Goal: Task Accomplishment & Management: Use online tool/utility

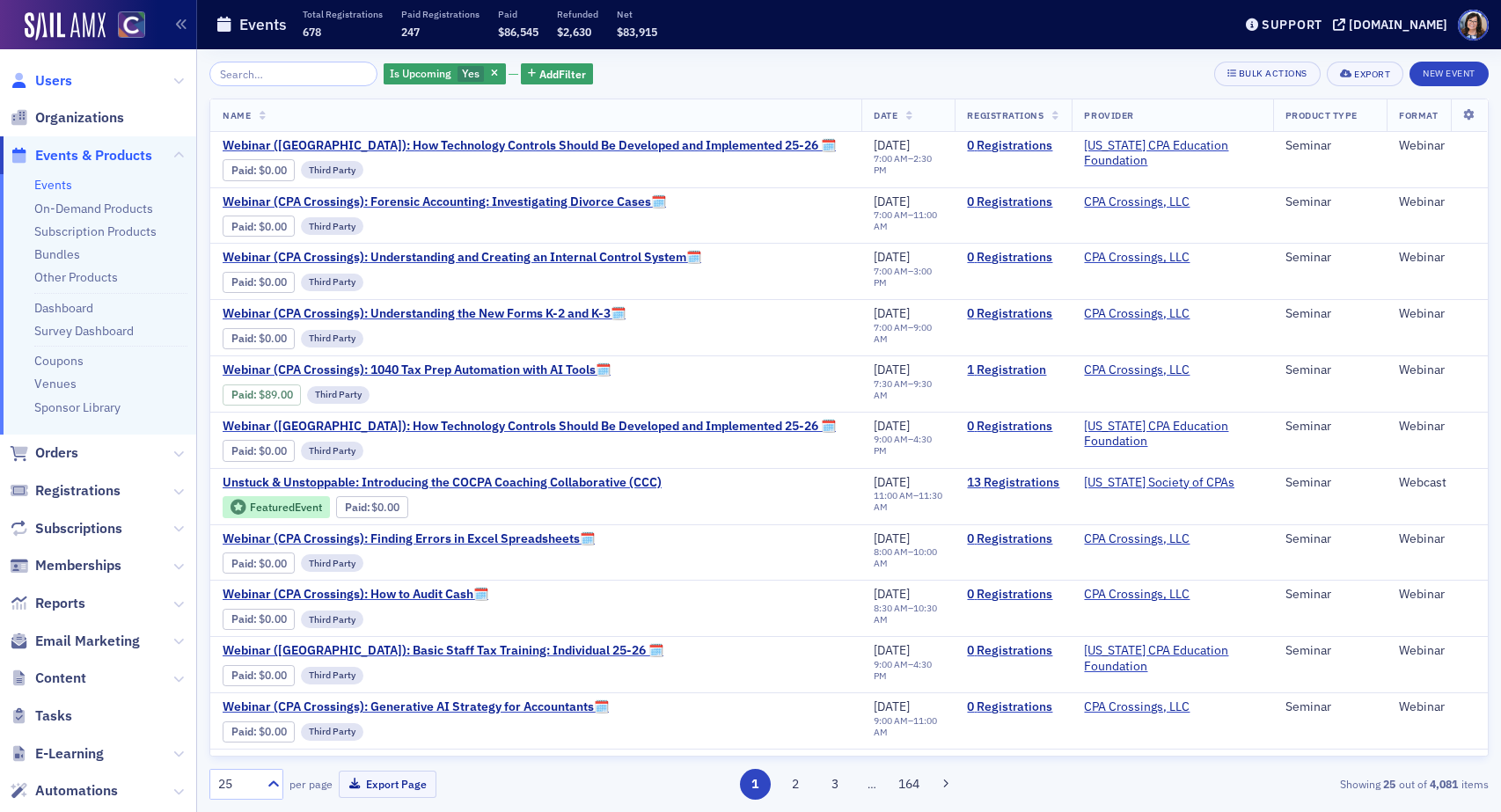
click at [61, 82] on span "Users" at bounding box center [53, 81] width 37 height 19
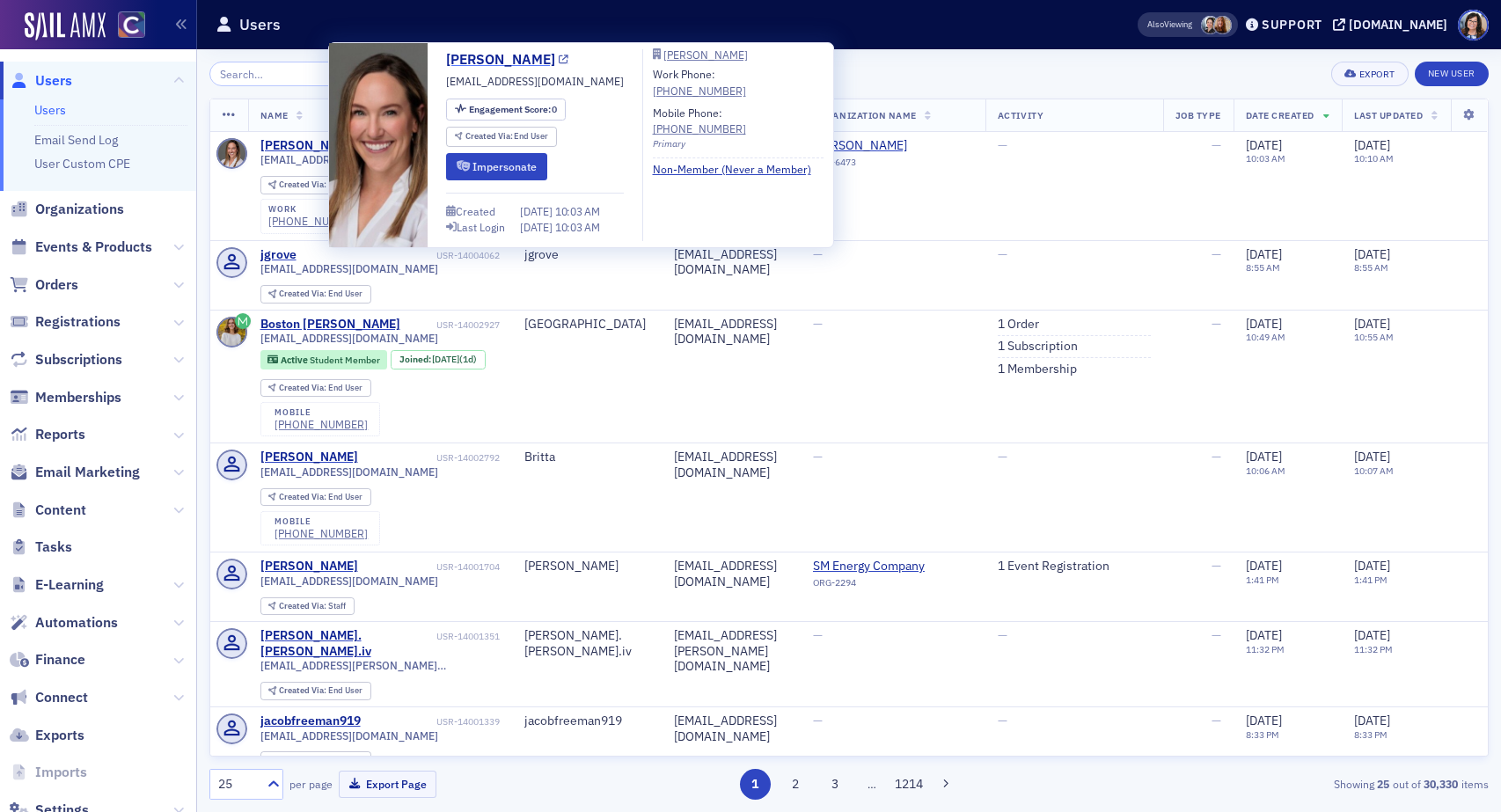
click at [558, 63] on icon at bounding box center [563, 60] width 10 height 10
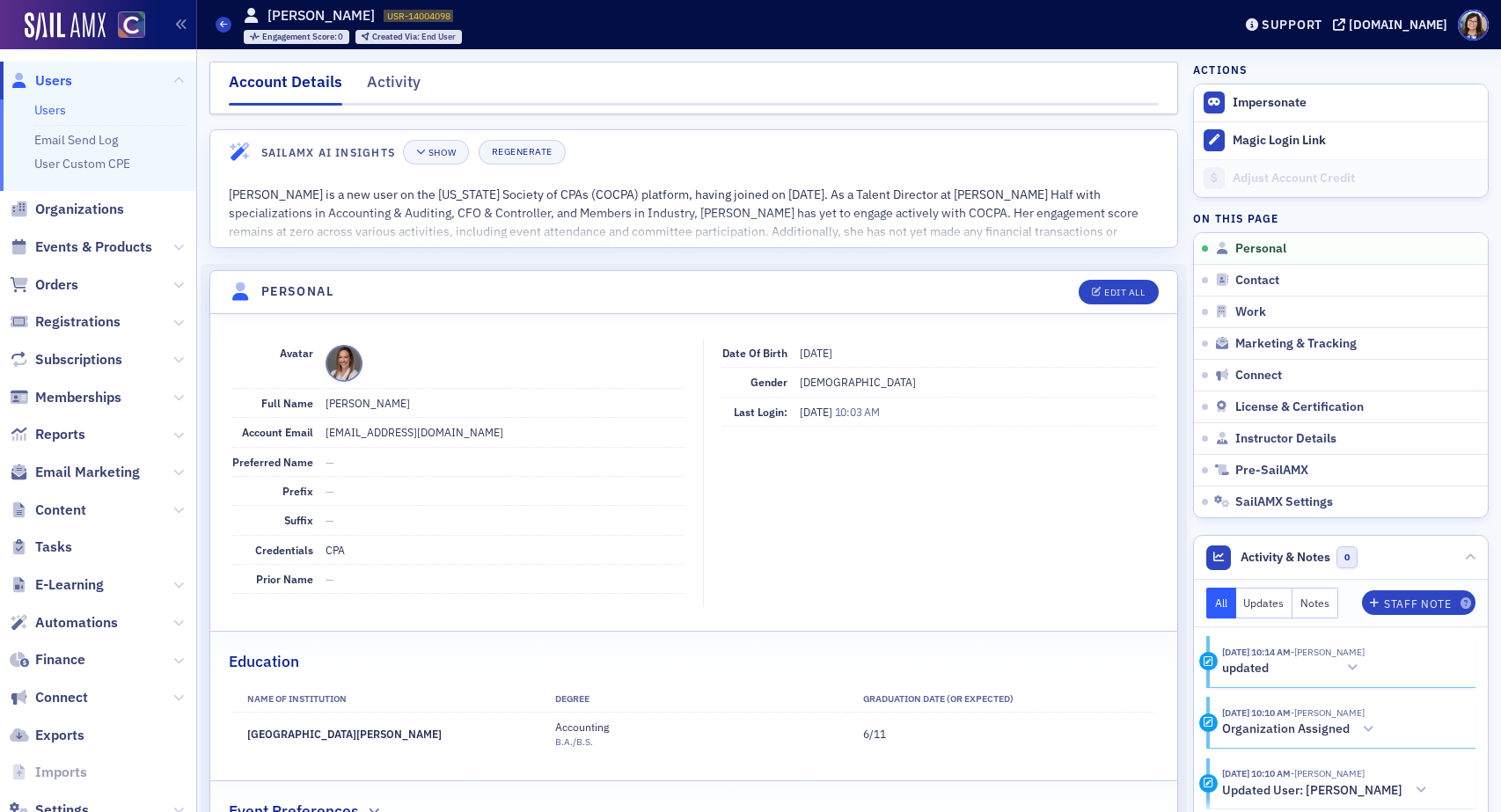
click at [58, 83] on span "Users" at bounding box center [53, 81] width 37 height 19
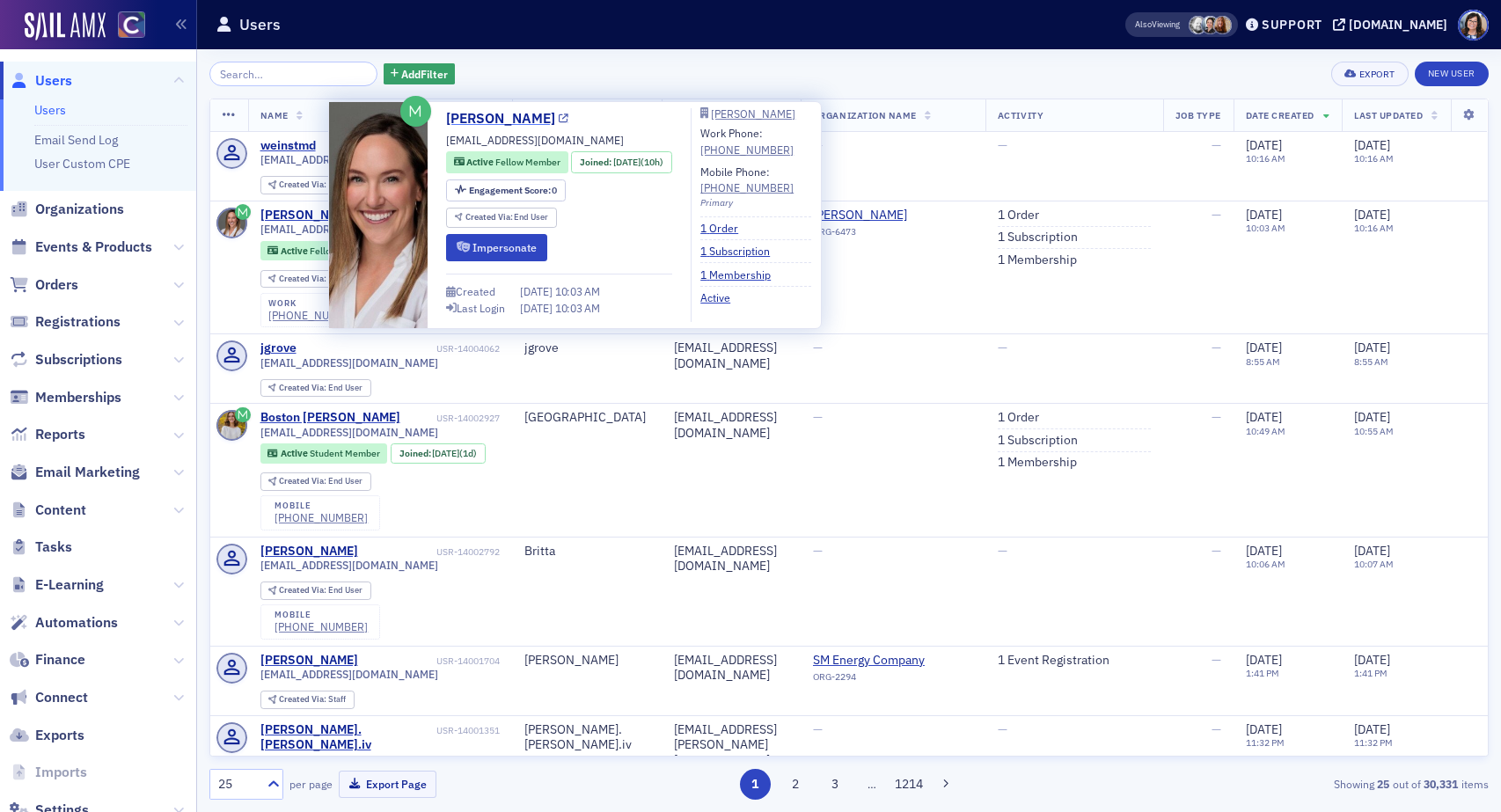
click at [558, 121] on icon at bounding box center [563, 119] width 10 height 10
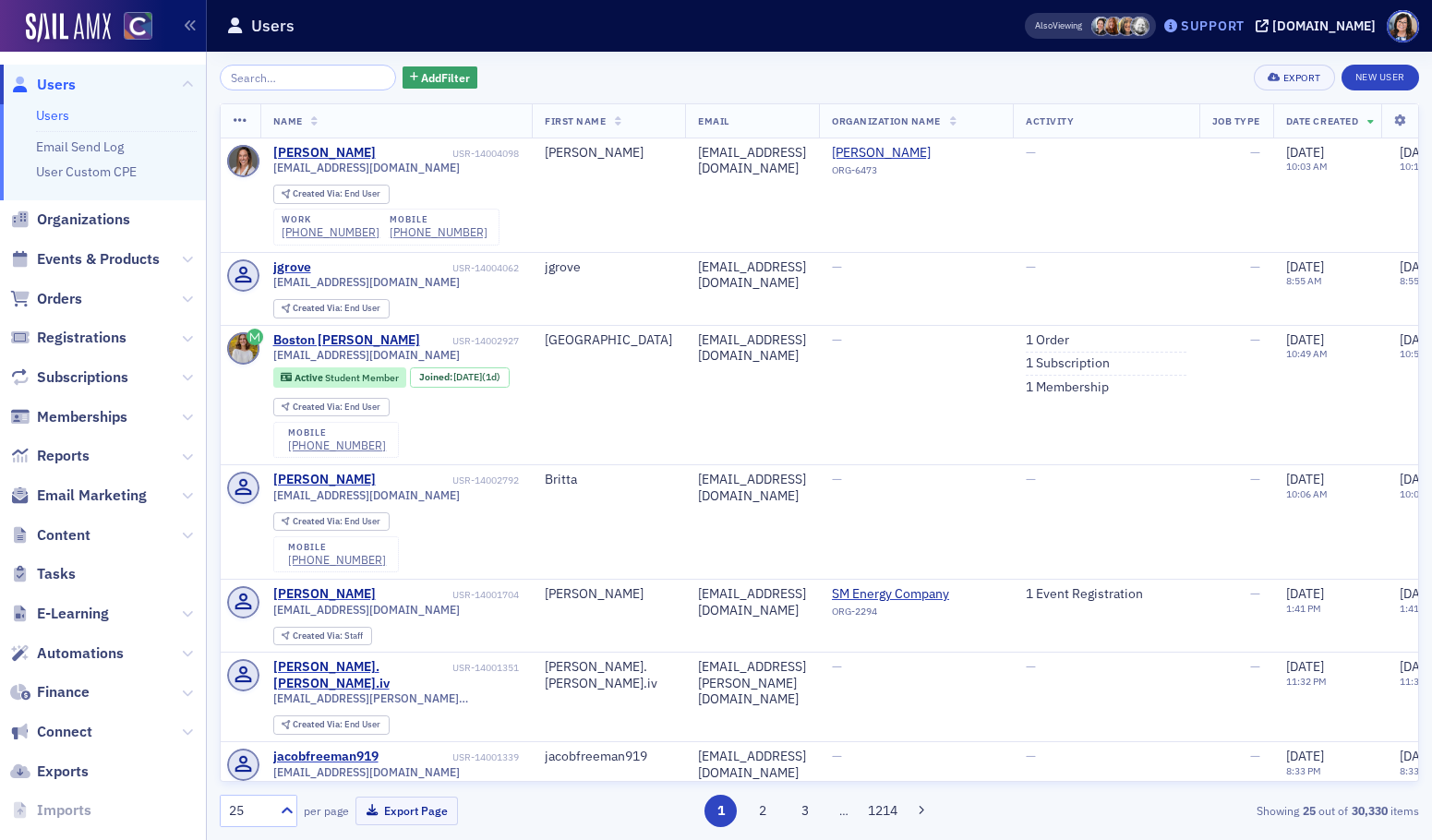
click at [1245, 32] on div "Support" at bounding box center [1213, 26] width 64 height 17
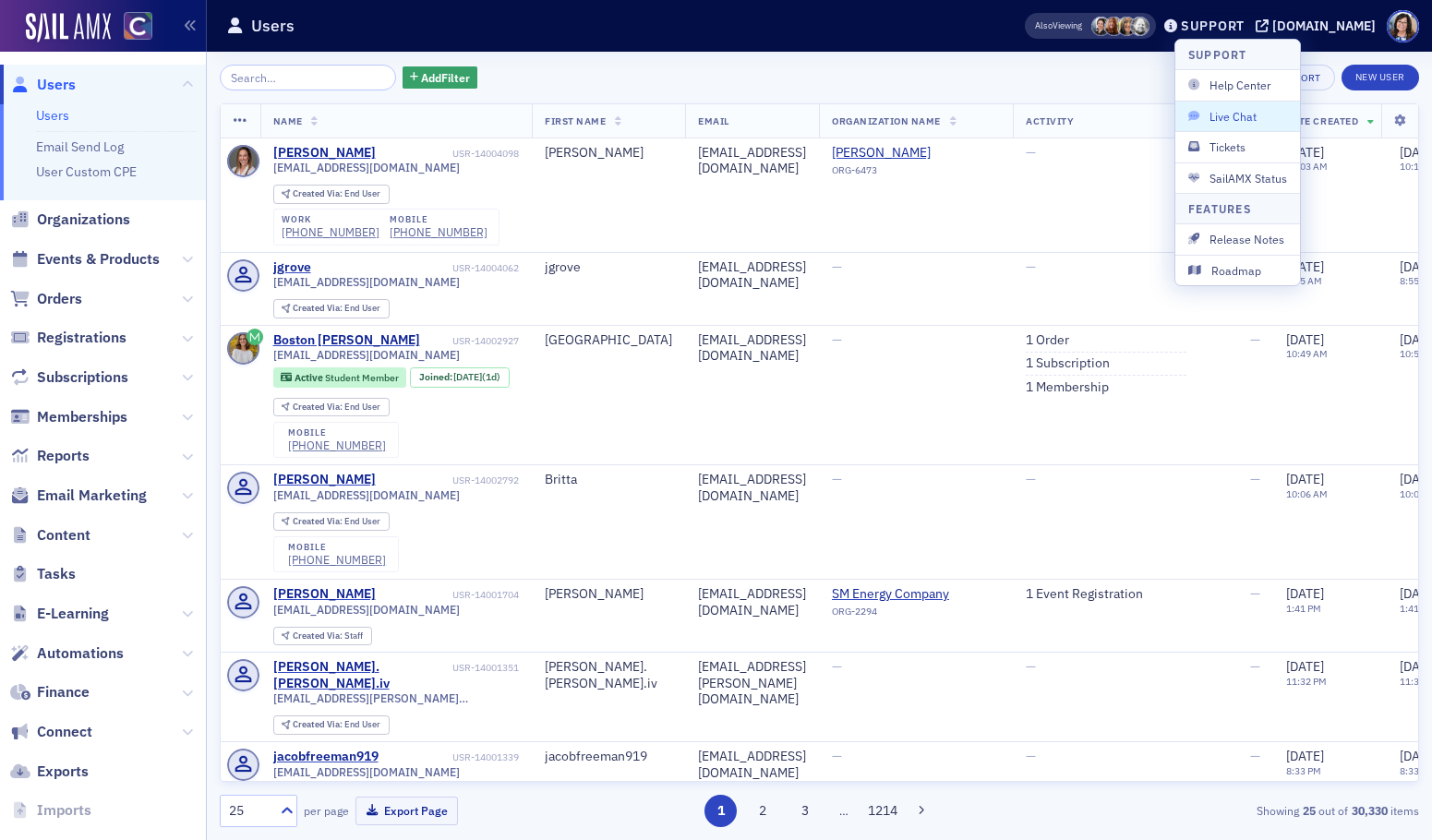
click at [1245, 120] on span "Live Chat" at bounding box center [1237, 116] width 99 height 17
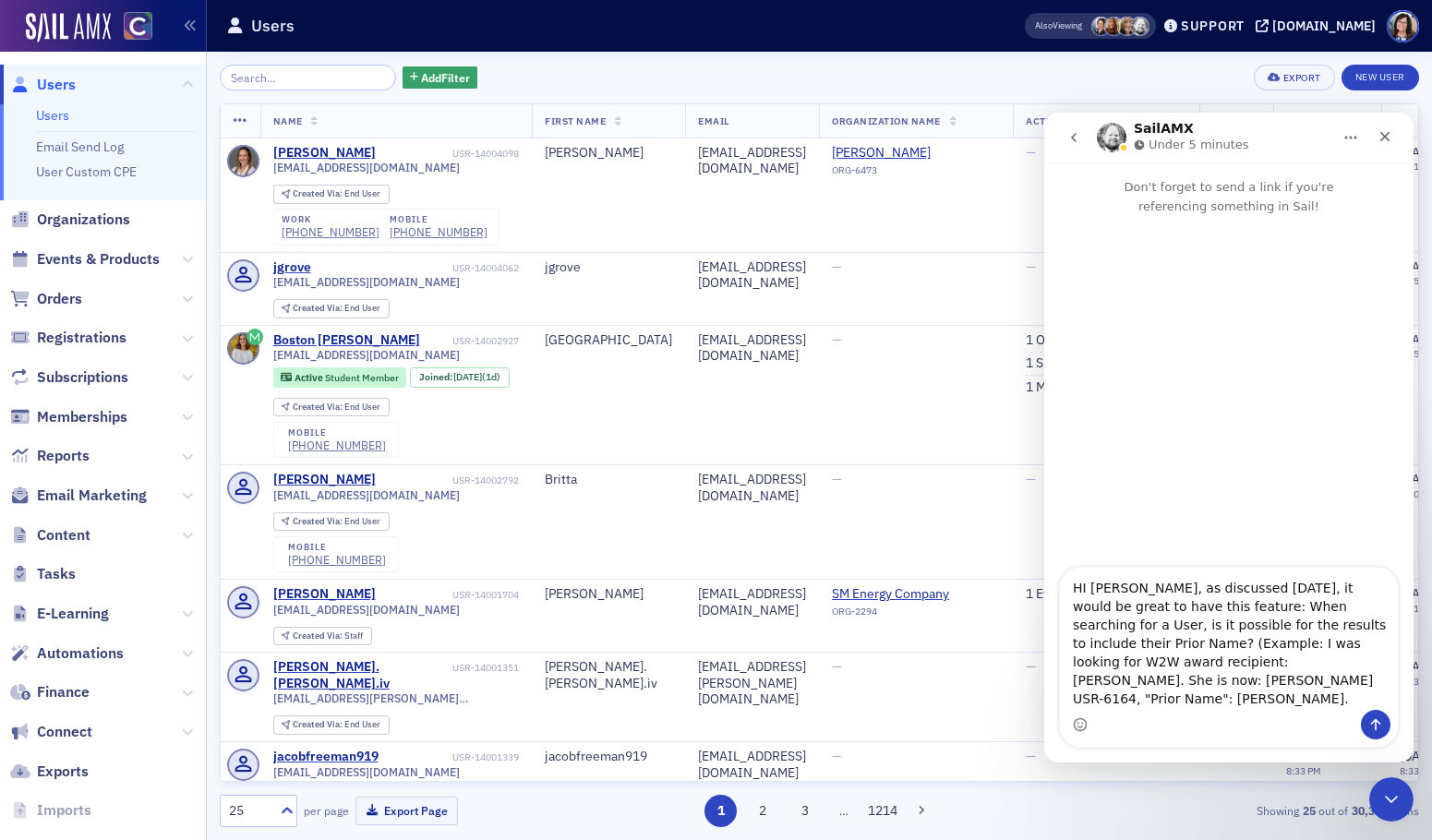
click at [1181, 627] on textarea "HI Aidan, as discussed today, it would be great to have this feature: When sear…" at bounding box center [1229, 639] width 338 height 142
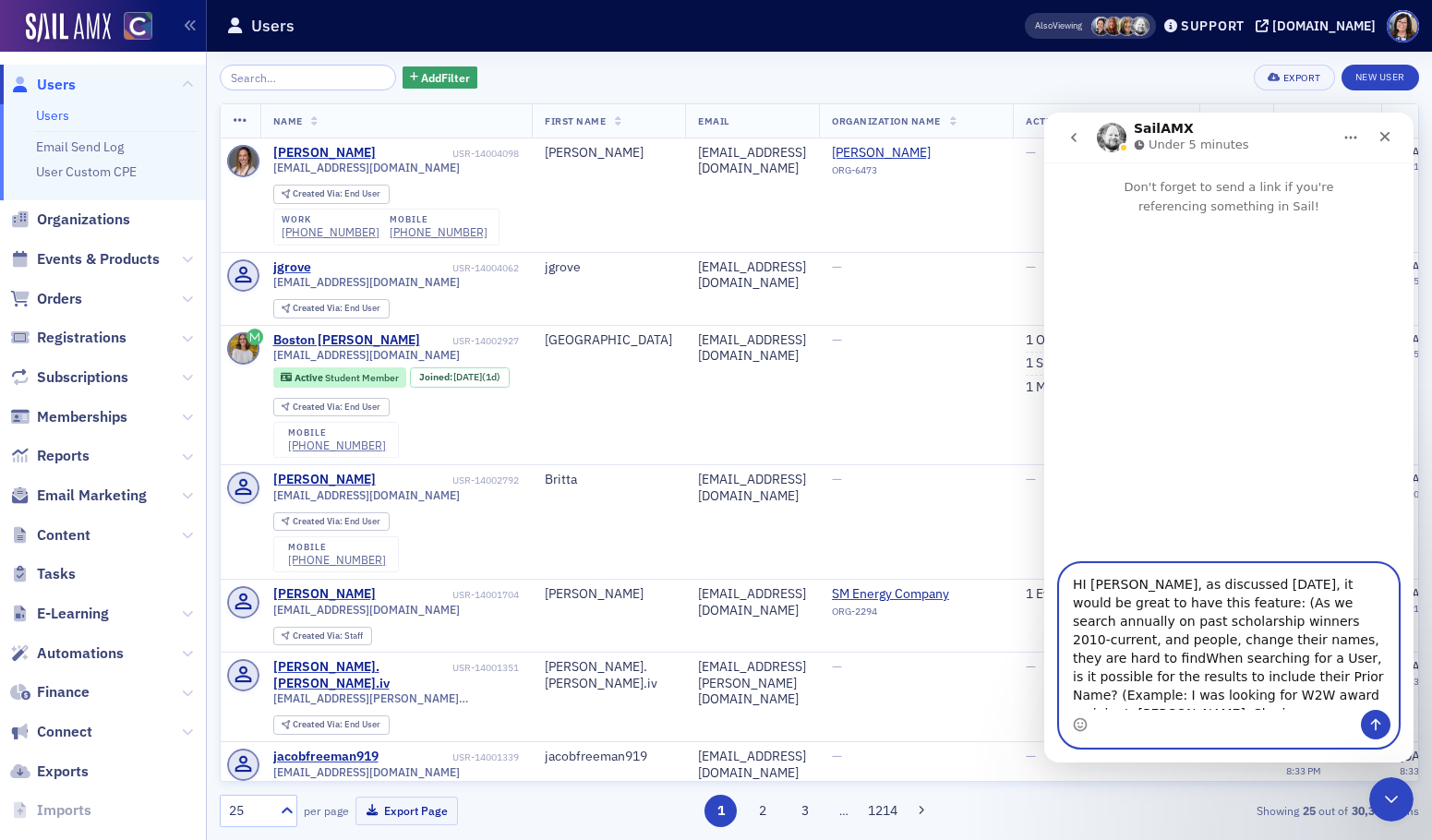
drag, startPoint x: 1318, startPoint y: 641, endPoint x: 1264, endPoint y: 607, distance: 63.5
click at [1264, 607] on textarea "HI Aidan, as discussed today, it would be great to have this feature: (As we se…" at bounding box center [1229, 637] width 338 height 146
click at [1311, 702] on textarea "HI Aidan, as discussed today, it would be great to have this feature: When sear…" at bounding box center [1229, 639] width 338 height 142
type textarea "HI Aidan, as discussed today, it would be great to have this feature: When sear…"
click at [1370, 722] on icon "Send a message…" at bounding box center [1375, 724] width 15 height 15
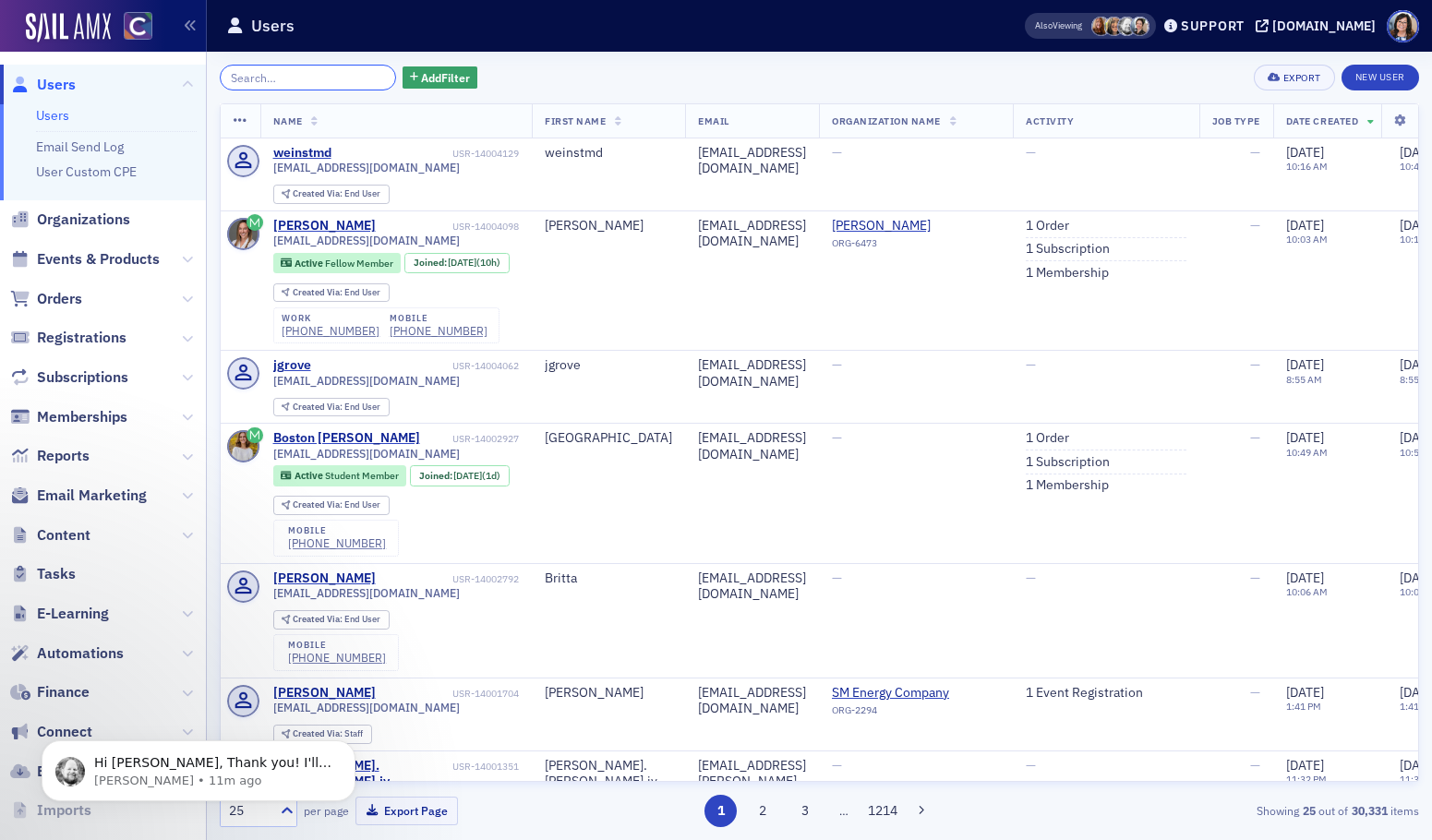
click at [252, 76] on input "search" at bounding box center [308, 78] width 176 height 26
paste input "paul@financepals.com"
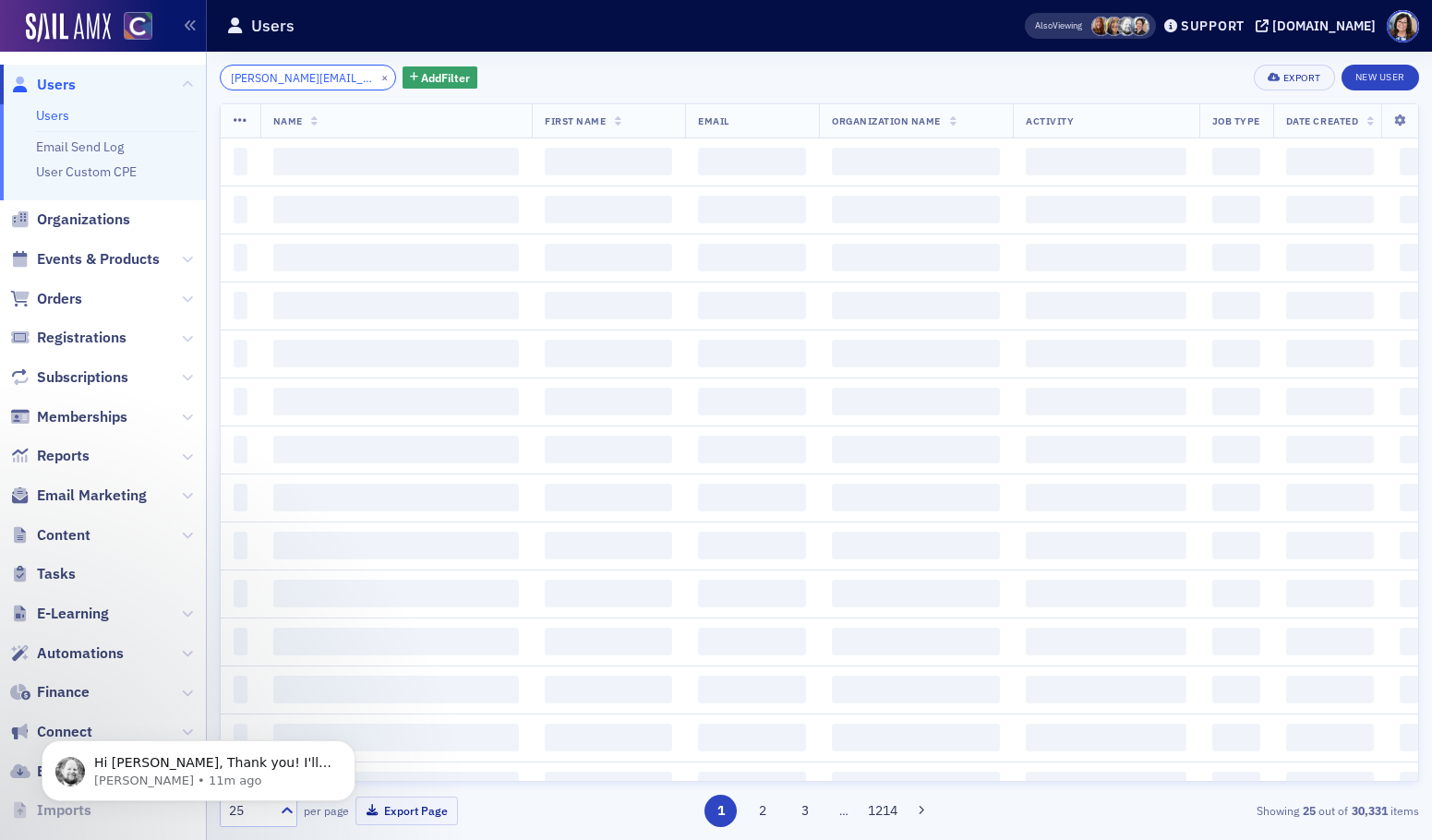
type input "paul@financepals.com"
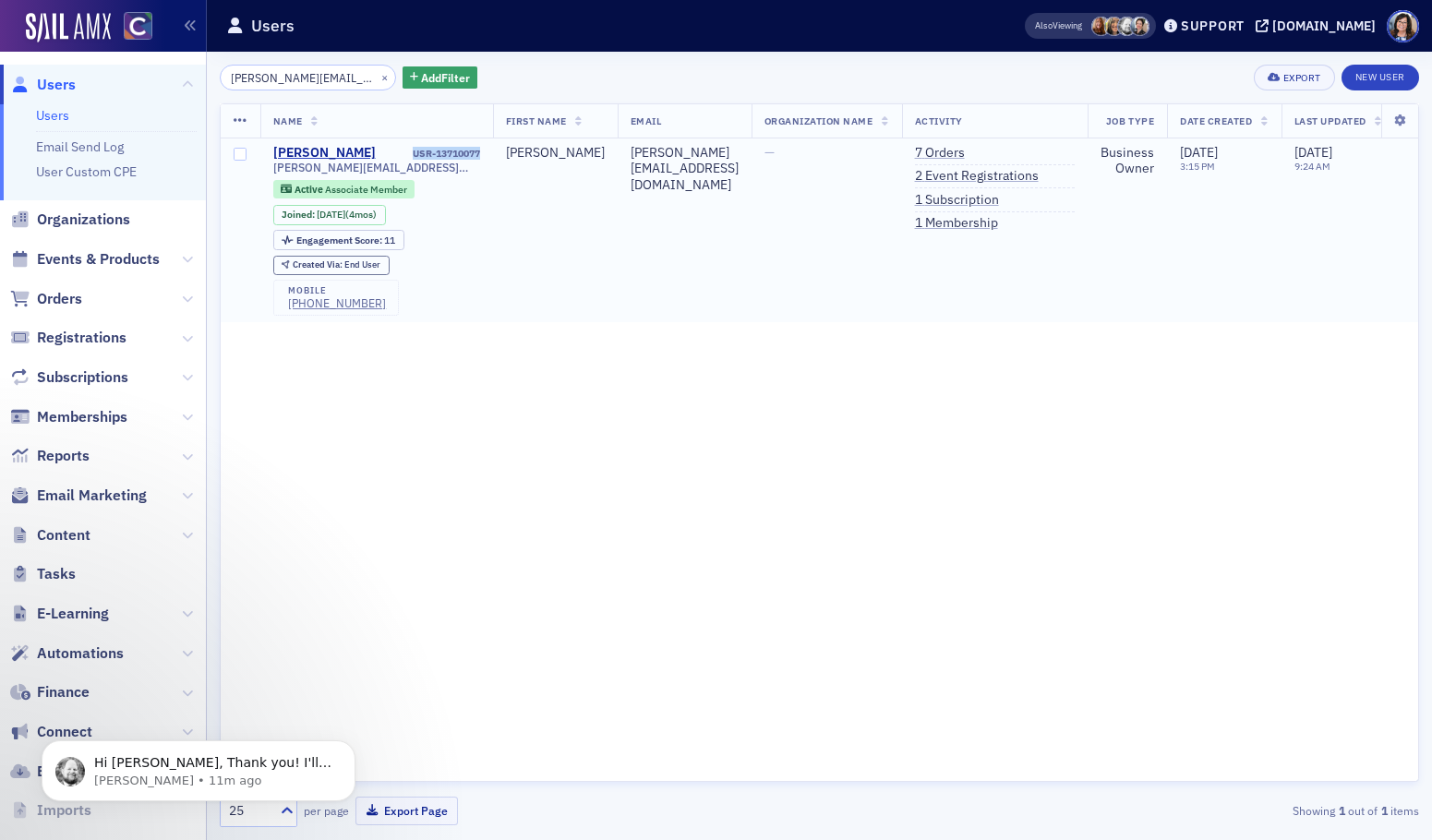
drag, startPoint x: 487, startPoint y: 150, endPoint x: 400, endPoint y: 156, distance: 87.9
click at [408, 157] on td "Paul Heffner USR-13710077 paul@financepals.com Active Associate Member Joined :…" at bounding box center [376, 230] width 233 height 185
copy div "USR-13710077"
click at [935, 223] on link "1 Membership" at bounding box center [956, 223] width 83 height 17
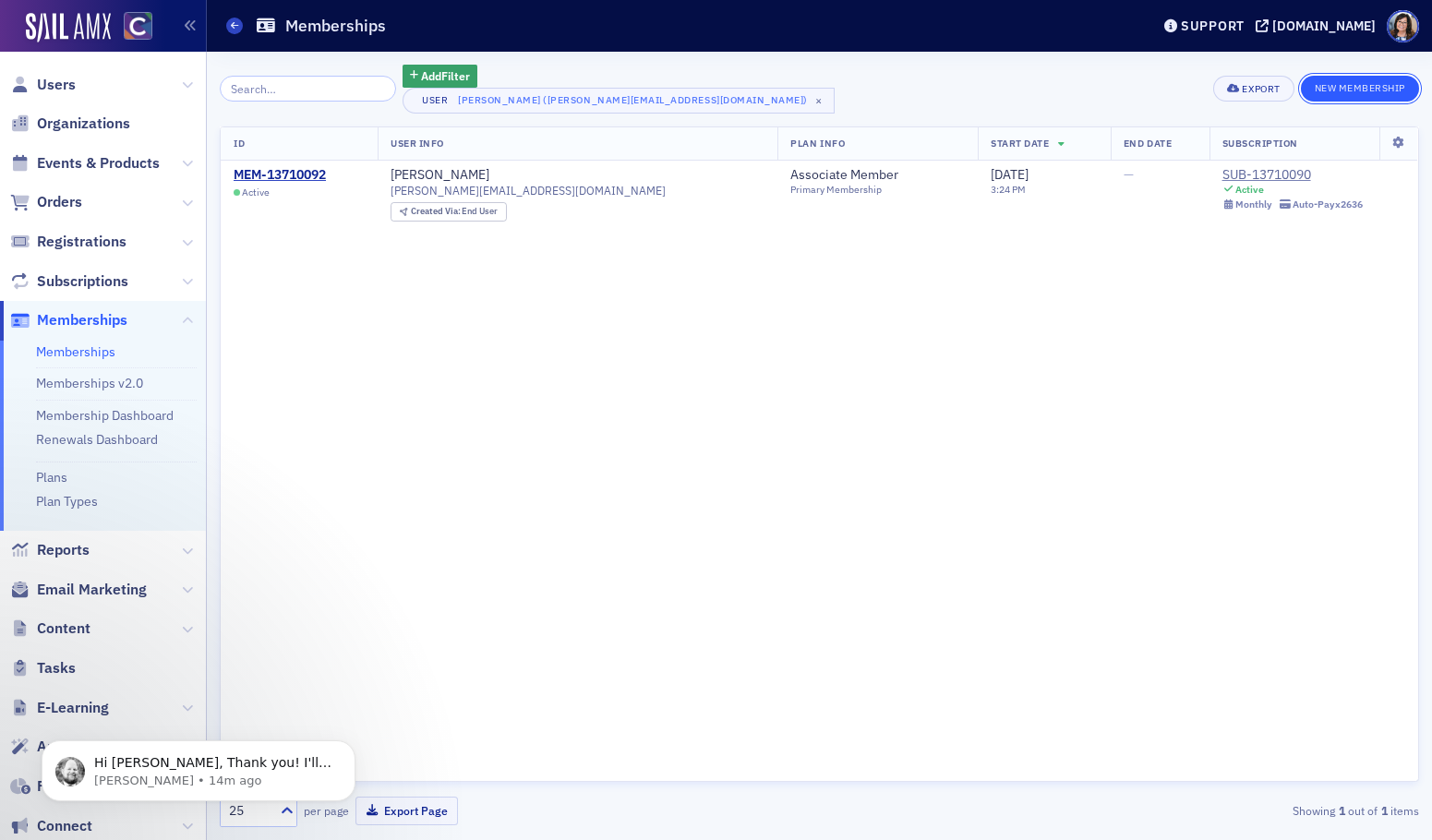
click at [1342, 90] on button "New Membership" at bounding box center [1360, 89] width 118 height 26
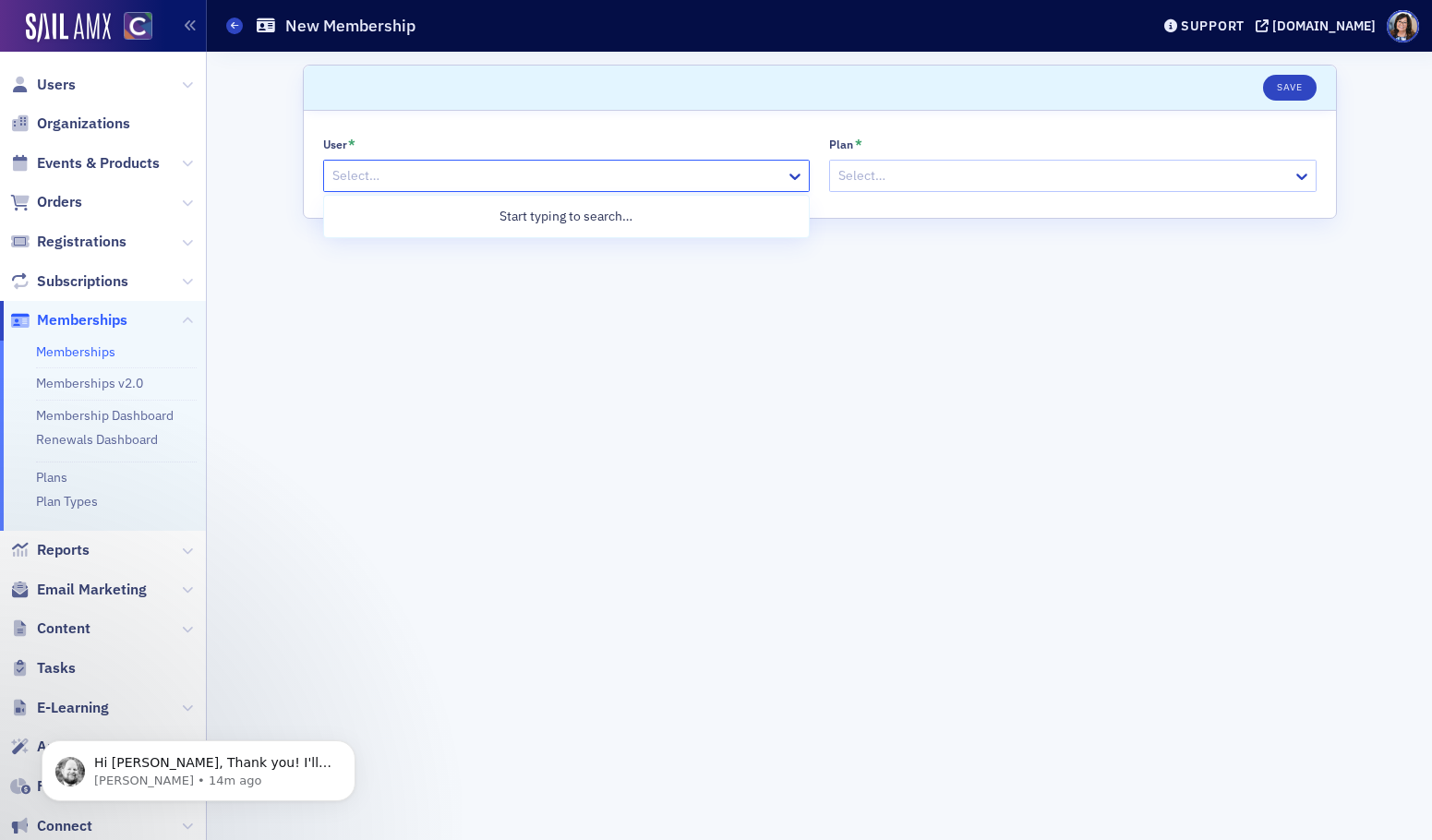
click at [685, 175] on div at bounding box center [558, 175] width 454 height 23
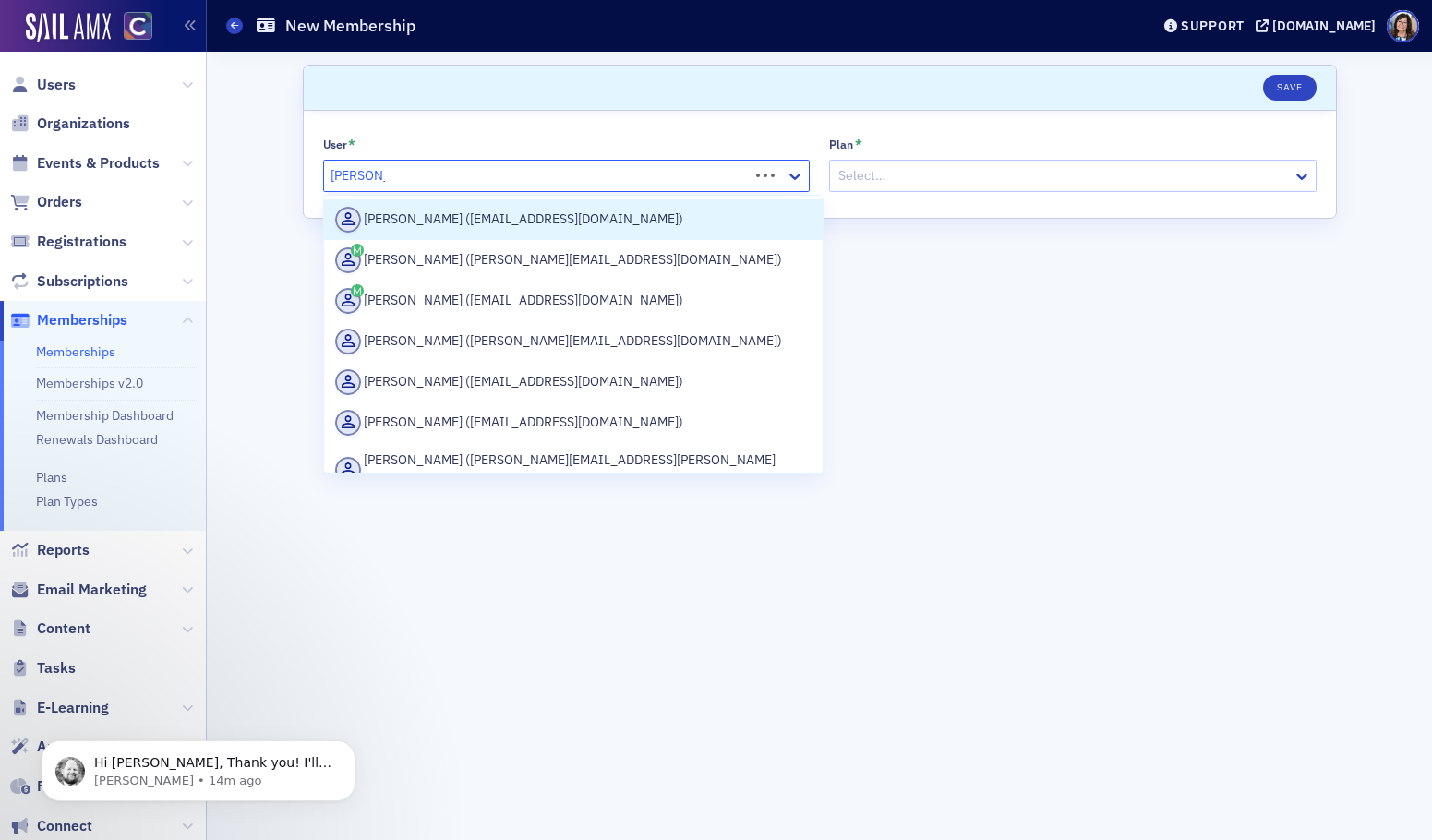
type input "paul heffn"
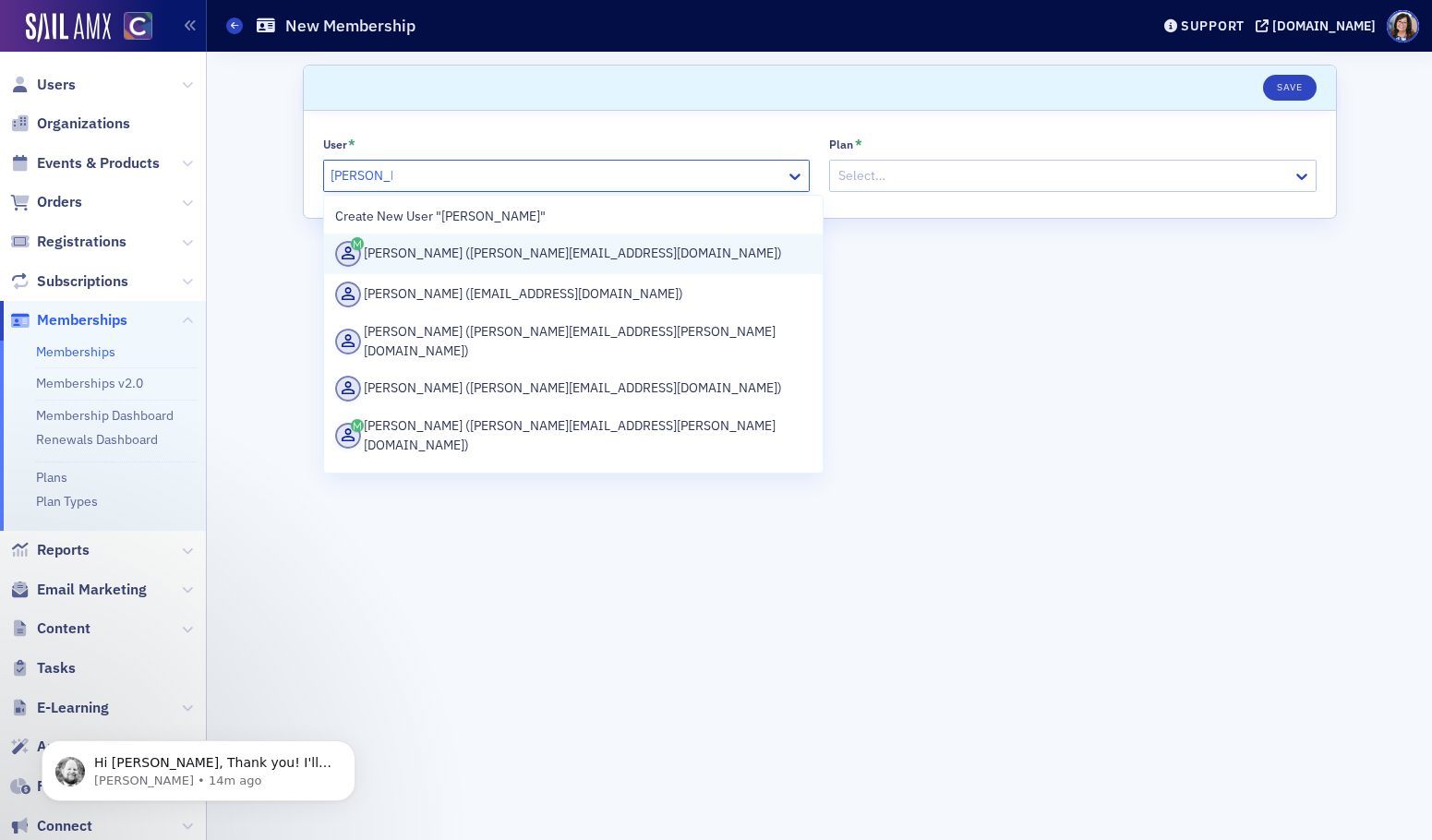
click at [722, 241] on div "Paul Heffner (paul@financepals.com)" at bounding box center [573, 254] width 477 height 26
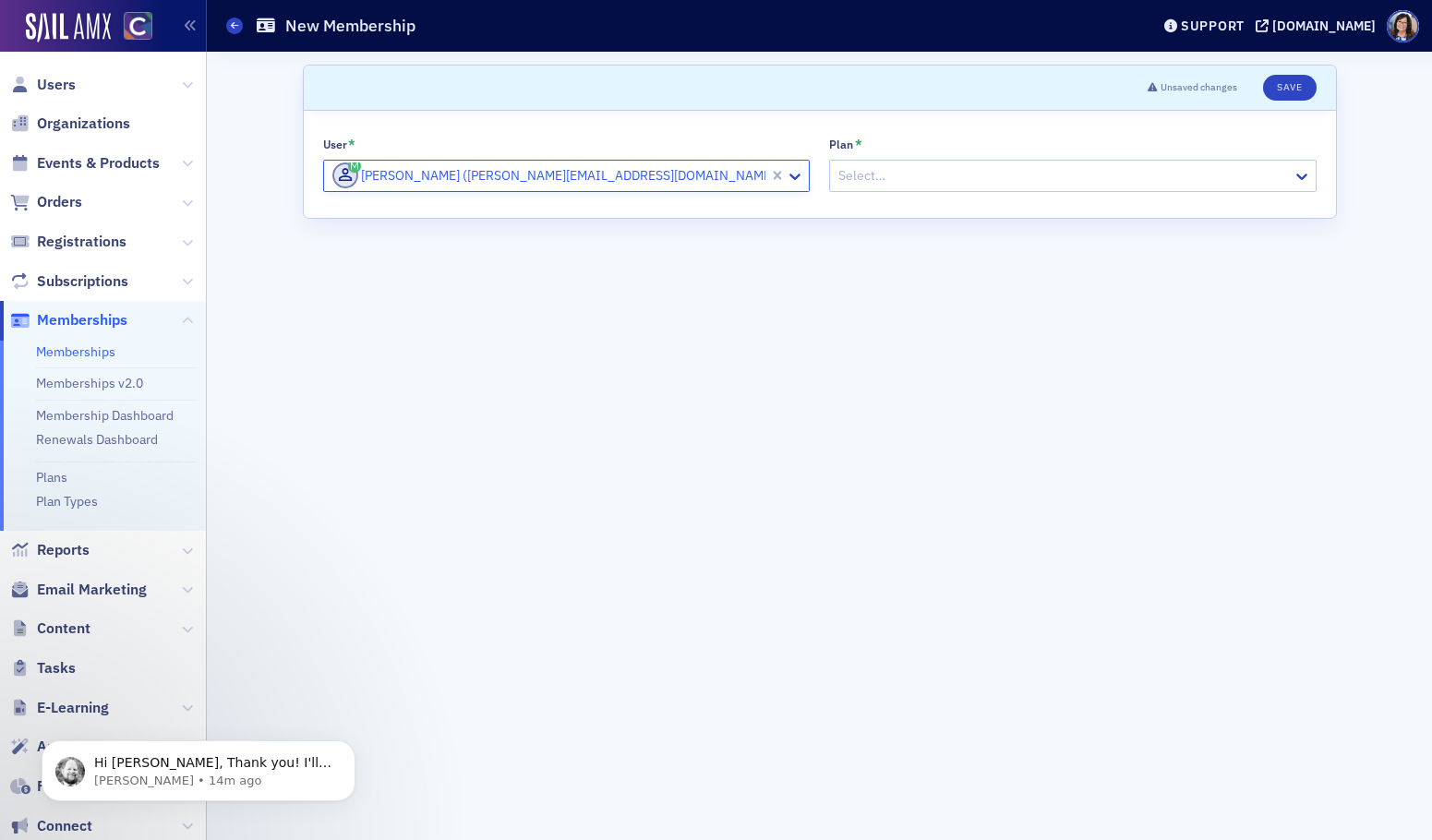
click at [865, 184] on div at bounding box center [1063, 175] width 454 height 23
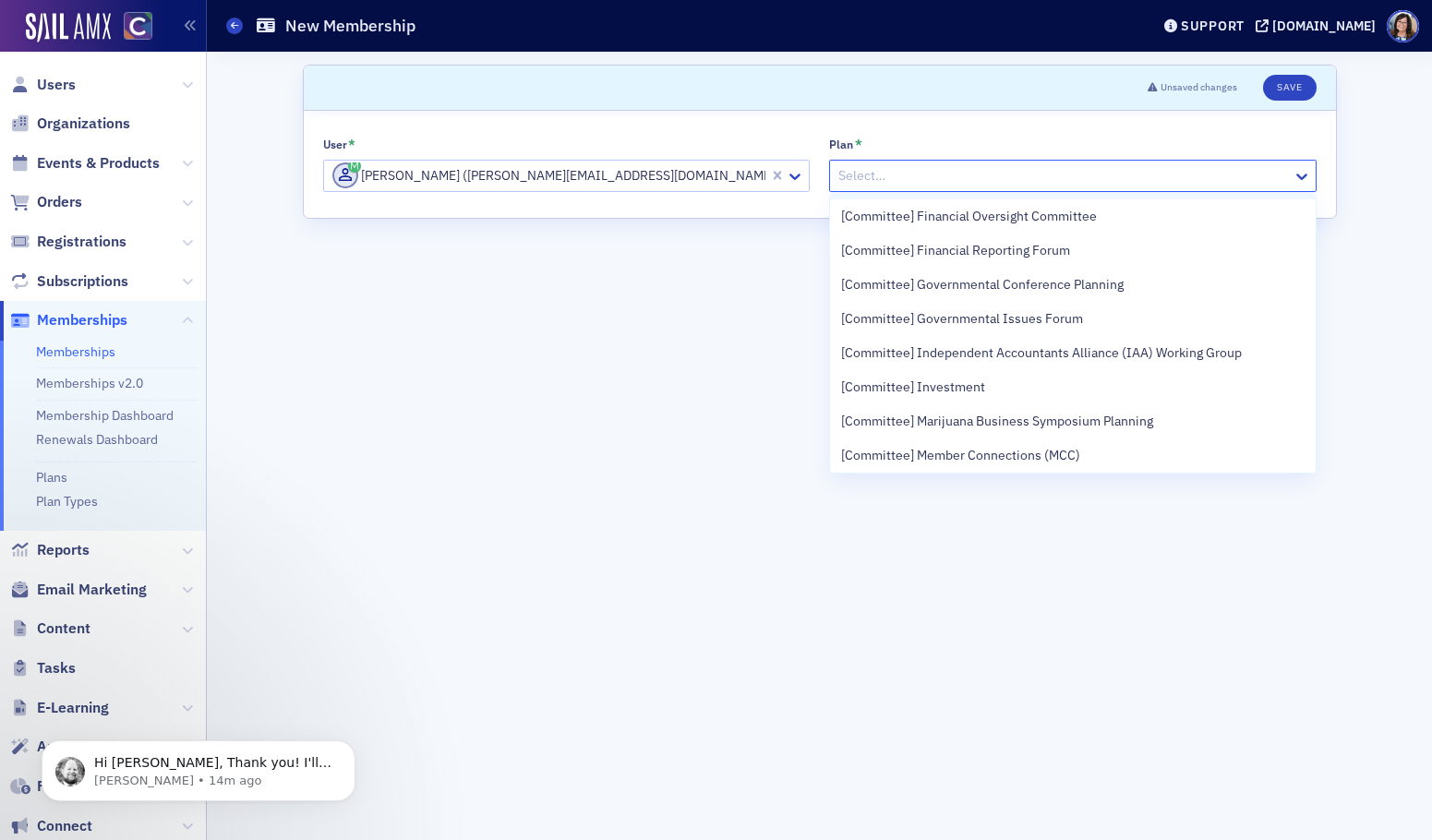
scroll to position [1679, 0]
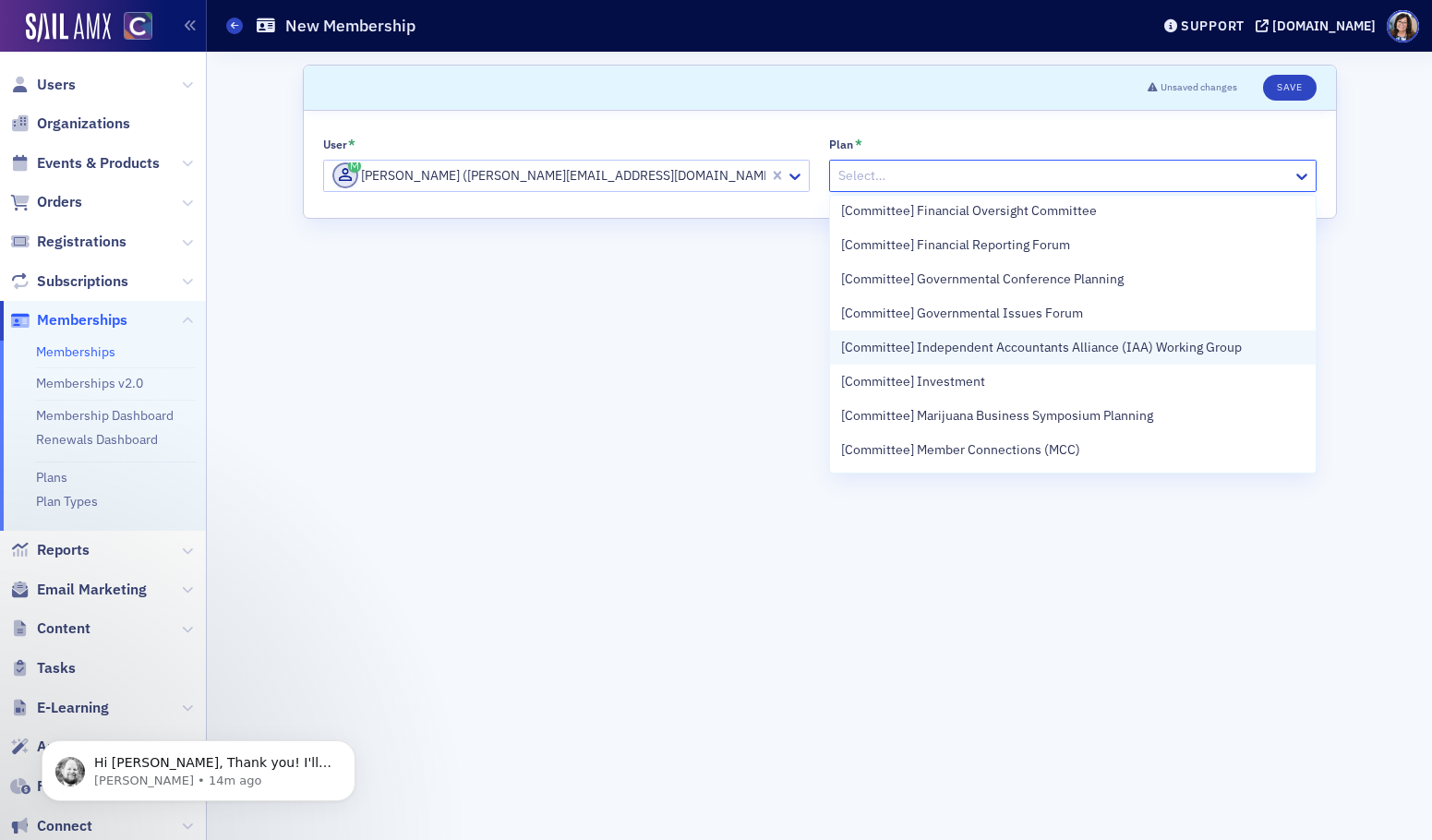
click at [932, 344] on span "[Committee] Independent Accountants Alliance (IAA) Working Group" at bounding box center [1041, 347] width 401 height 19
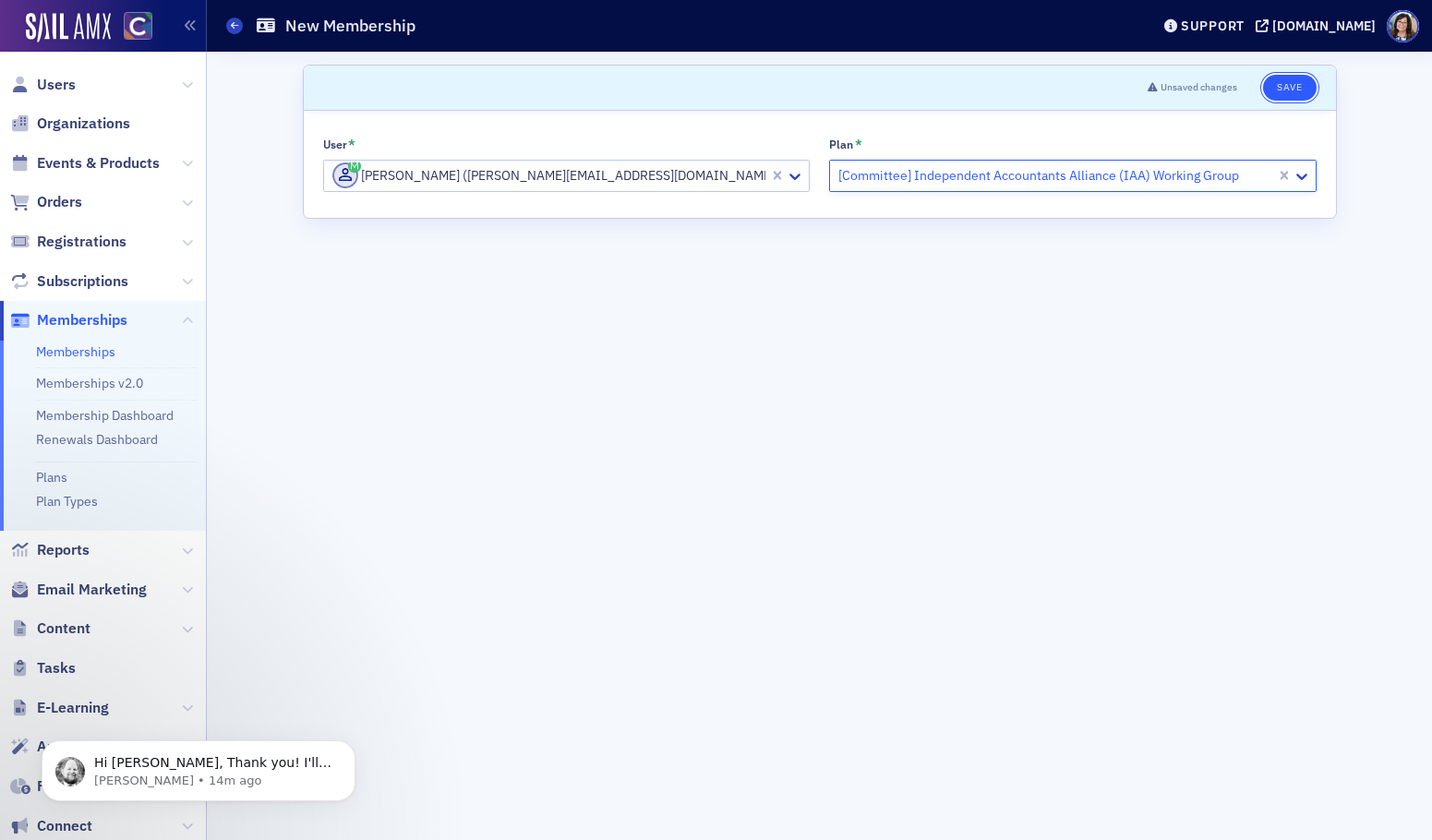
click at [1289, 89] on button "Save" at bounding box center [1289, 88] width 53 height 26
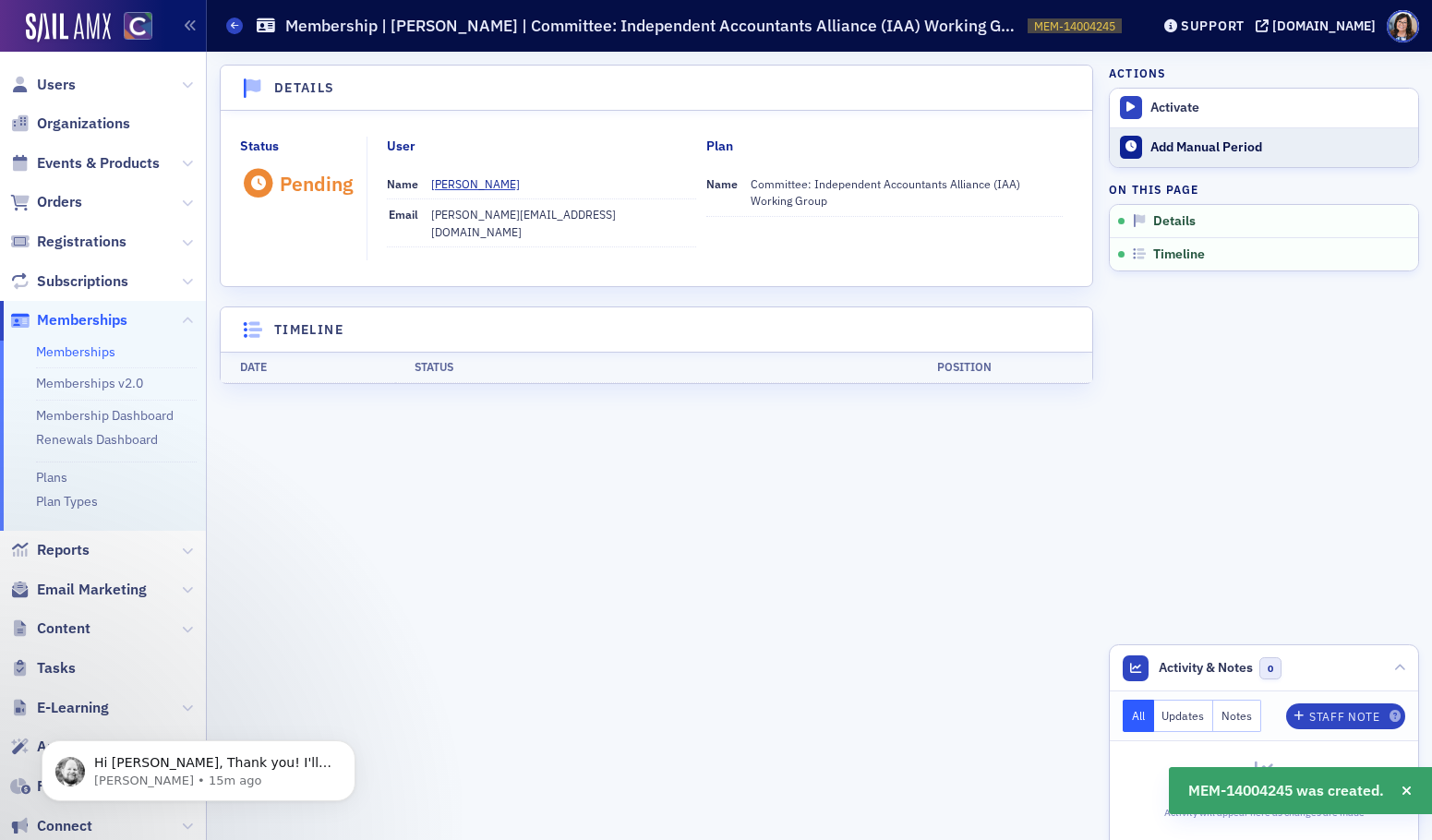
click at [1214, 148] on div "Add Manual Period" at bounding box center [1279, 147] width 259 height 17
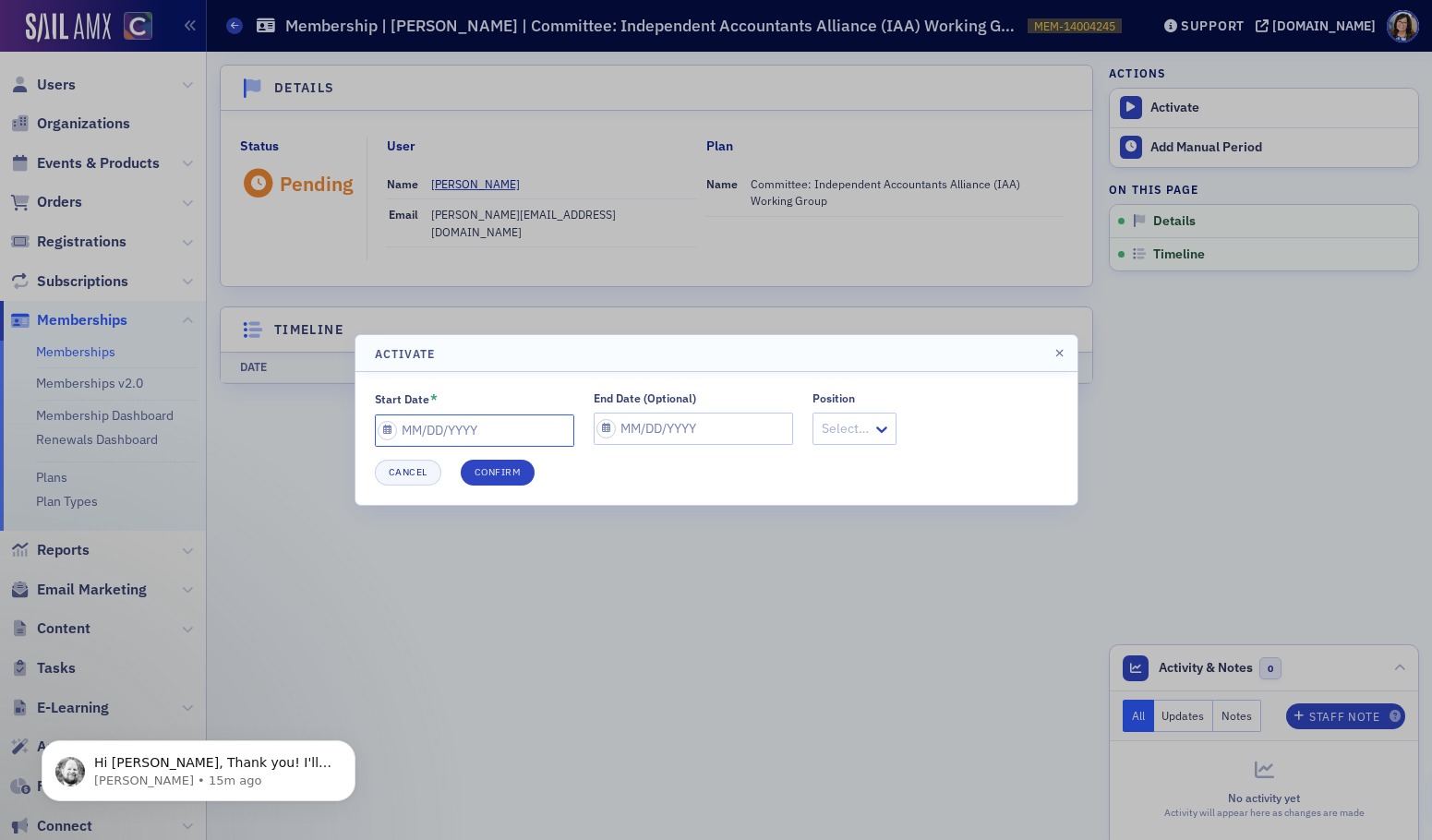
click at [385, 433] on input "Start Date *" at bounding box center [474, 431] width 199 height 32
select select "7"
select select "2025"
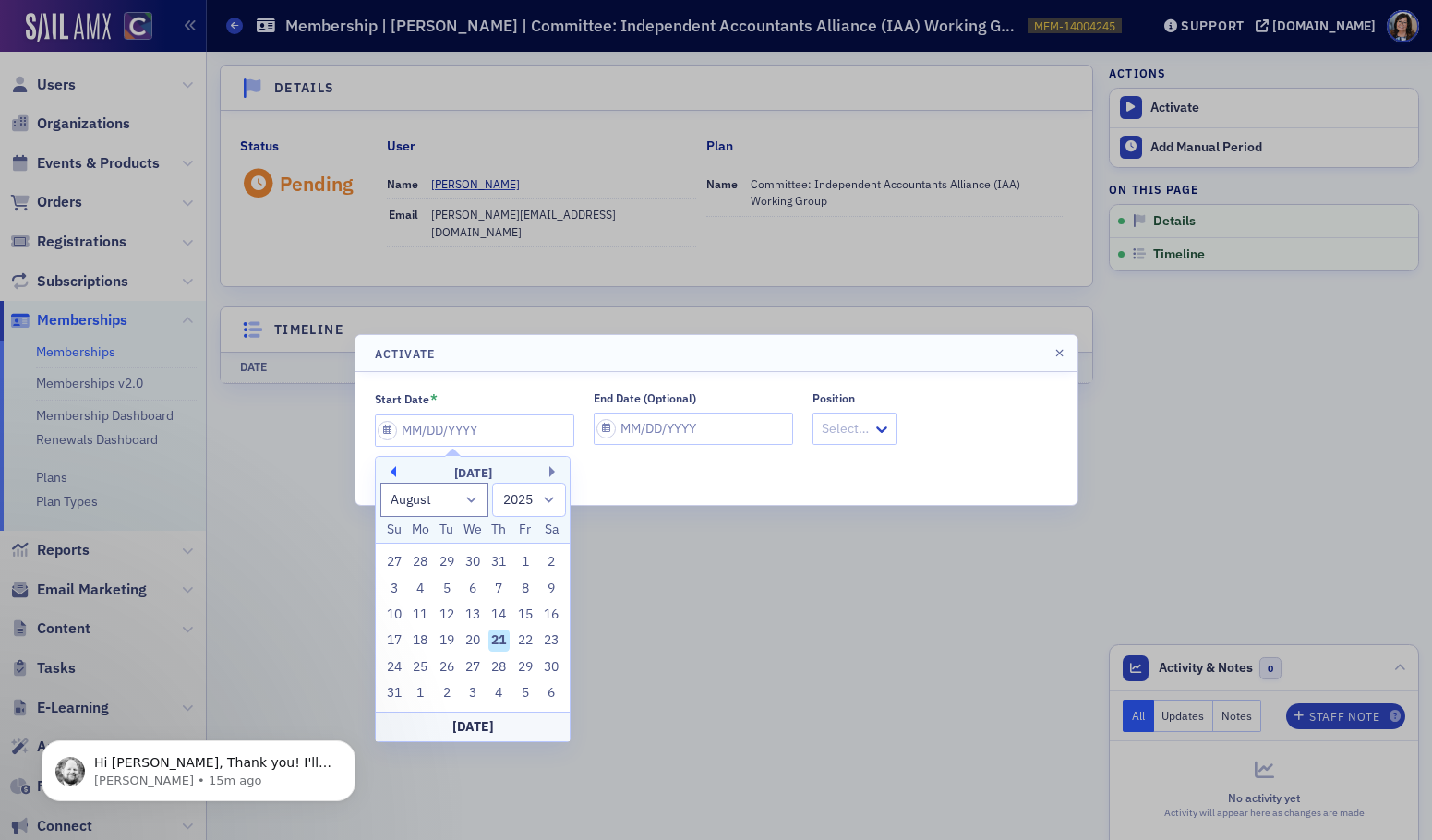
click at [394, 468] on button "Previous Month" at bounding box center [390, 471] width 11 height 11
select select "4"
click at [495, 566] on div "1" at bounding box center [499, 562] width 22 height 22
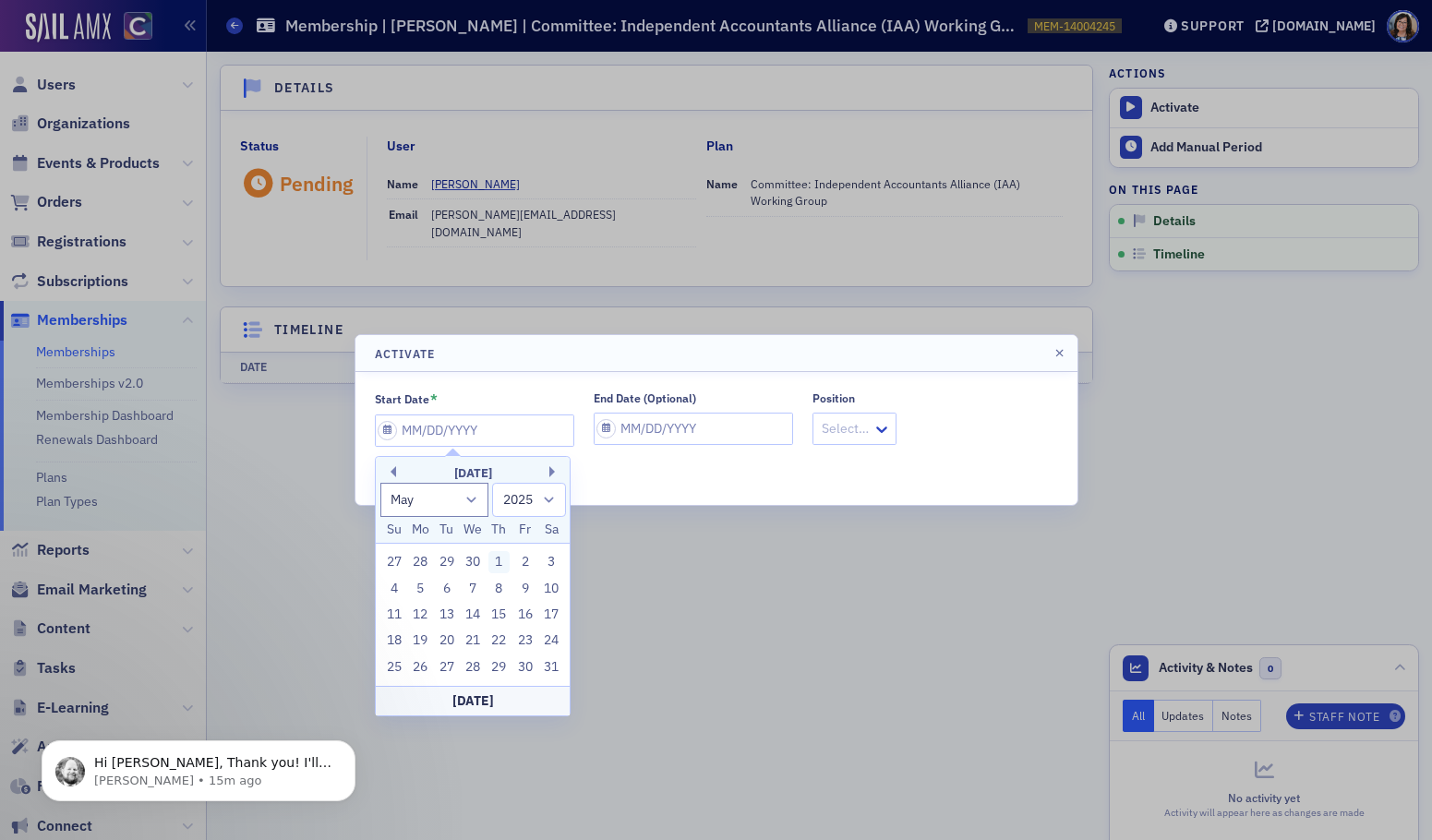
type input "05/01/2025"
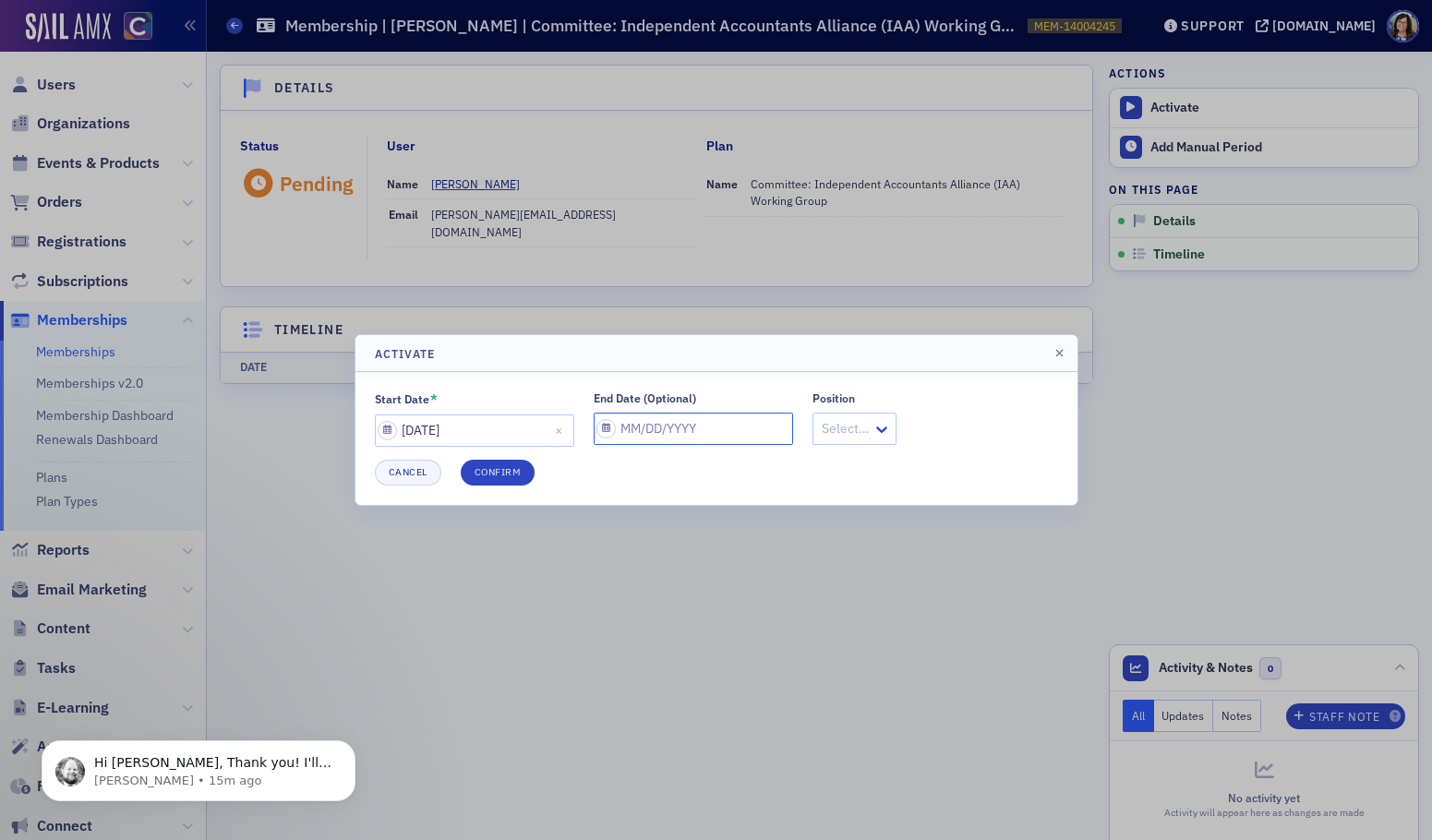
select select "7"
select select "2025"
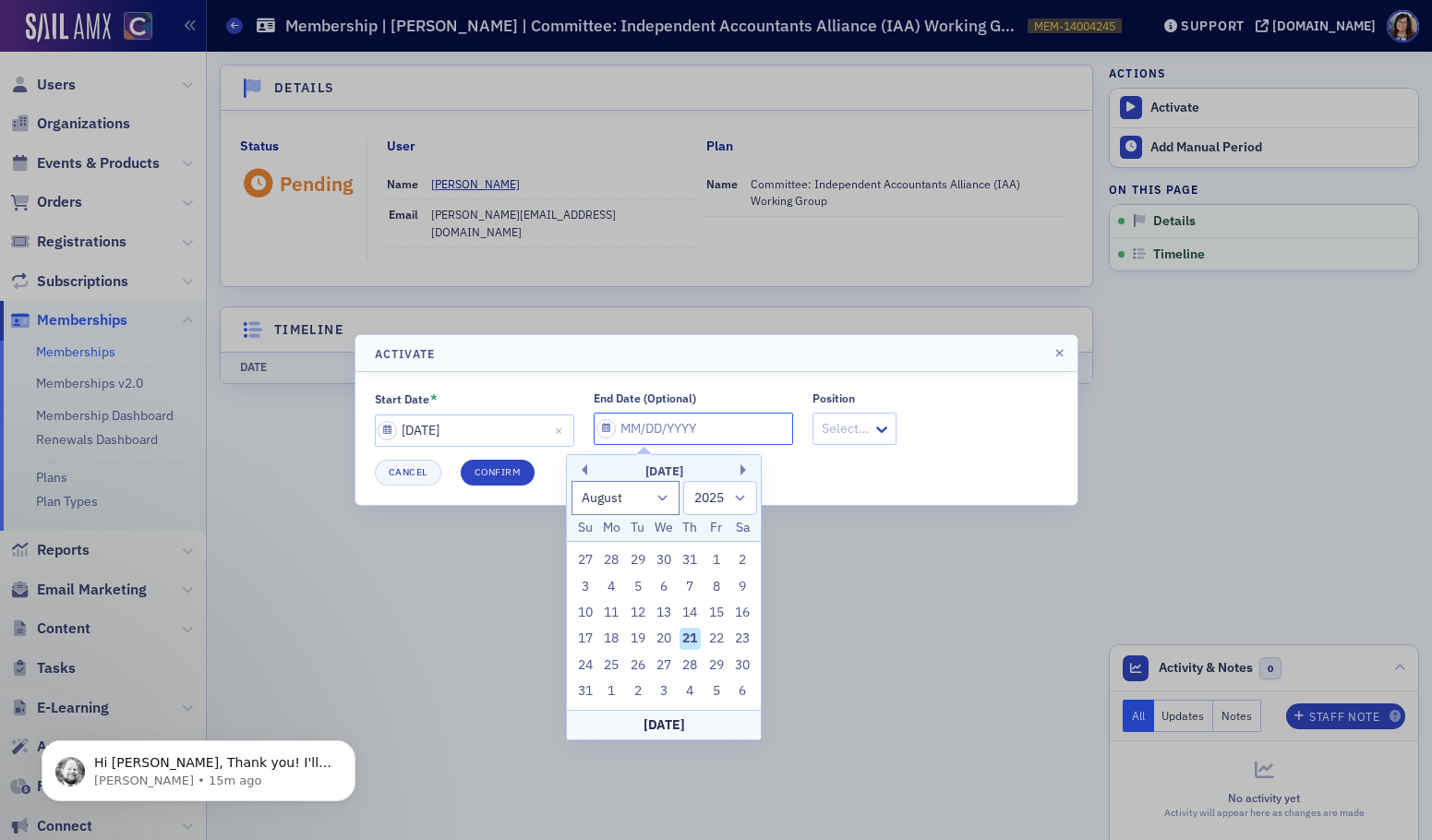
click at [594, 433] on input "End Date (Optional)" at bounding box center [693, 429] width 199 height 32
click at [740, 468] on button "Next Month" at bounding box center [745, 469] width 11 height 11
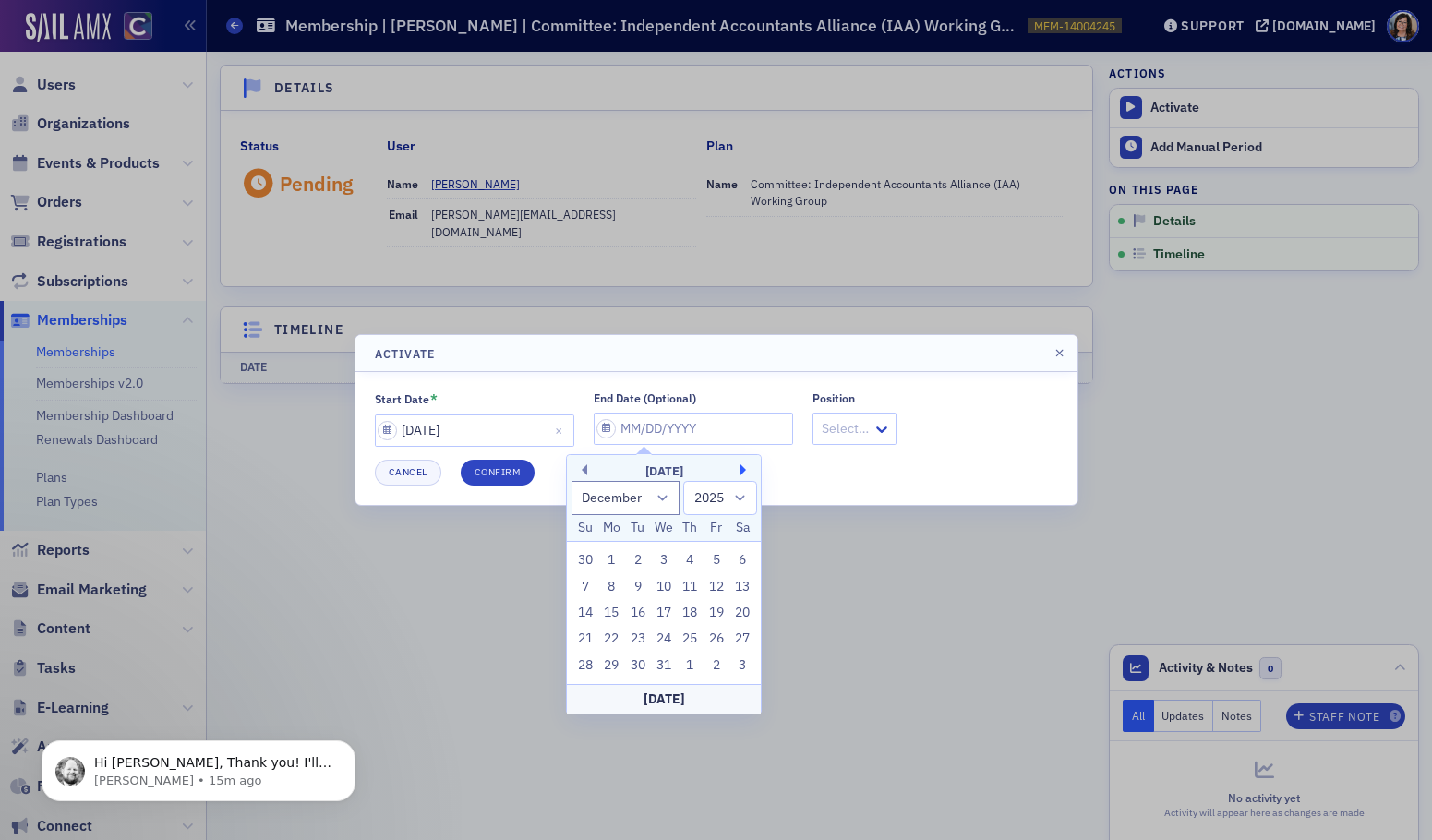
click at [740, 468] on button "Next Month" at bounding box center [745, 469] width 11 height 11
select select "0"
select select "2026"
click at [740, 468] on button "Next Month" at bounding box center [745, 469] width 11 height 11
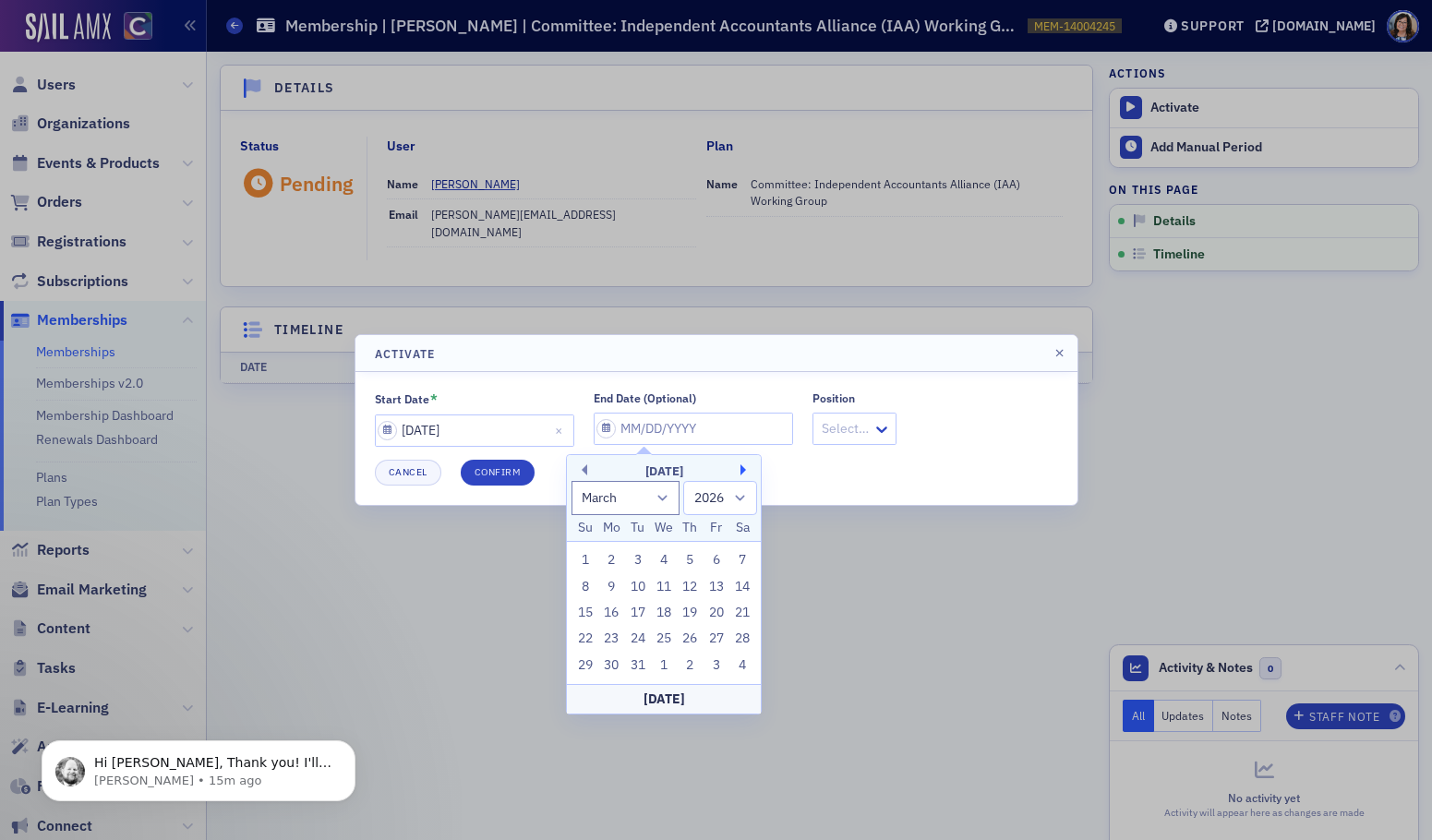
click at [740, 468] on button "Next Month" at bounding box center [745, 469] width 11 height 11
select select "3"
click at [690, 663] on div "30" at bounding box center [691, 666] width 22 height 22
type input "04/30/2026"
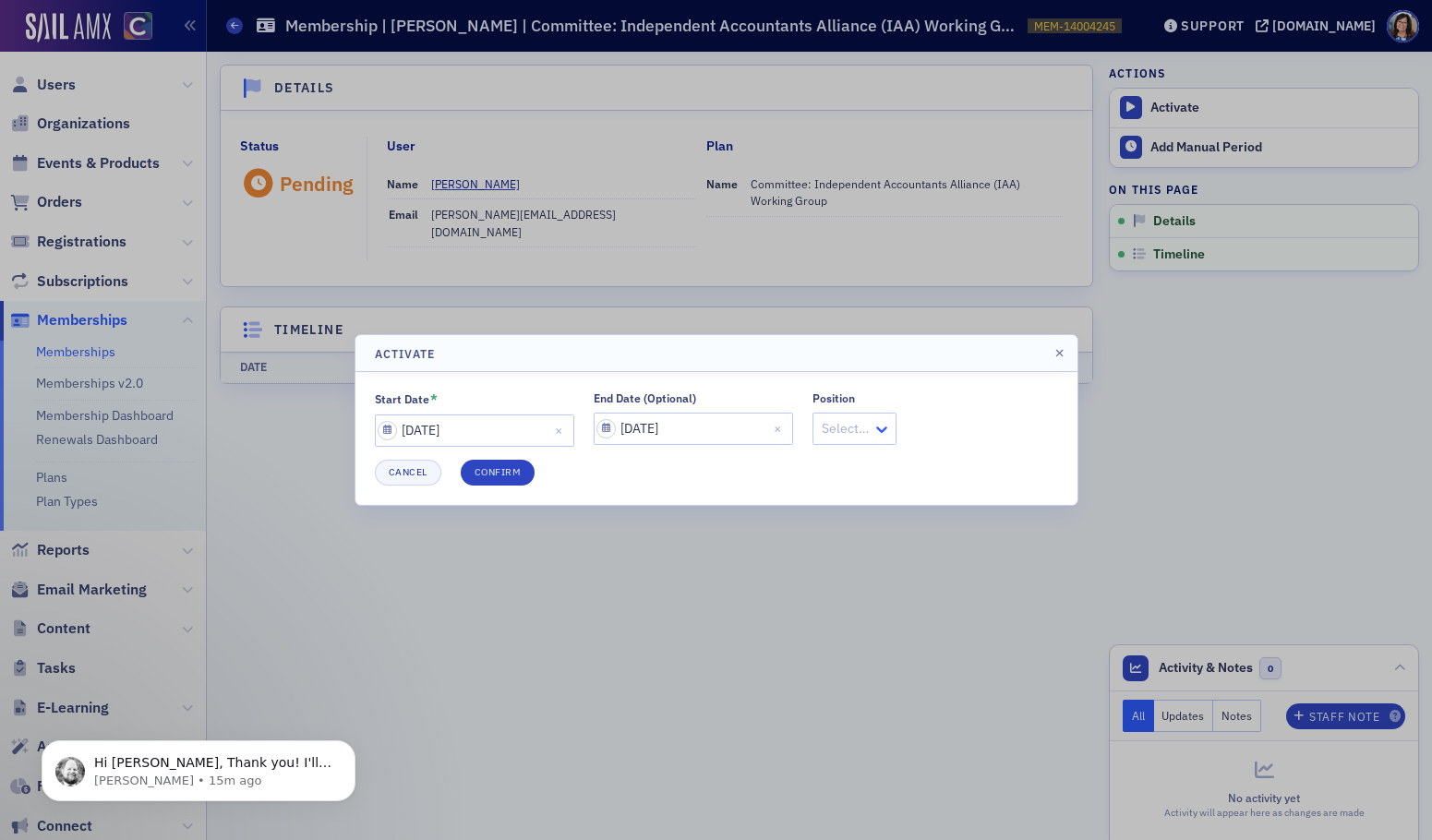
click at [872, 433] on icon at bounding box center [881, 429] width 18 height 18
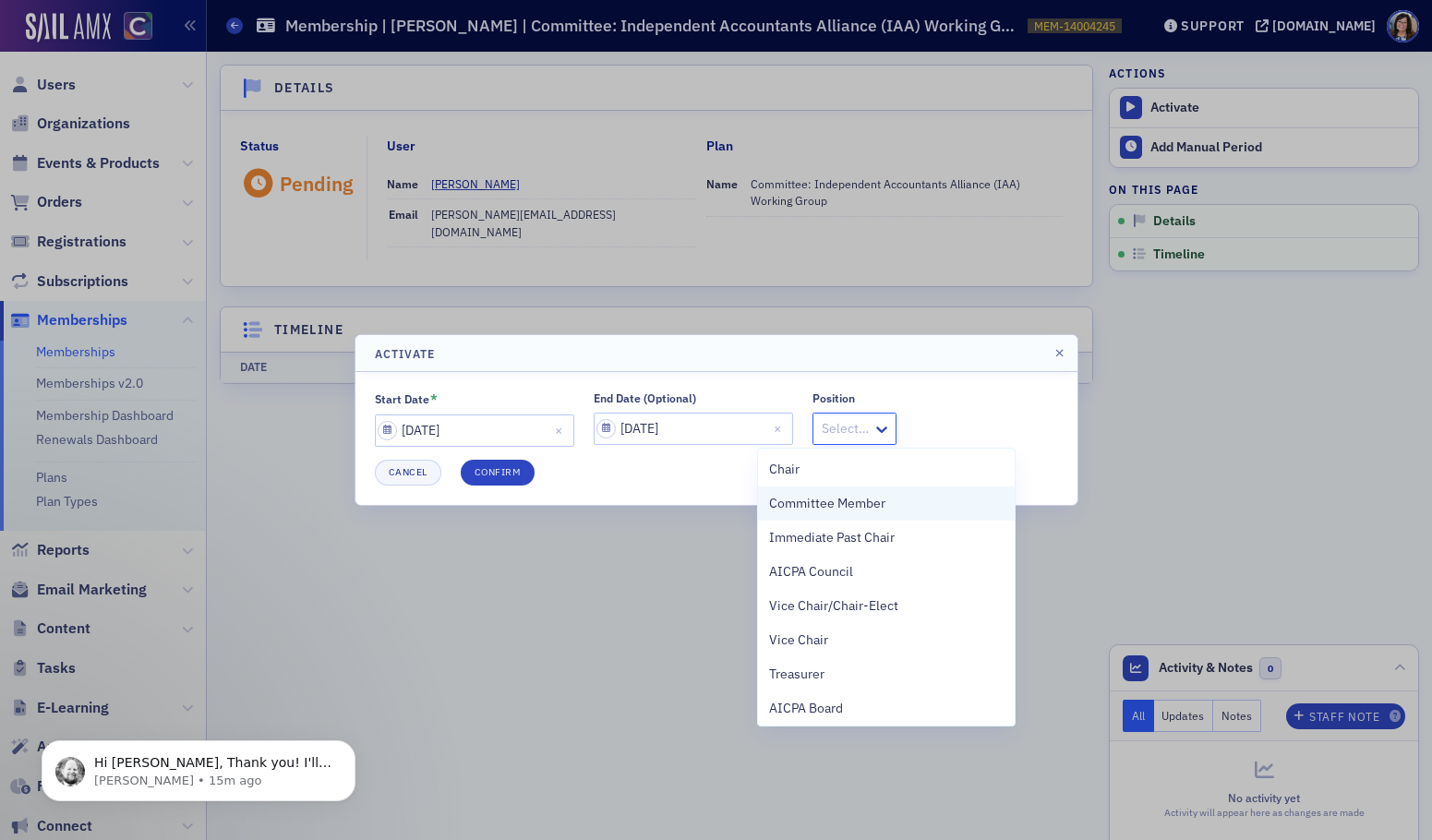
click at [841, 506] on span "Committee Member" at bounding box center [827, 503] width 116 height 19
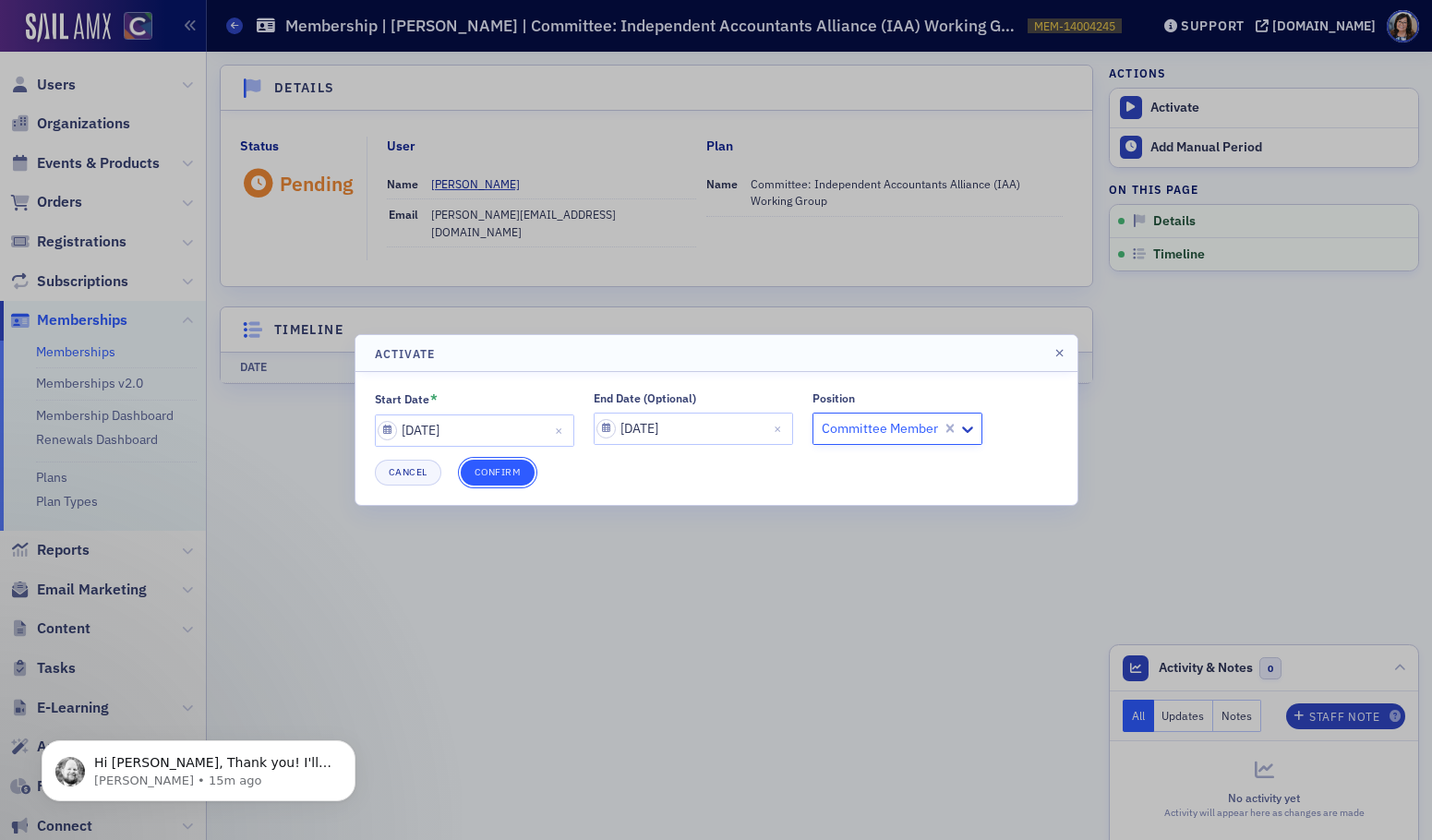
click at [501, 474] on button "Confirm" at bounding box center [498, 473] width 75 height 26
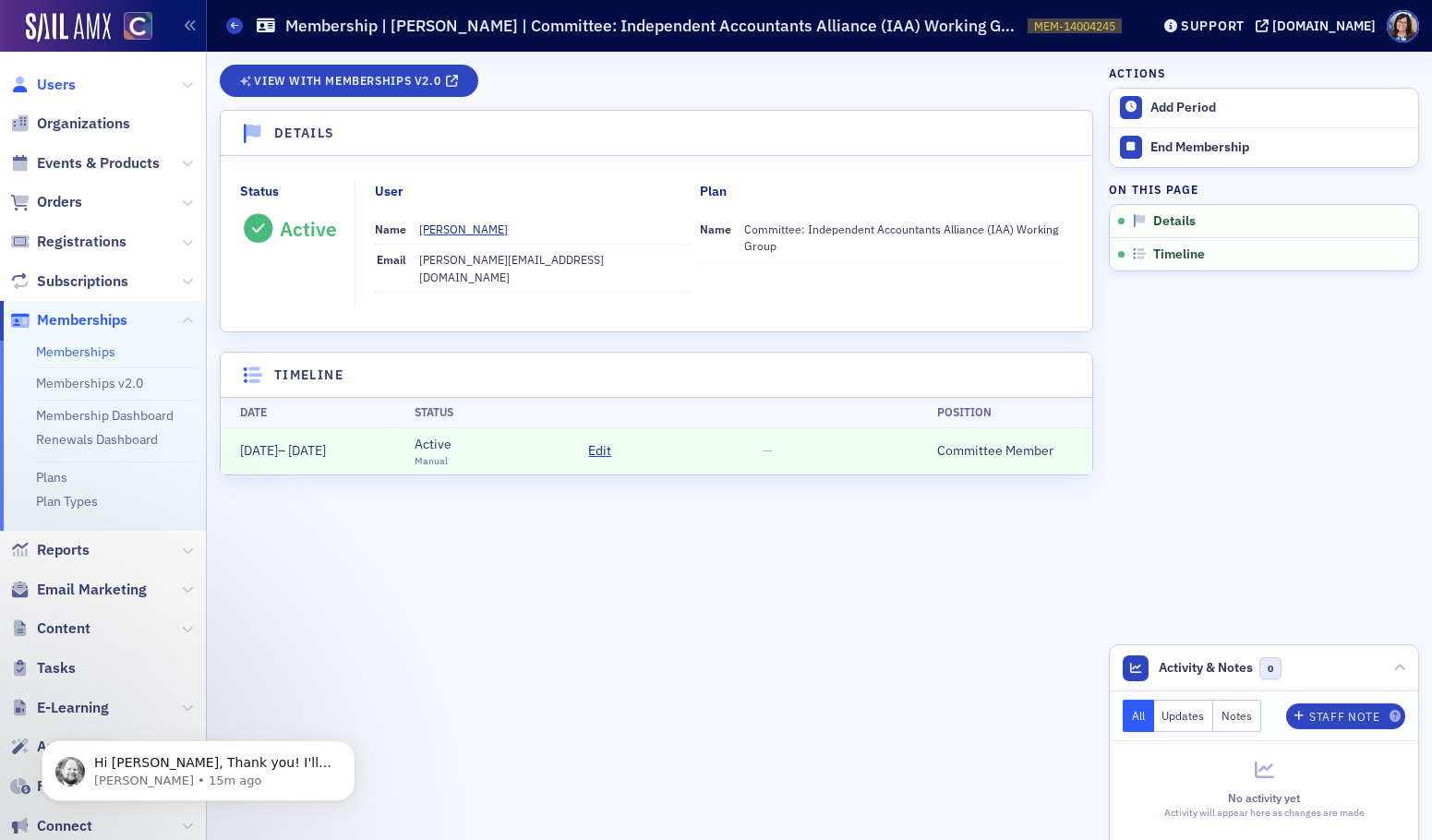
click at [65, 80] on span "Users" at bounding box center [56, 85] width 39 height 20
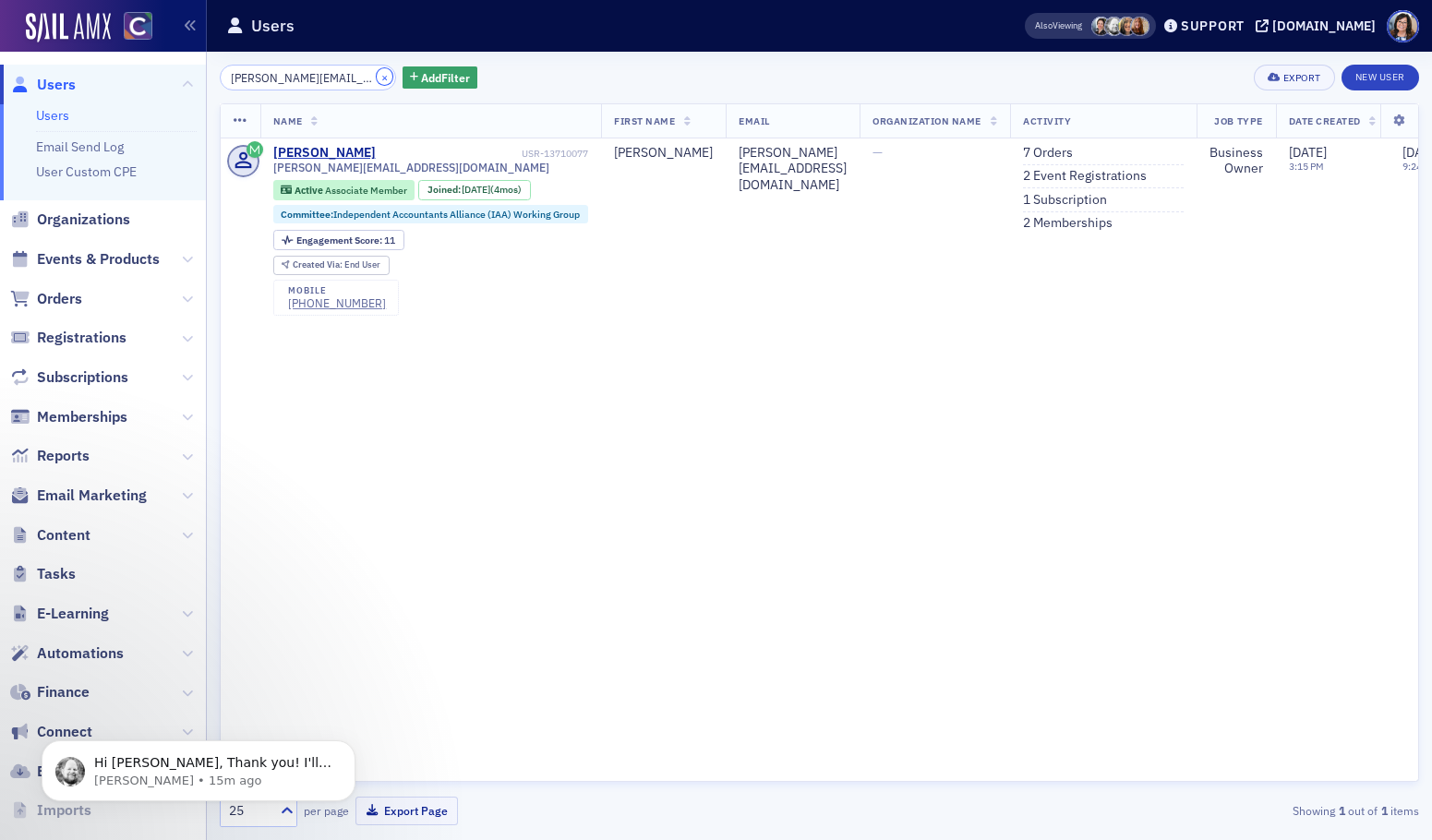
click at [377, 78] on button "×" at bounding box center [385, 76] width 17 height 17
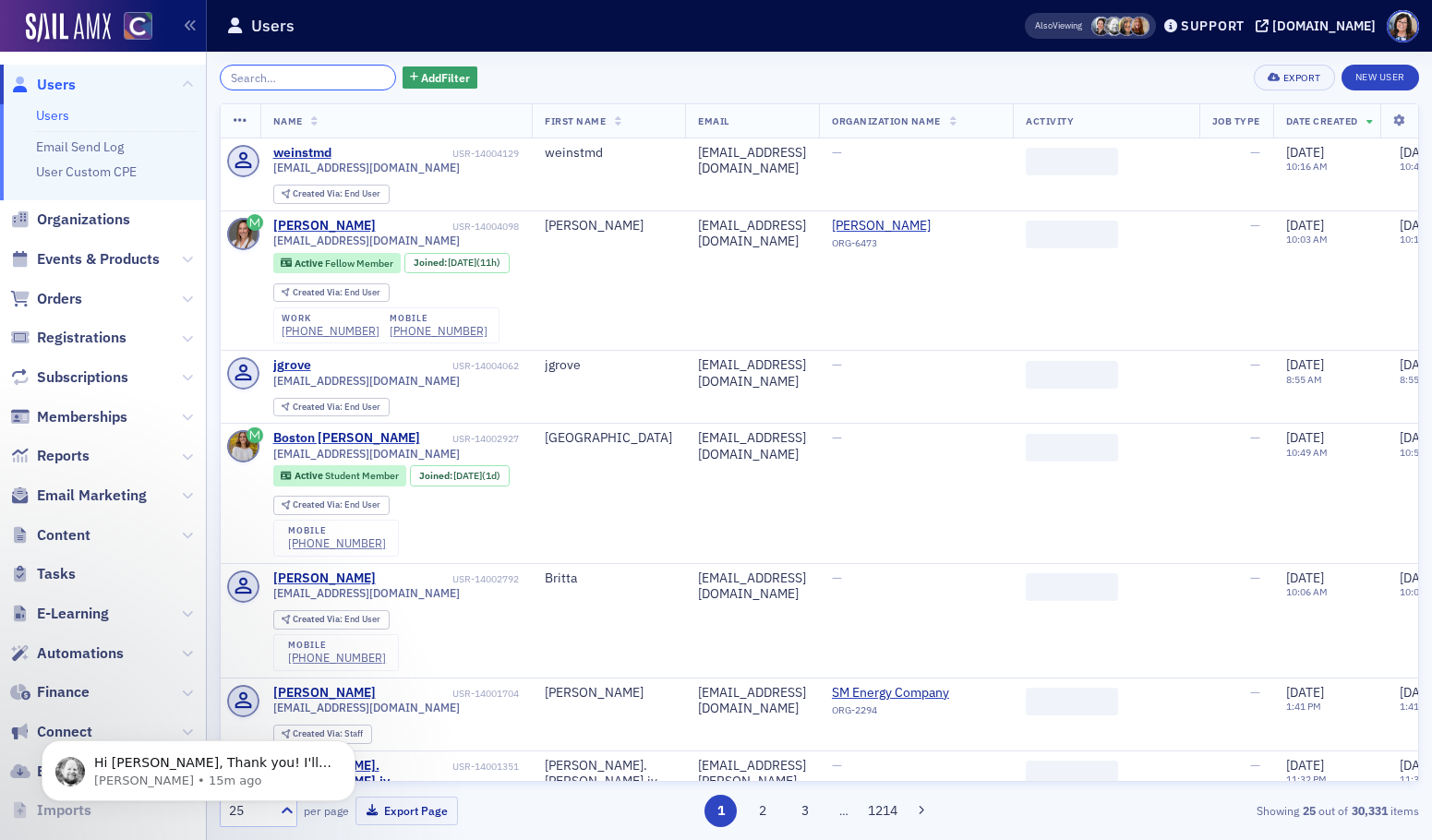
click at [335, 75] on input "search" at bounding box center [308, 78] width 176 height 26
paste input "Rebbecca himango 9:03"
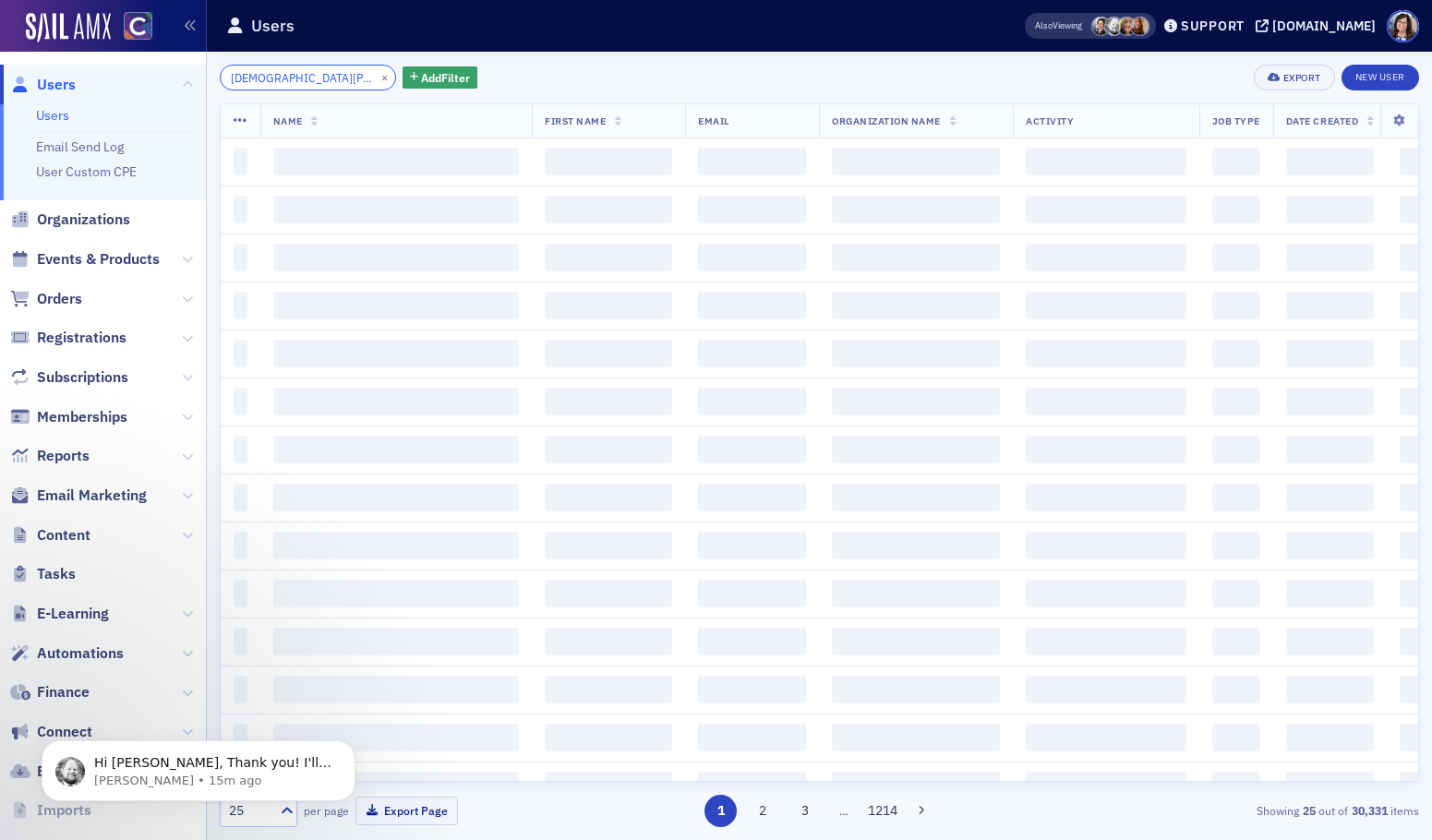
scroll to position [0, 1]
type input "Rebbecca himango 9:03"
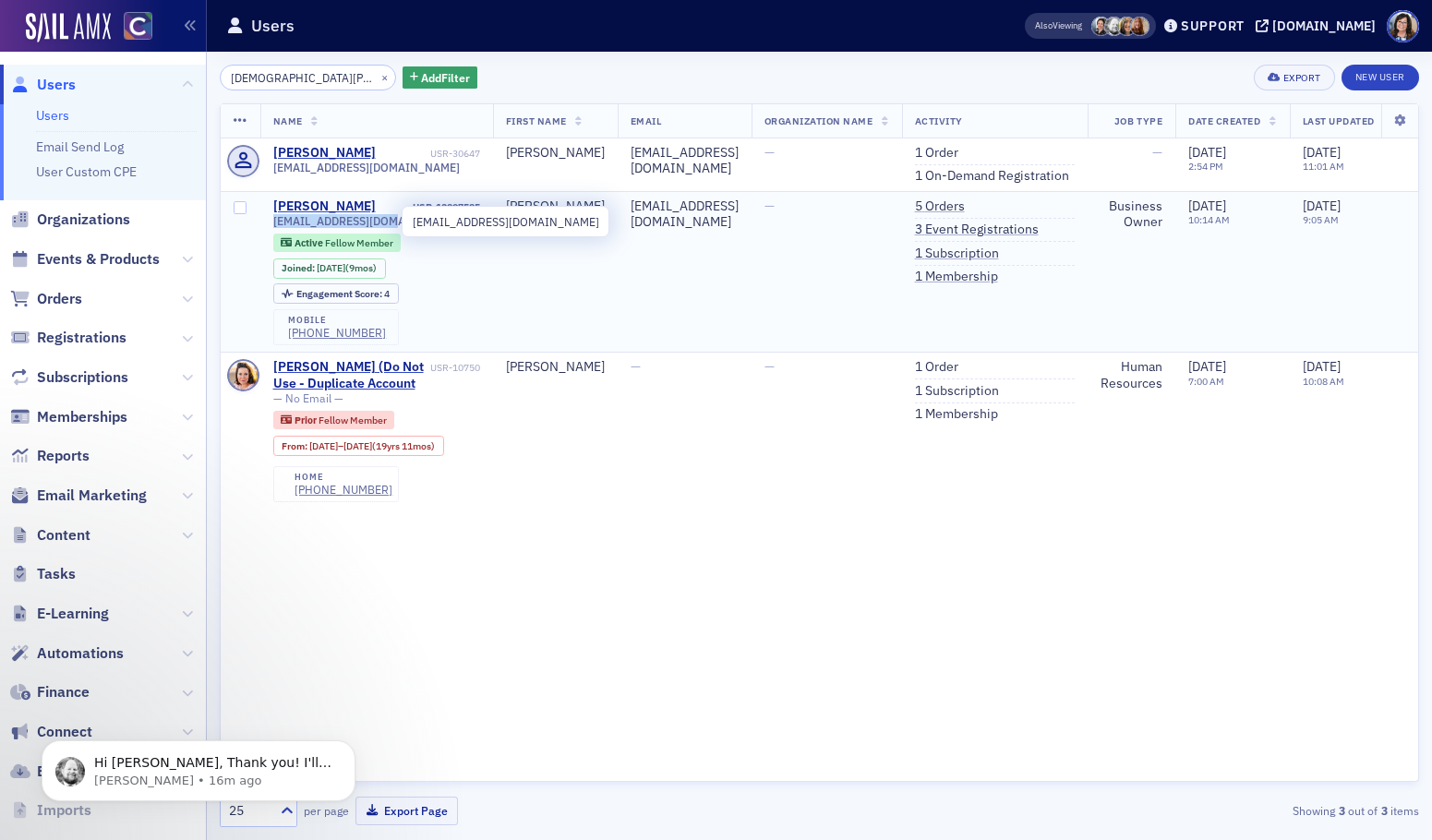
drag, startPoint x: 406, startPoint y: 221, endPoint x: 268, endPoint y: 224, distance: 138.5
click at [273, 225] on div "himangorm@gmail.com" at bounding box center [376, 221] width 207 height 14
copy span "himangorm@gmail.com"
click at [618, 296] on td "himangorm@gmail.com" at bounding box center [685, 272] width 134 height 162
drag, startPoint x: 415, startPoint y: 224, endPoint x: 268, endPoint y: 217, distance: 147.0
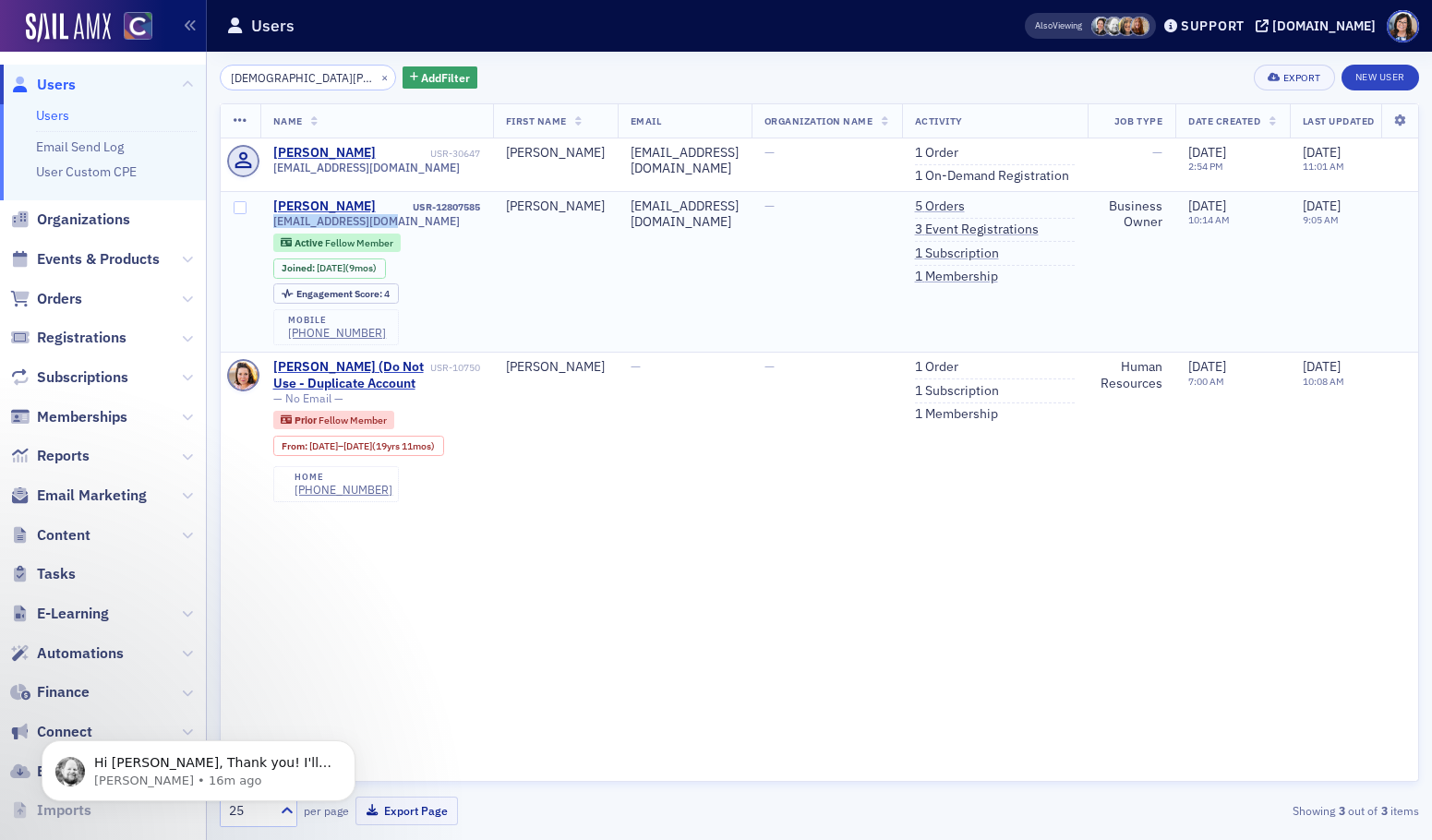
click at [268, 217] on td "Rebecca Himango USR-12807585 himangorm@gmail.com Active Fellow Member Joined : …" at bounding box center [376, 272] width 233 height 162
copy span "himangorm@gmail.com"
drag, startPoint x: 694, startPoint y: 449, endPoint x: 605, endPoint y: 267, distance: 202.7
click at [694, 448] on td "—" at bounding box center [685, 431] width 134 height 156
drag, startPoint x: 499, startPoint y: 208, endPoint x: 420, endPoint y: 209, distance: 79.4
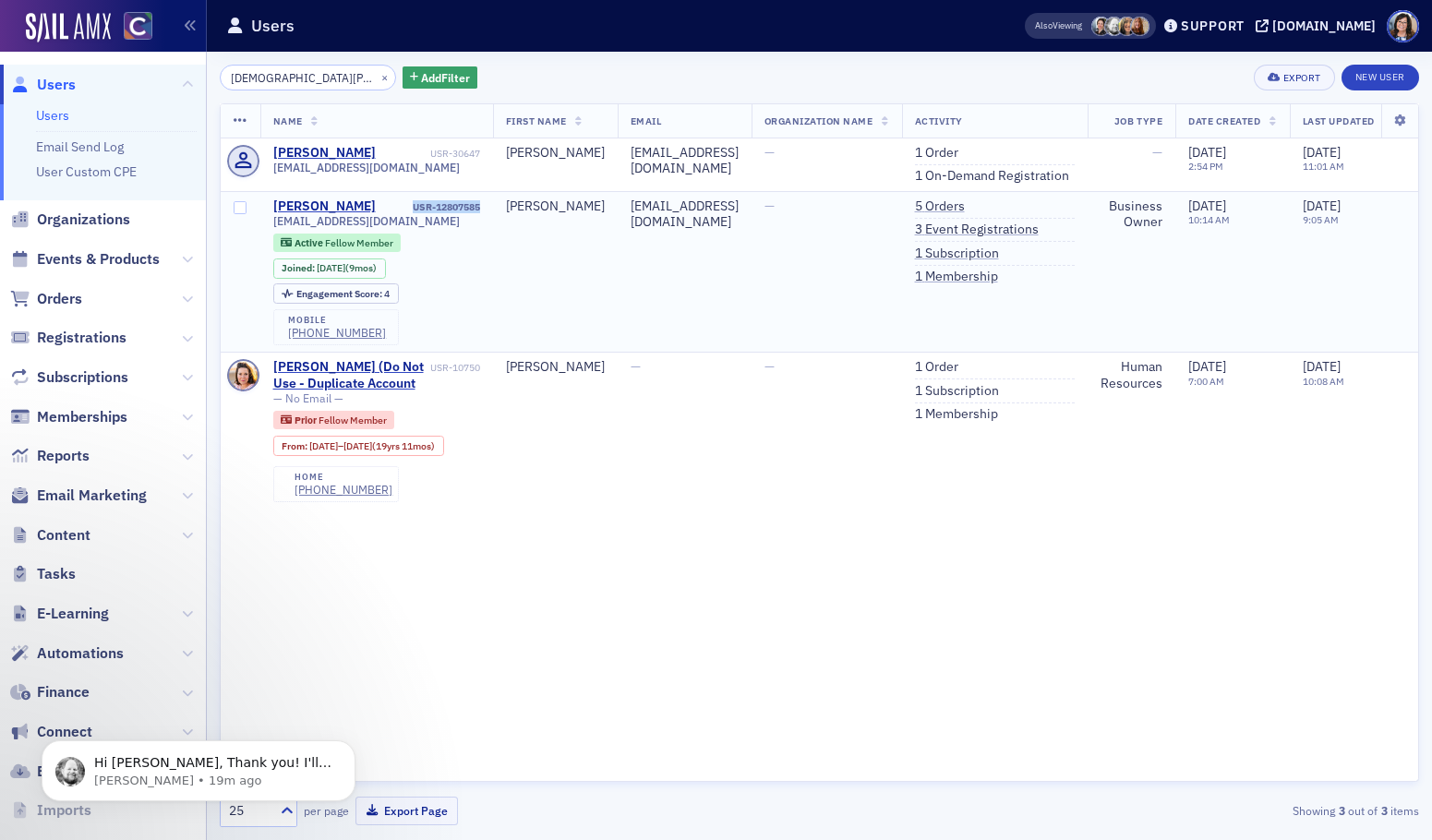
click at [420, 209] on td "Rebecca Himango USR-12807585 himangorm@gmail.com Active Fellow Member Joined : …" at bounding box center [376, 272] width 233 height 162
copy div "USR-12807585"
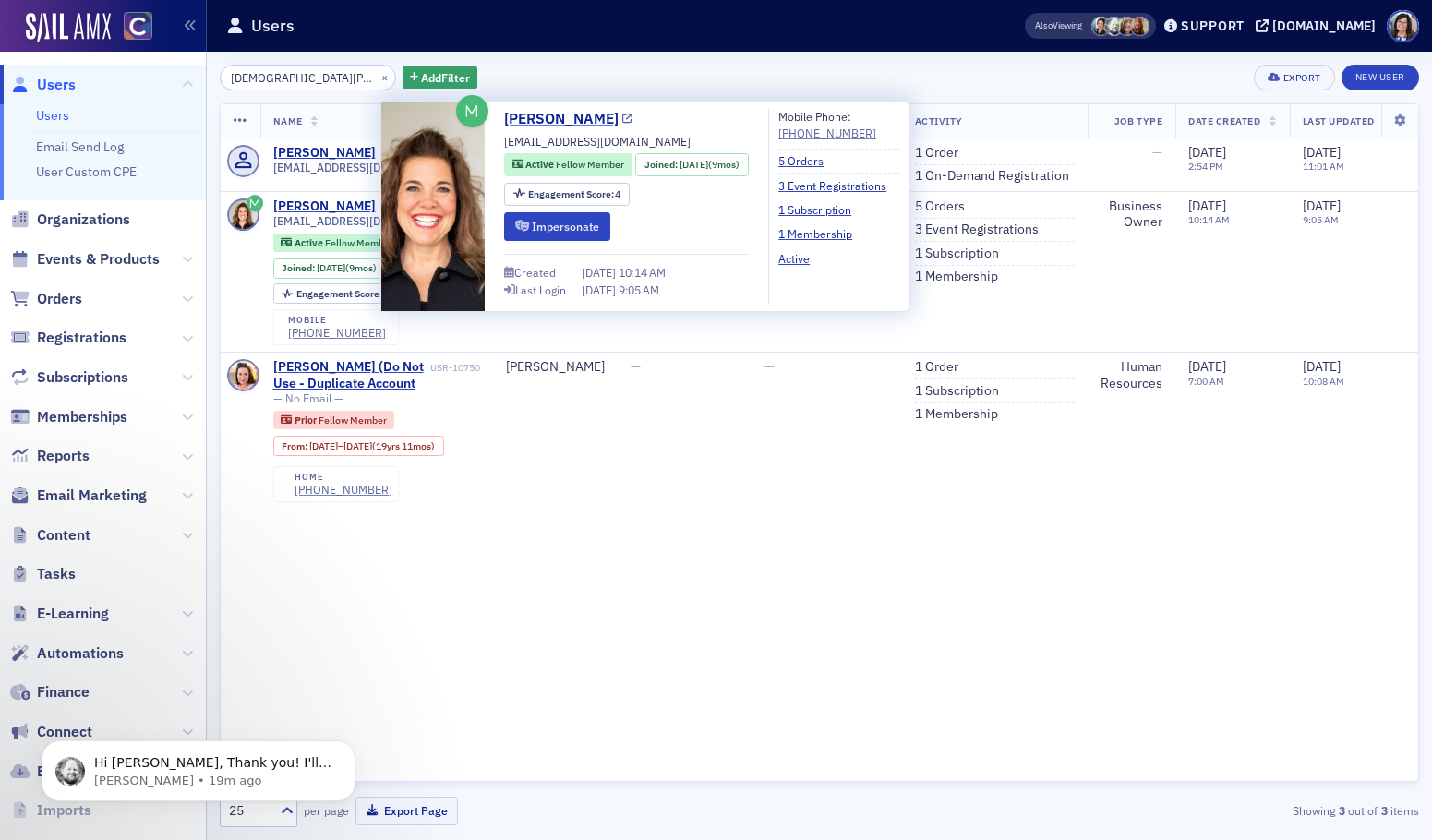
click at [632, 119] on icon at bounding box center [627, 119] width 10 height 10
click at [704, 512] on div "Name First Name Email Organization Name Activity Job Type Date Created Last Upd…" at bounding box center [819, 442] width 1199 height 679
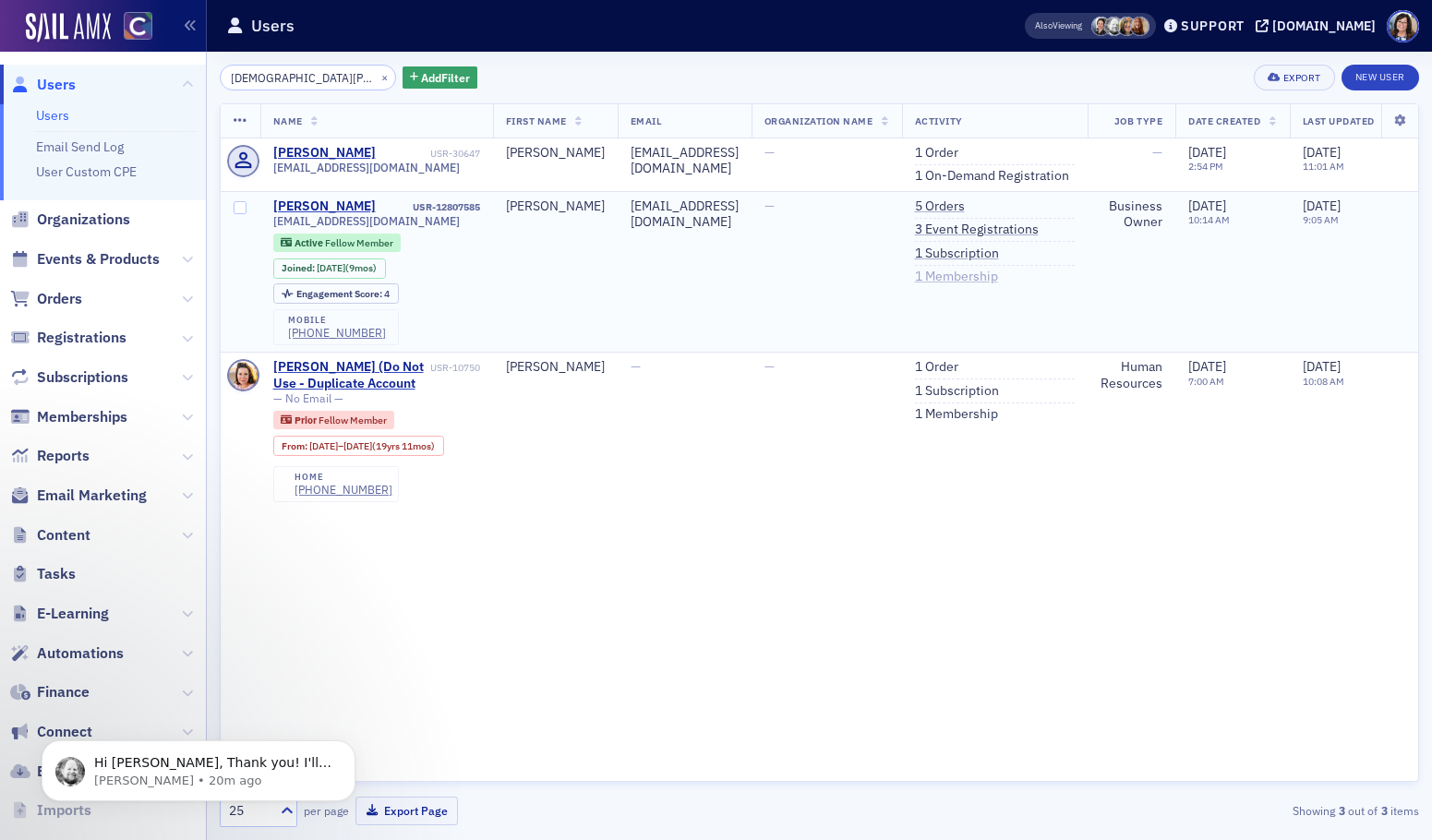
click at [976, 274] on link "1 Membership" at bounding box center [956, 277] width 83 height 17
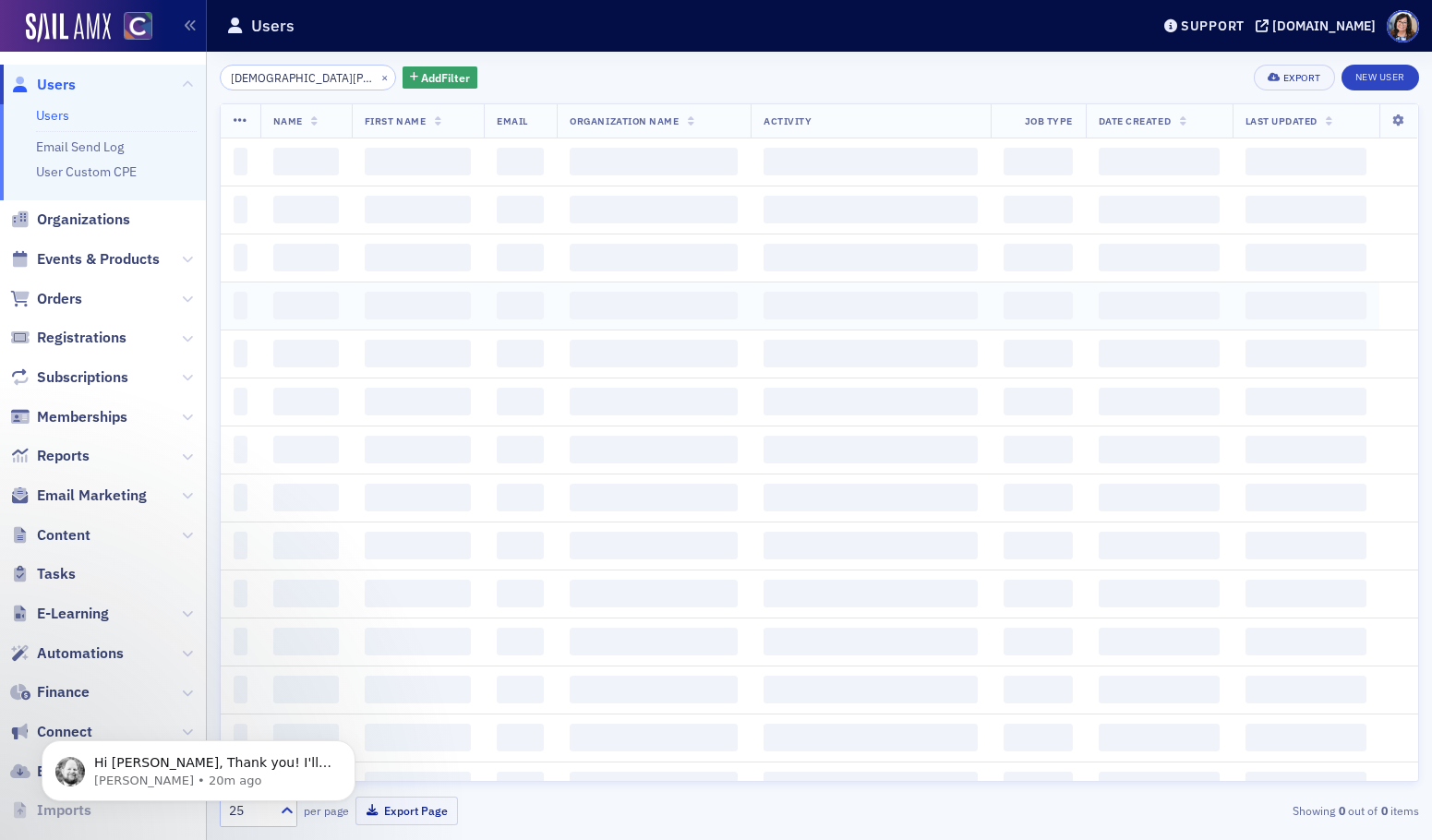
scroll to position [0, 1]
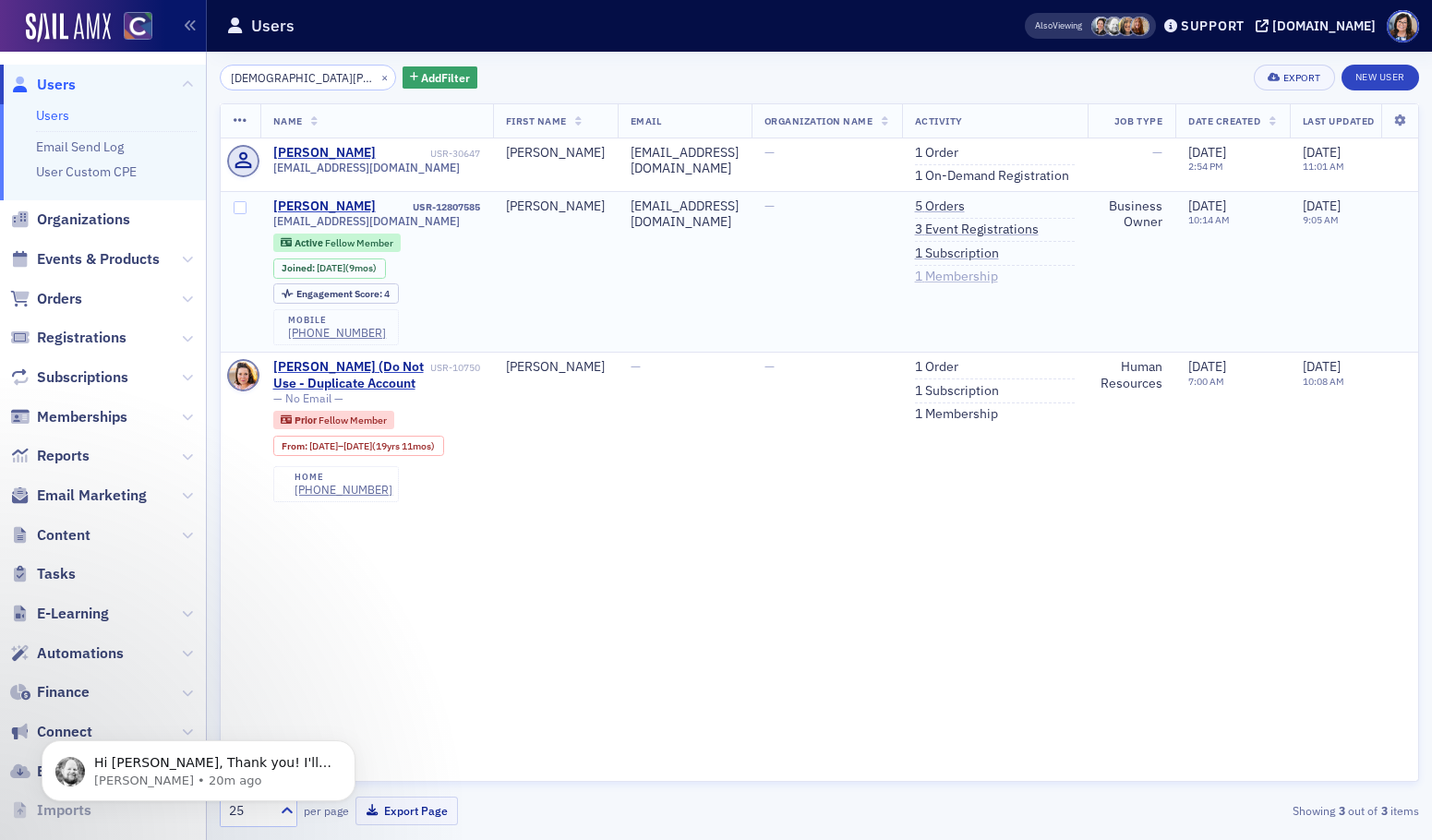
click at [985, 278] on link "1 Membership" at bounding box center [956, 277] width 83 height 17
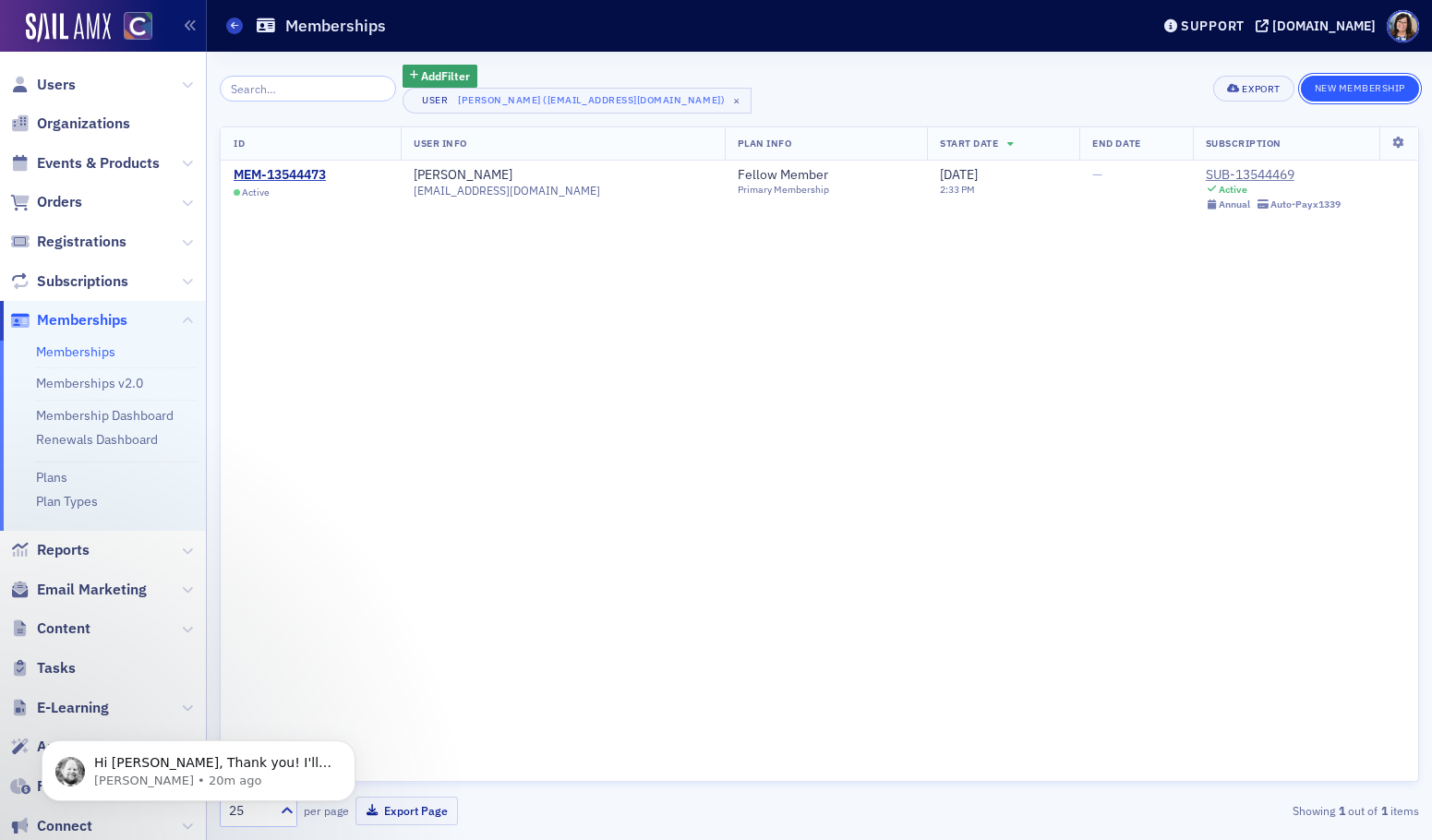
click at [1343, 83] on button "New Membership" at bounding box center [1360, 89] width 118 height 26
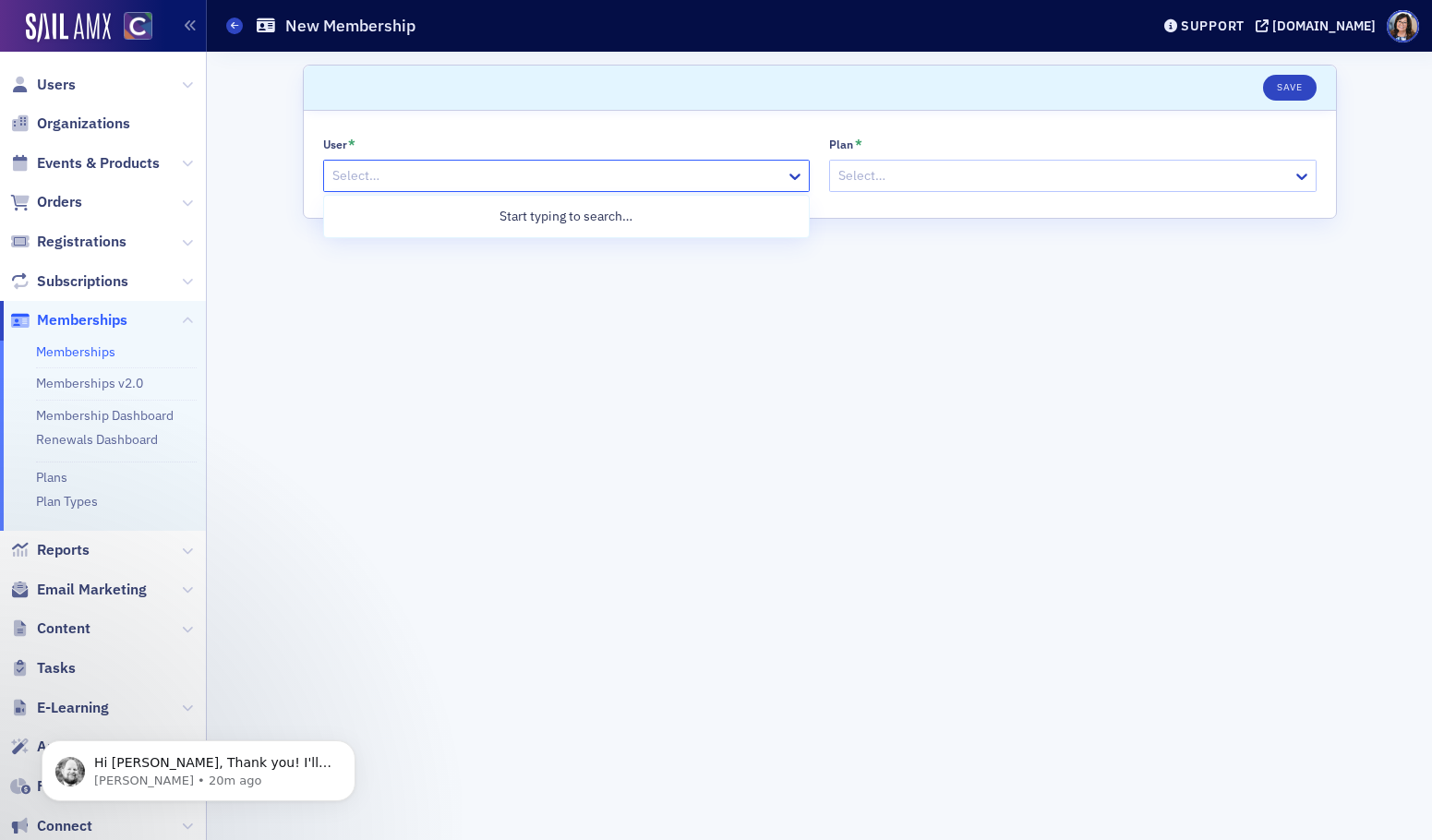
click at [493, 174] on div at bounding box center [558, 175] width 454 height 23
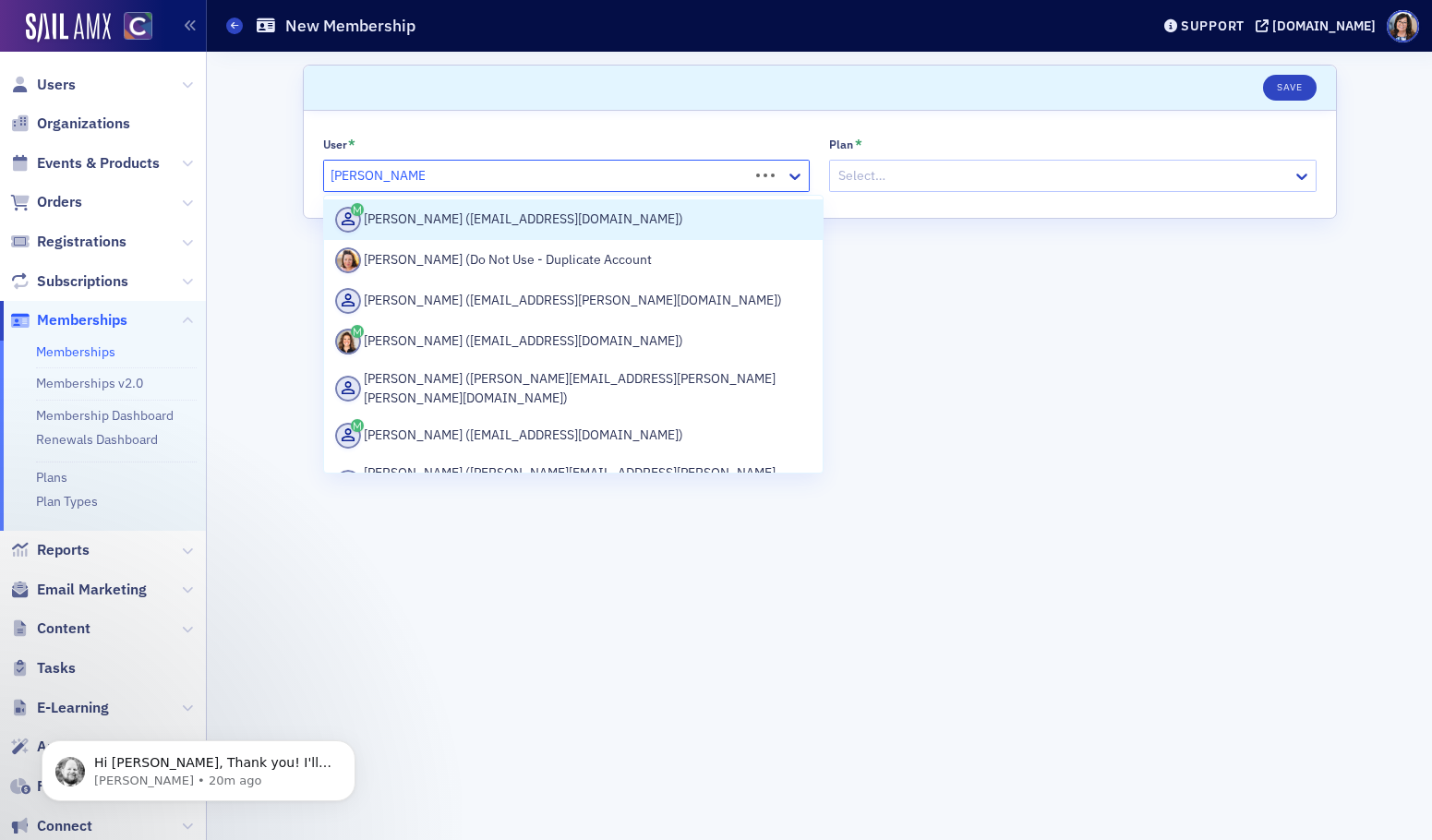
type input "rebecca himango"
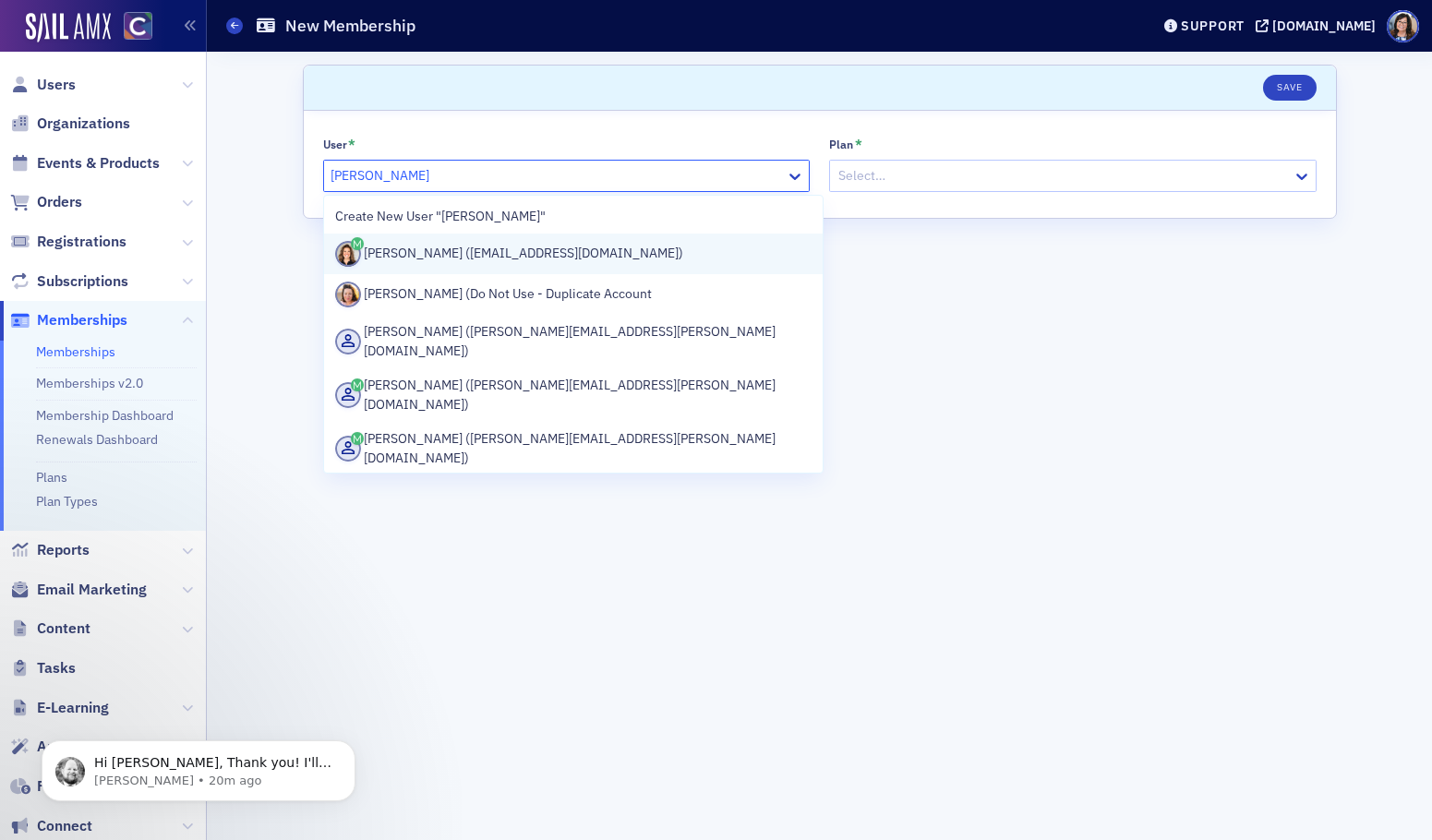
click at [608, 252] on div "Rebecca Himango (himangorm@gmail.com)" at bounding box center [573, 254] width 477 height 26
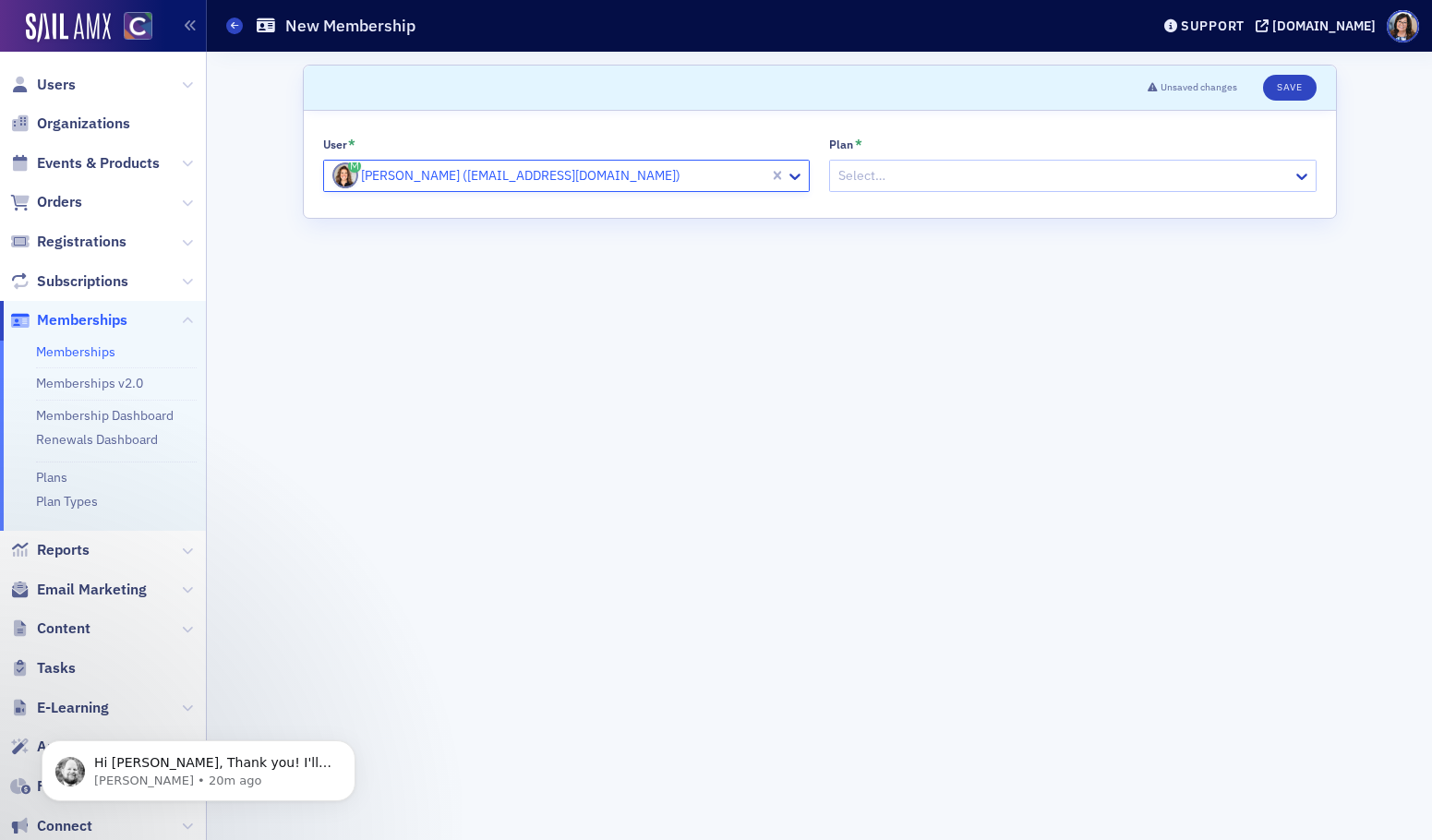
click at [894, 170] on div at bounding box center [1063, 175] width 454 height 23
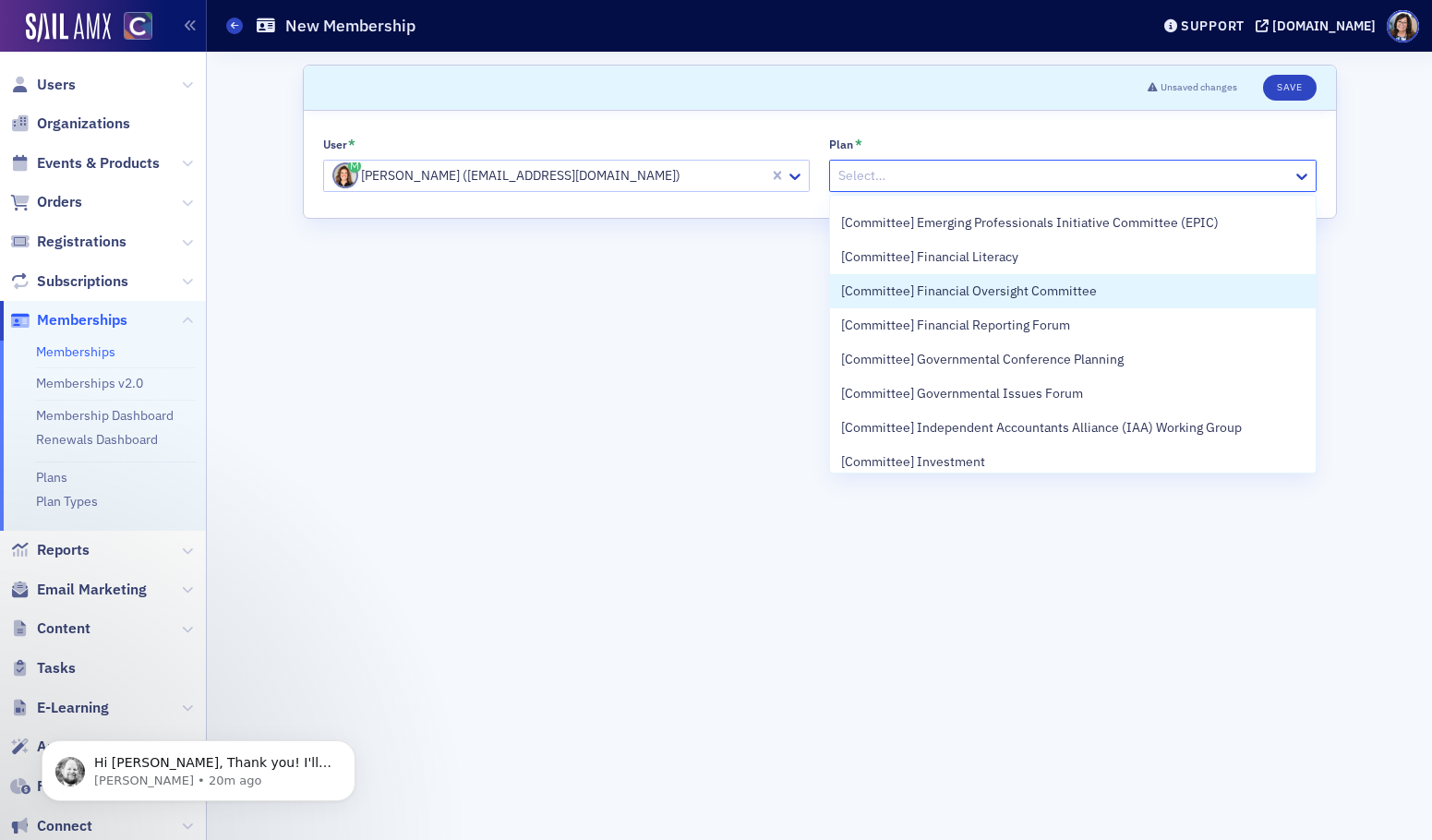
scroll to position [1600, 0]
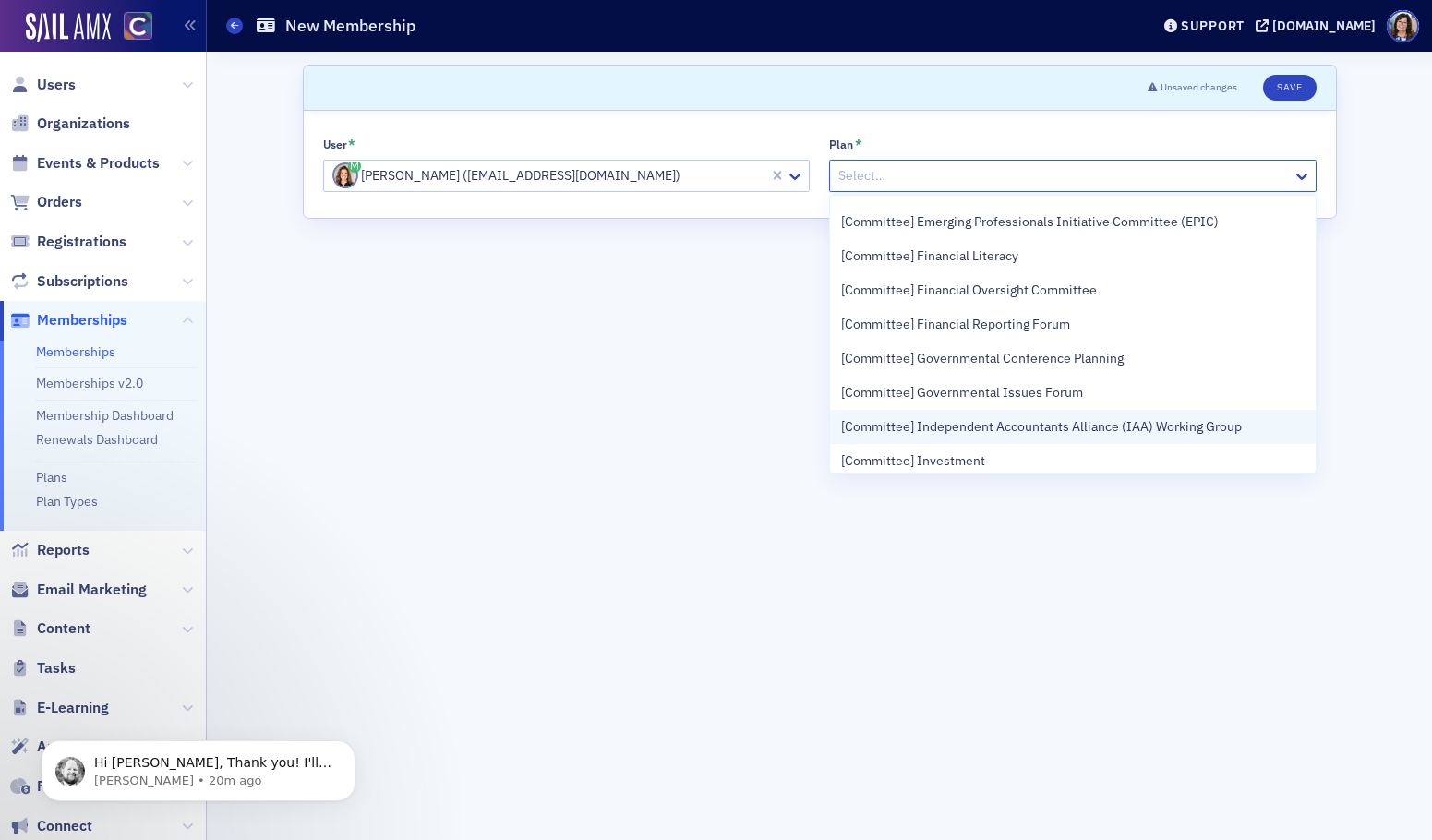
click at [1048, 426] on span "[Committee] Independent Accountants Alliance (IAA) Working Group" at bounding box center [1041, 426] width 401 height 19
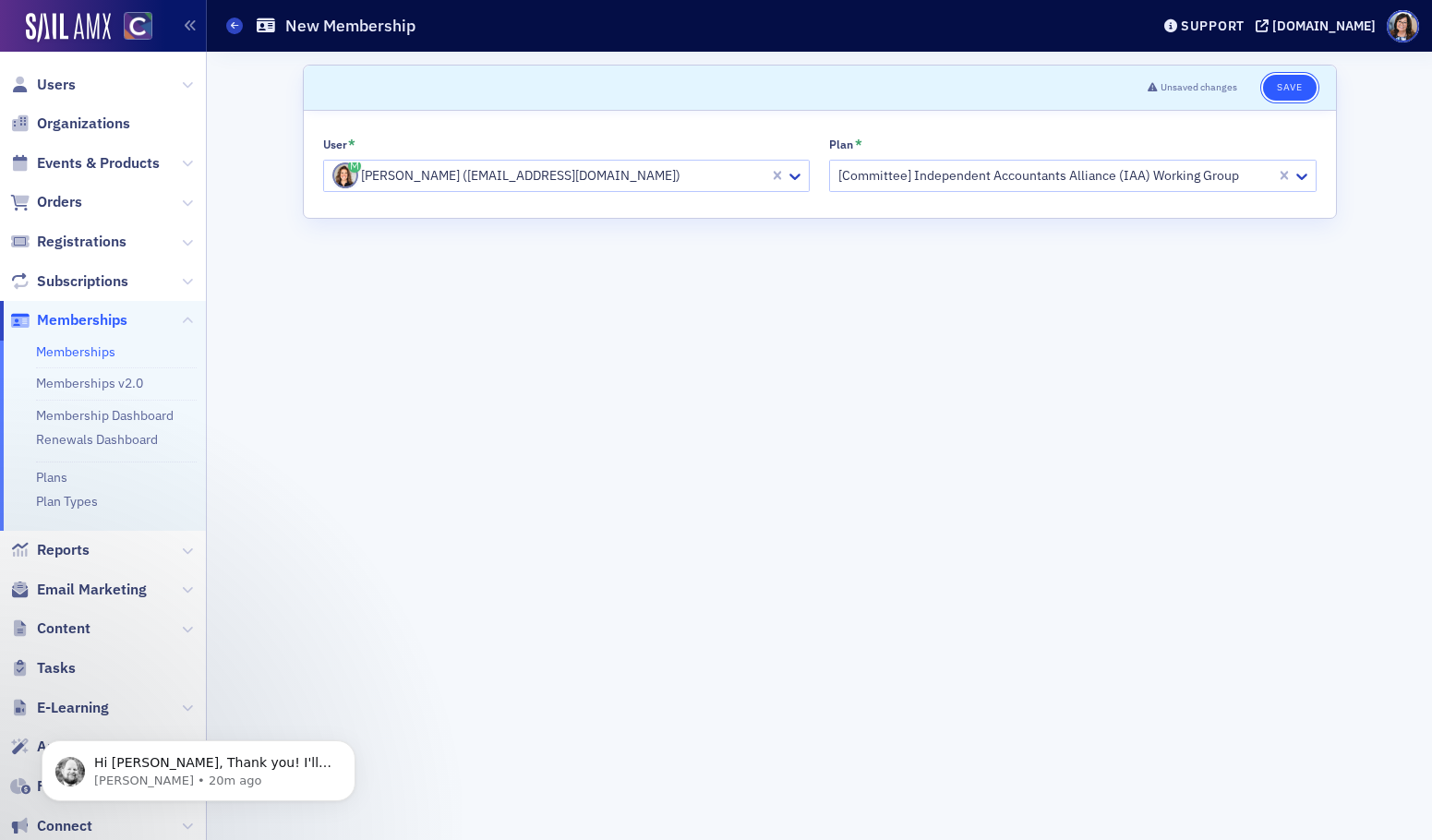
click at [1284, 80] on button "Save" at bounding box center [1289, 88] width 53 height 26
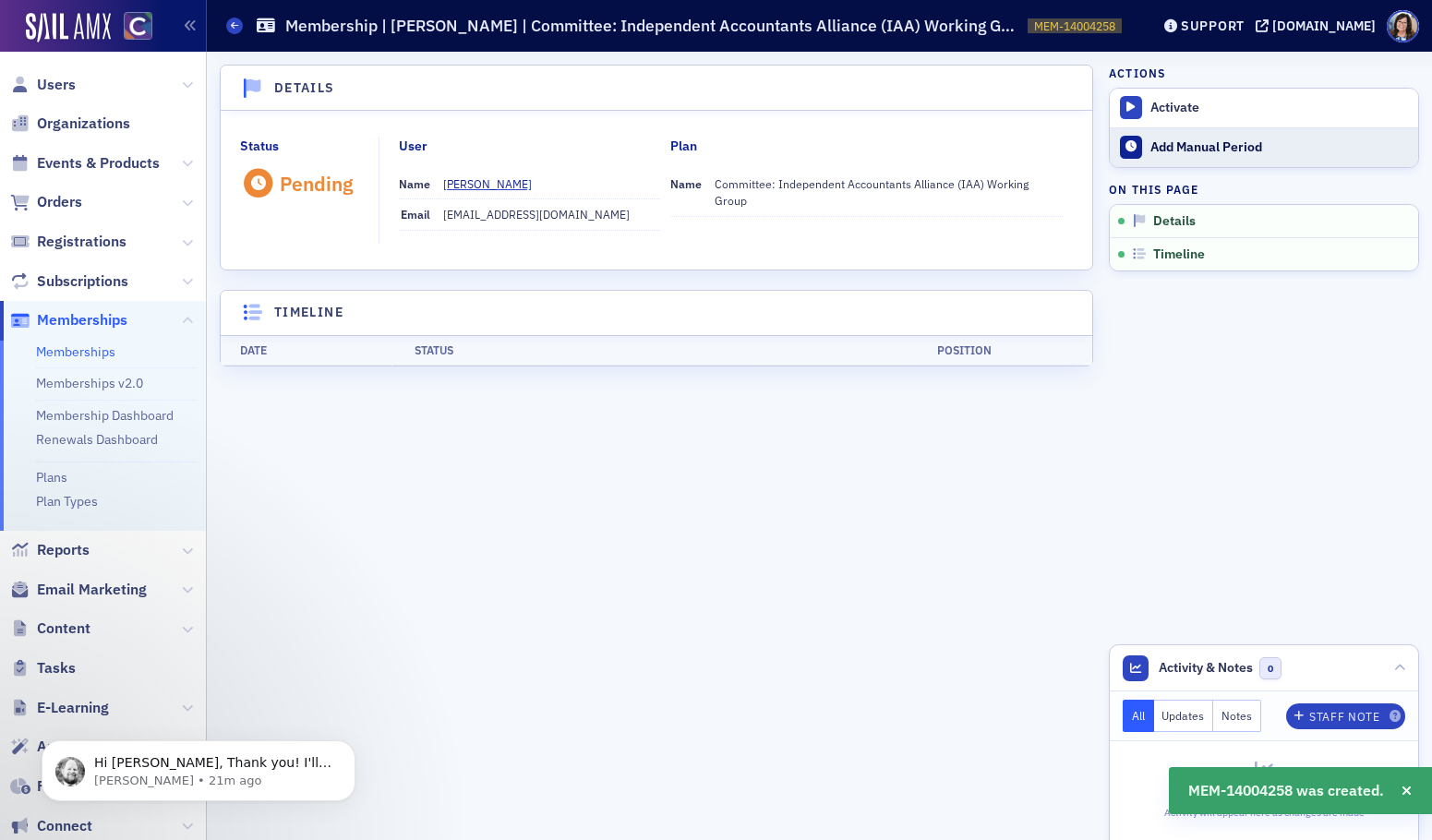
click at [1209, 141] on div "Add Manual Period" at bounding box center [1279, 147] width 259 height 17
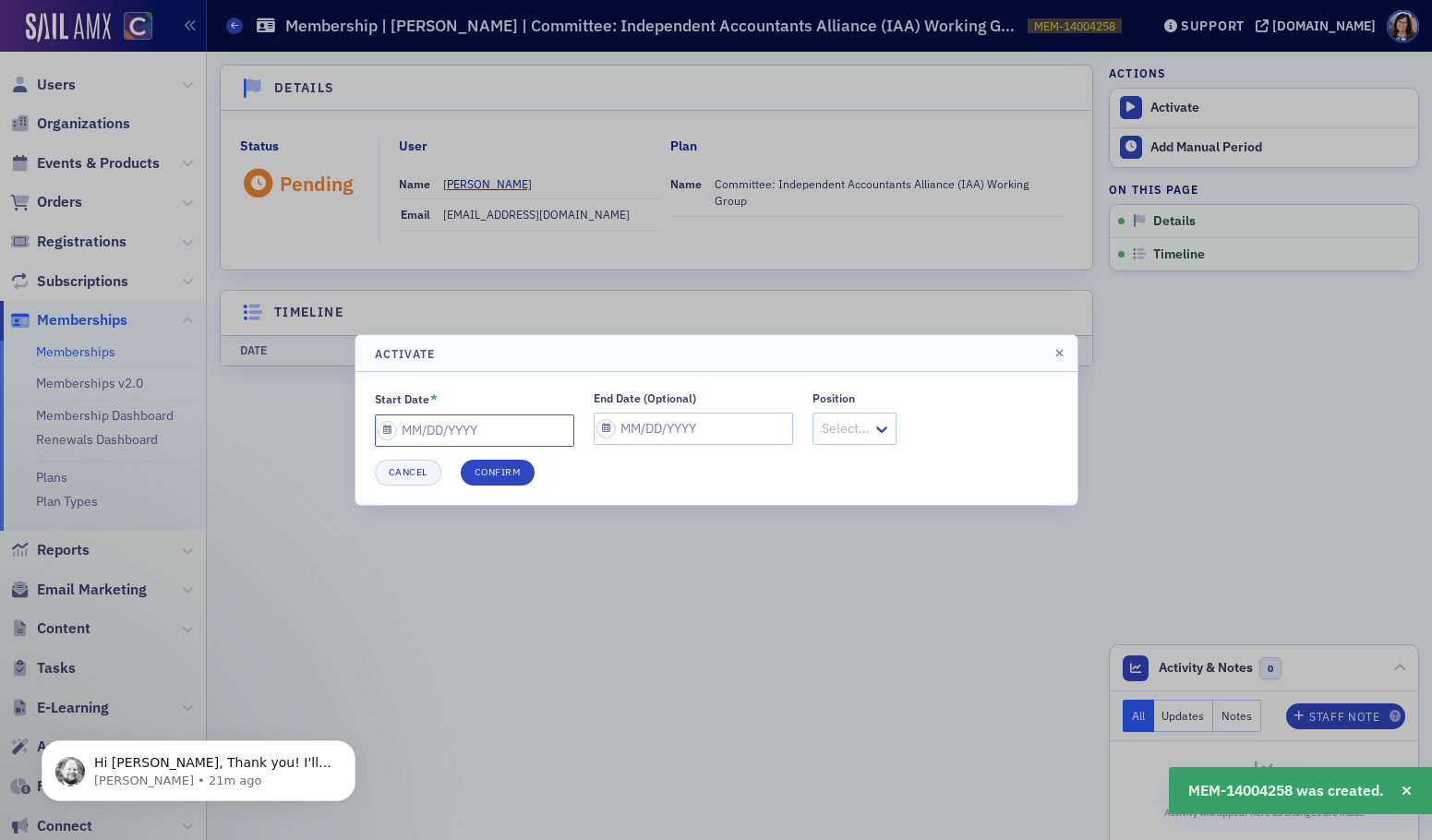
select select "7"
select select "2025"
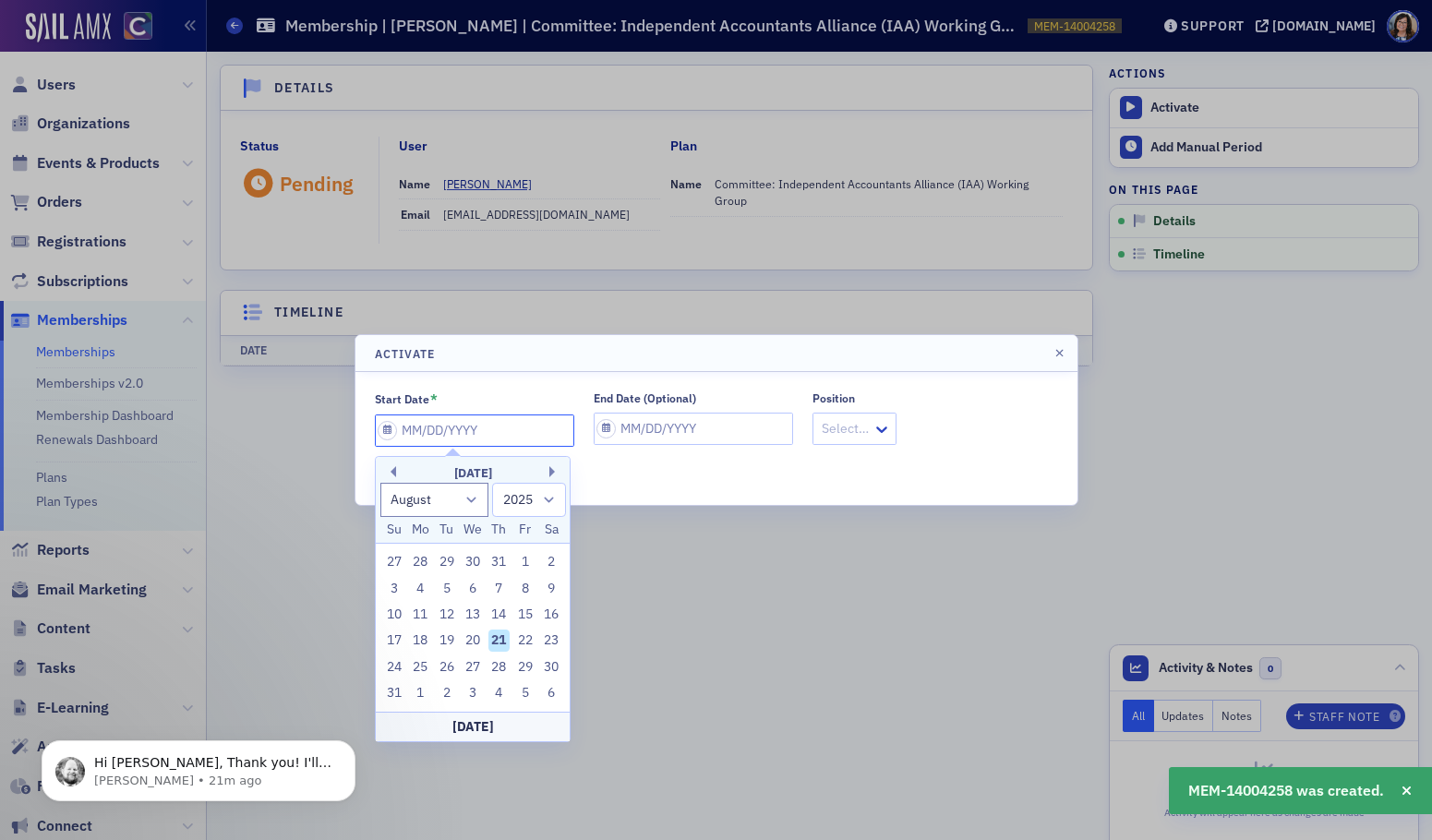
click at [389, 428] on input "Start Date *" at bounding box center [474, 431] width 199 height 32
click at [393, 473] on button "Previous Month" at bounding box center [390, 471] width 11 height 11
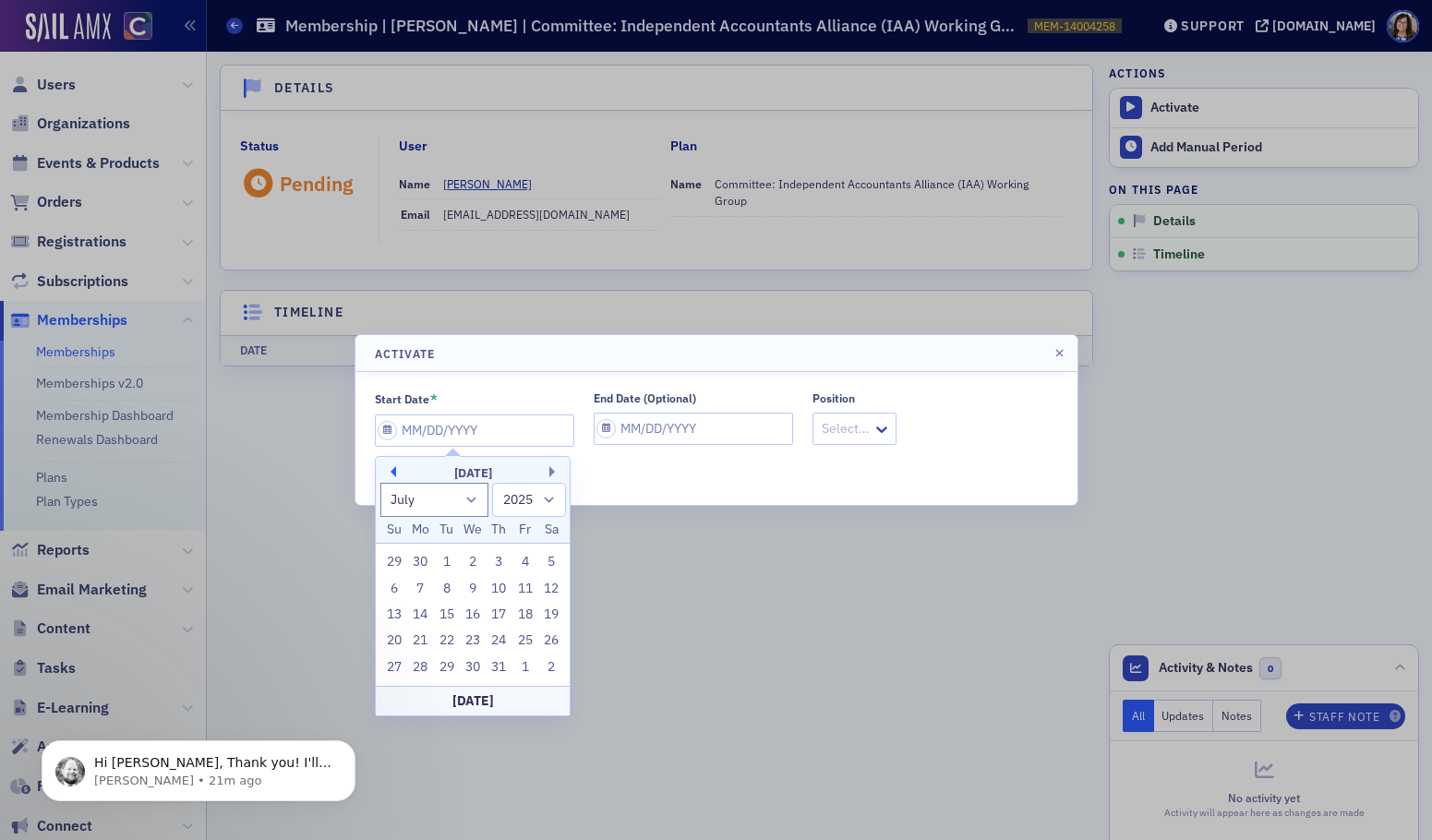
click at [393, 473] on button "Previous Month" at bounding box center [390, 471] width 11 height 11
select select "4"
click at [496, 562] on div "1" at bounding box center [499, 562] width 22 height 22
type input "05/01/2025"
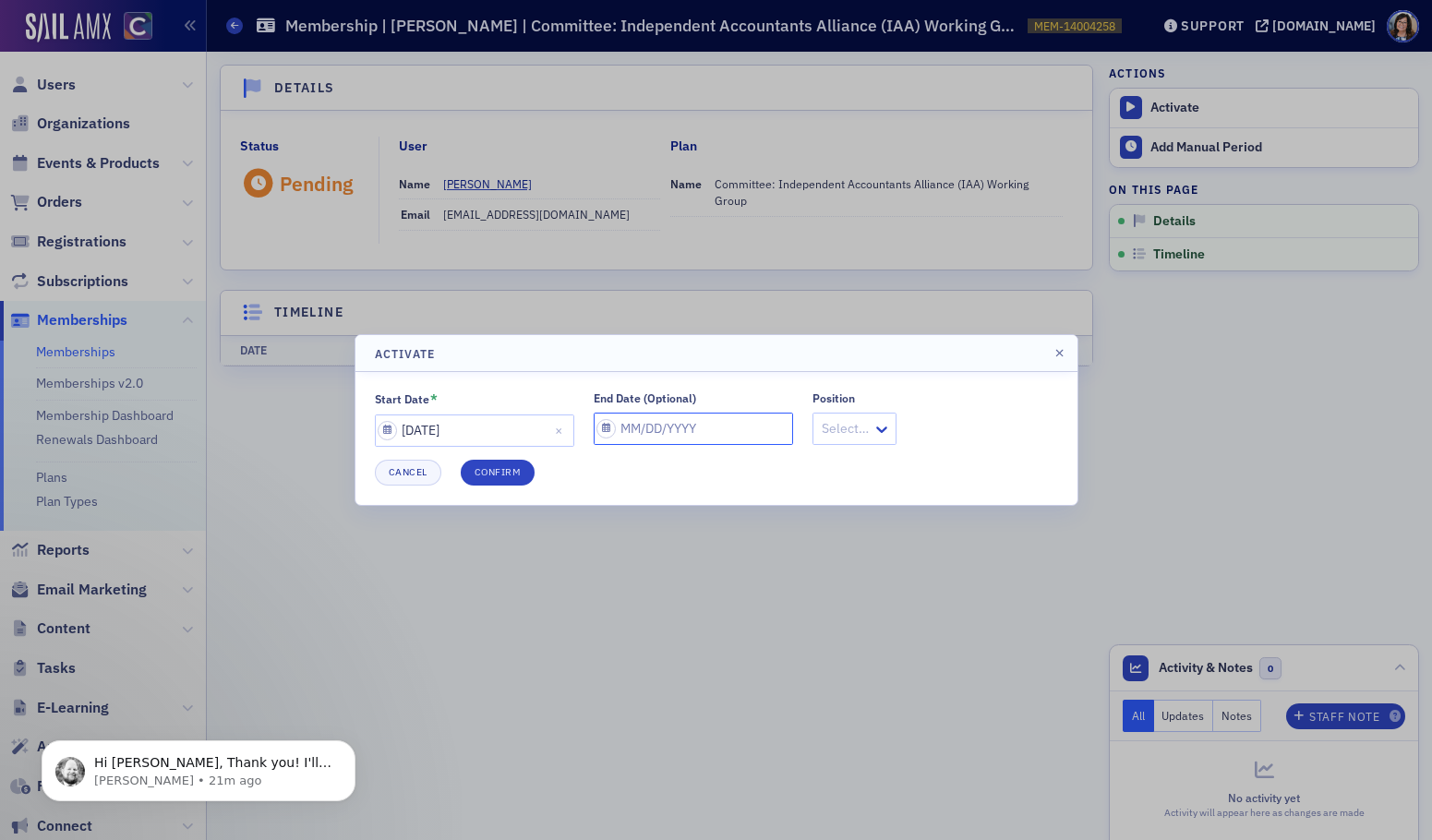
select select "7"
select select "2025"
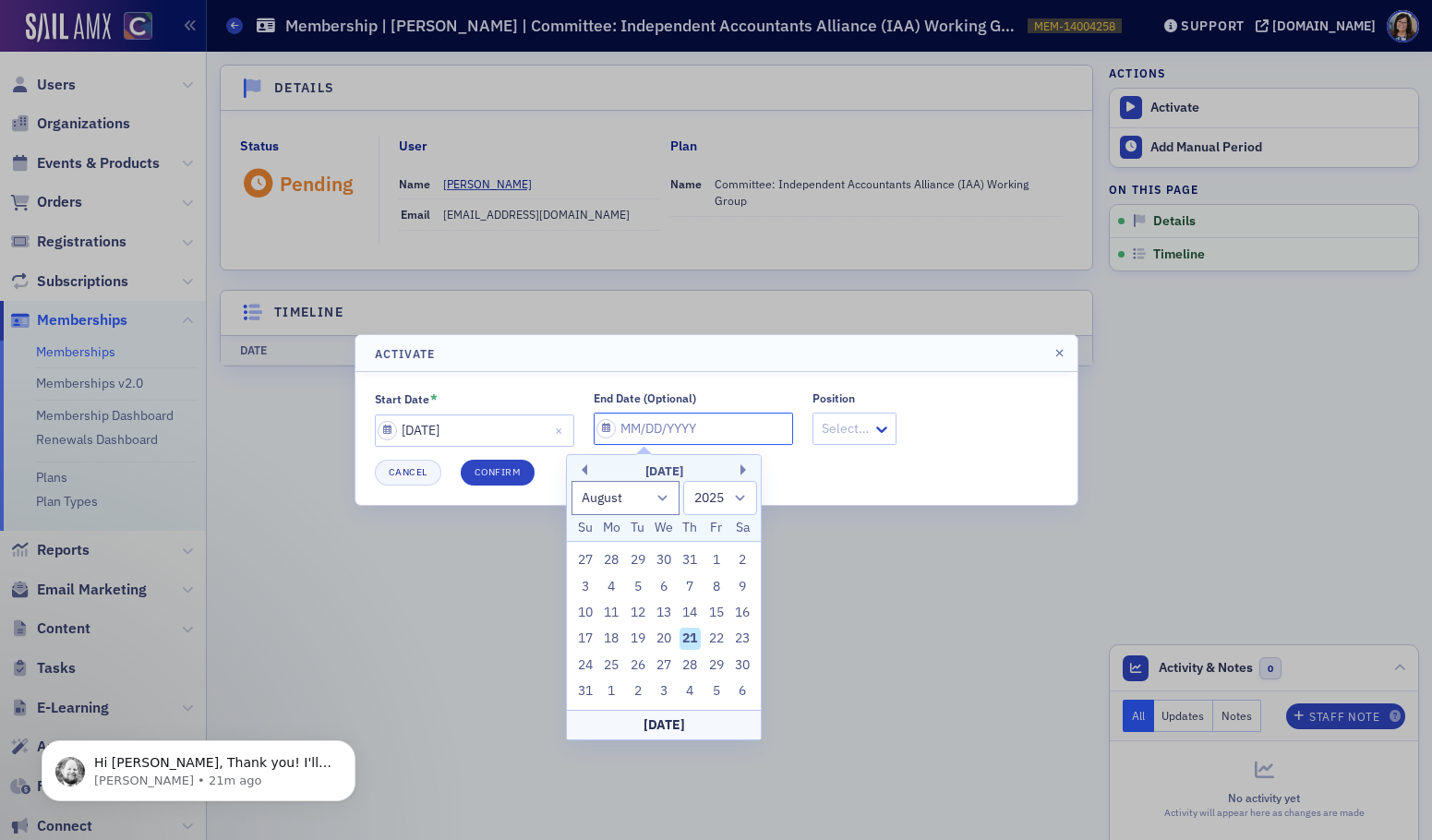
click at [594, 433] on input "End Date (Optional)" at bounding box center [693, 429] width 199 height 32
click at [742, 472] on button "Next Month" at bounding box center [745, 469] width 11 height 11
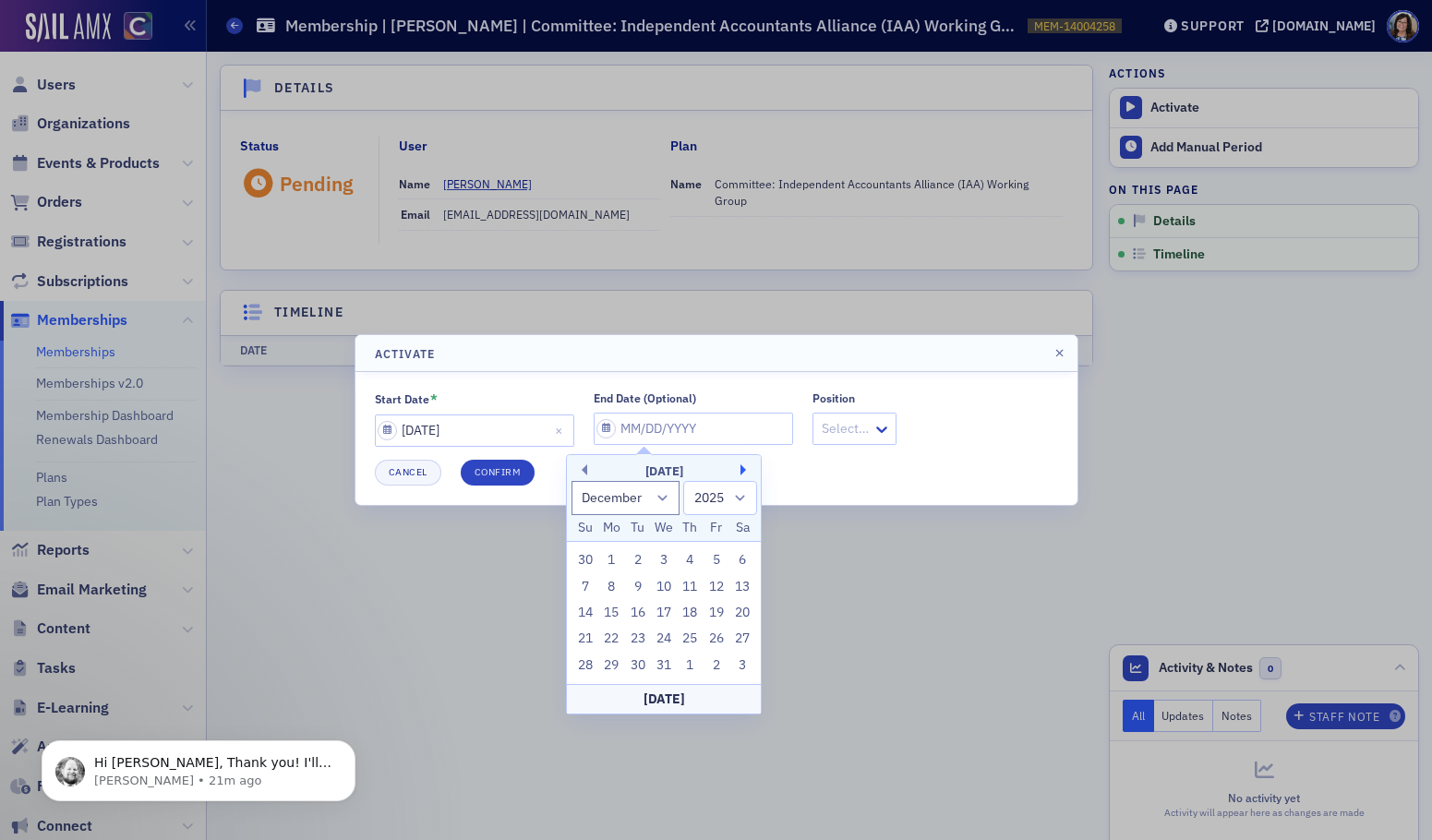
click at [742, 472] on button "Next Month" at bounding box center [745, 469] width 11 height 11
select select "0"
select select "2026"
click at [742, 472] on button "Next Month" at bounding box center [745, 469] width 11 height 11
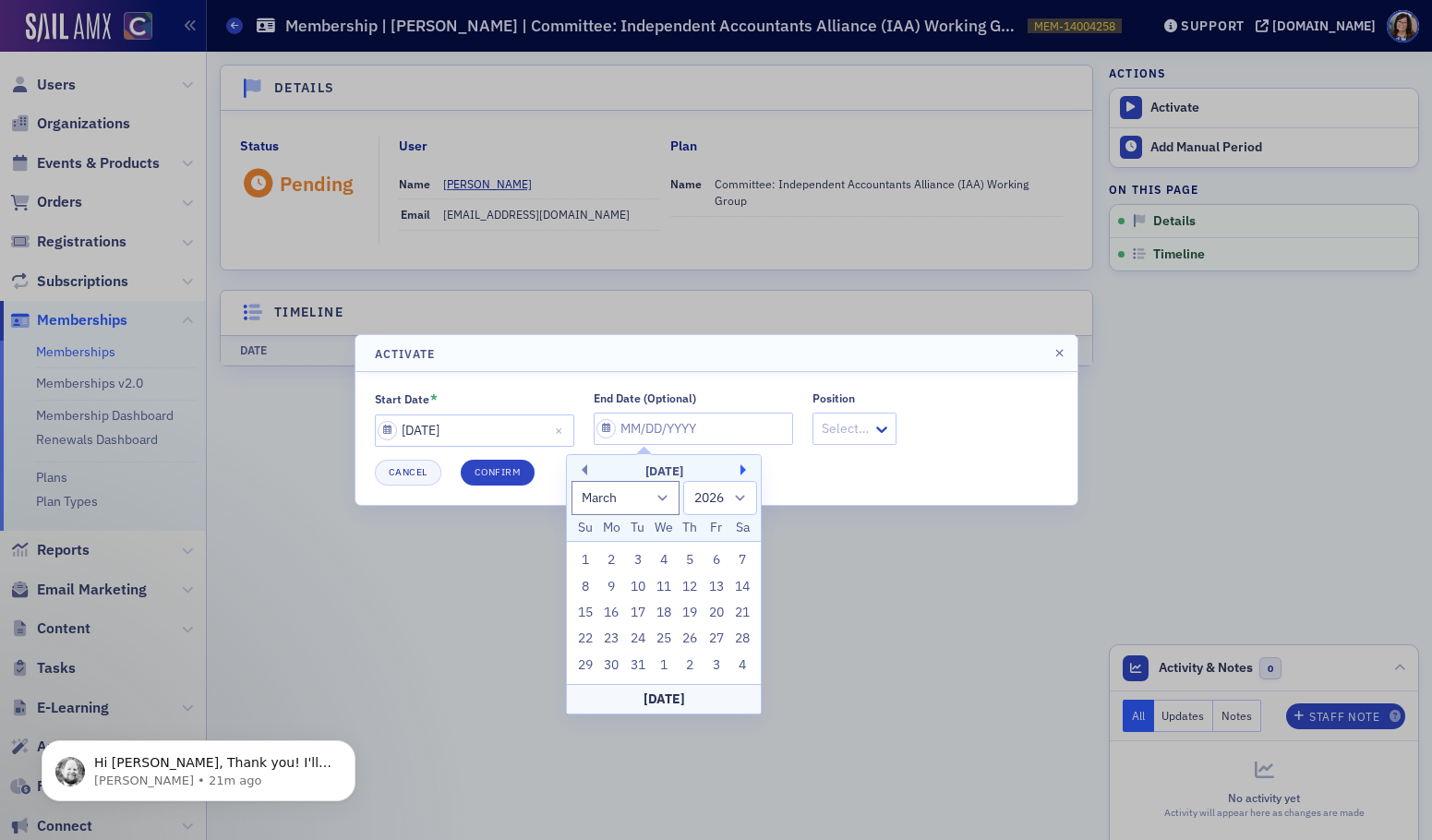
click at [742, 472] on button "Next Month" at bounding box center [745, 469] width 11 height 11
select select "3"
click at [694, 668] on div "30" at bounding box center [691, 666] width 22 height 22
type input "04/30/2026"
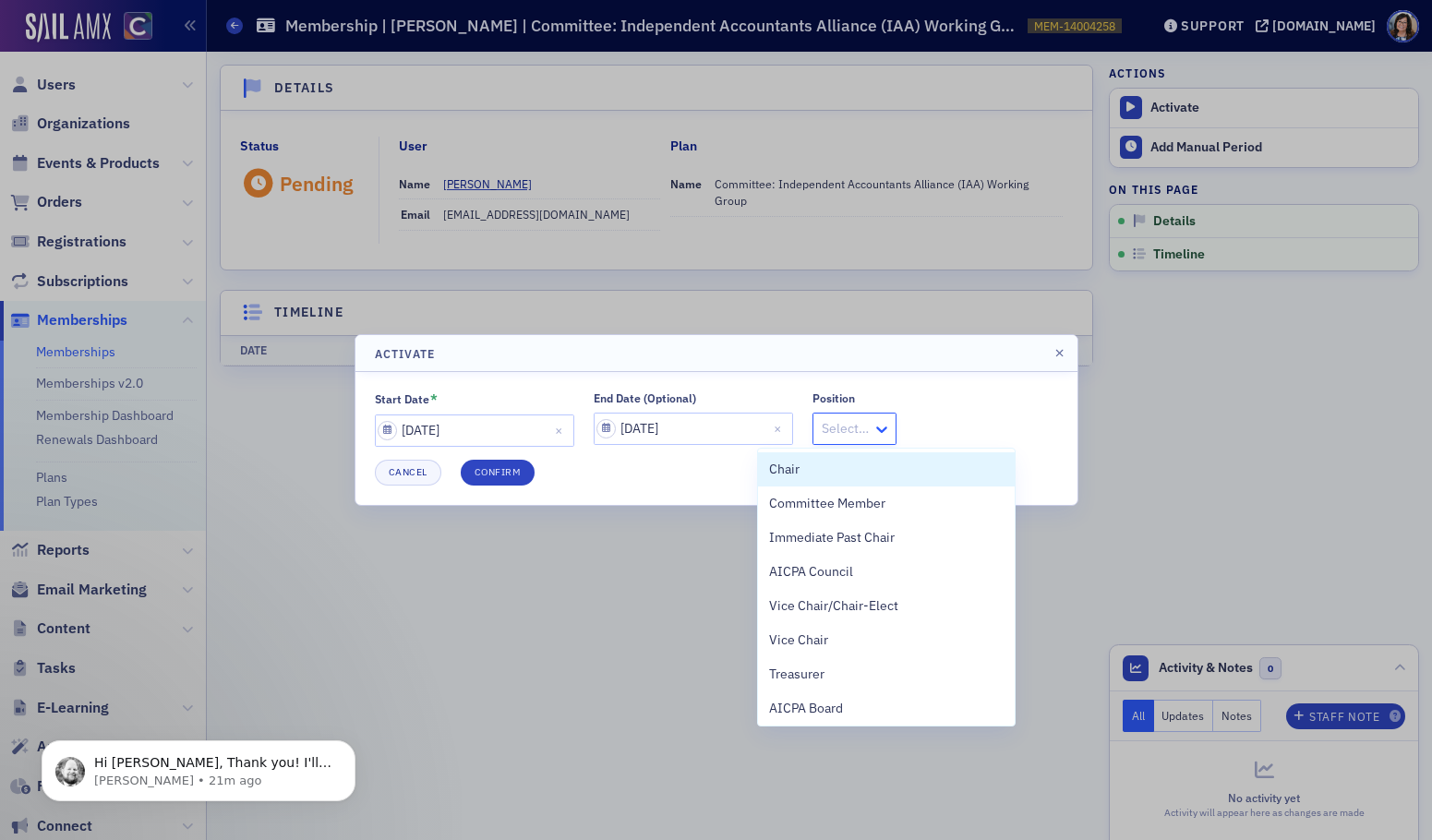
click at [876, 431] on icon at bounding box center [881, 430] width 11 height 6
click at [843, 504] on span "Committee Member" at bounding box center [827, 503] width 116 height 19
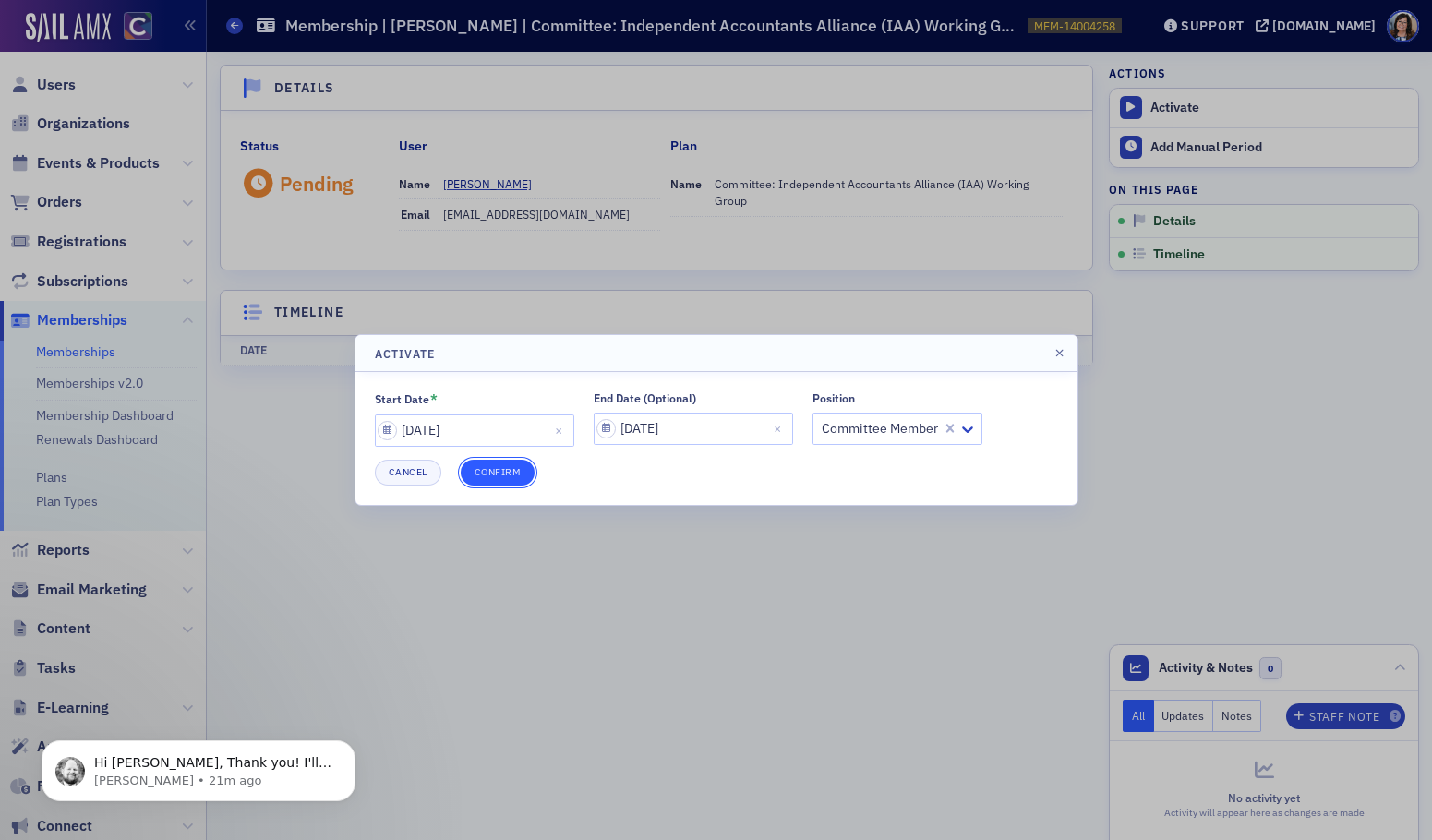
click at [482, 478] on button "Confirm" at bounding box center [498, 473] width 75 height 26
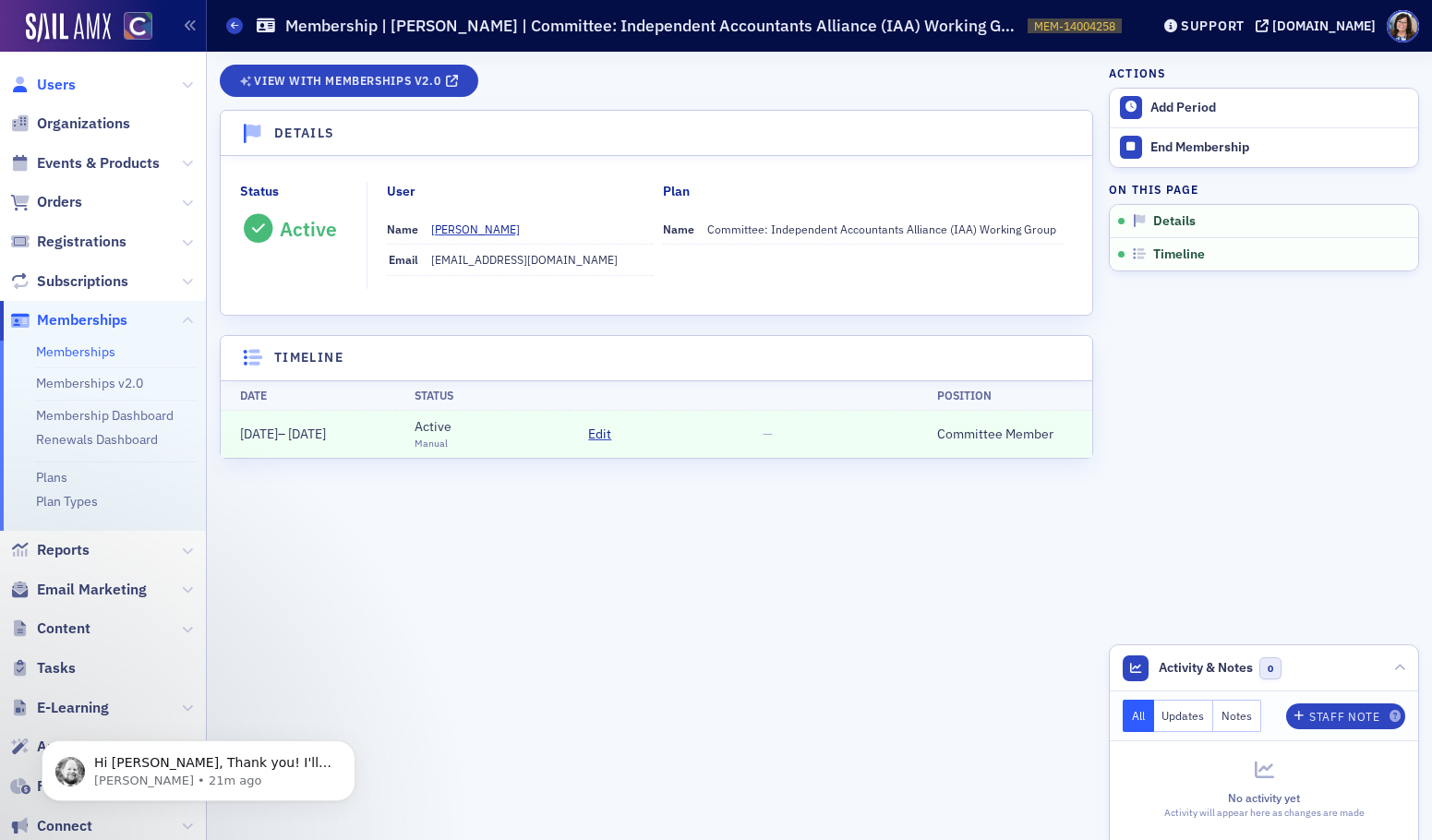
click at [56, 79] on span "Users" at bounding box center [56, 85] width 39 height 20
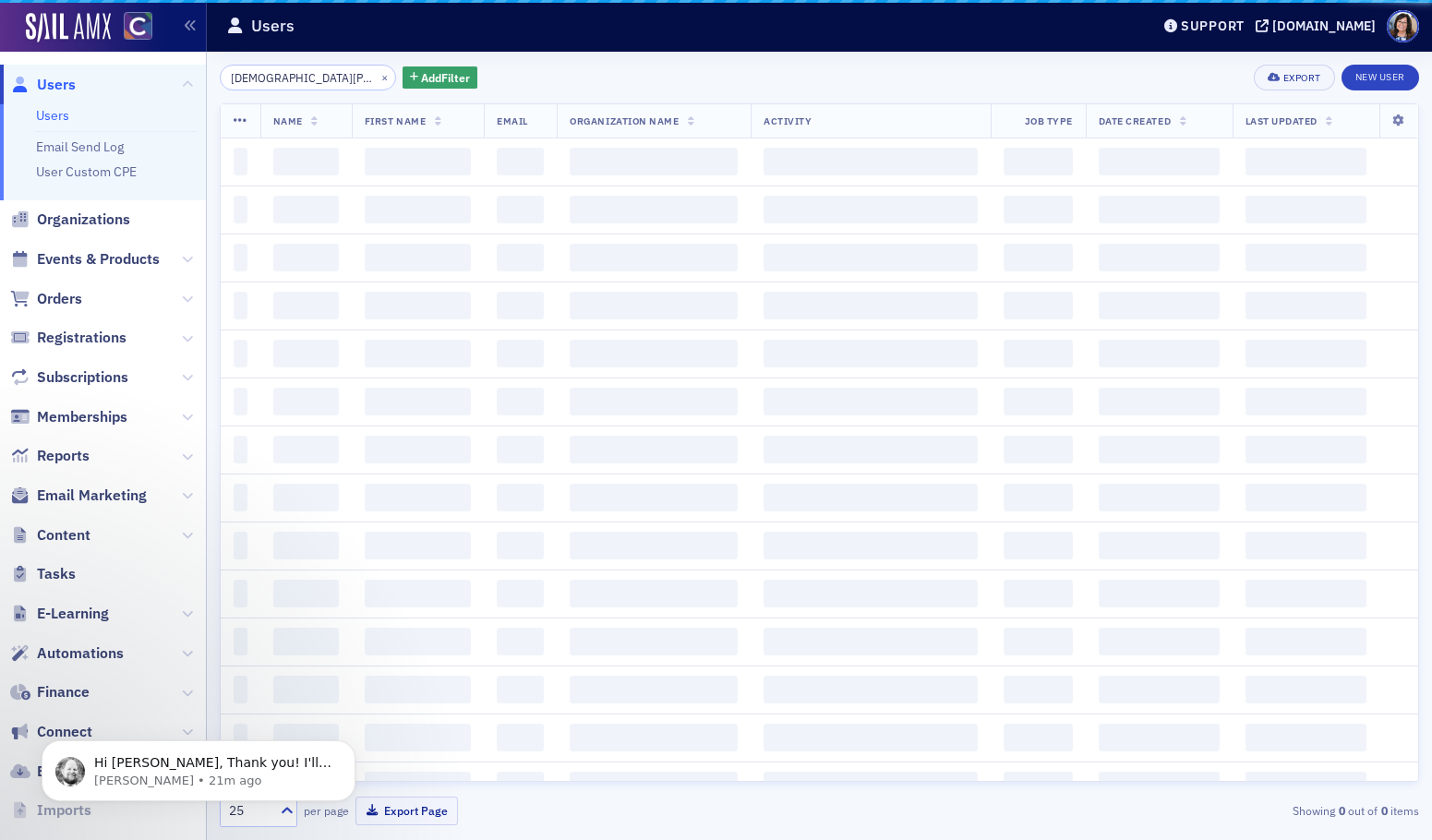
scroll to position [0, 1]
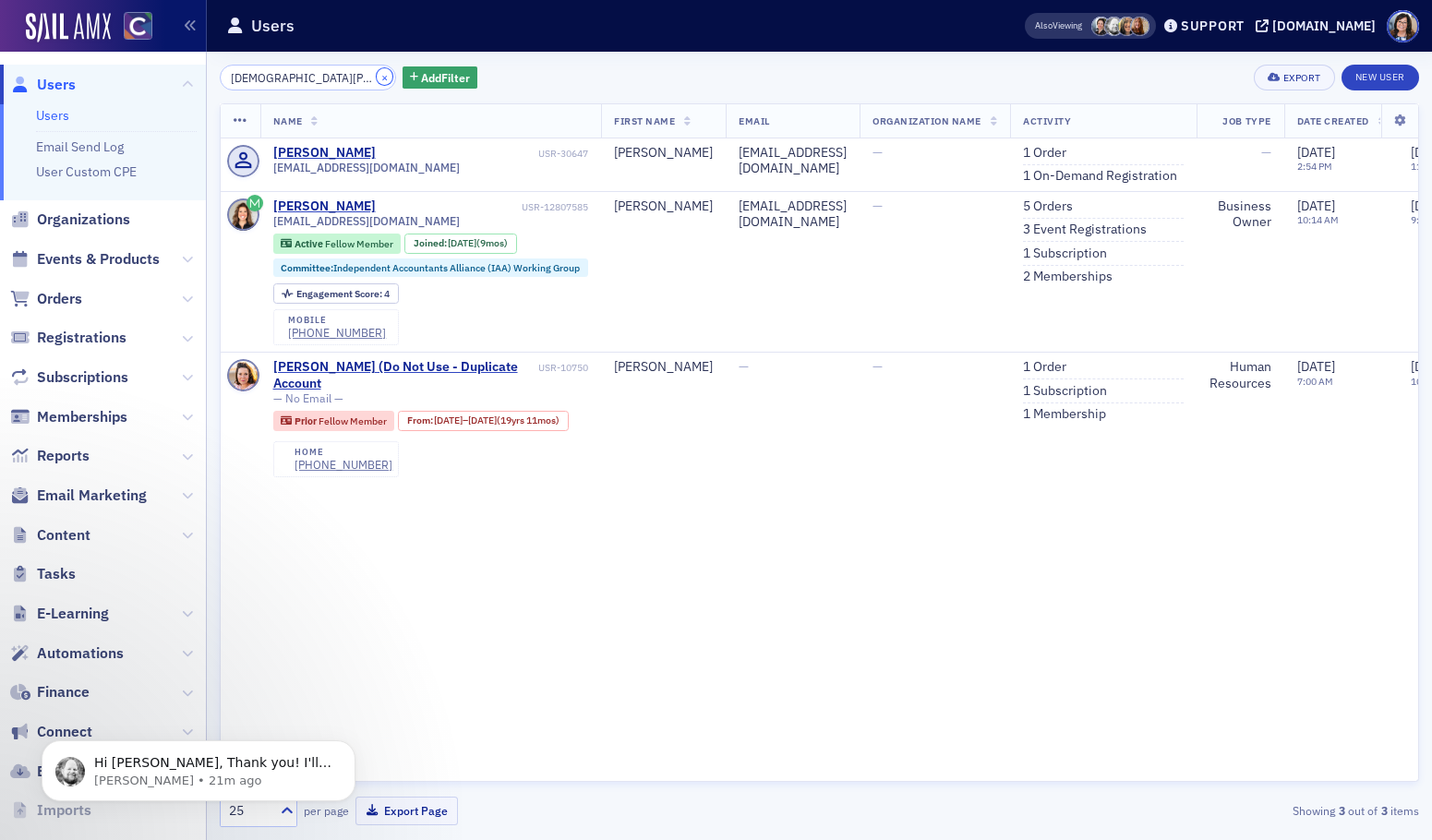
click at [377, 78] on button "×" at bounding box center [385, 76] width 17 height 17
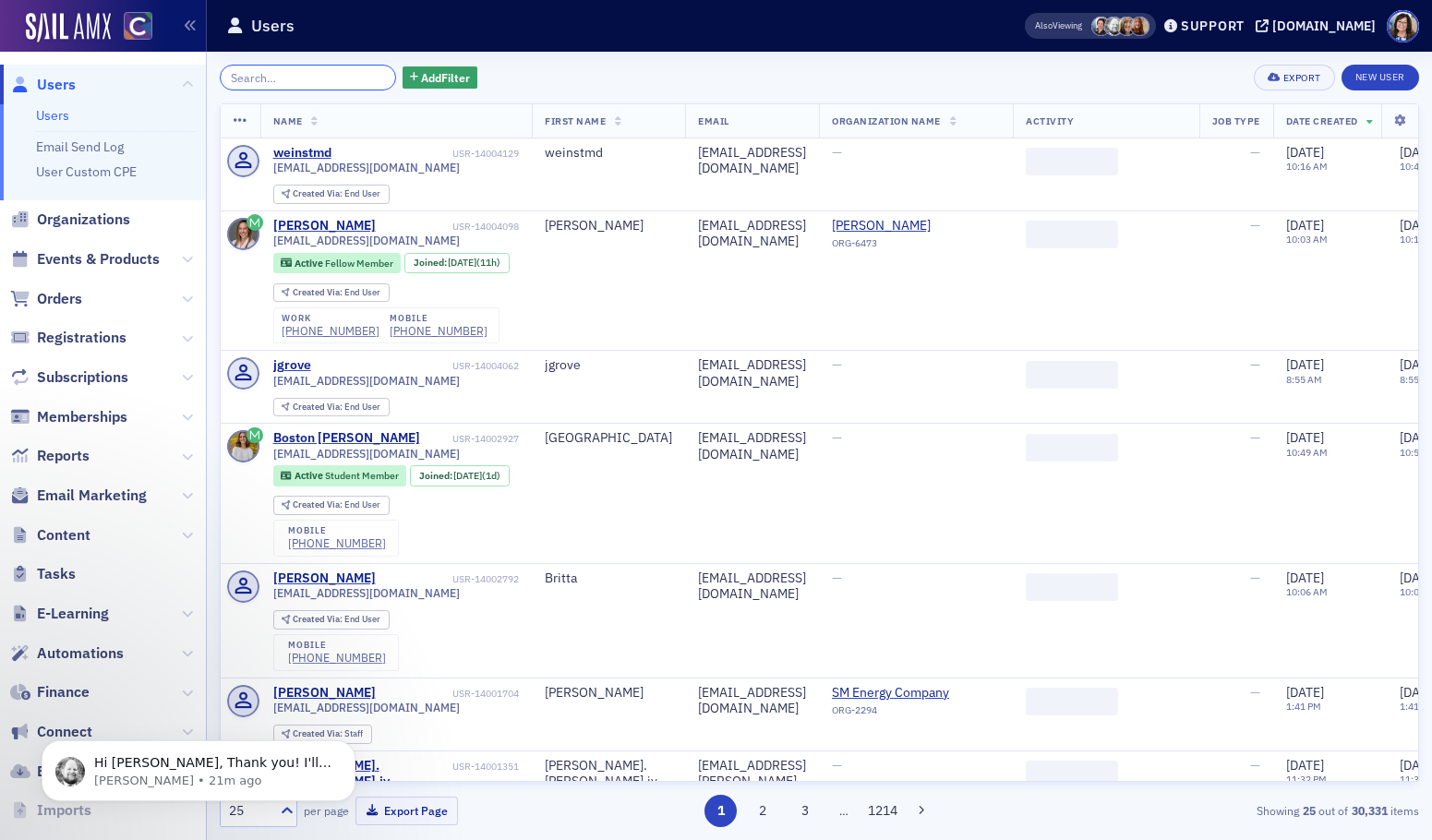
click at [292, 79] on input "search" at bounding box center [308, 78] width 176 height 26
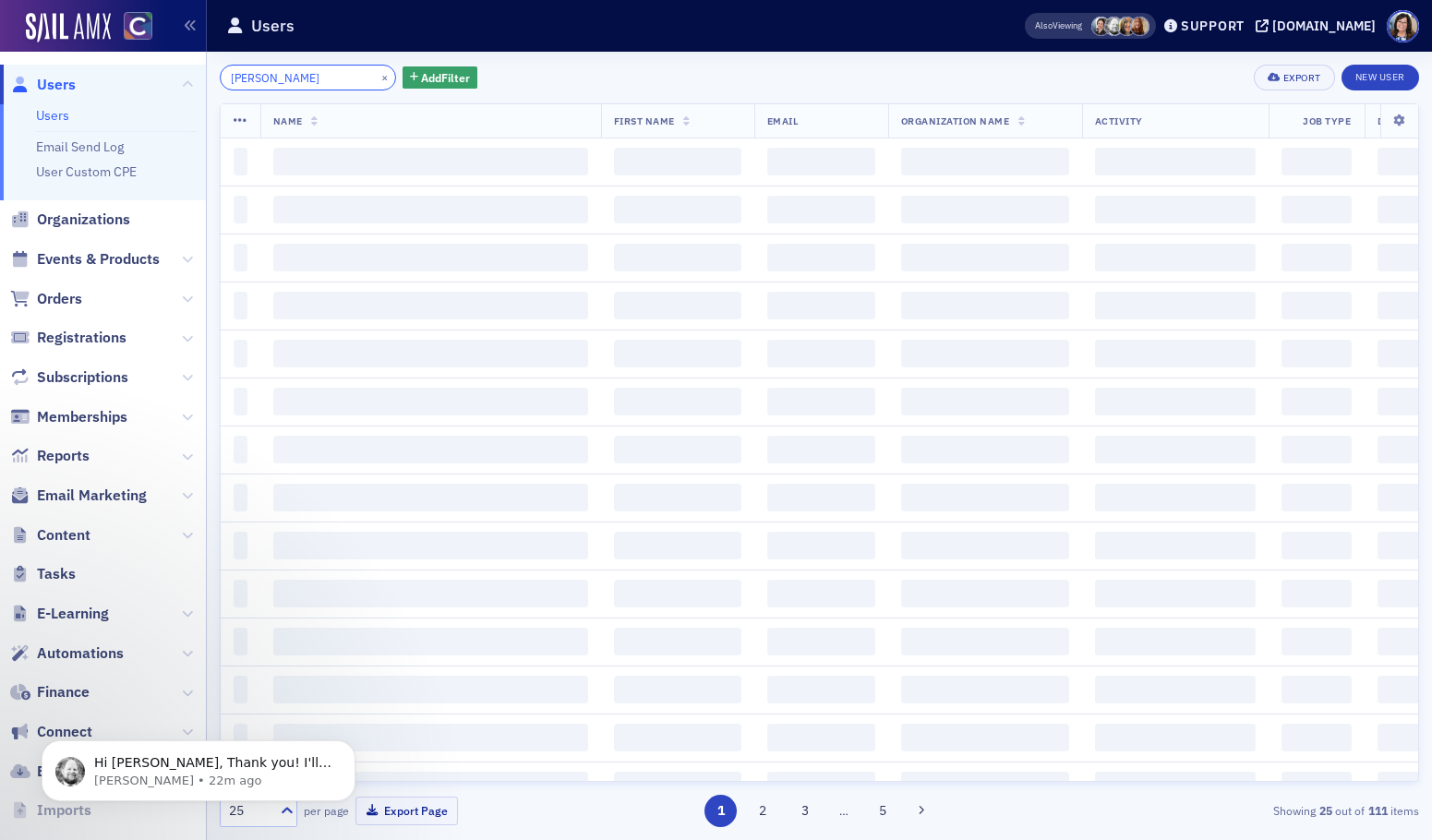
type input "melissa armstrong"
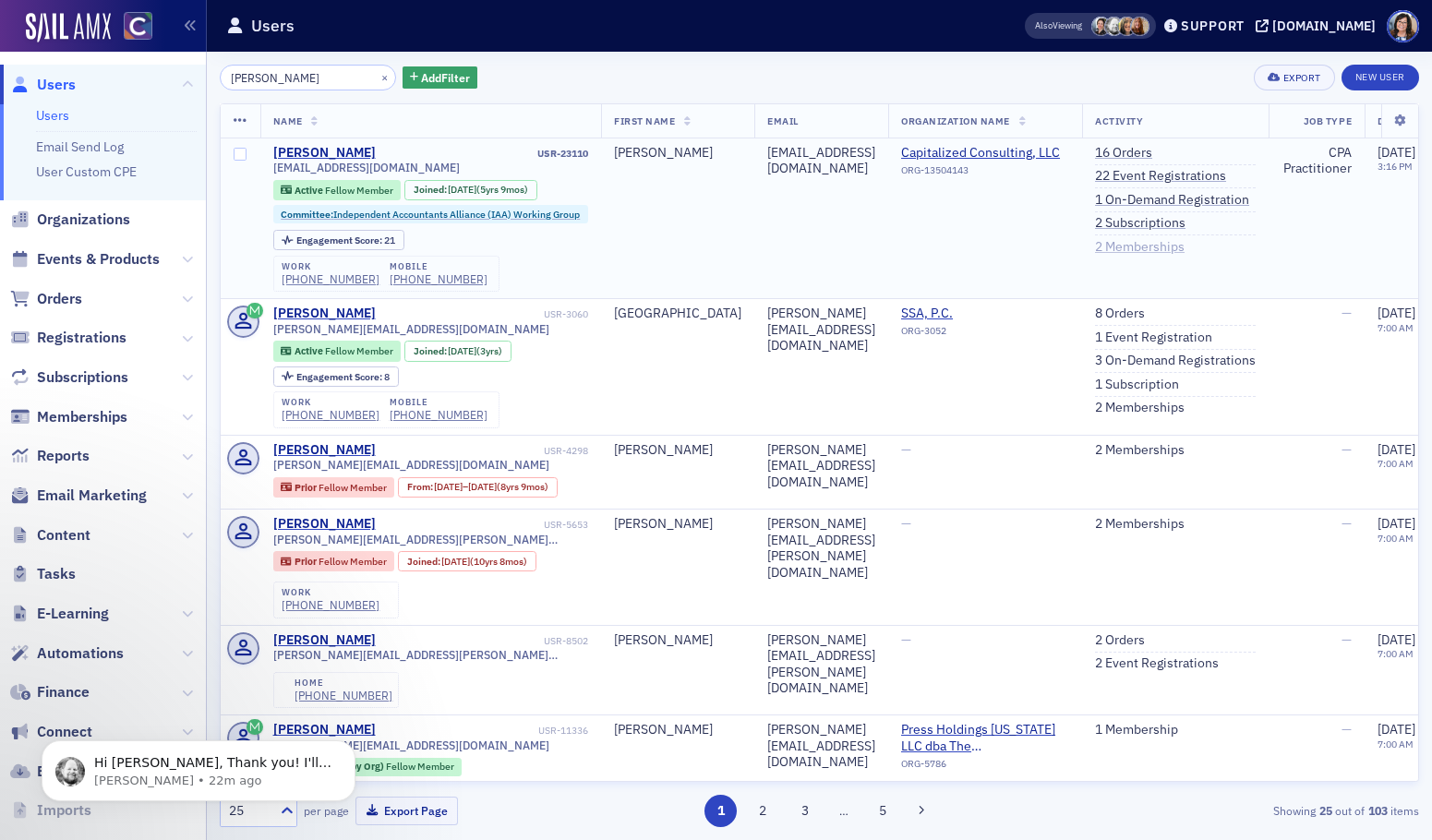
click at [1185, 248] on link "2 Memberships" at bounding box center [1140, 247] width 90 height 17
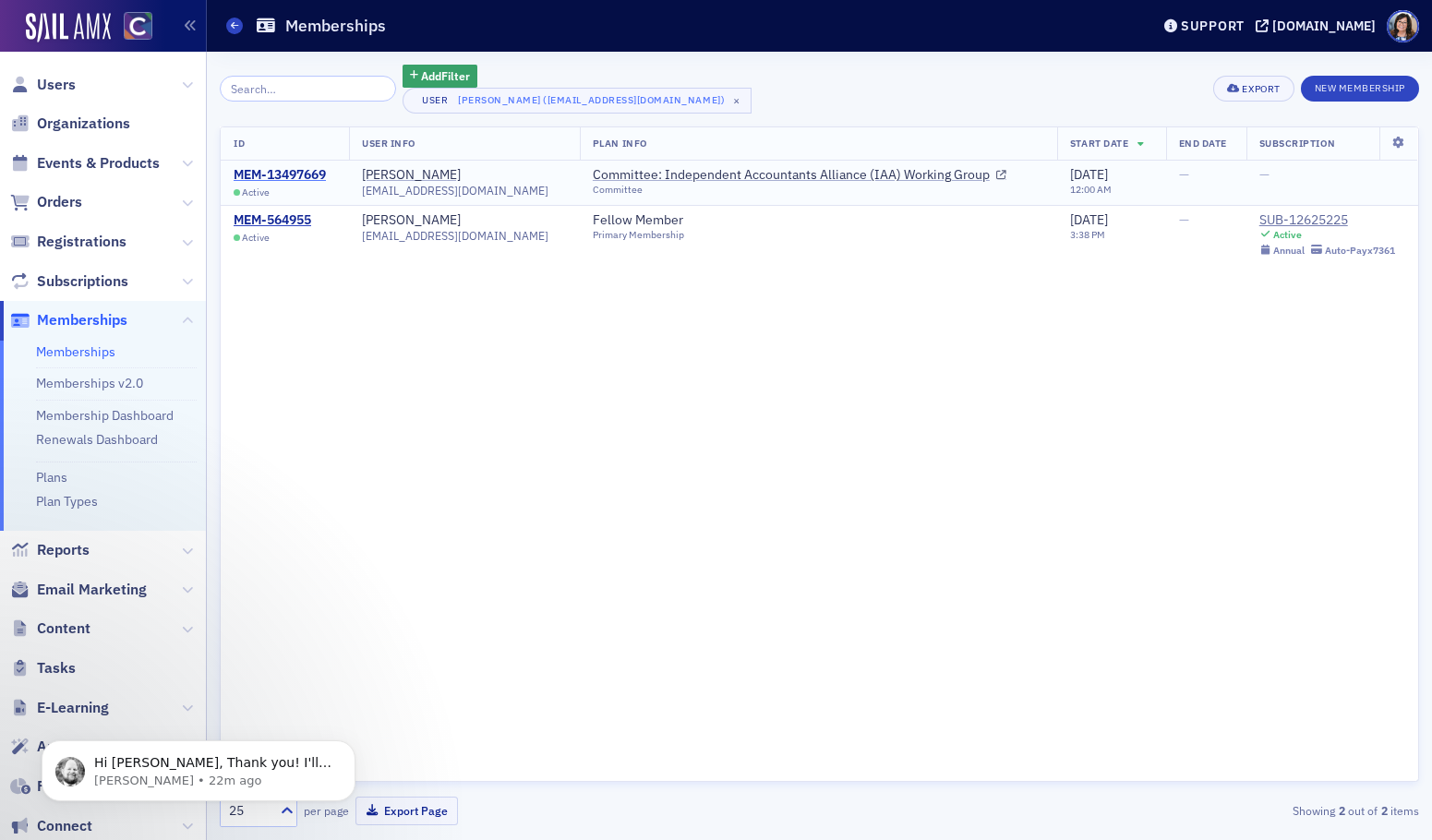
click at [299, 175] on div "MEM-13497669" at bounding box center [280, 175] width 92 height 17
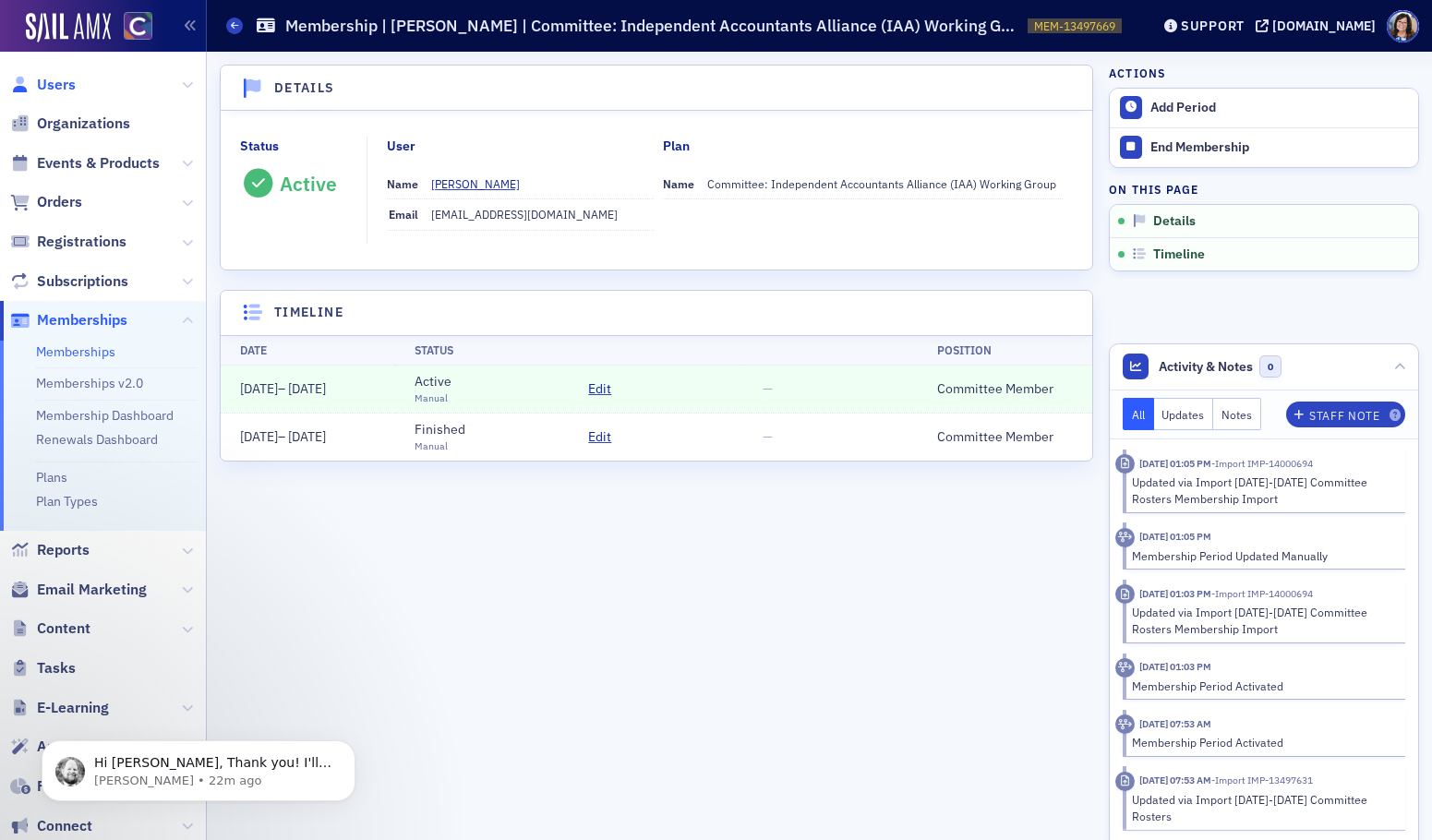
click at [64, 81] on span "Users" at bounding box center [56, 85] width 39 height 20
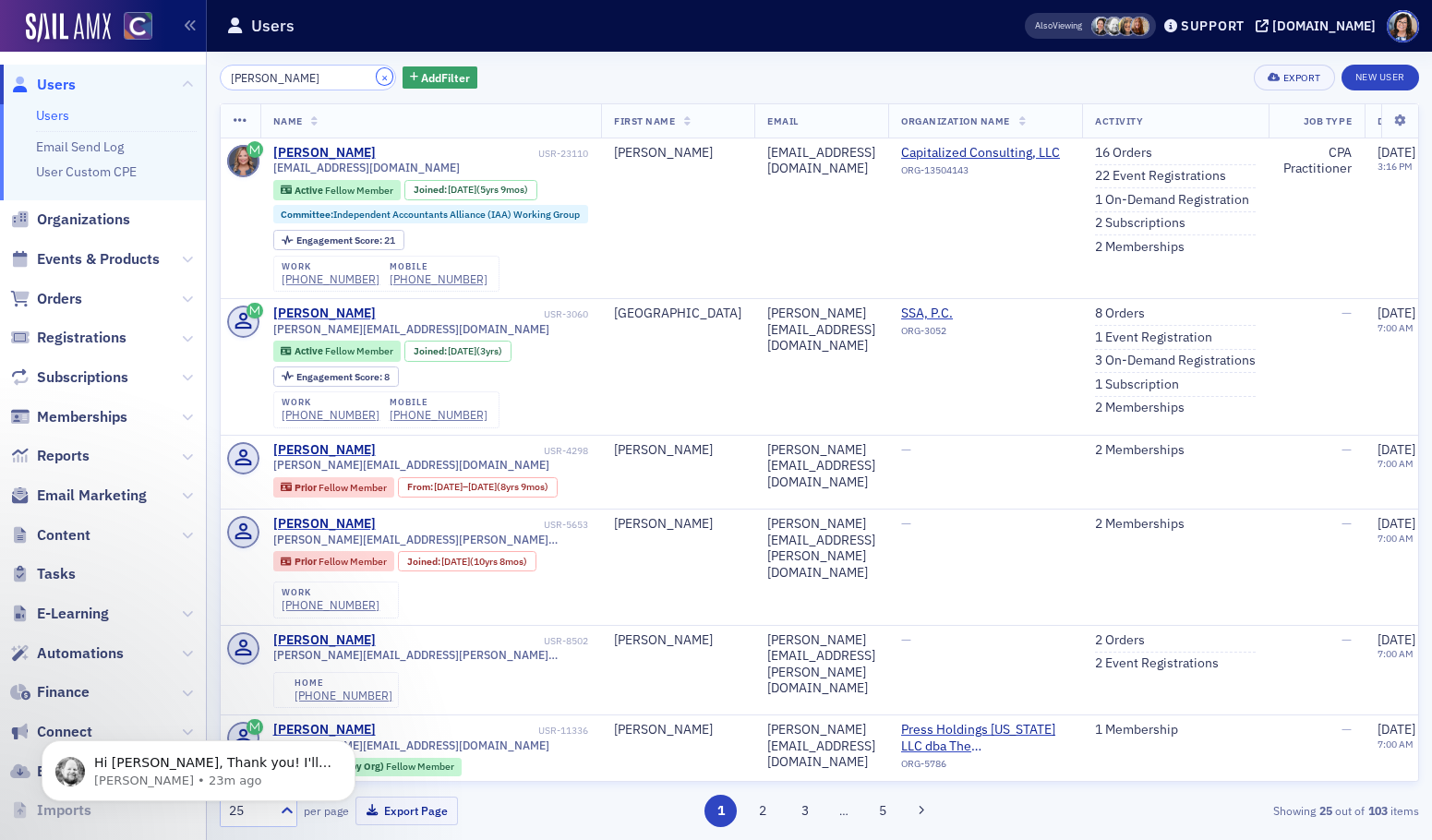
click at [377, 76] on button "×" at bounding box center [385, 76] width 17 height 17
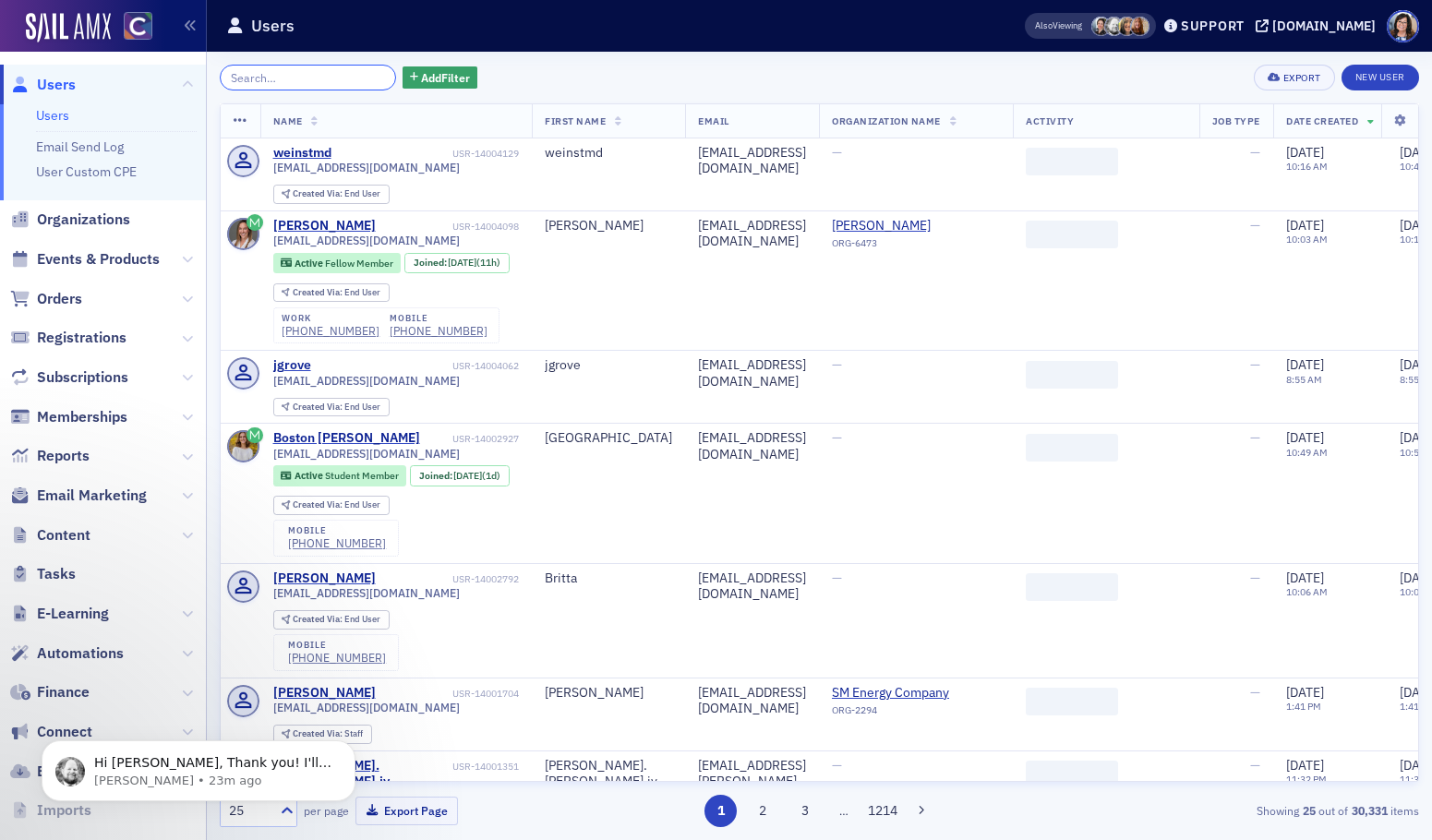
click at [335, 78] on input "search" at bounding box center [308, 78] width 176 height 26
paste input "angela.roberts@aclivity.com"
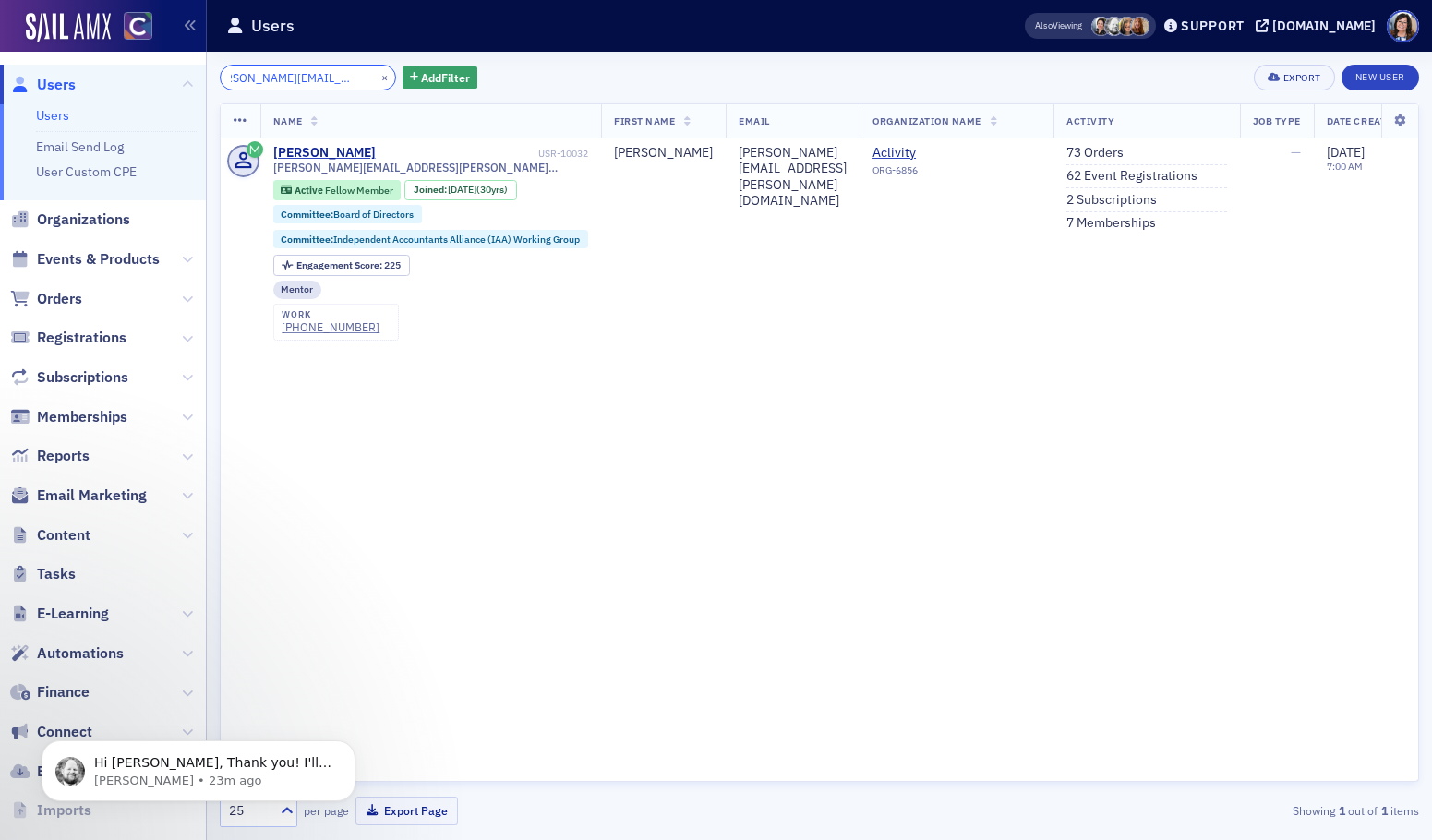
type input "angela.roberts@aclivity.com"
drag, startPoint x: 361, startPoint y: 78, endPoint x: 339, endPoint y: 78, distance: 22.2
click at [377, 78] on button "×" at bounding box center [385, 76] width 17 height 17
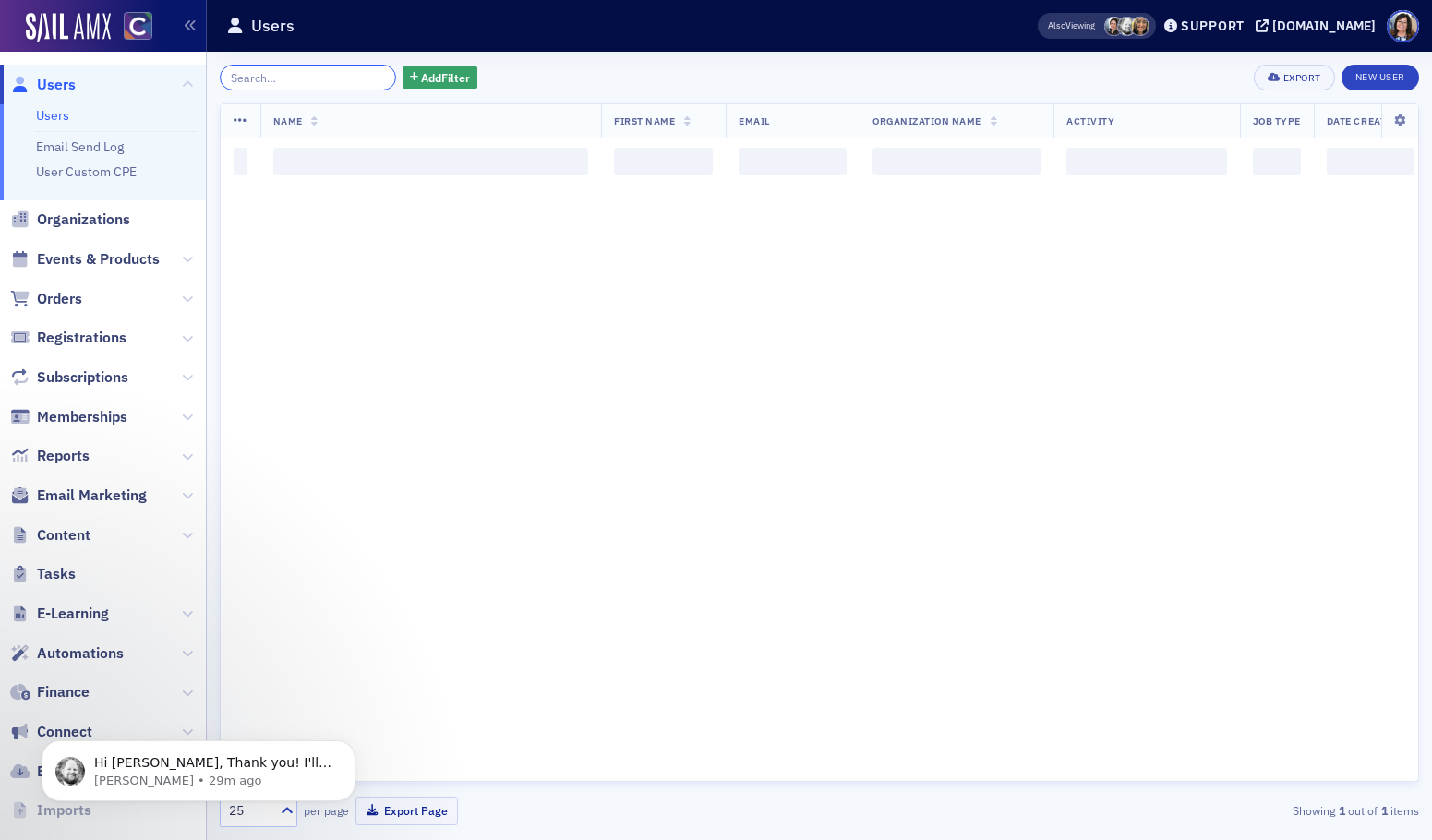
click at [339, 78] on input "search" at bounding box center [308, 78] width 176 height 26
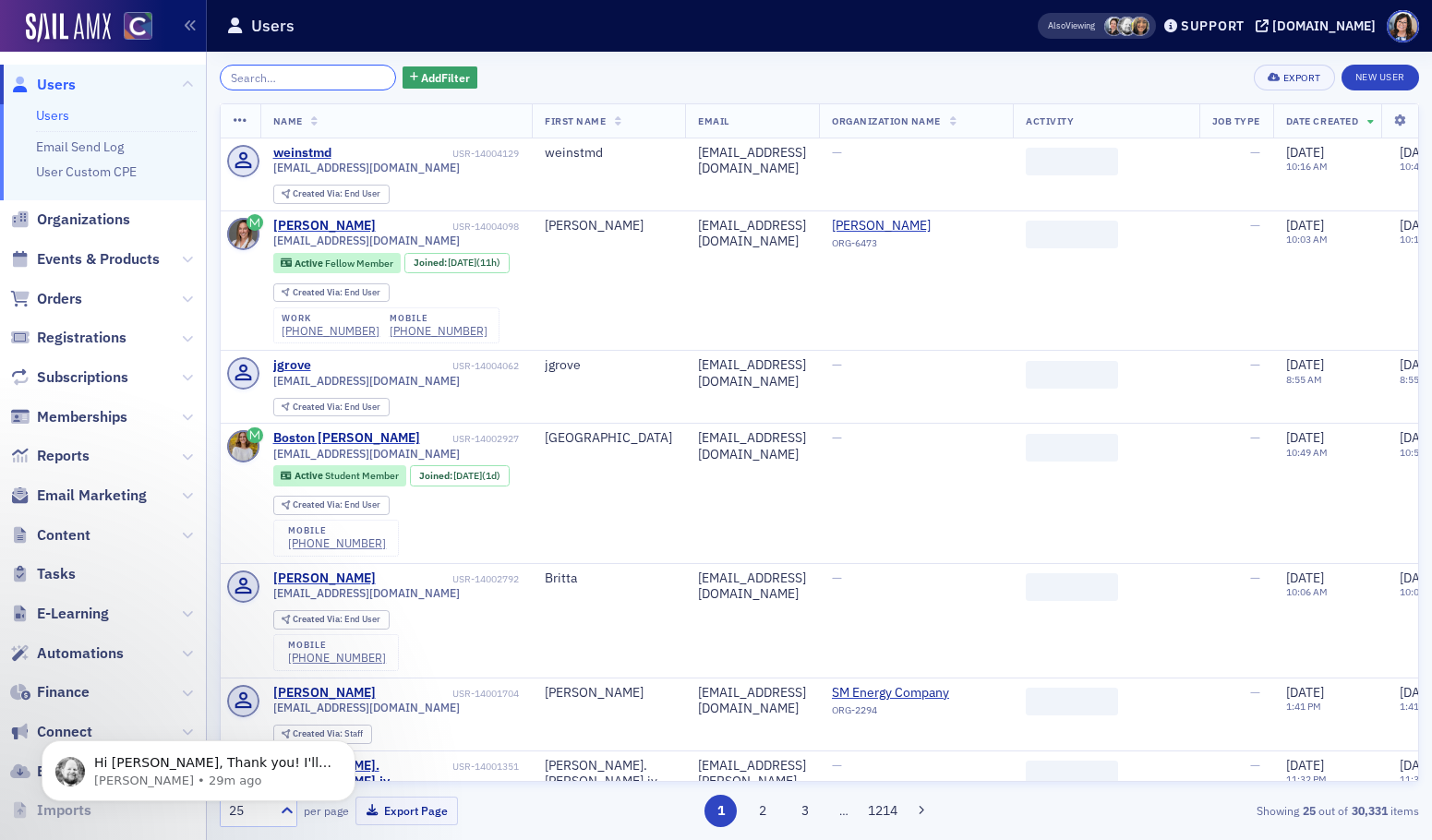
paste input "john@johnrdundon.com"
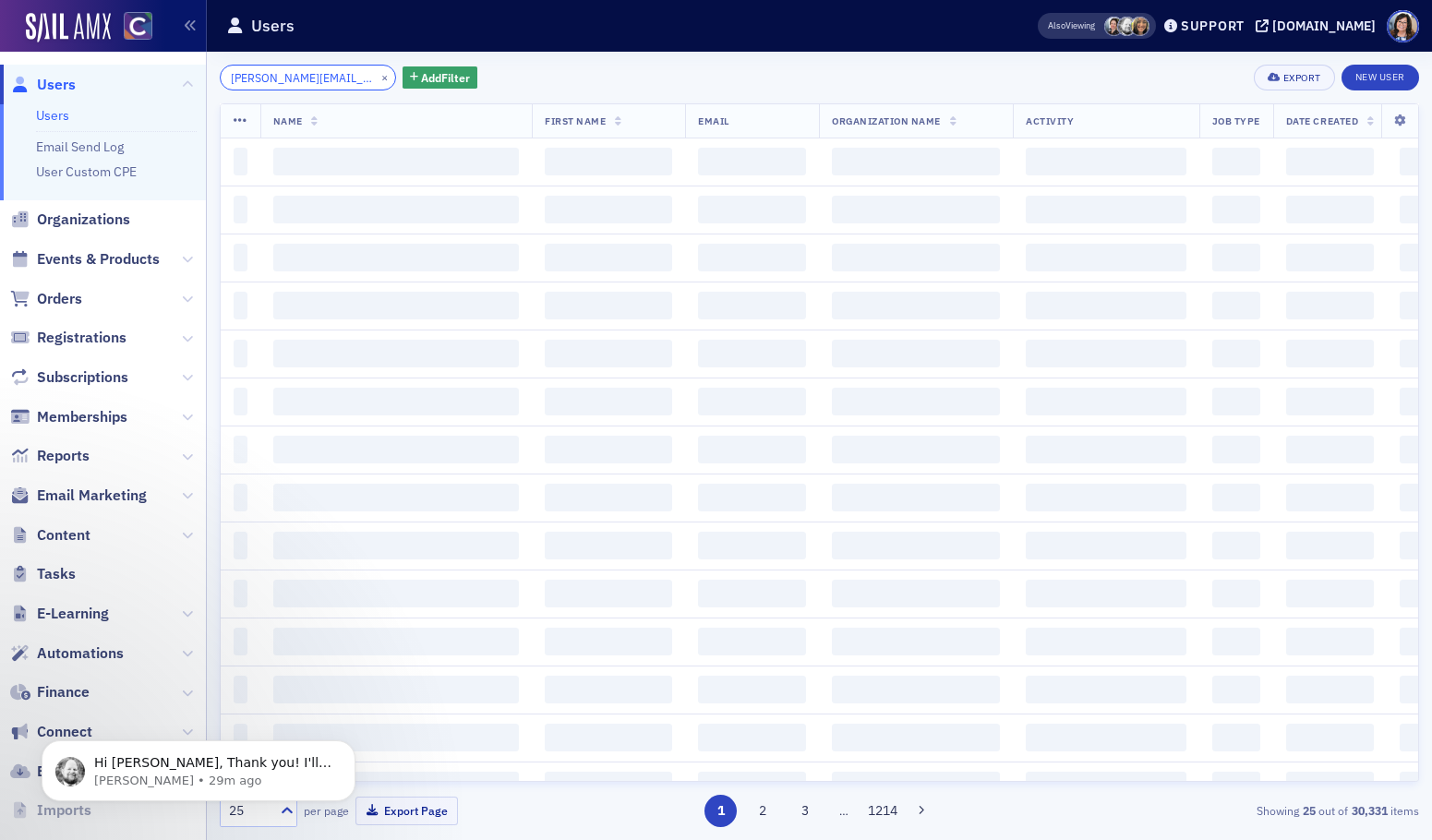
type input "john@johnrdundon.com"
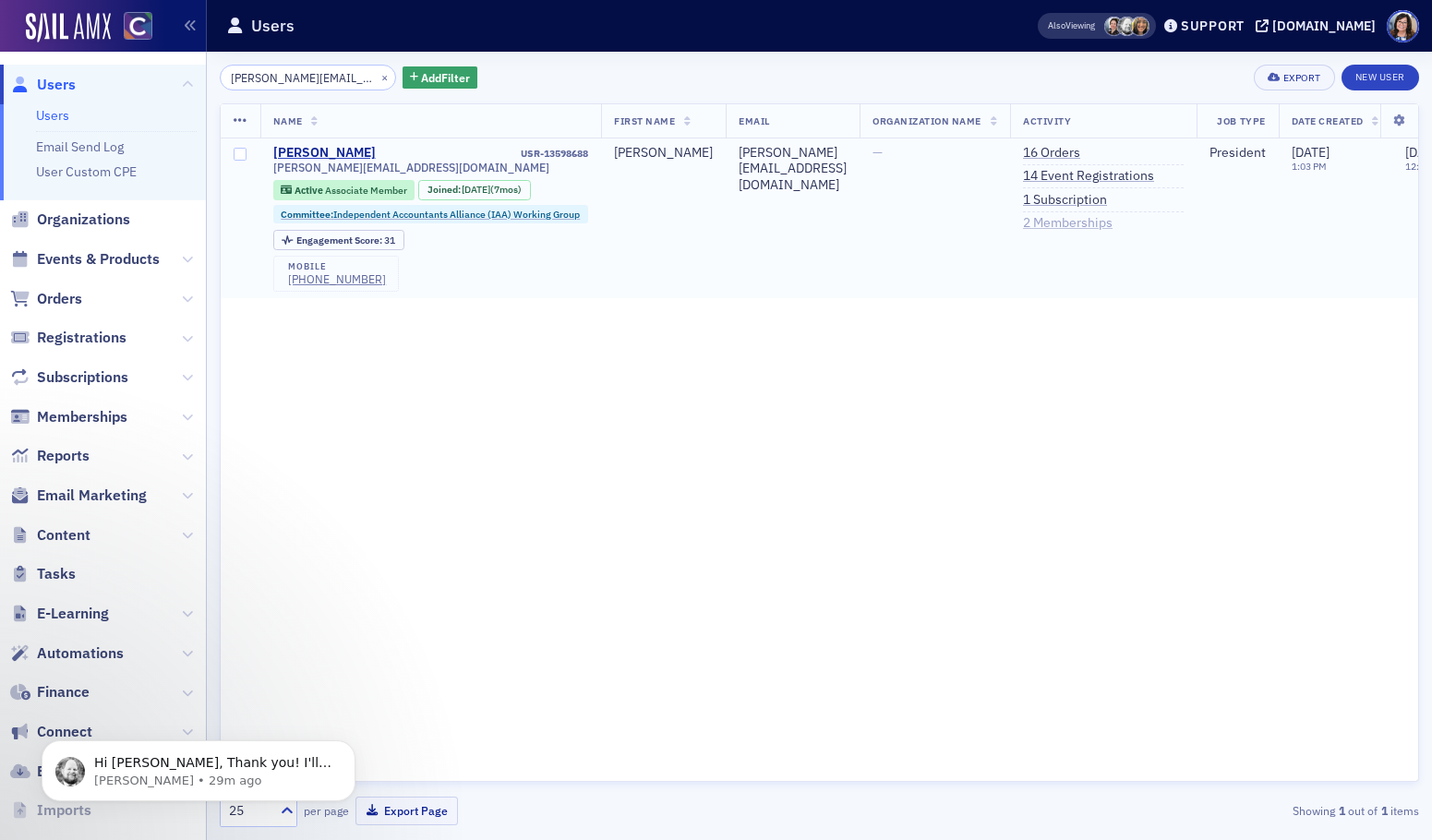
click at [1077, 226] on link "2 Memberships" at bounding box center [1068, 223] width 90 height 17
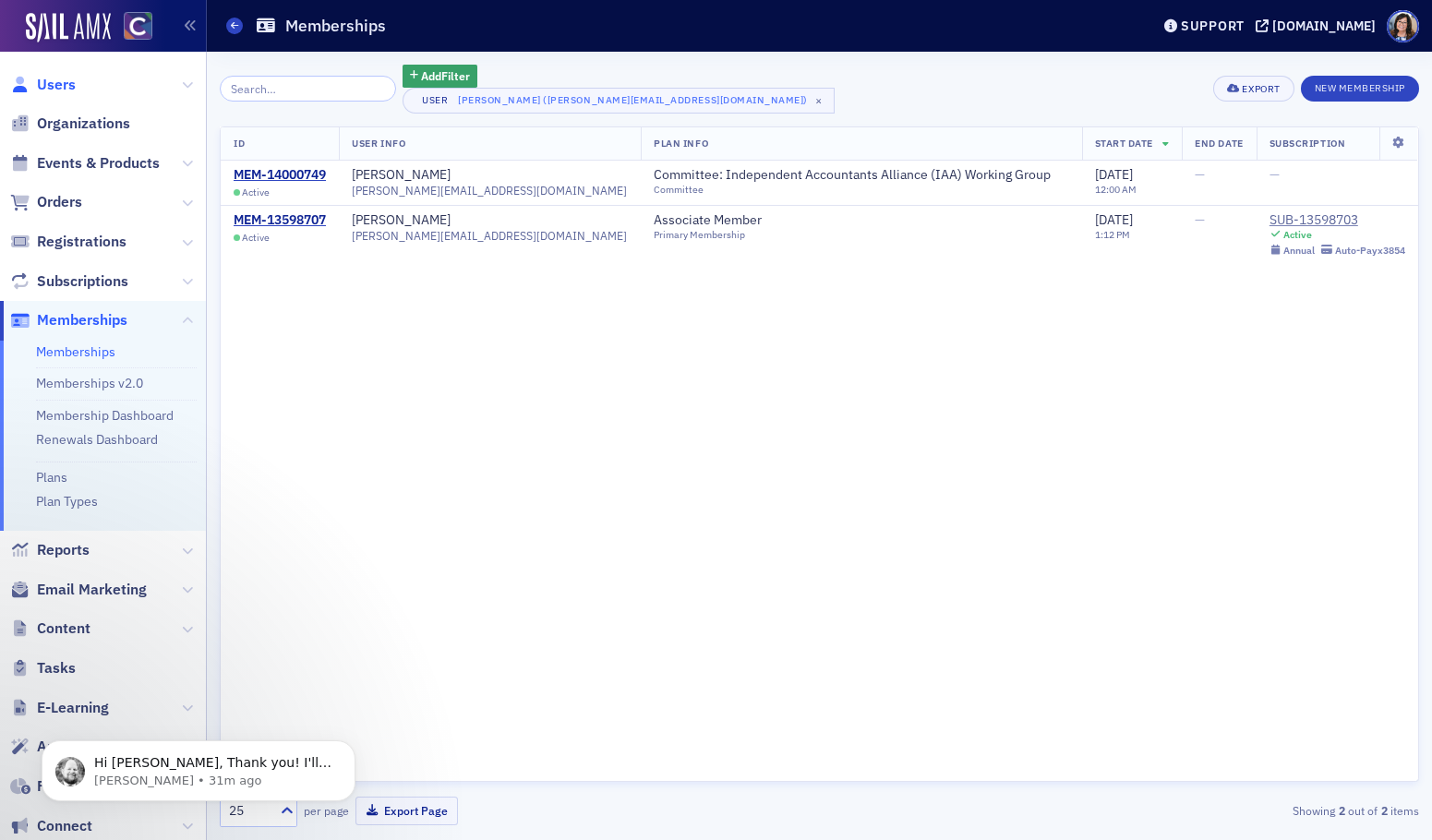
click at [73, 86] on span "Users" at bounding box center [56, 85] width 39 height 20
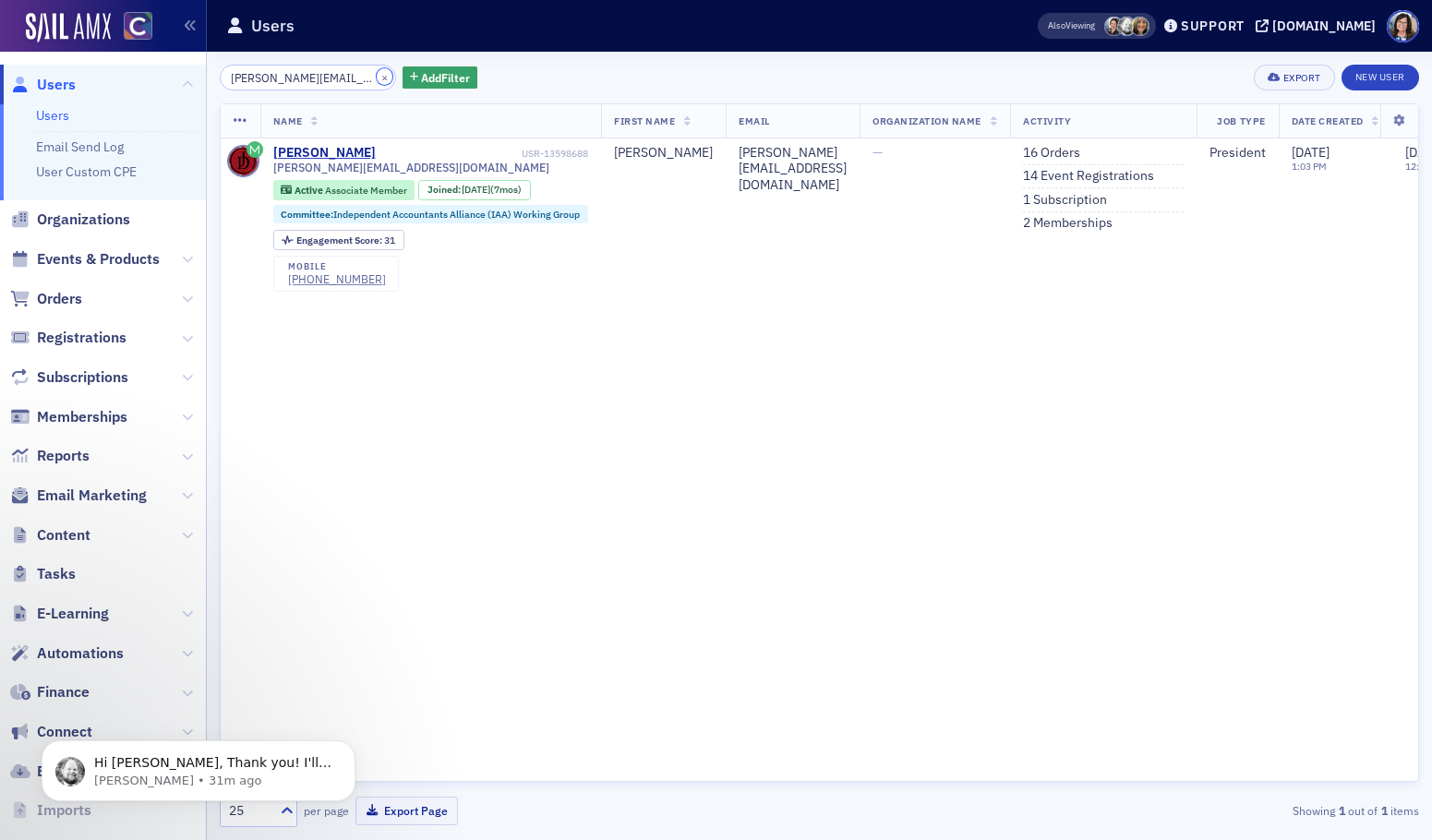
drag, startPoint x: 367, startPoint y: 74, endPoint x: 343, endPoint y: 75, distance: 24.0
click at [377, 74] on button "×" at bounding box center [385, 76] width 17 height 17
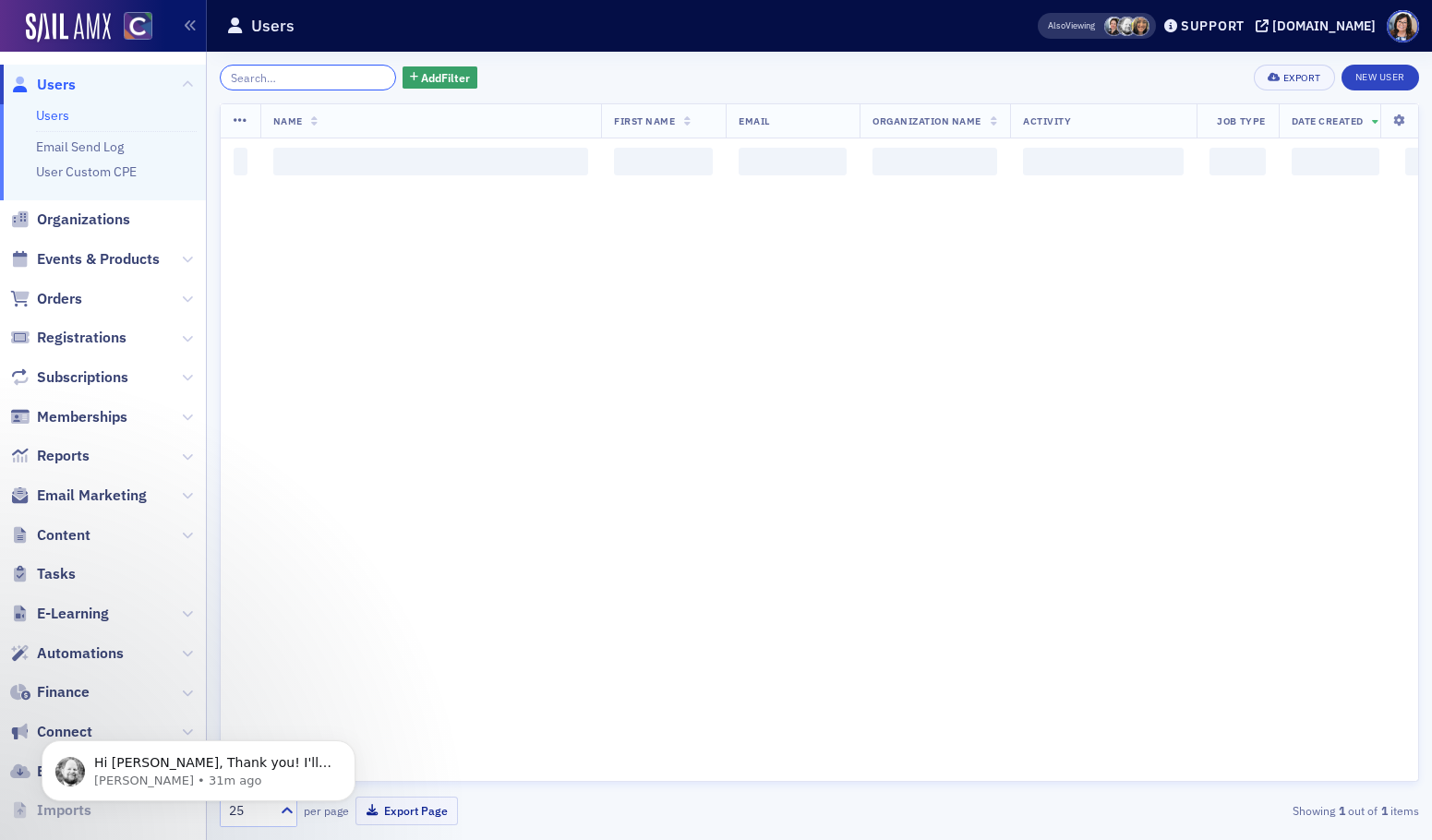
click at [343, 75] on input "search" at bounding box center [308, 78] width 176 height 26
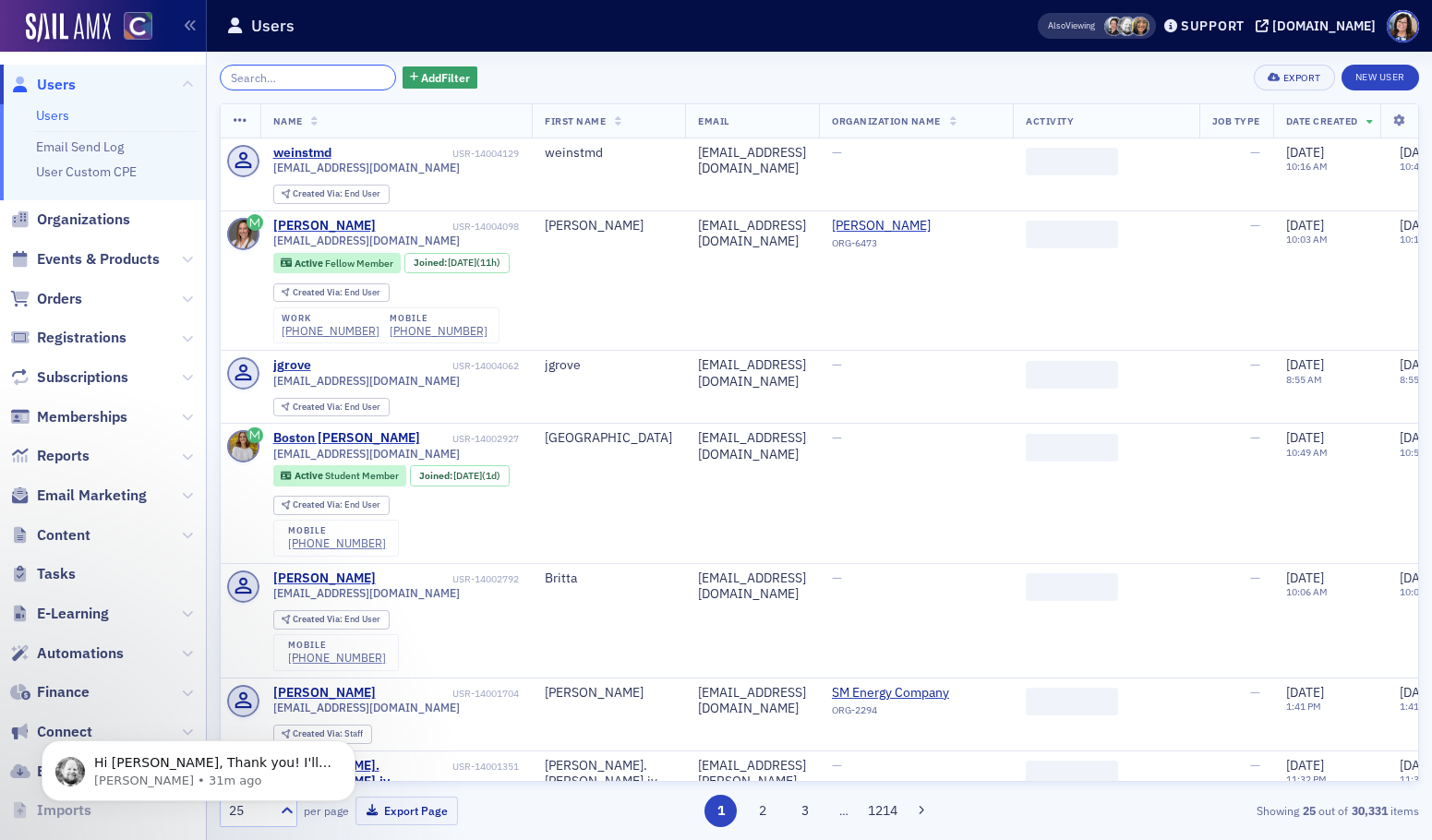
paste input "USR-17154"
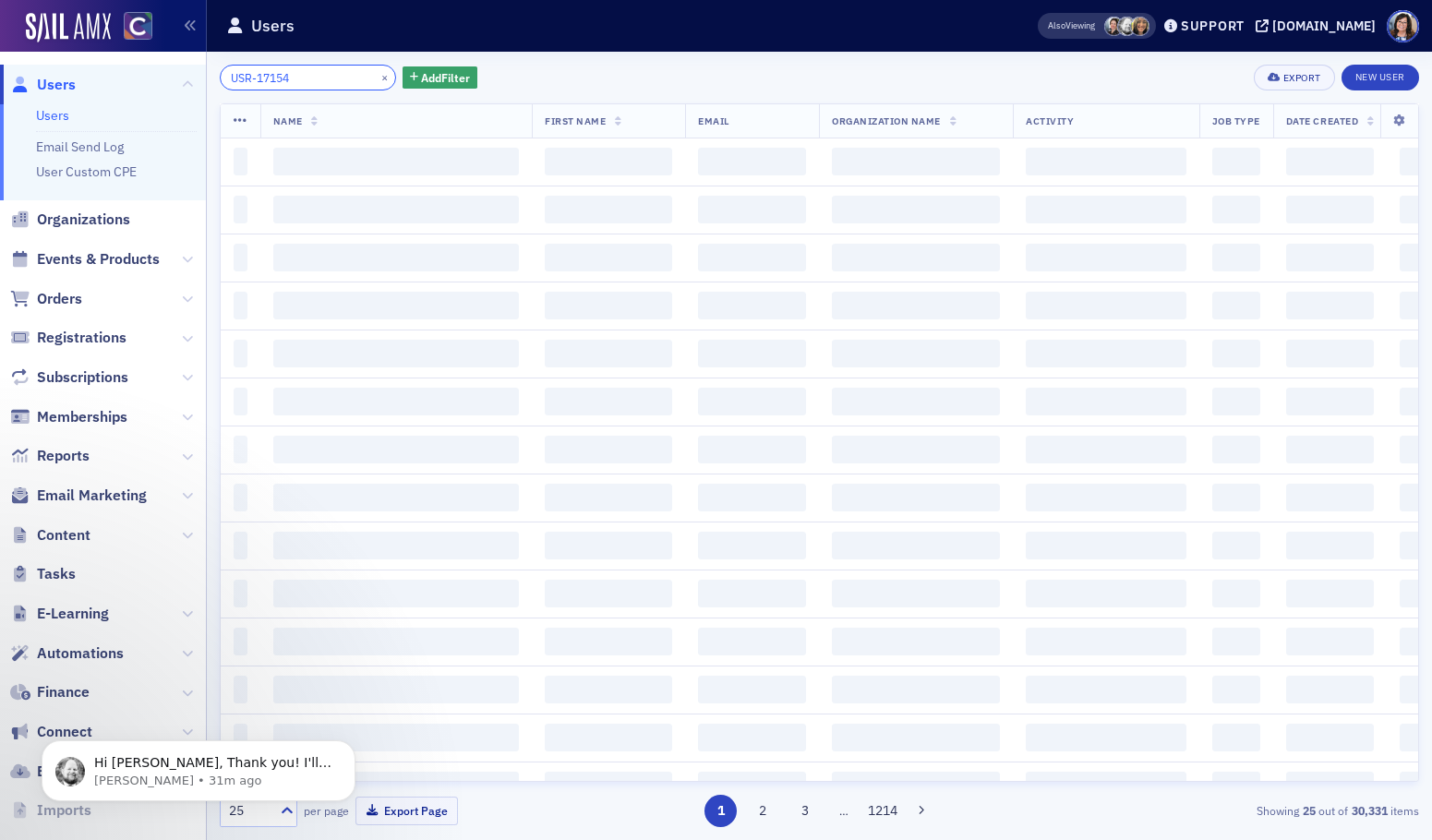
type input "USR-17154"
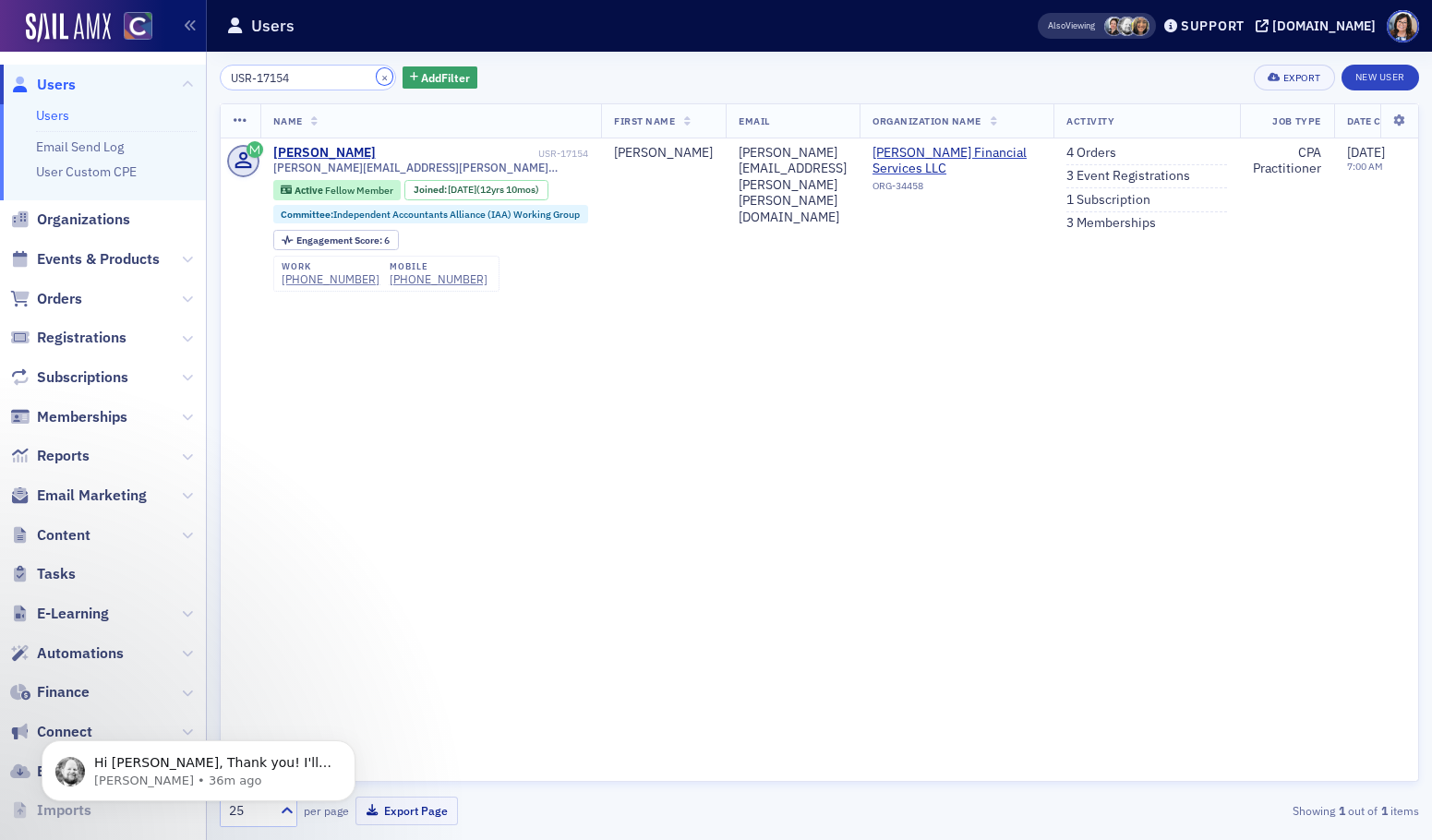
drag, startPoint x: 366, startPoint y: 76, endPoint x: 342, endPoint y: 76, distance: 24.0
click at [377, 76] on button "×" at bounding box center [385, 76] width 17 height 17
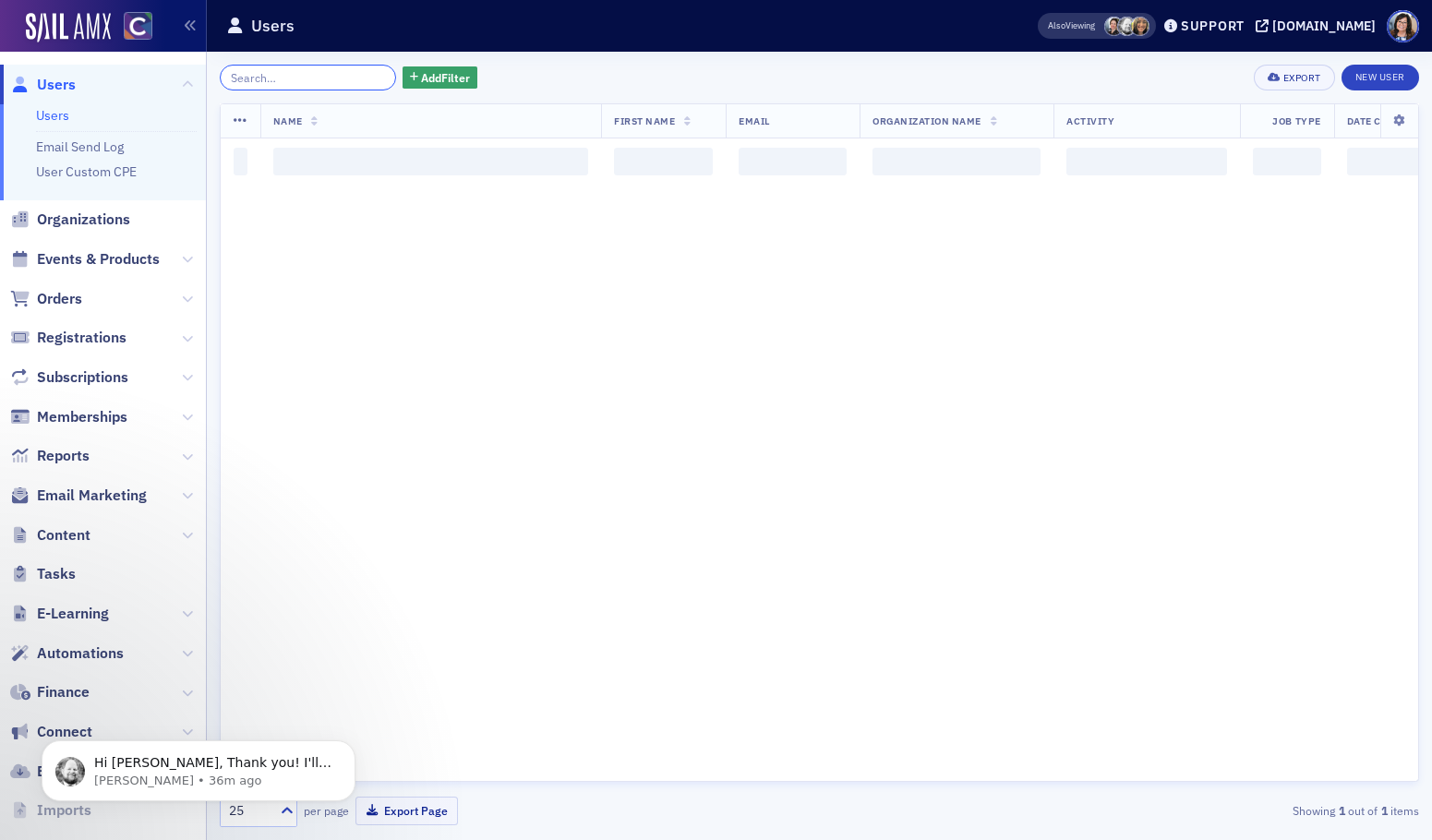
click at [342, 76] on input "search" at bounding box center [308, 78] width 176 height 26
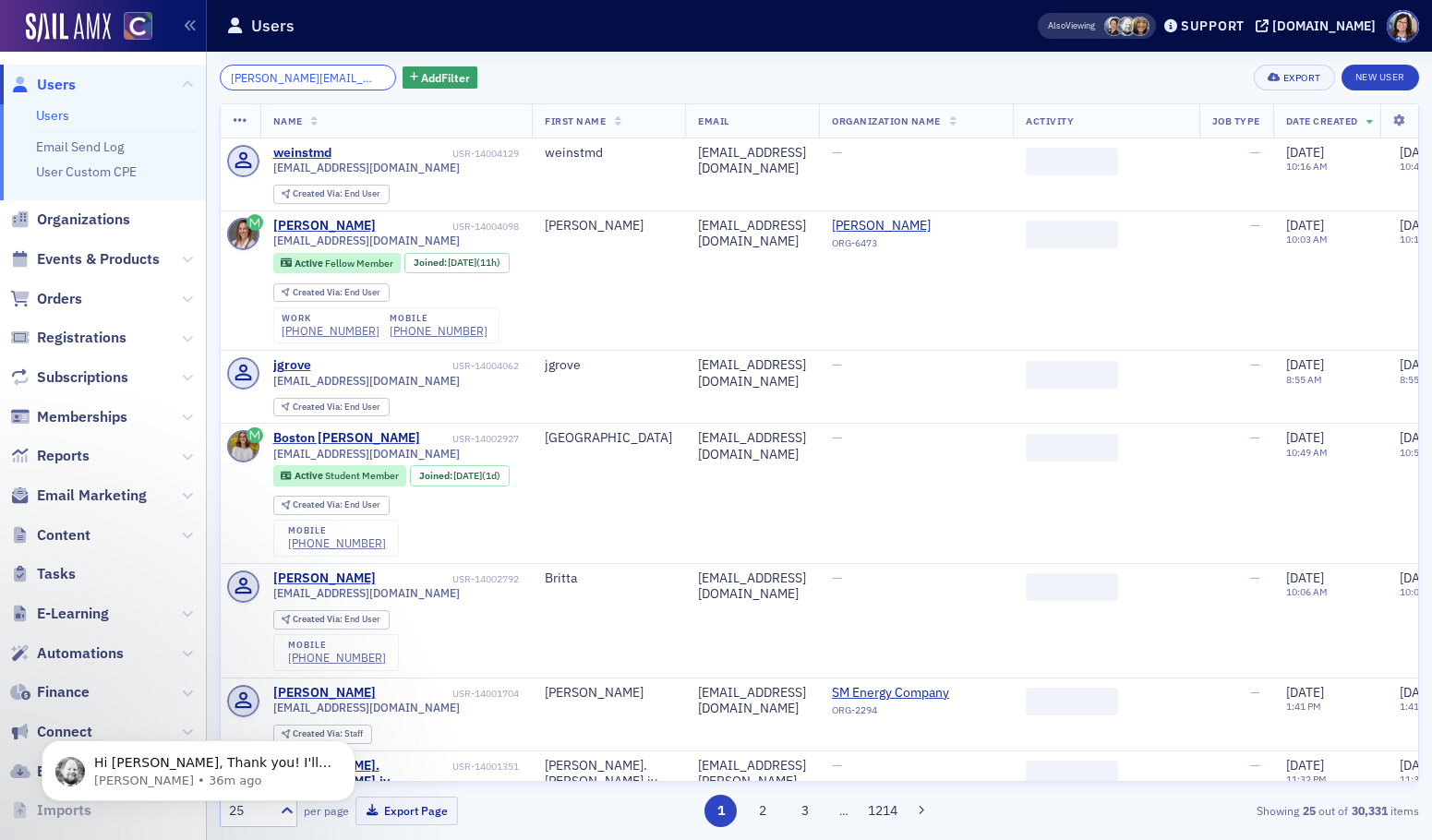
scroll to position [0, 14]
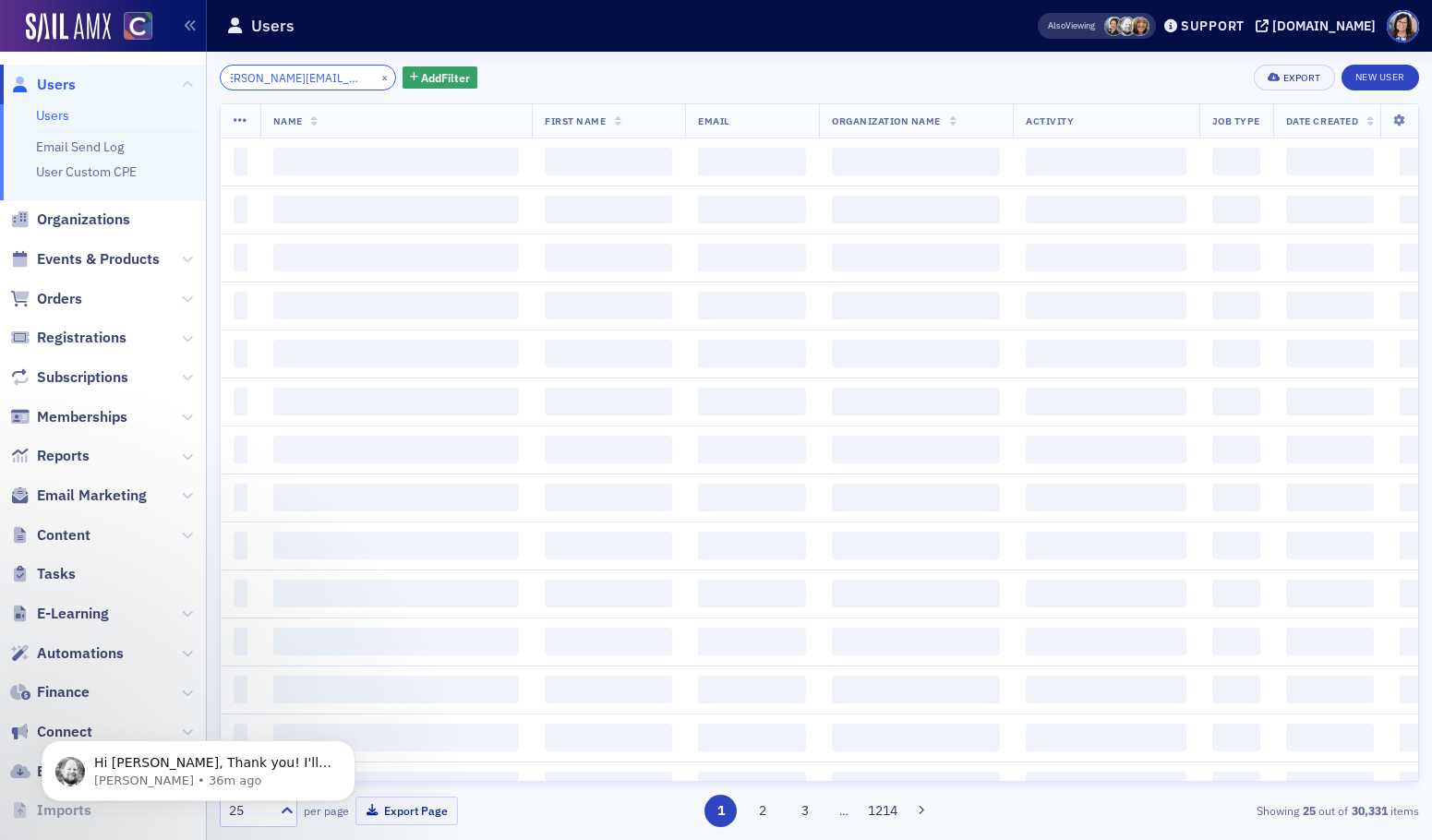
type input "susan@sgcpaservices.com"
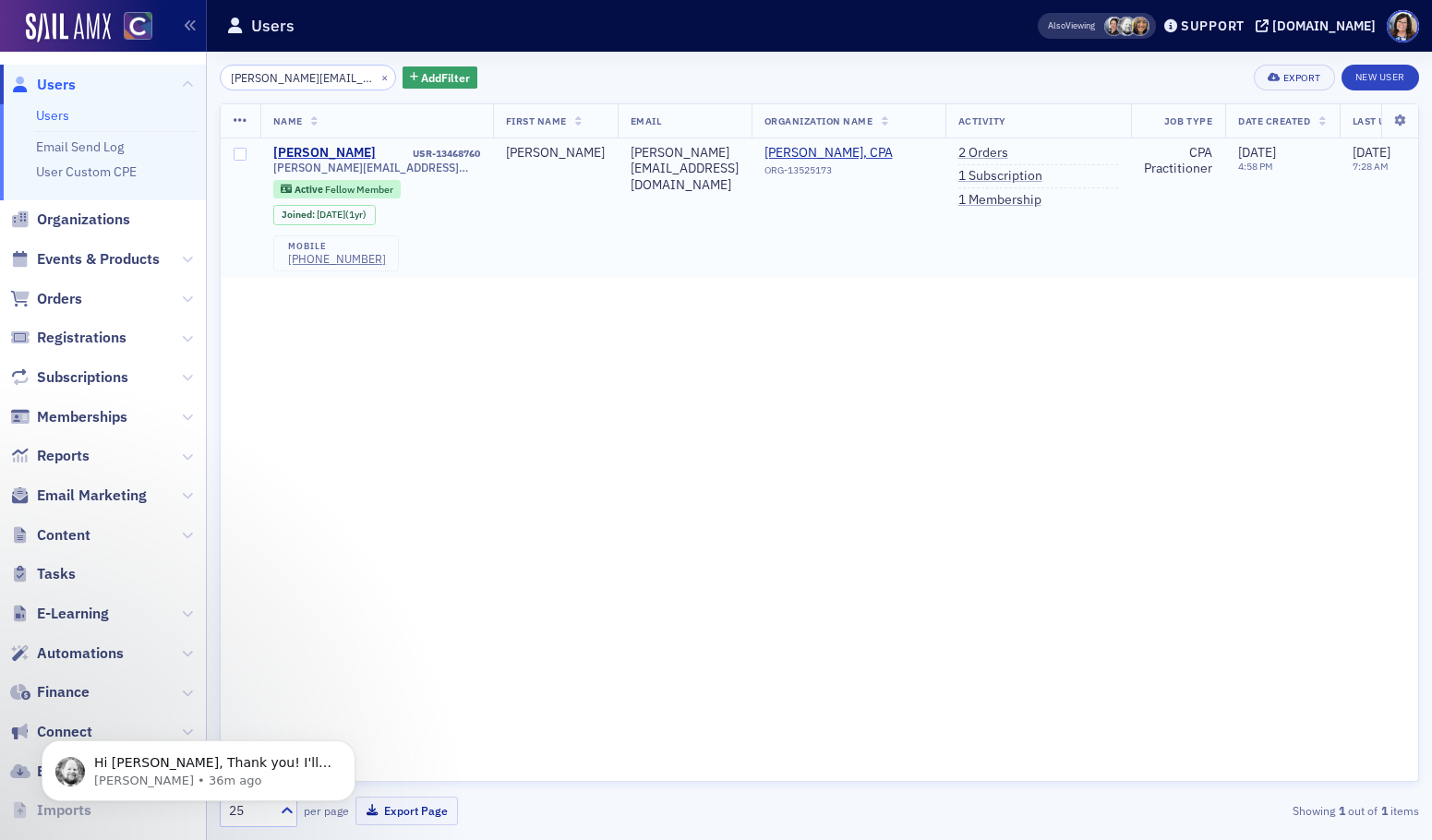
click at [495, 181] on td "Susan" at bounding box center [555, 207] width 125 height 139
drag, startPoint x: 485, startPoint y: 151, endPoint x: 405, endPoint y: 151, distance: 79.4
click at [405, 151] on td "Susan Gonzales USR-13468760 susan@sgcpaservices.com Active Fellow Member Joined…" at bounding box center [376, 207] width 233 height 139
copy div "USR-13468760"
drag, startPoint x: 362, startPoint y: 171, endPoint x: 264, endPoint y: 172, distance: 97.9
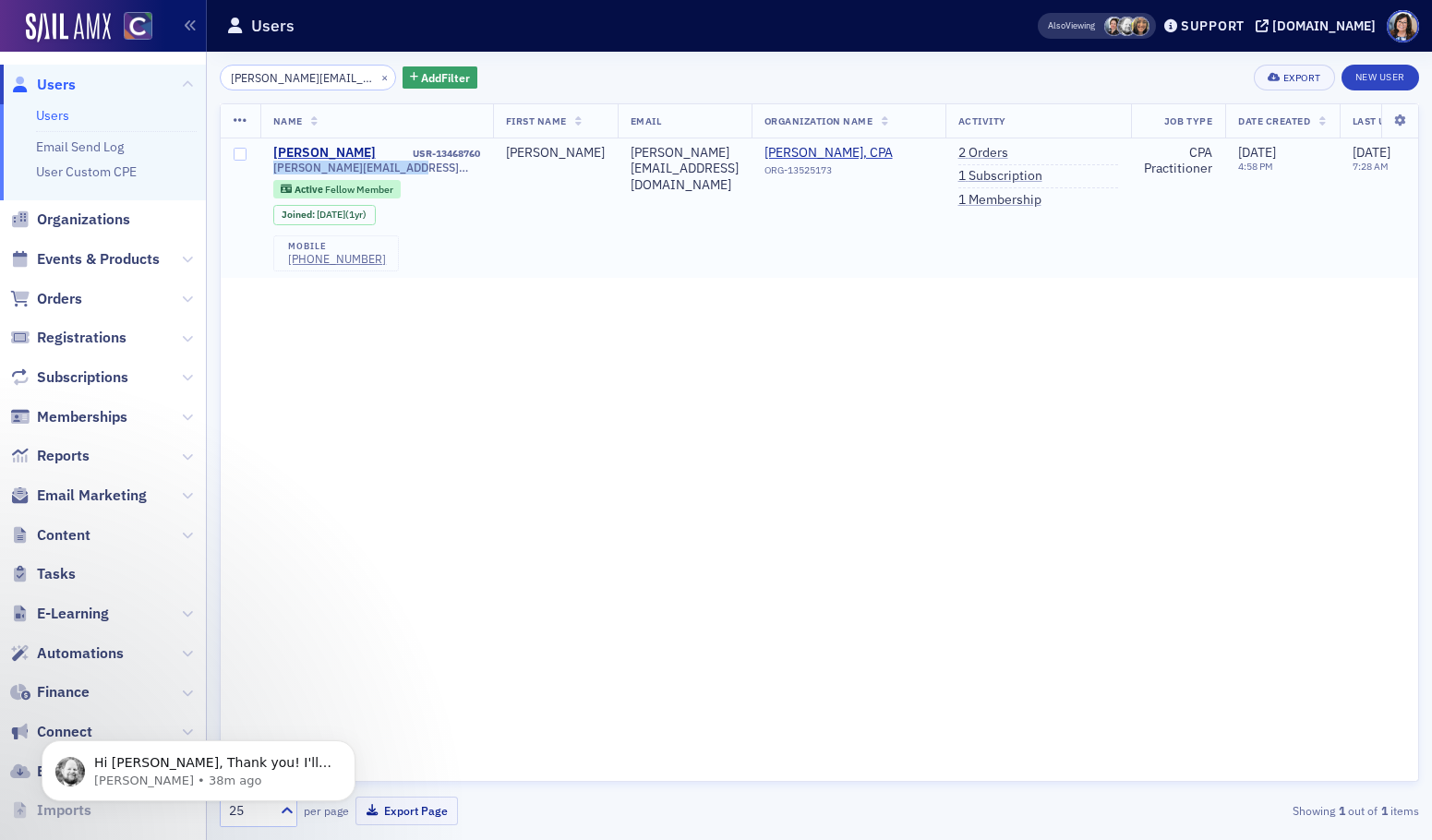
click at [264, 172] on td "Susan Gonzales USR-13468760 susan@sgcpaservices.com Active Fellow Member Joined…" at bounding box center [376, 207] width 233 height 139
copy span "susan@sgcpaservices.com"
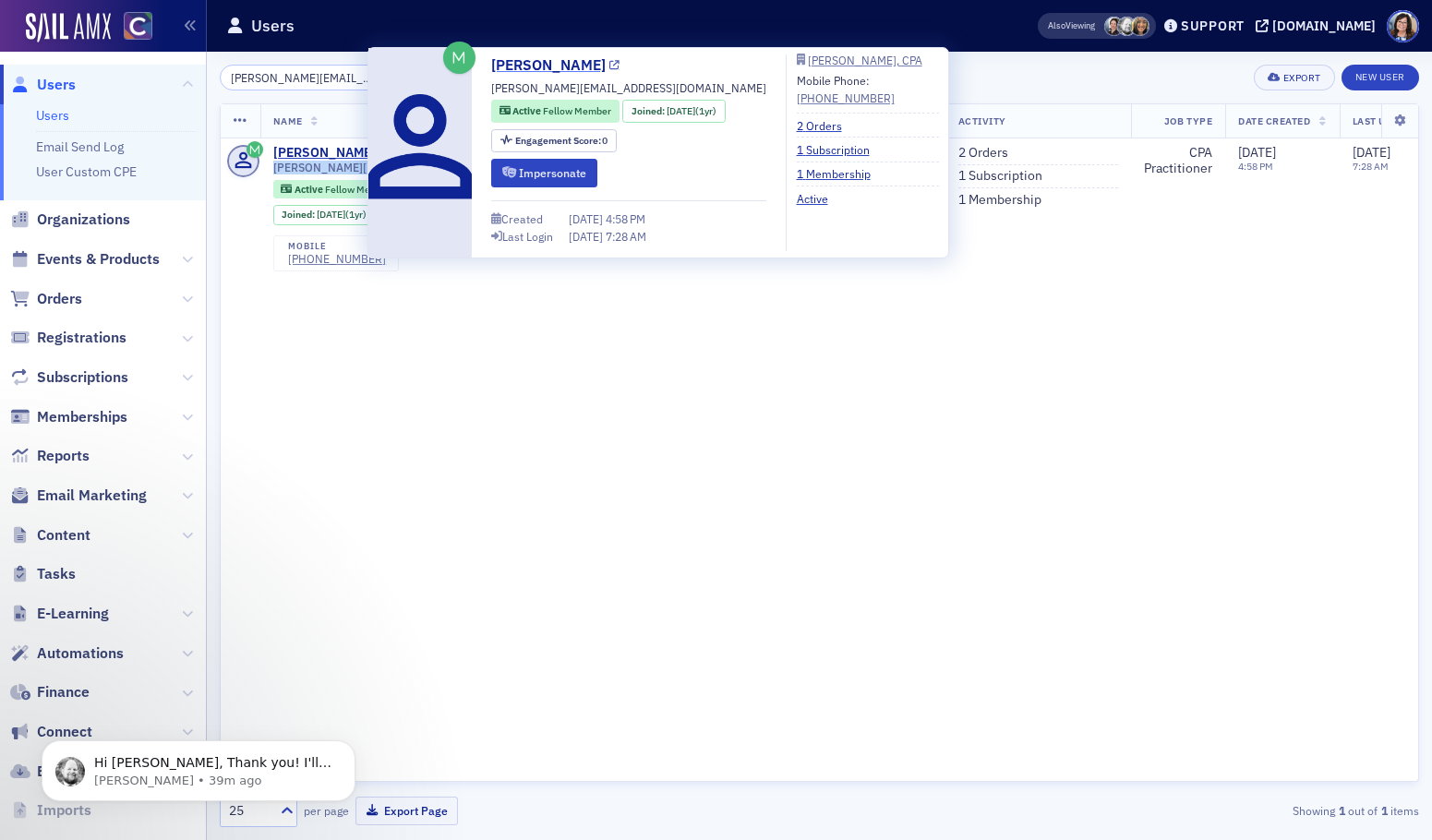
click at [609, 61] on icon at bounding box center [614, 66] width 10 height 10
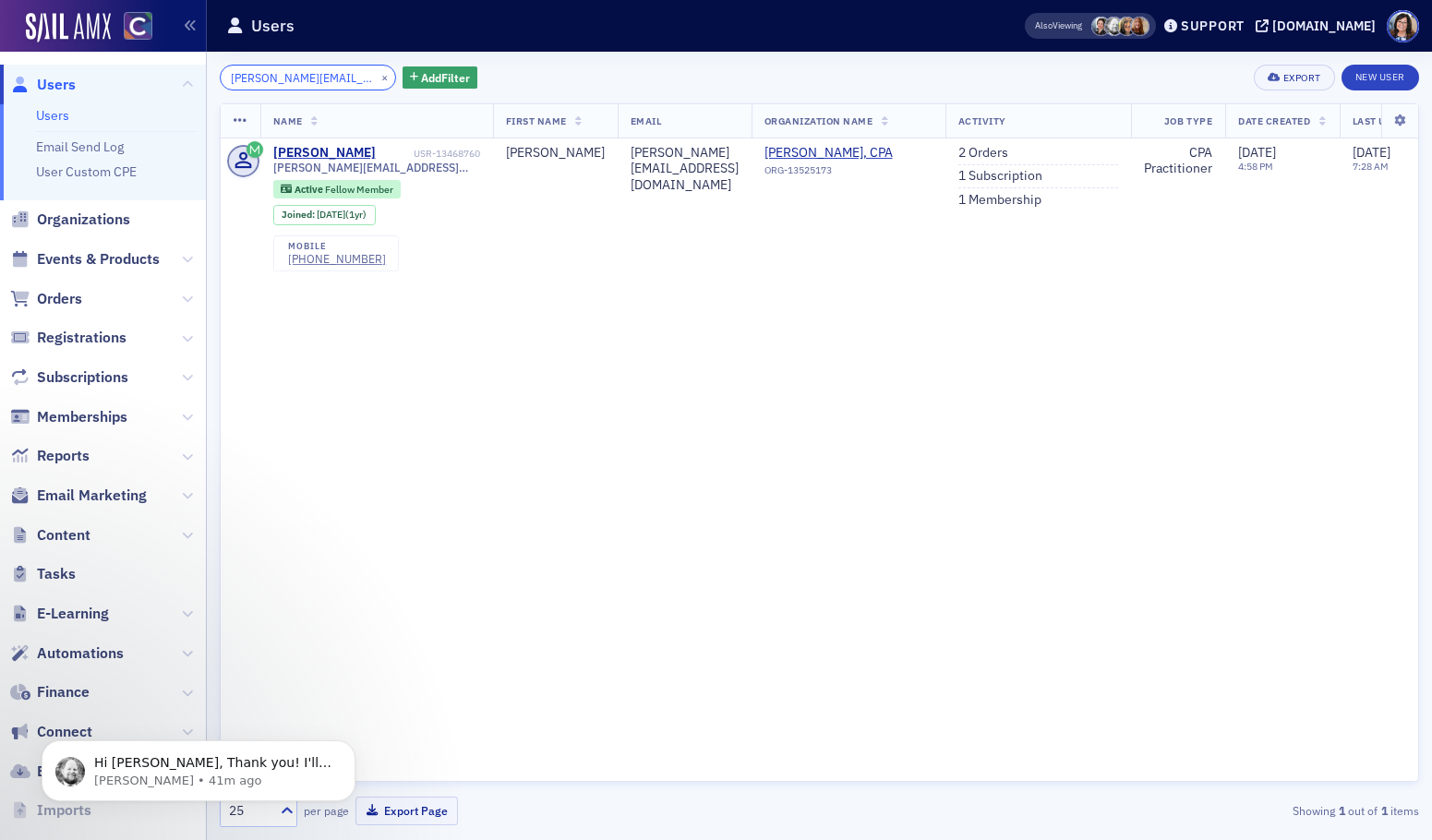
drag, startPoint x: 247, startPoint y: 73, endPoint x: 315, endPoint y: 82, distance: 68.9
click at [249, 75] on input "susan@sgcpaservices.com" at bounding box center [308, 78] width 176 height 26
drag, startPoint x: 367, startPoint y: 73, endPoint x: 350, endPoint y: 78, distance: 18.4
click at [377, 73] on button "×" at bounding box center [385, 76] width 17 height 17
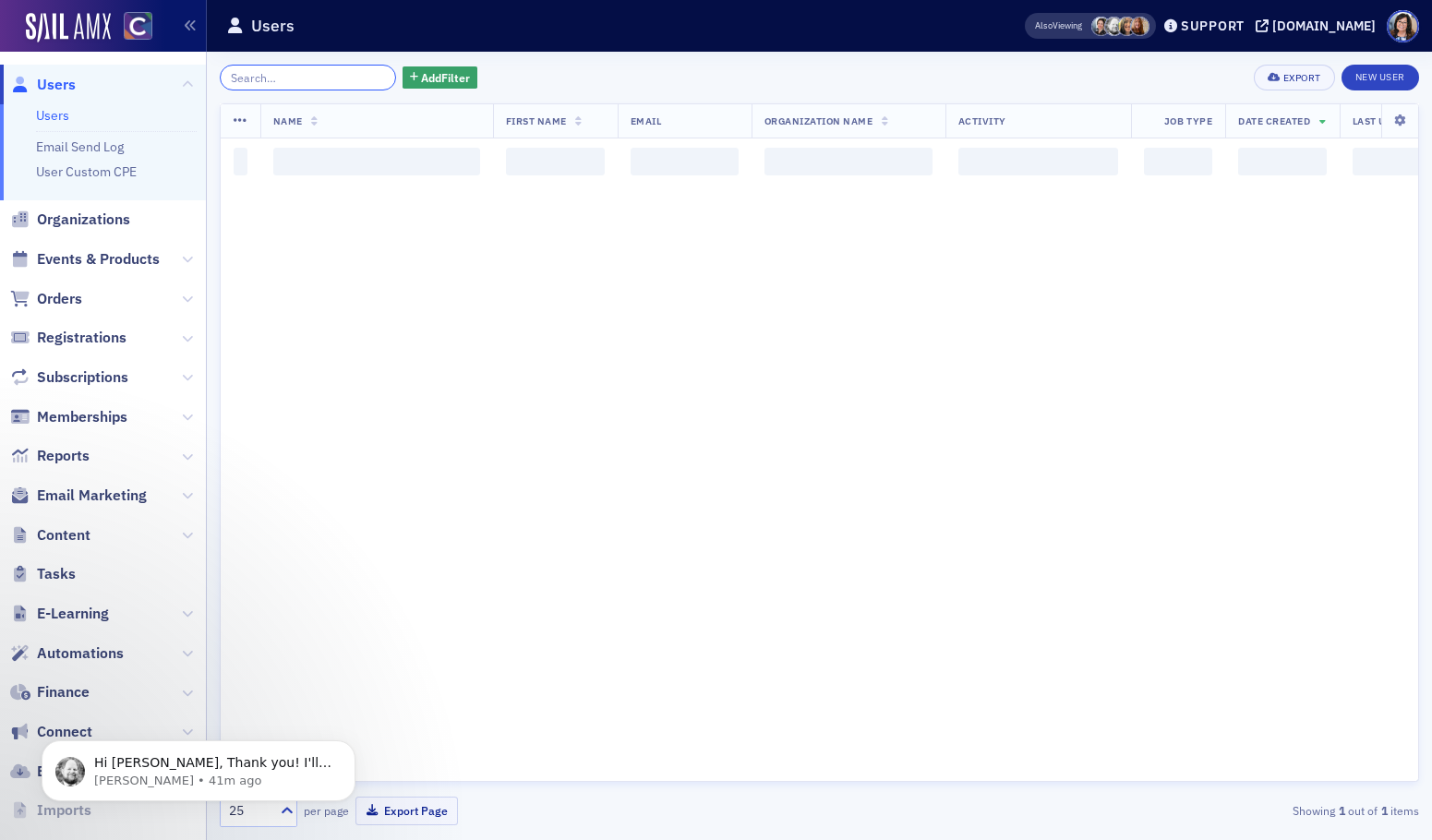
click at [346, 78] on input "search" at bounding box center [308, 78] width 176 height 26
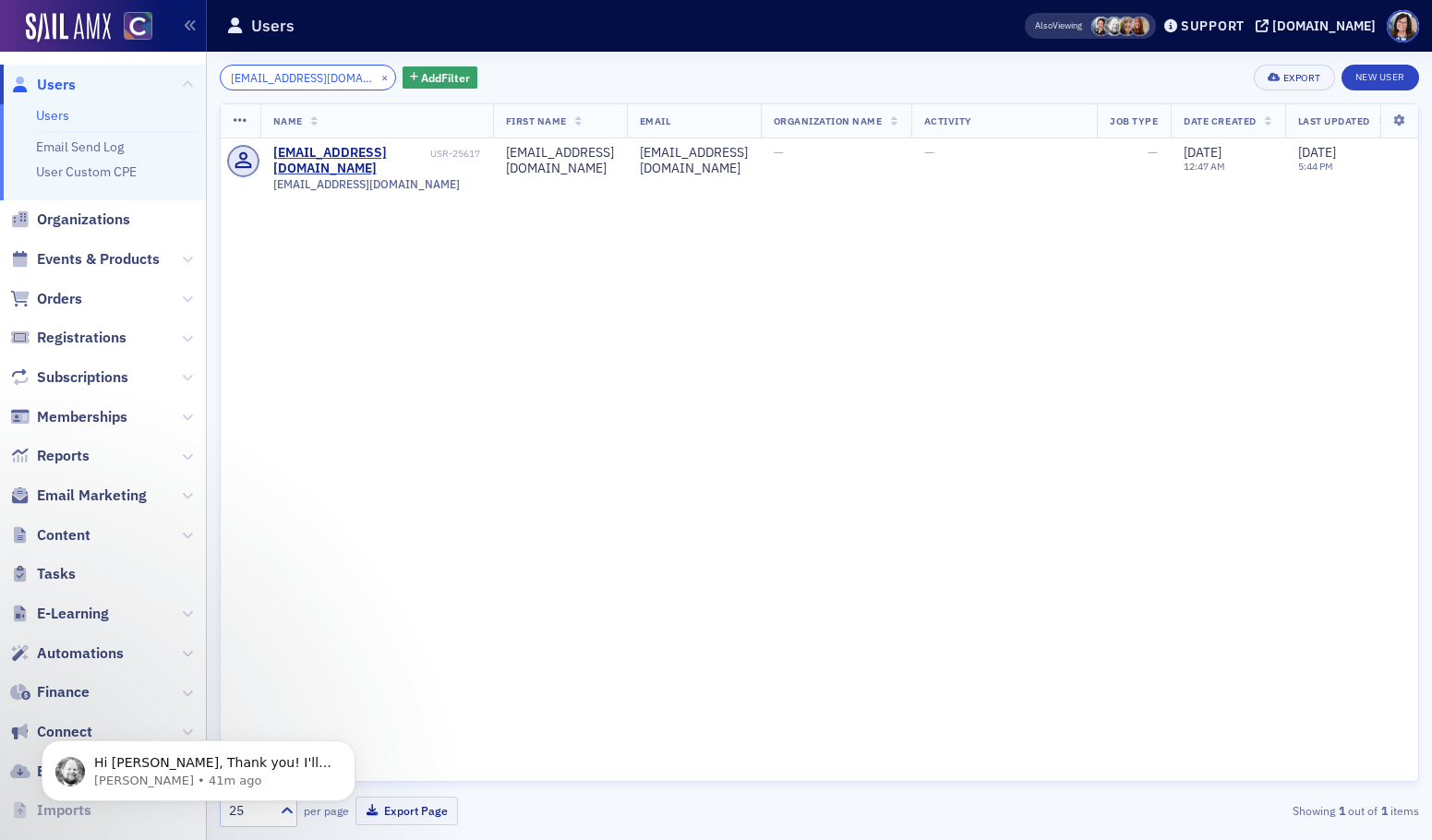
type input "awfscpa@gmail.com"
click at [377, 78] on button "×" at bounding box center [385, 76] width 17 height 17
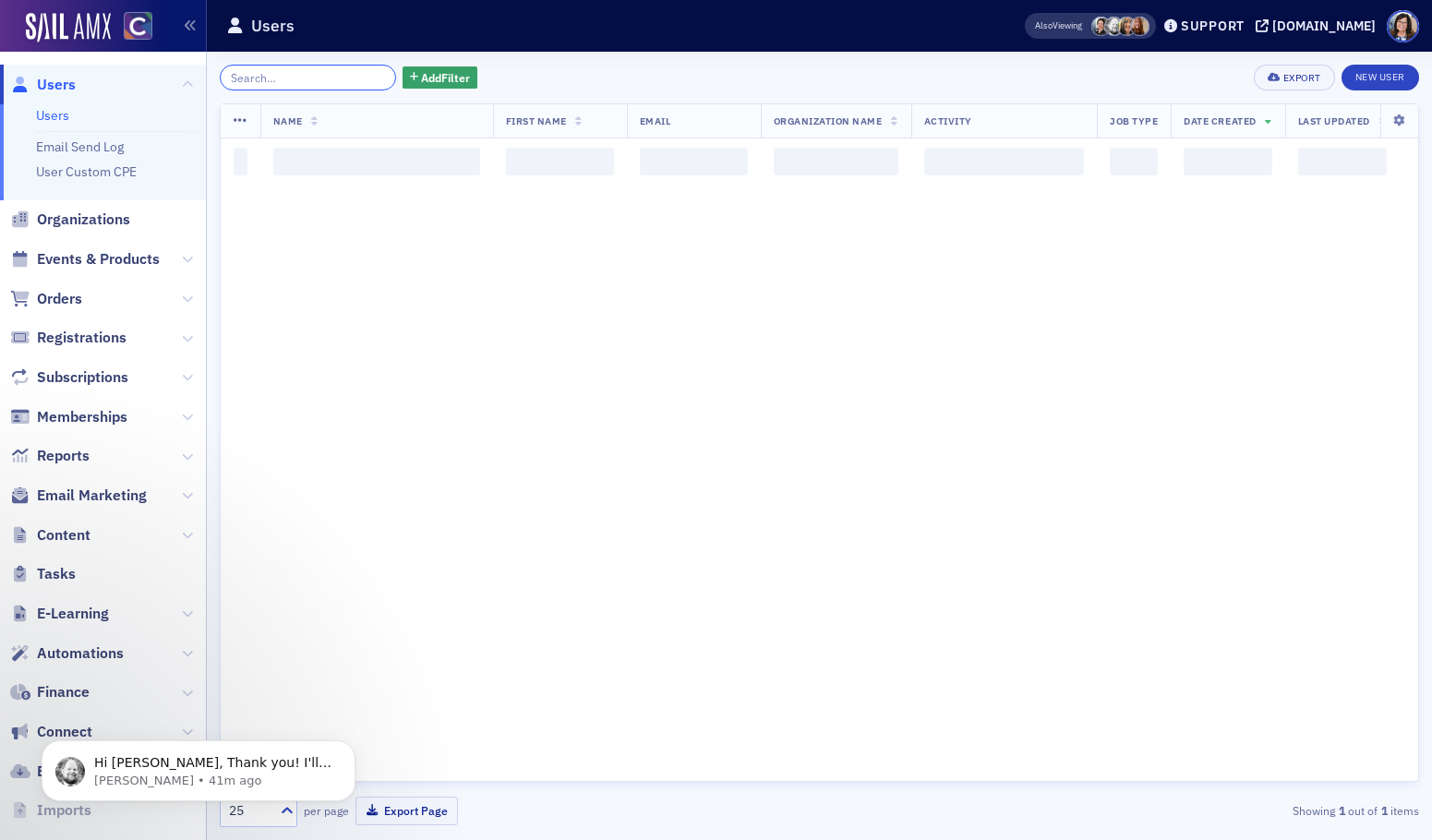
click at [363, 78] on input "search" at bounding box center [308, 78] width 176 height 26
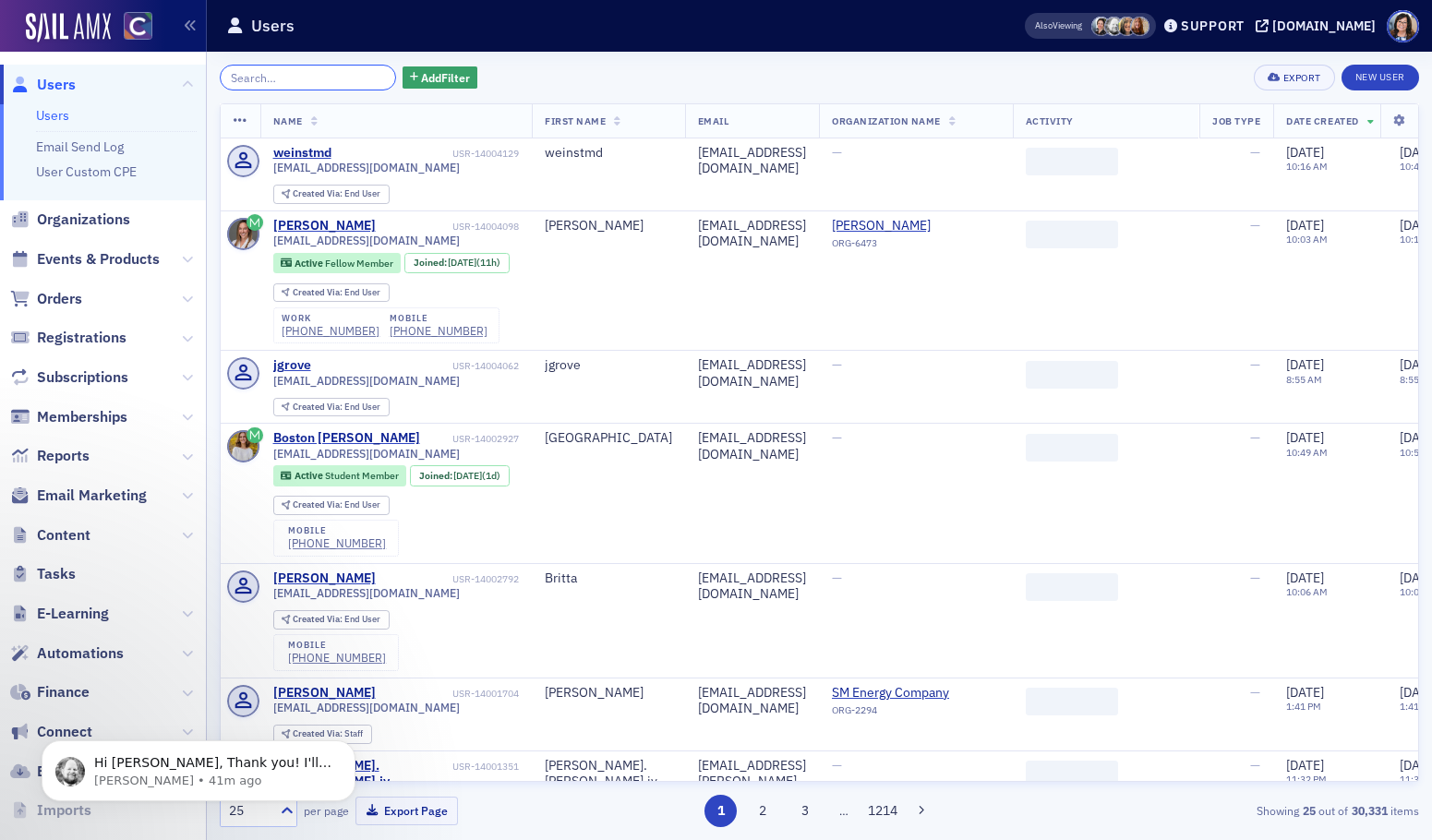
click at [356, 78] on input "search" at bounding box center [308, 78] width 176 height 26
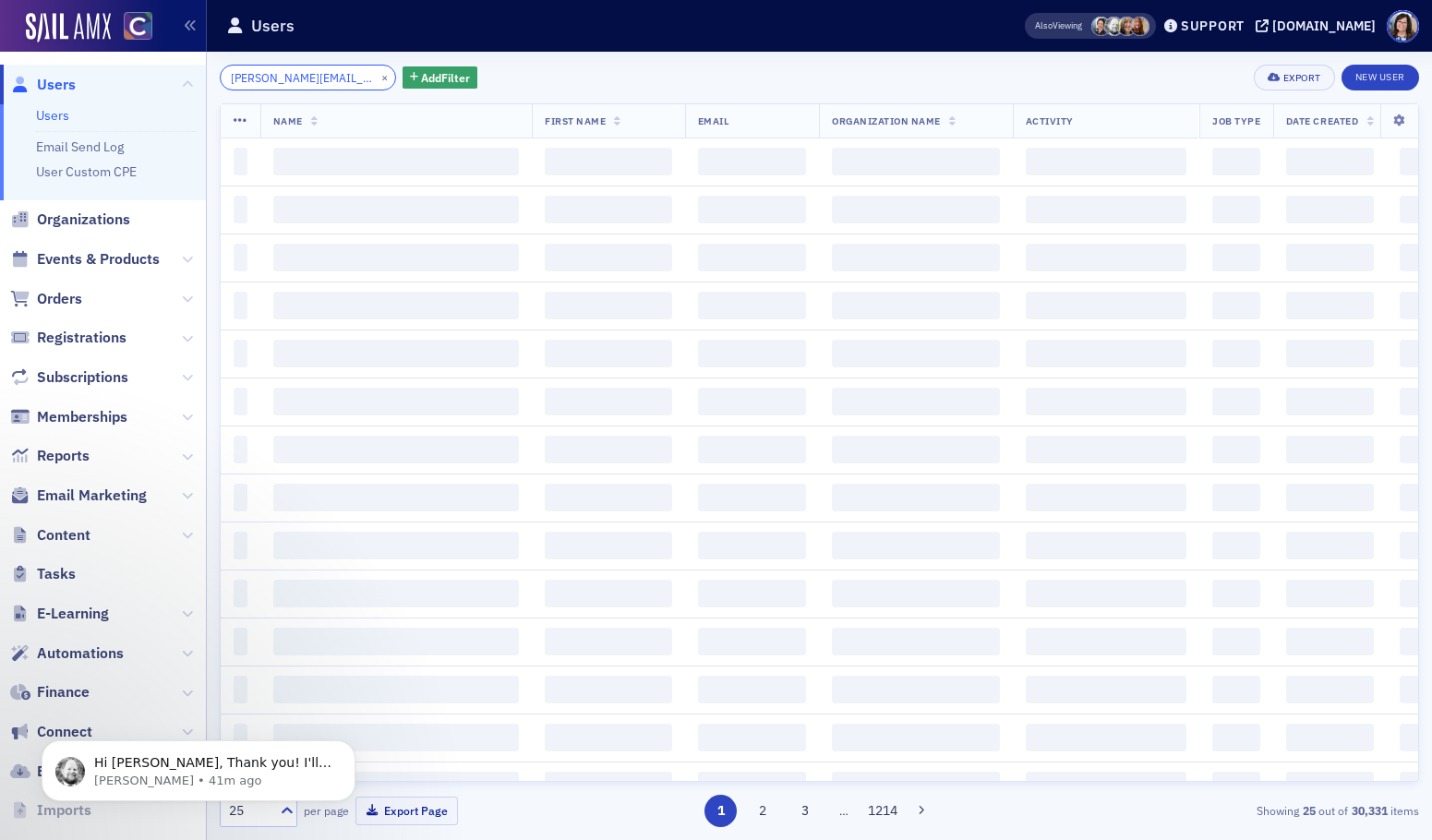
scroll to position [0, 2]
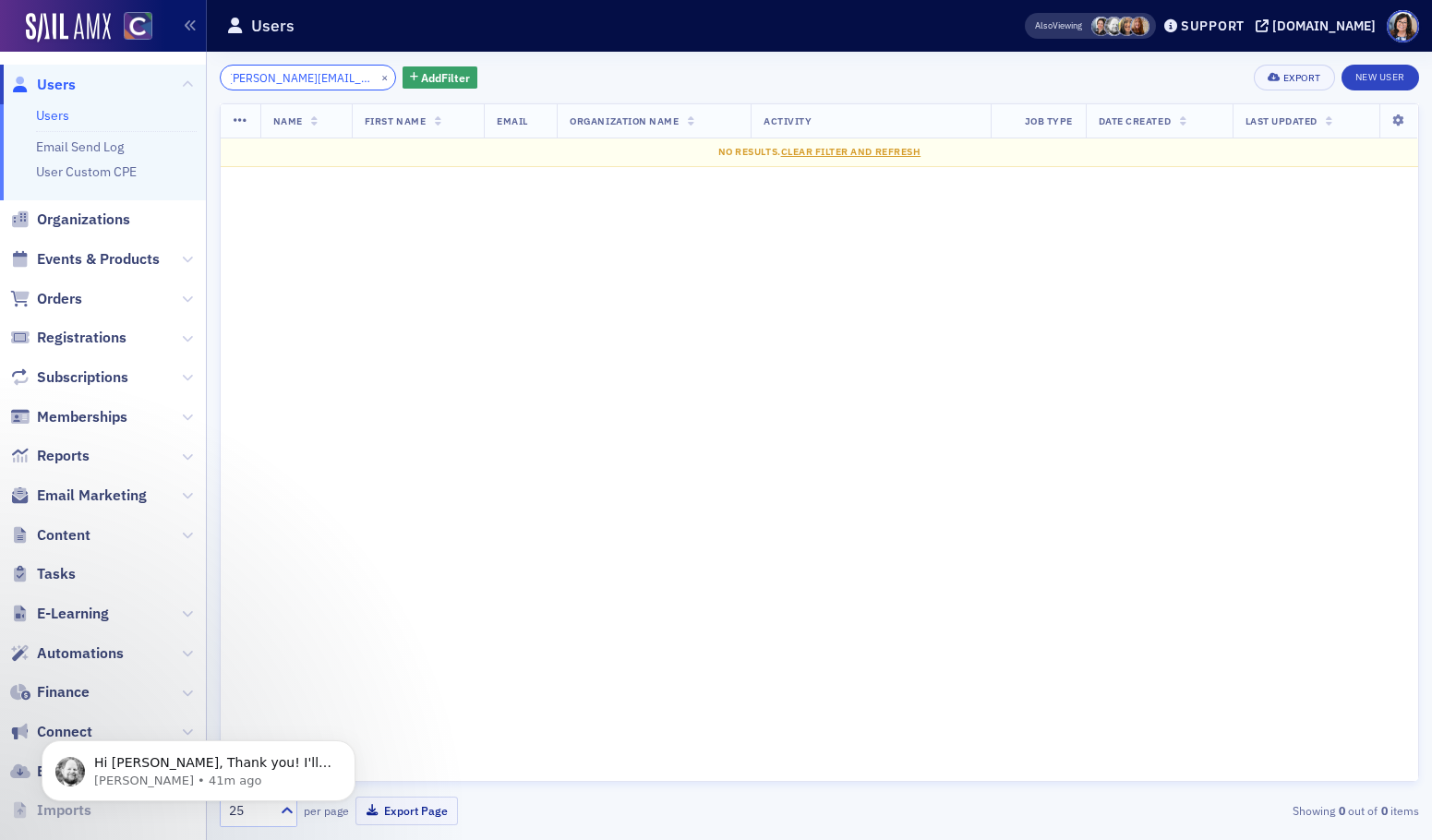
click at [228, 78] on input "jean.verrier@hylant.com" at bounding box center [308, 78] width 176 height 26
type input "jjean.verrier@hylant.com"
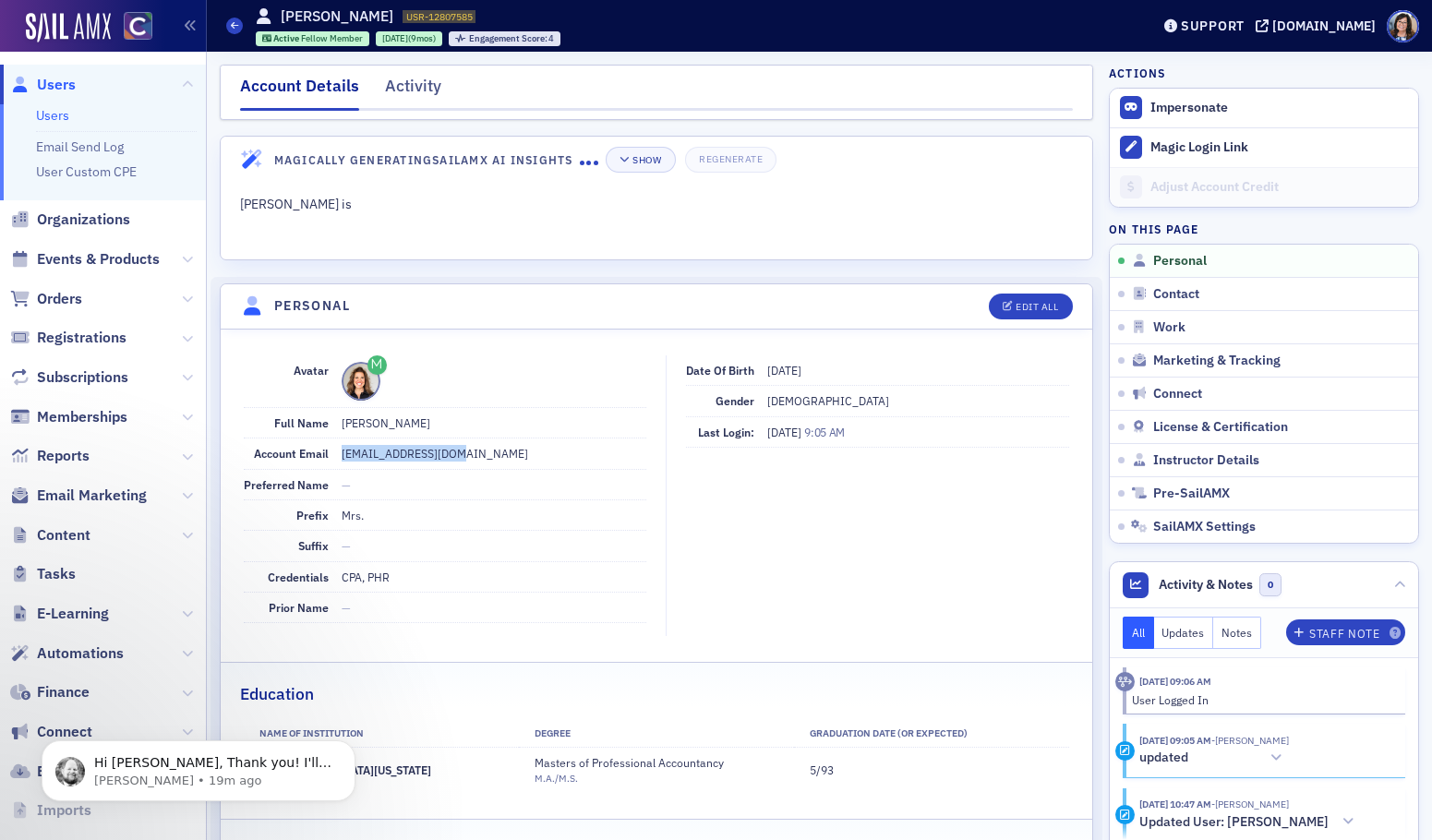
drag, startPoint x: 470, startPoint y: 457, endPoint x: 340, endPoint y: 459, distance: 130.2
click at [342, 460] on dd "[EMAIL_ADDRESS][DOMAIN_NAME]" at bounding box center [495, 454] width 306 height 30
copy dd "[EMAIL_ADDRESS][DOMAIN_NAME]"
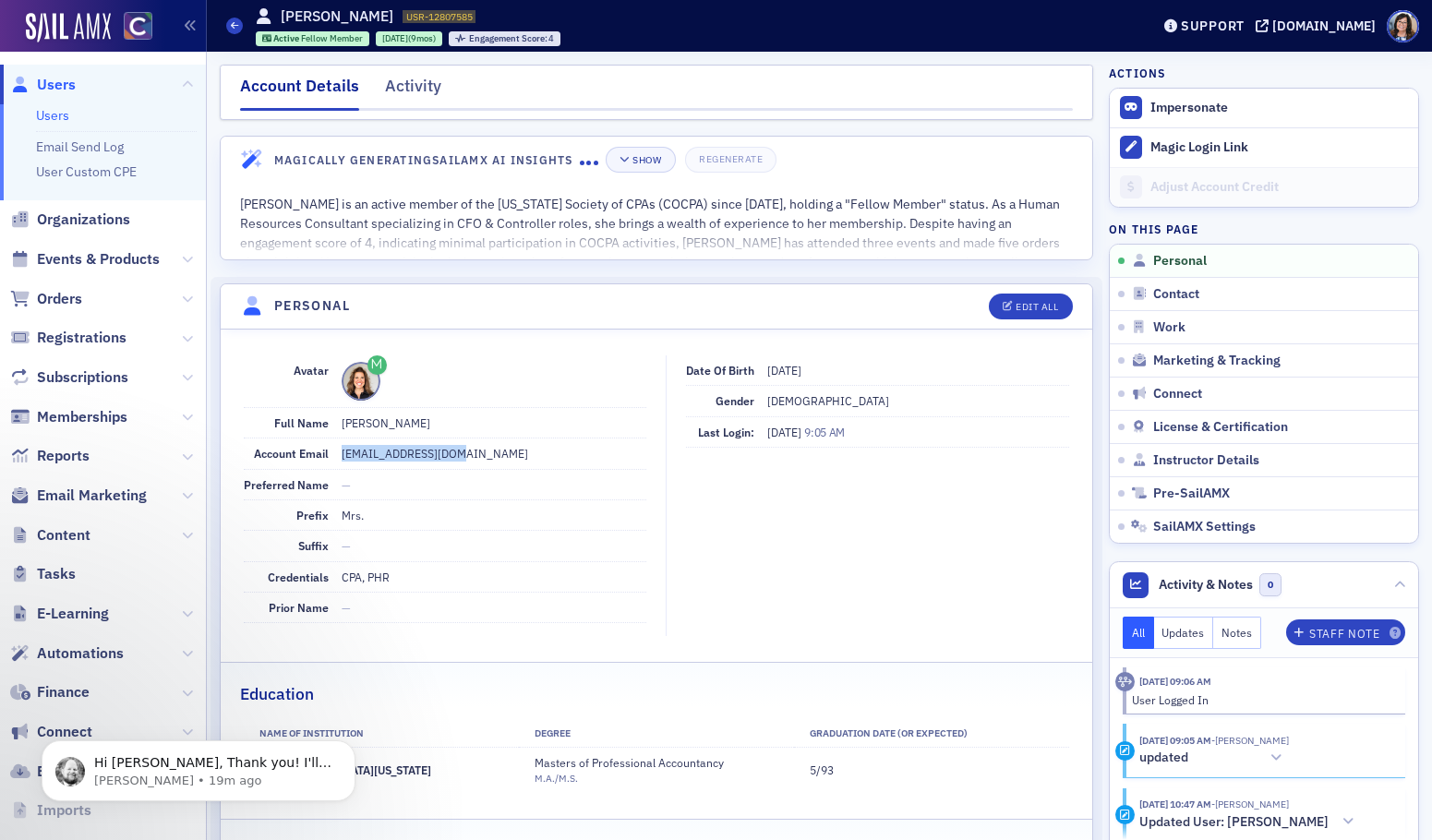
drag, startPoint x: 412, startPoint y: 426, endPoint x: 466, endPoint y: 426, distance: 54.5
click at [466, 426] on dd "Mrs. Rebecca Himango" at bounding box center [495, 423] width 306 height 30
copy dd "Himango"
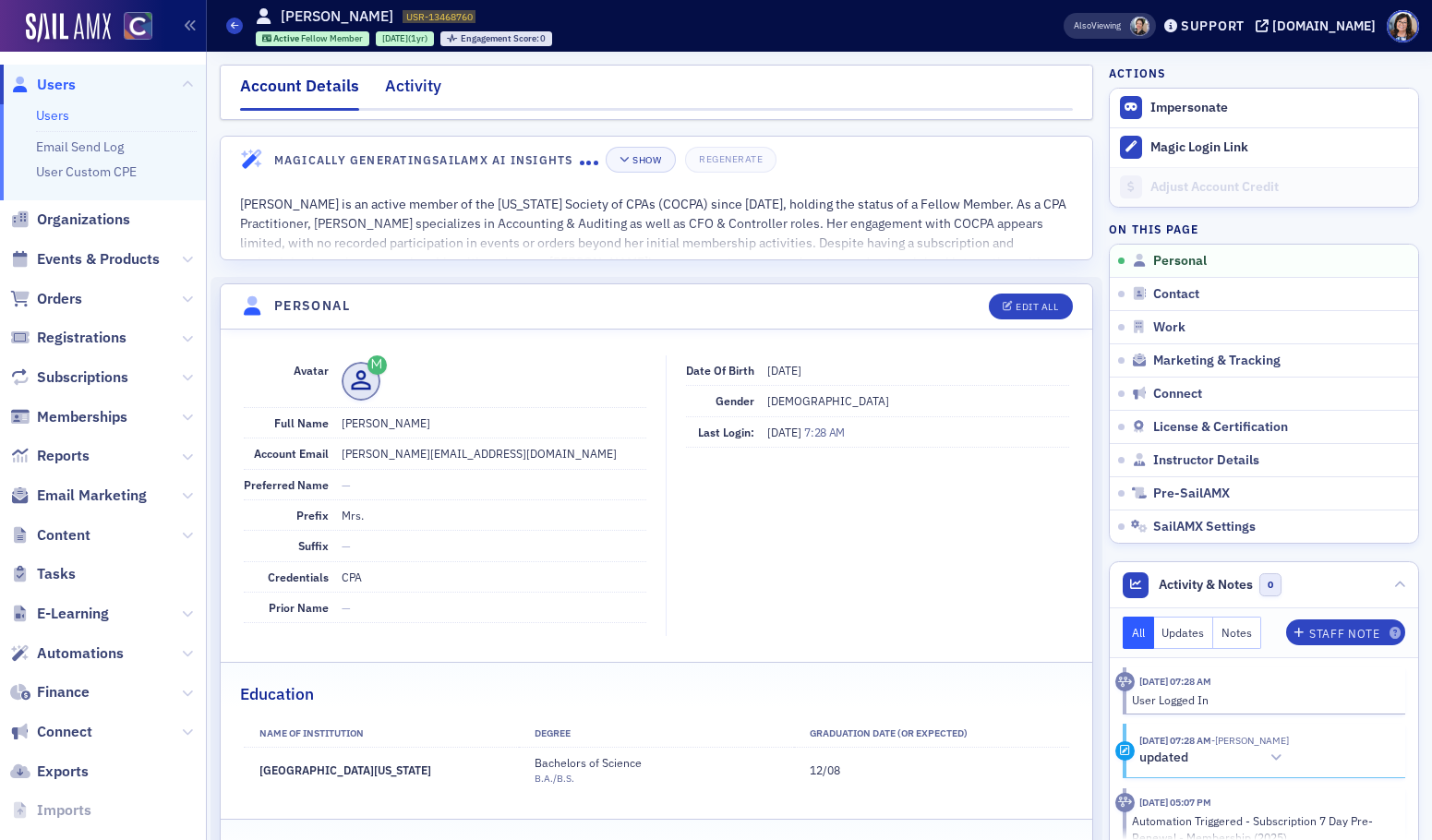
click at [420, 90] on div "Activity" at bounding box center [413, 91] width 56 height 34
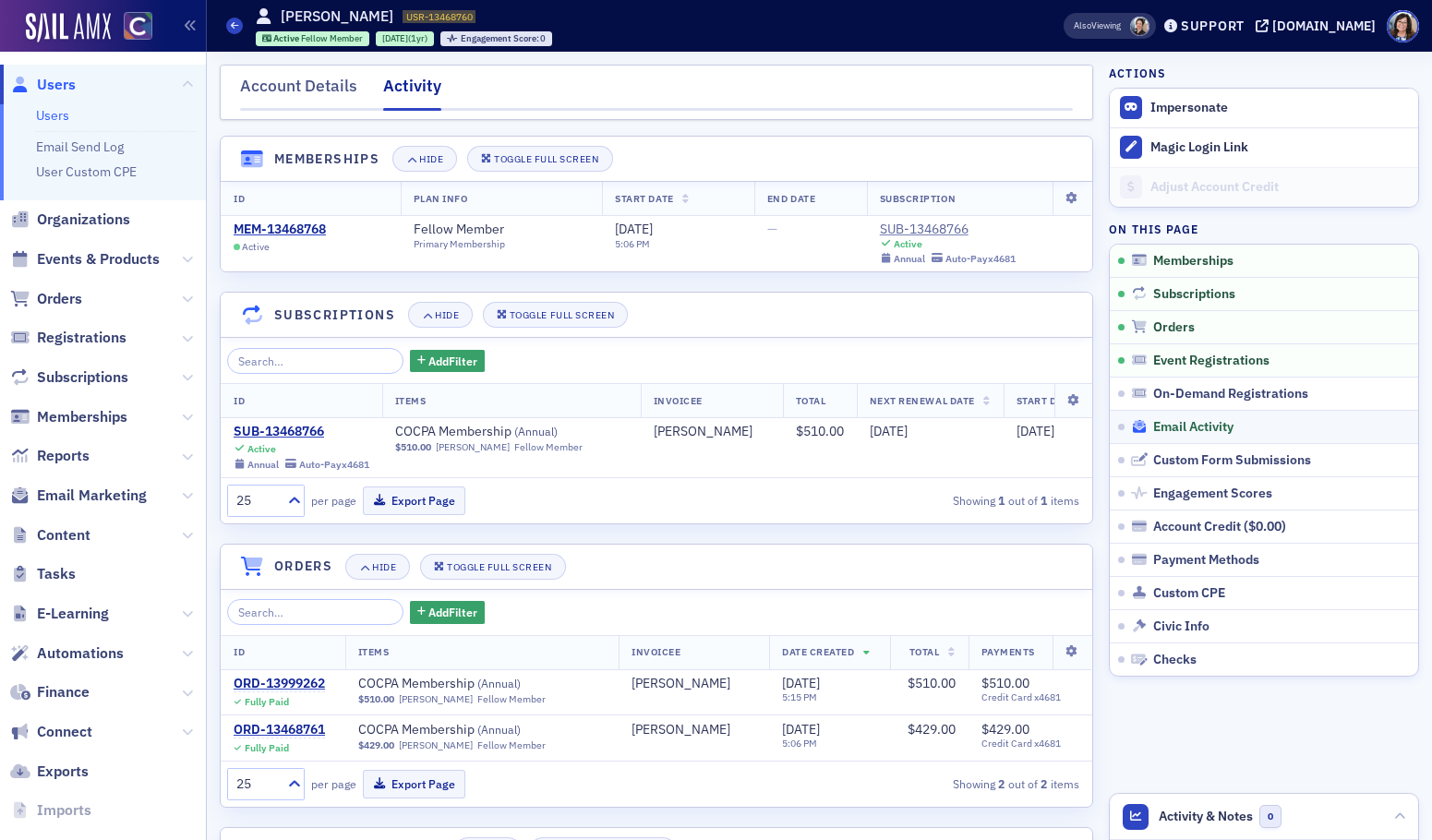
click at [1203, 426] on span "Email Activity" at bounding box center [1193, 427] width 80 height 17
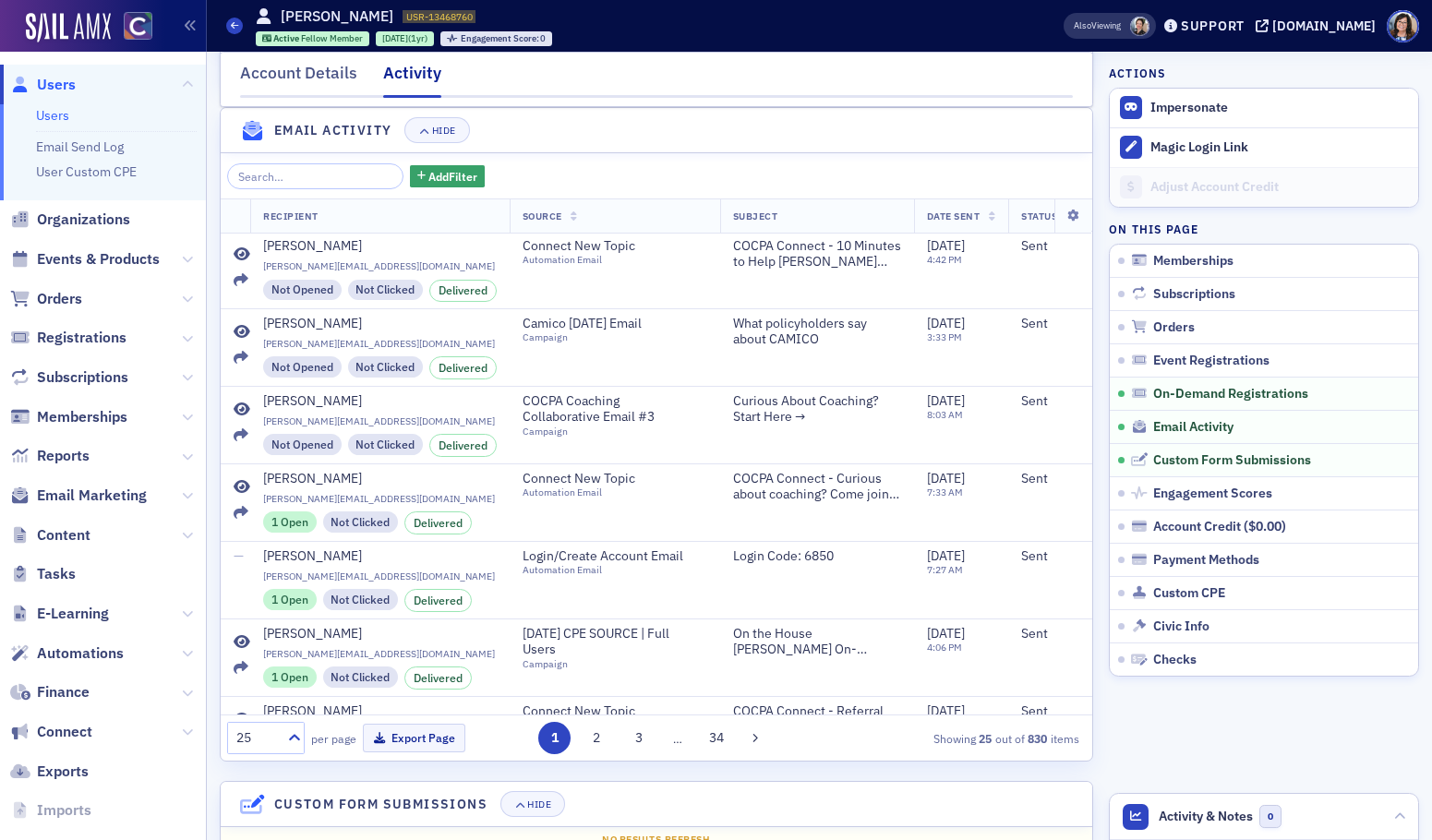
scroll to position [157, 0]
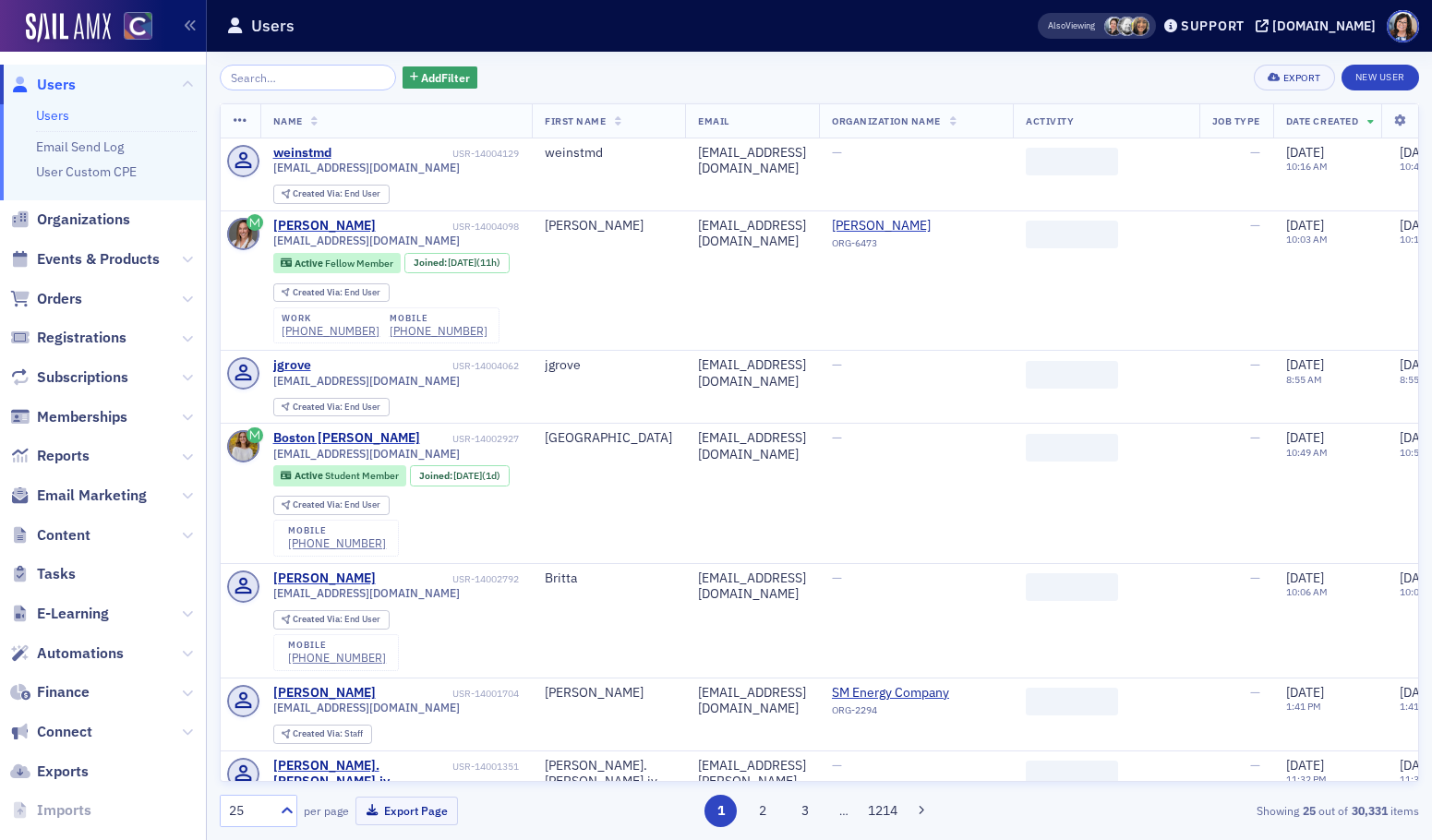
click at [301, 67] on input "search" at bounding box center [308, 78] width 176 height 26
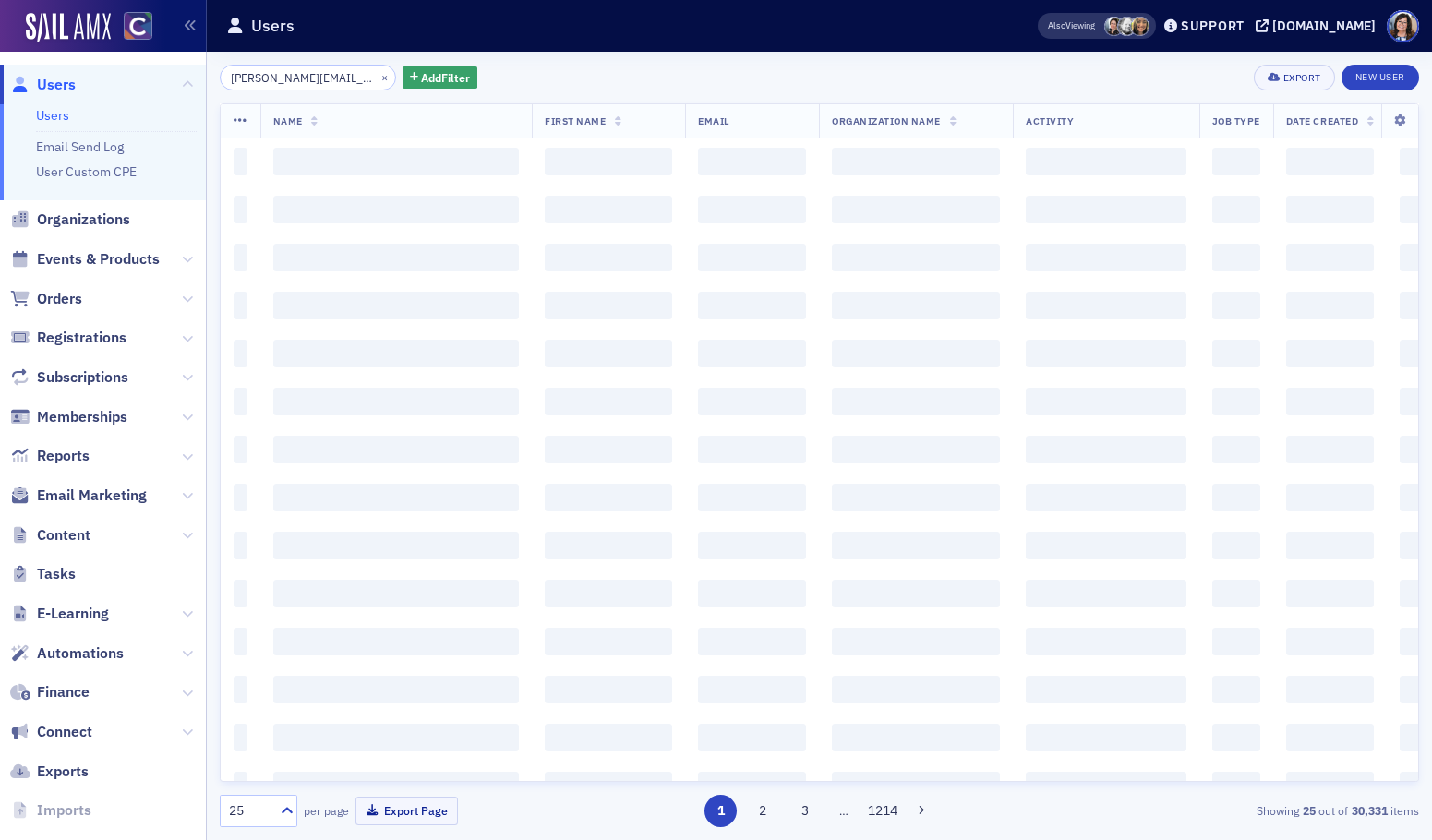
scroll to position [0, 44]
type input "[PERSON_NAME][EMAIL_ADDRESS][DOMAIN_NAME]"
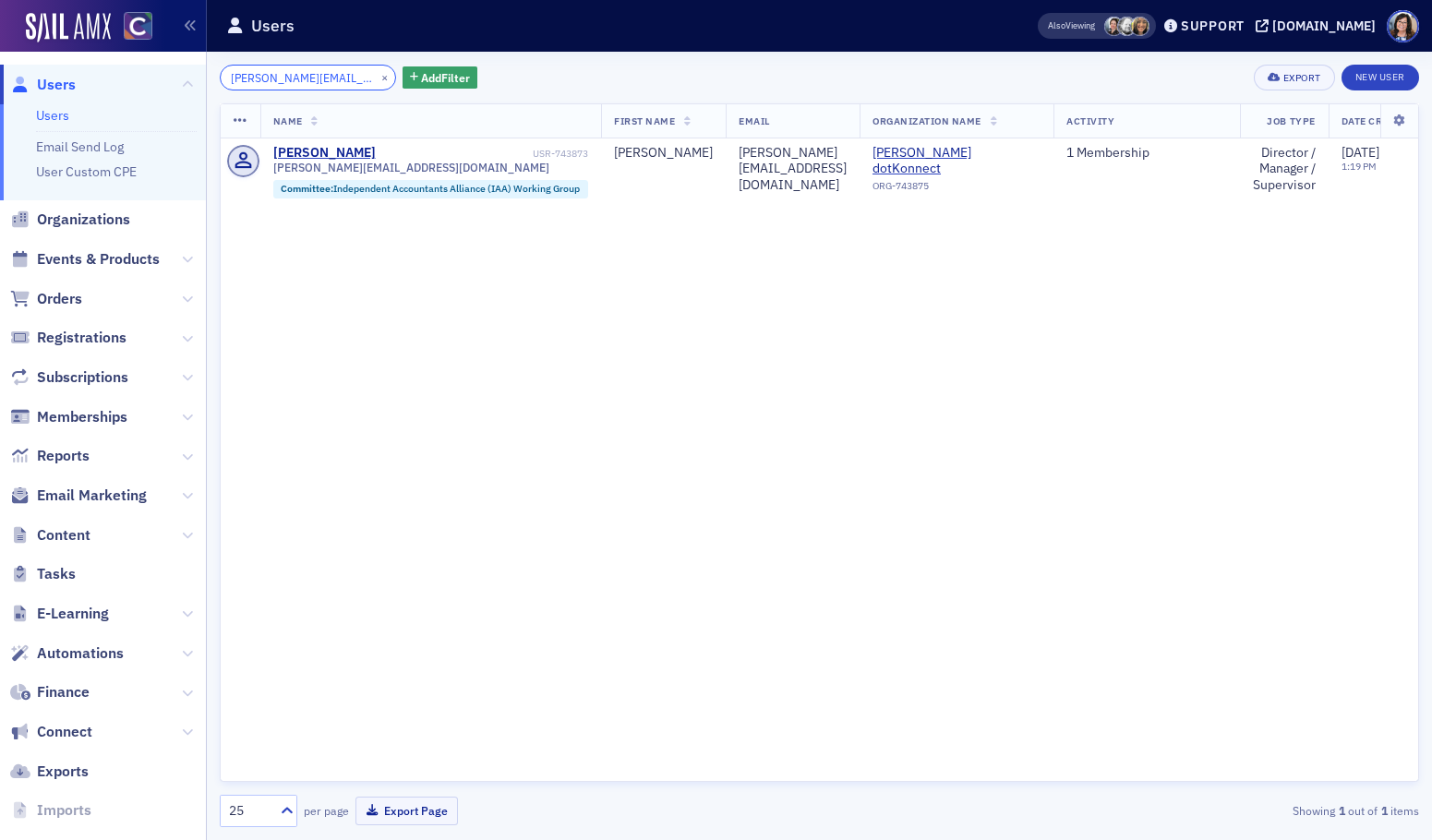
click at [351, 78] on input "[PERSON_NAME][EMAIL_ADDRESS][DOMAIN_NAME]" at bounding box center [308, 78] width 176 height 26
click at [377, 78] on button "×" at bounding box center [385, 76] width 17 height 17
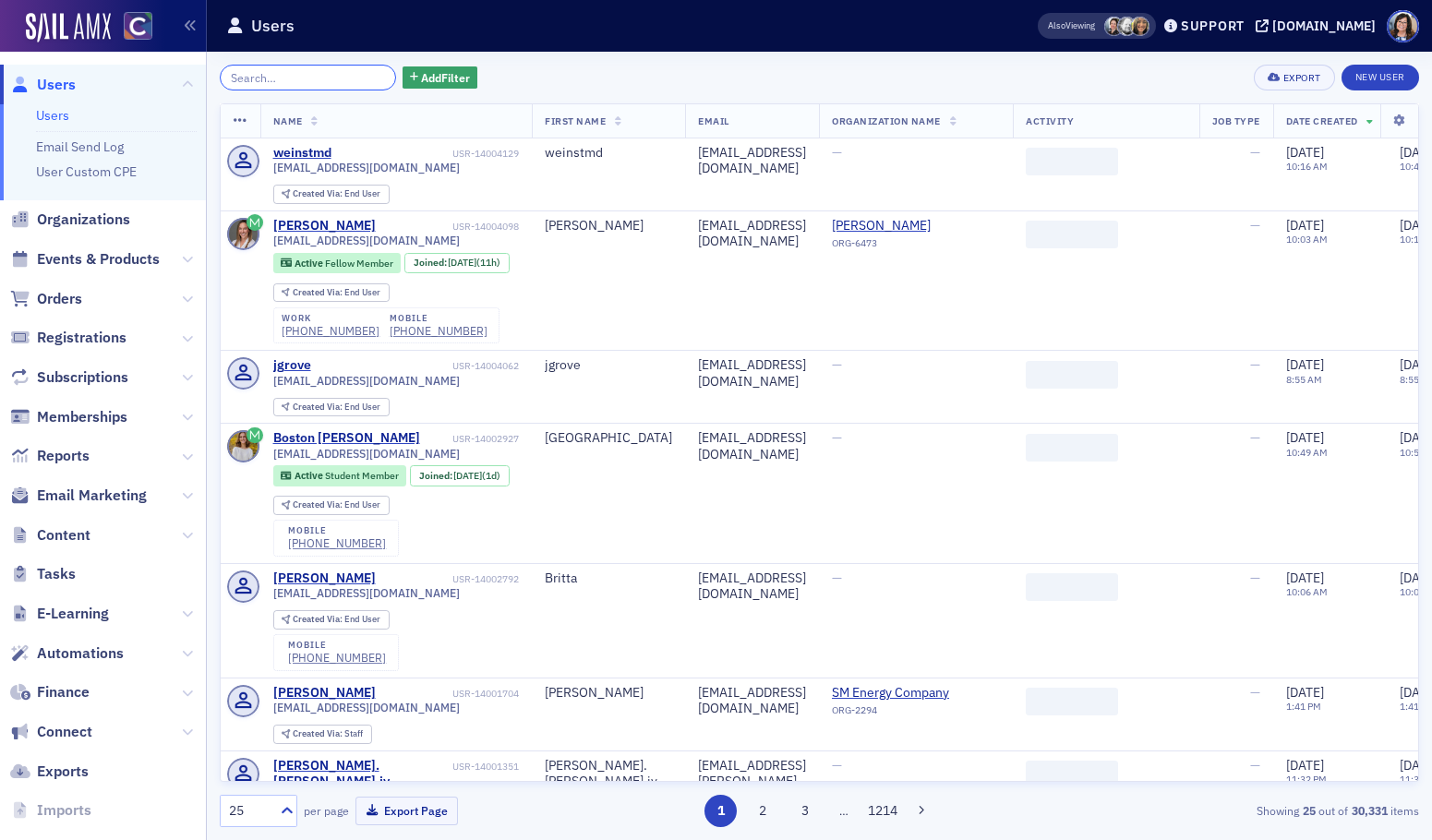
click at [338, 79] on input "search" at bounding box center [308, 78] width 176 height 26
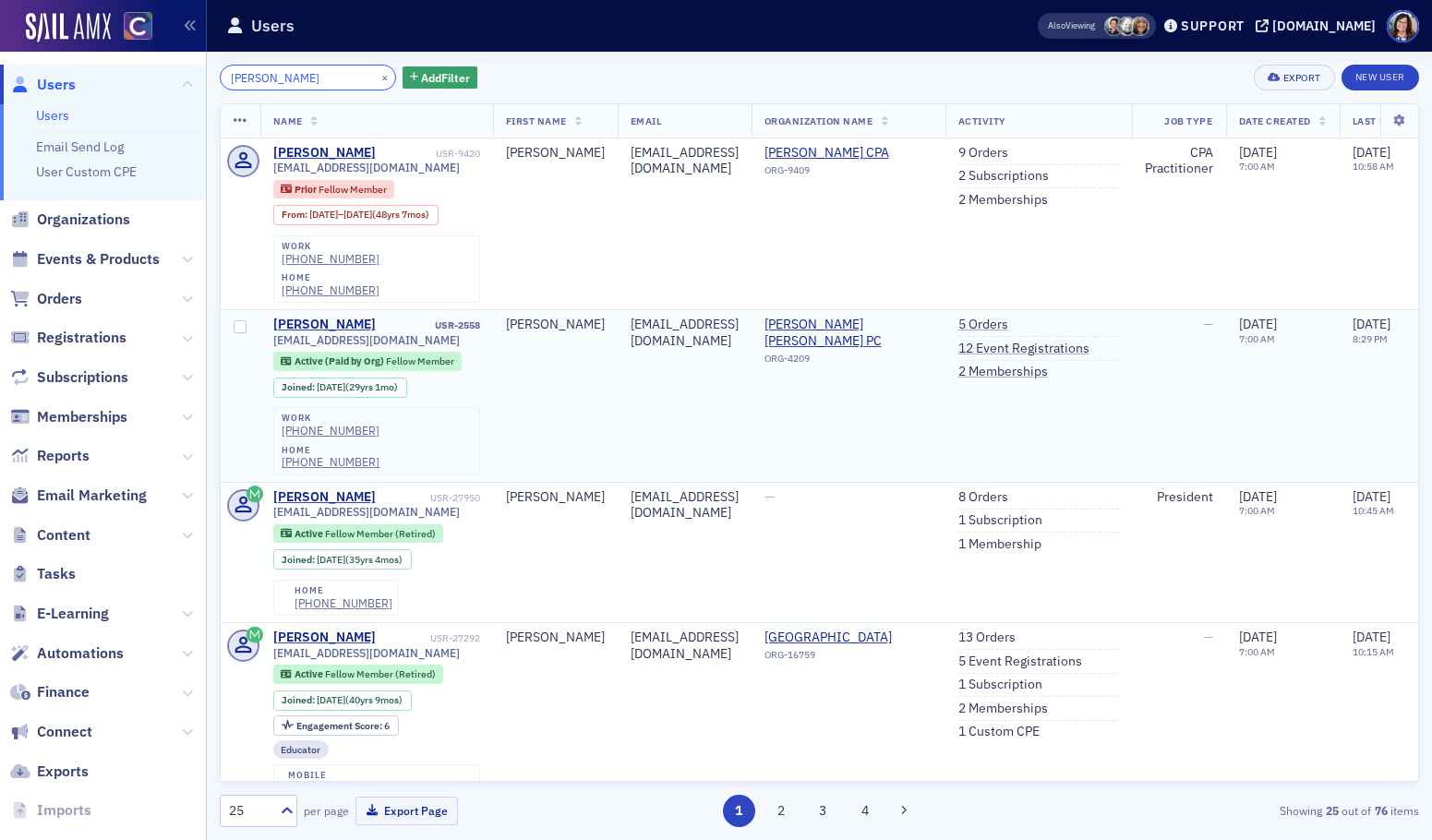
type input "[PERSON_NAME]"
drag, startPoint x: 359, startPoint y: 75, endPoint x: 338, endPoint y: 78, distance: 21.4
click at [377, 75] on button "×" at bounding box center [385, 76] width 17 height 17
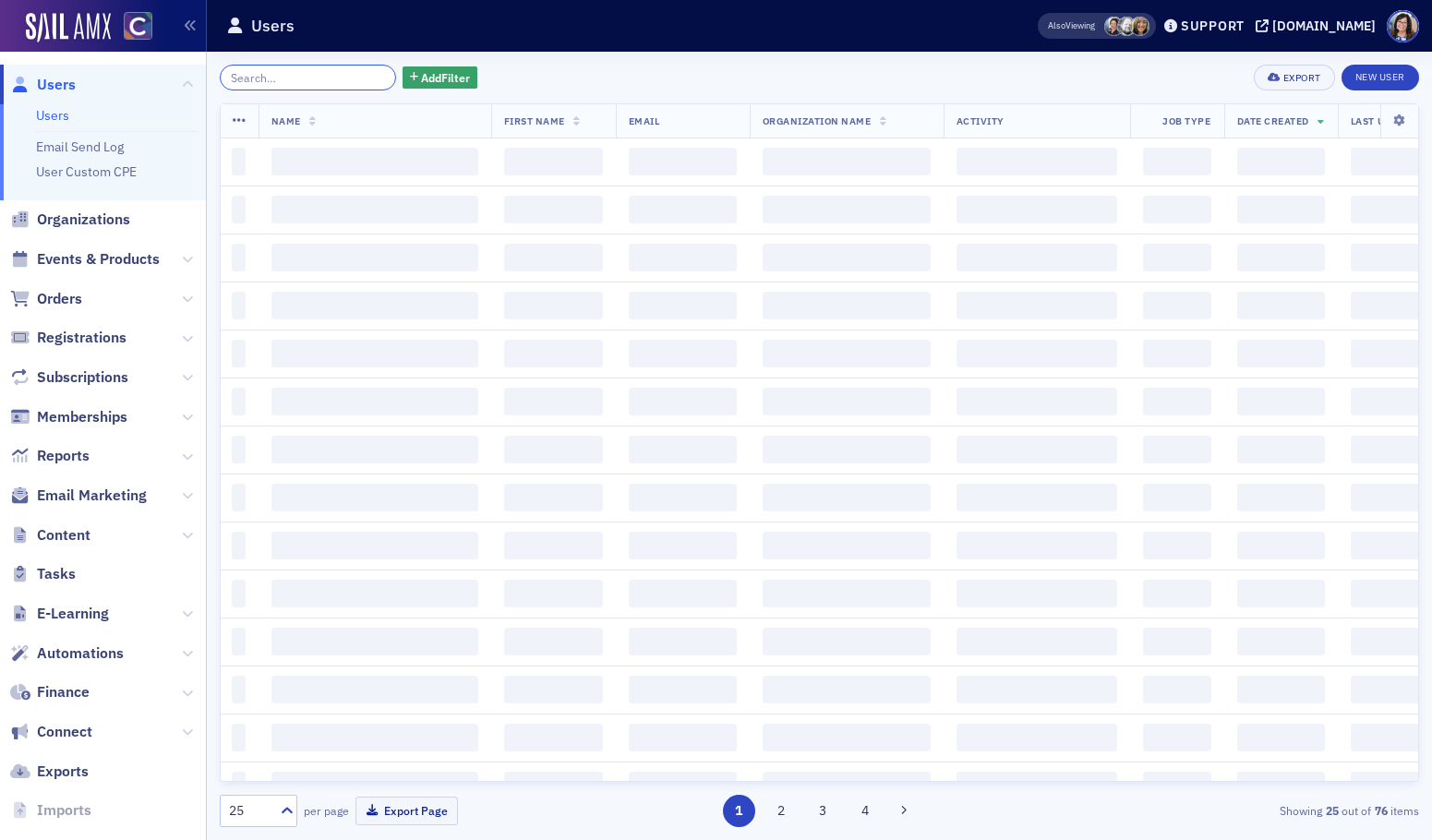
click at [338, 78] on input "search" at bounding box center [308, 78] width 176 height 26
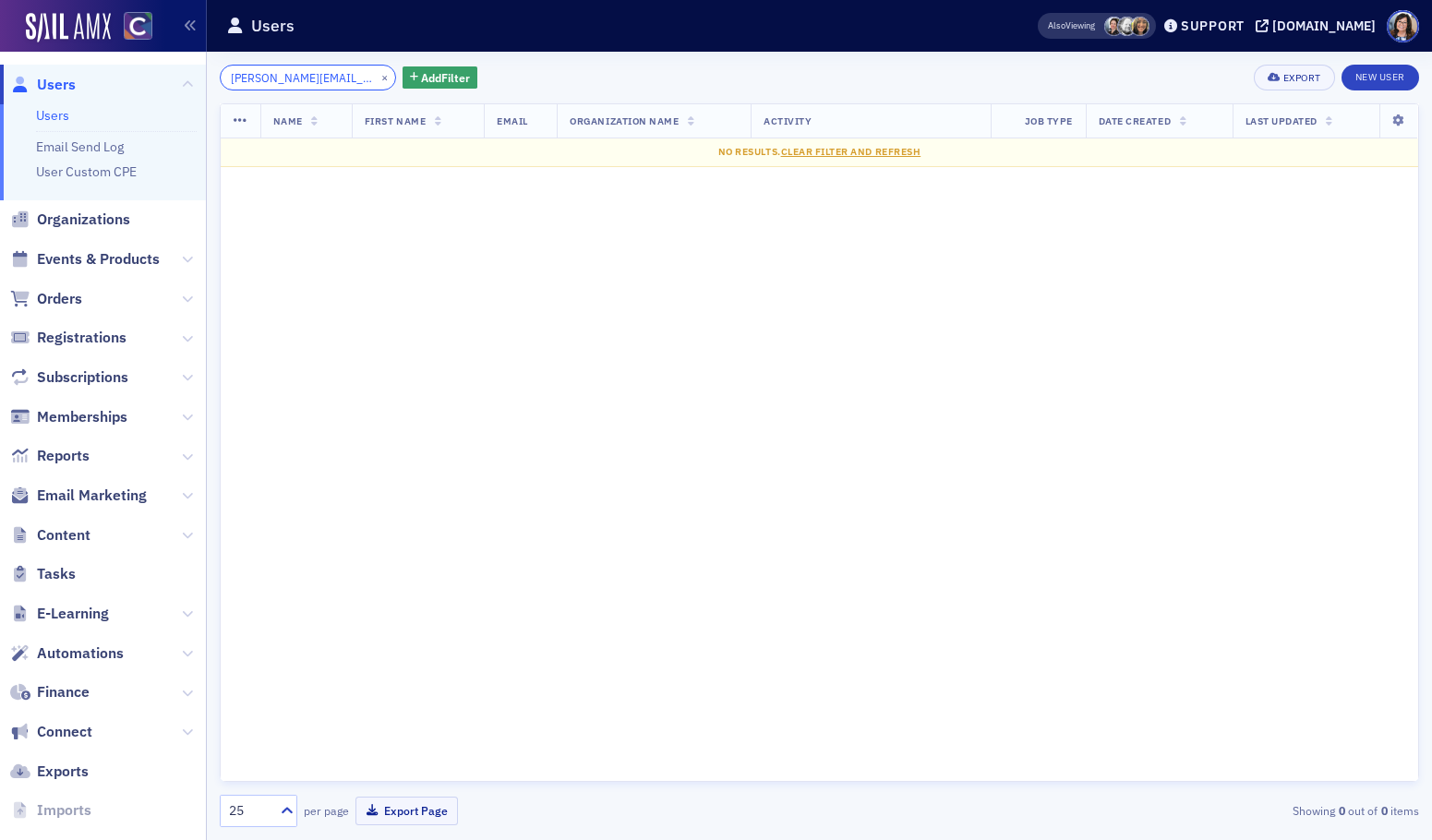
type input "janet.duncan@cbh.com"
click at [377, 80] on button "×" at bounding box center [385, 76] width 17 height 17
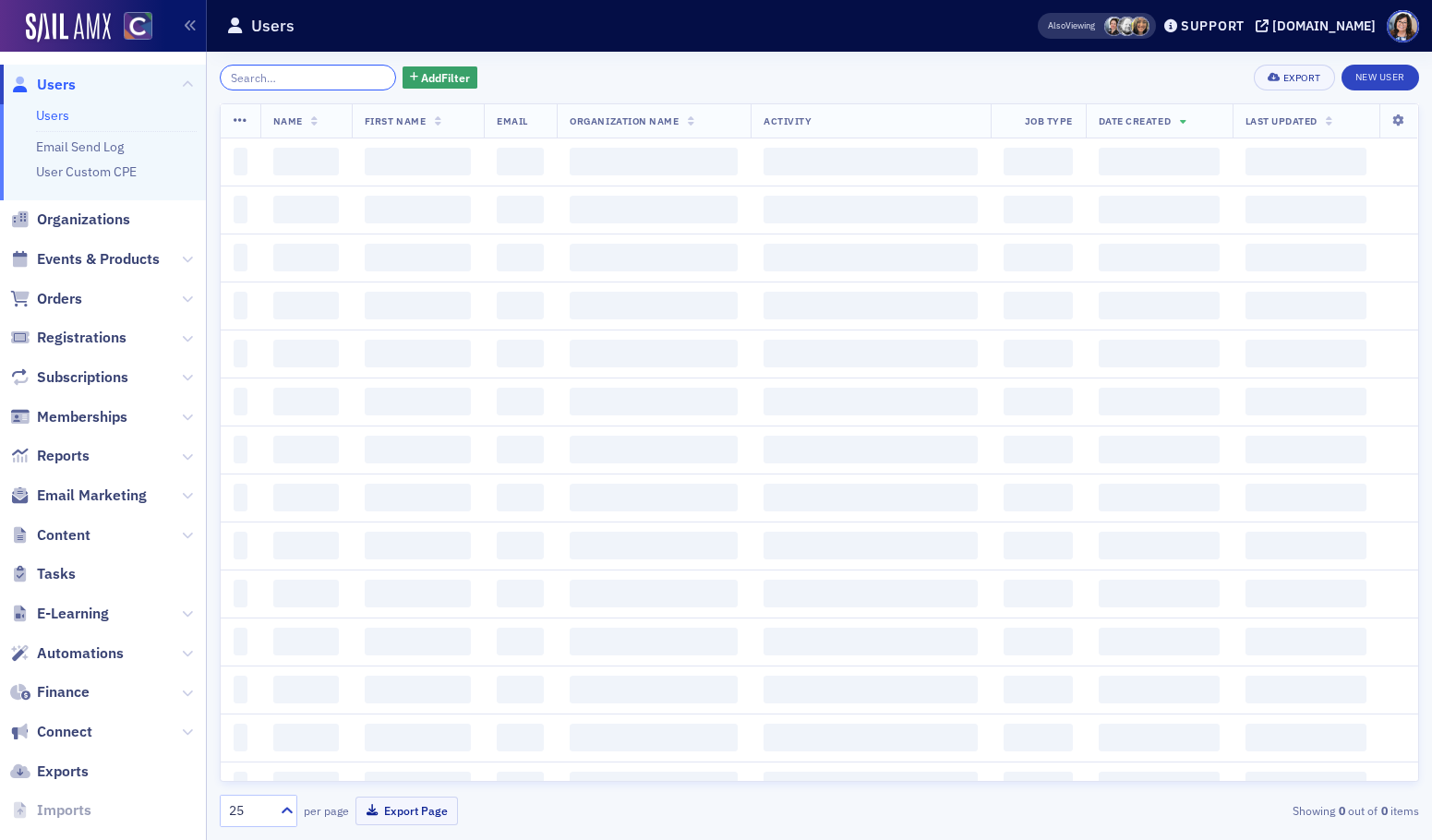
click at [344, 78] on input "search" at bounding box center [308, 78] width 176 height 26
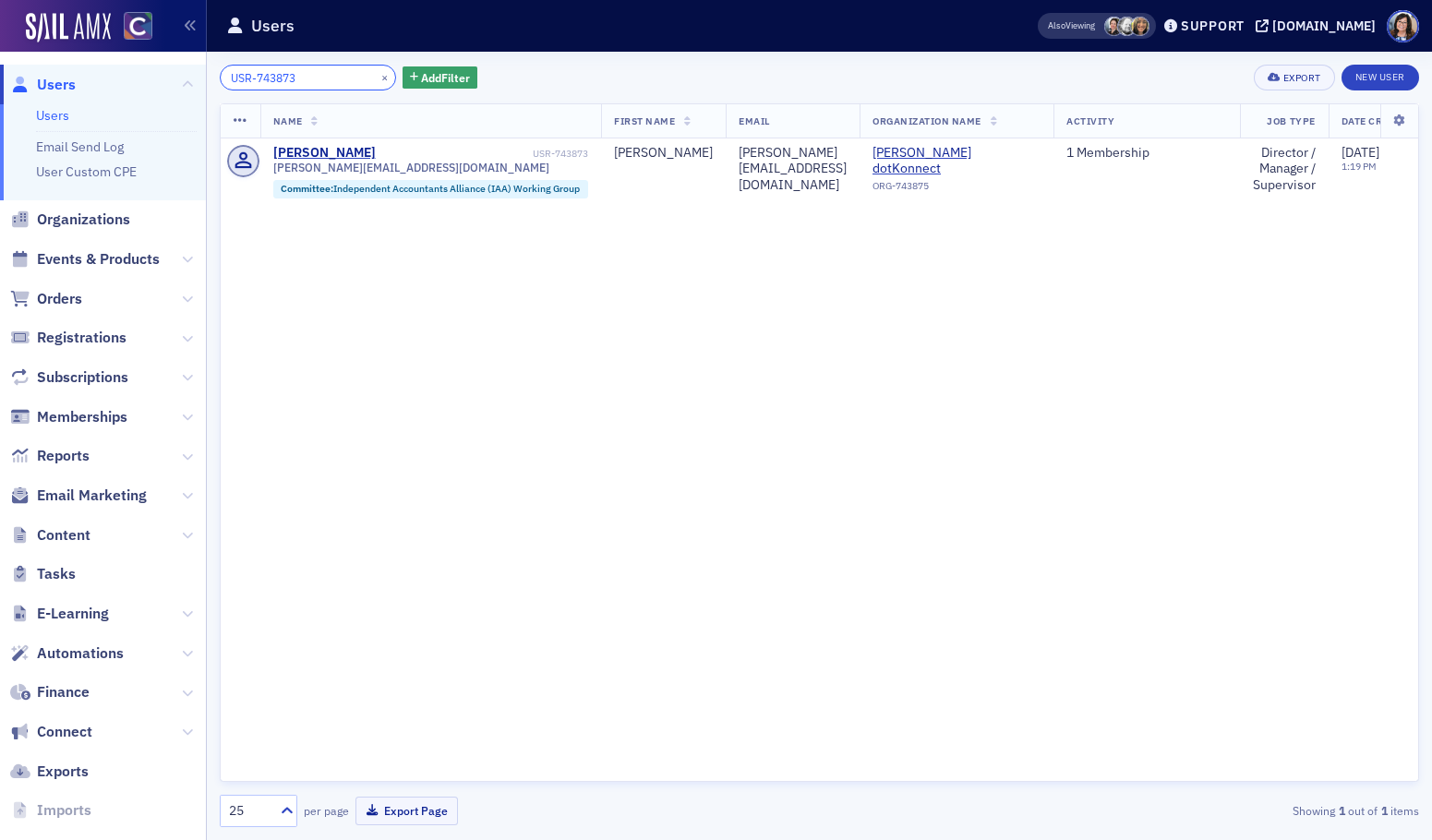
type input "USR-743873"
click at [377, 78] on button "×" at bounding box center [385, 76] width 17 height 17
click at [363, 78] on input "search" at bounding box center [308, 78] width 176 height 26
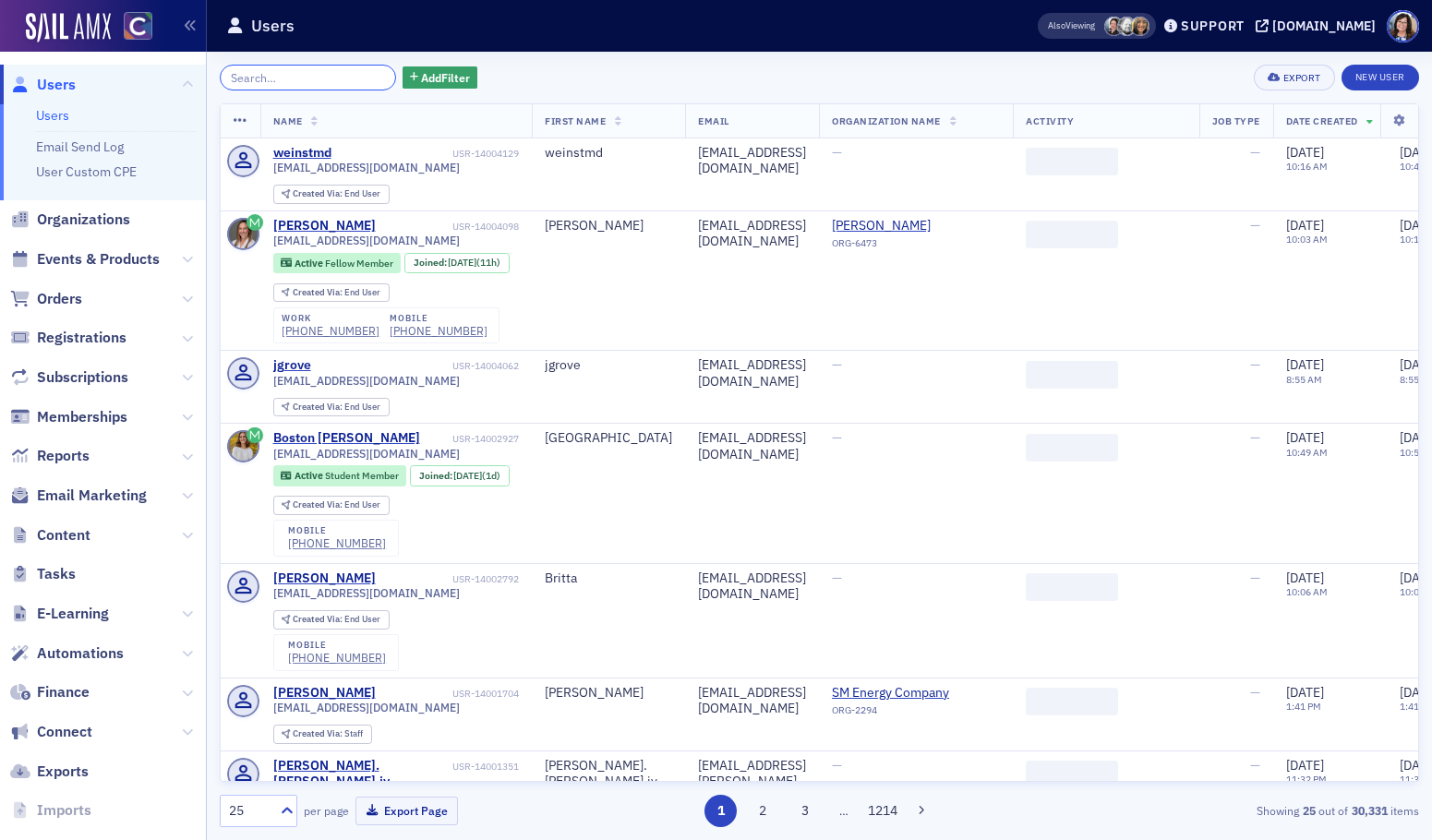
click at [349, 78] on input "search" at bounding box center [308, 78] width 176 height 26
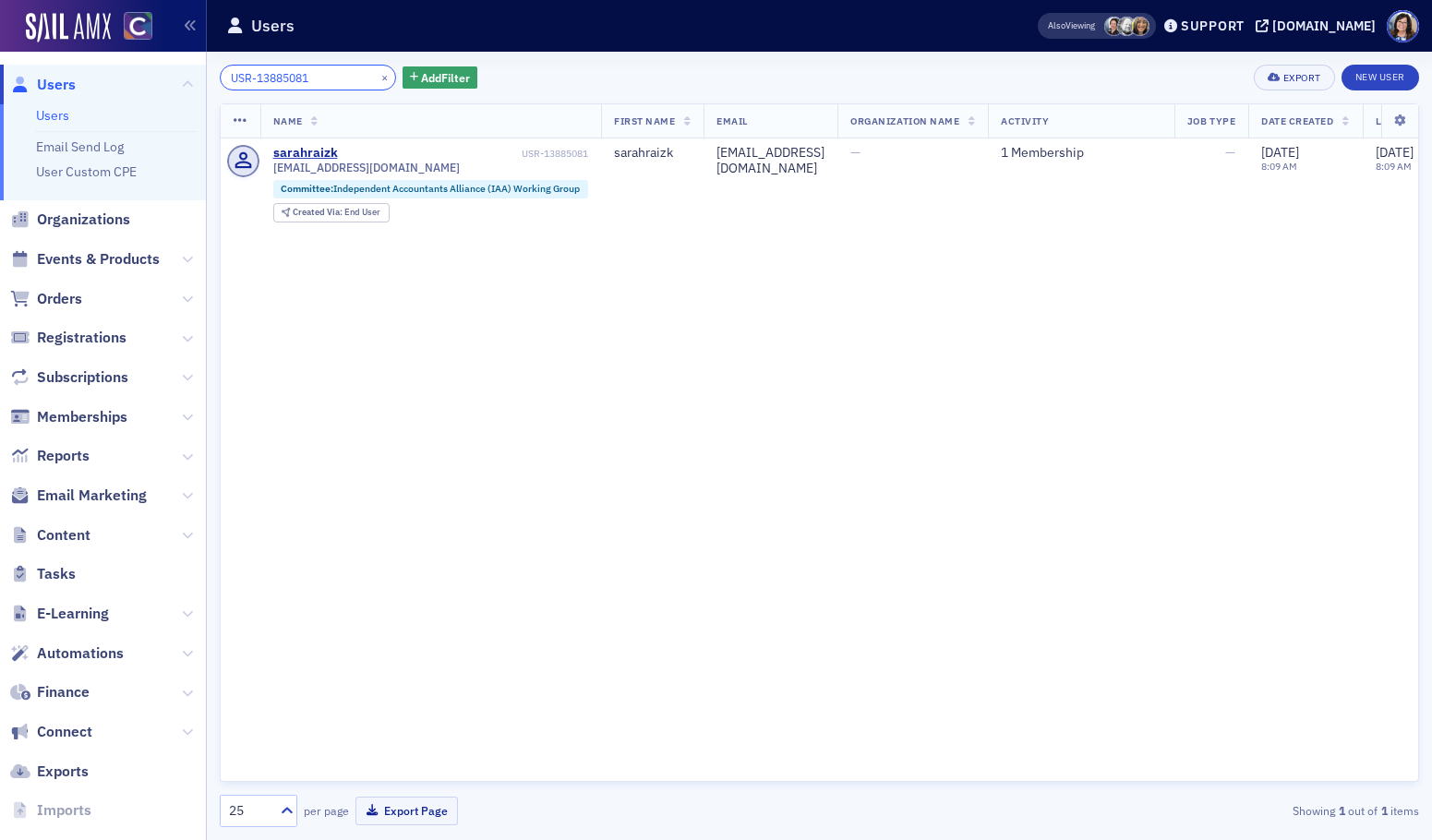
type input "USR-13885081"
click at [377, 76] on button "×" at bounding box center [385, 76] width 17 height 17
click at [360, 76] on input "search" at bounding box center [308, 78] width 176 height 26
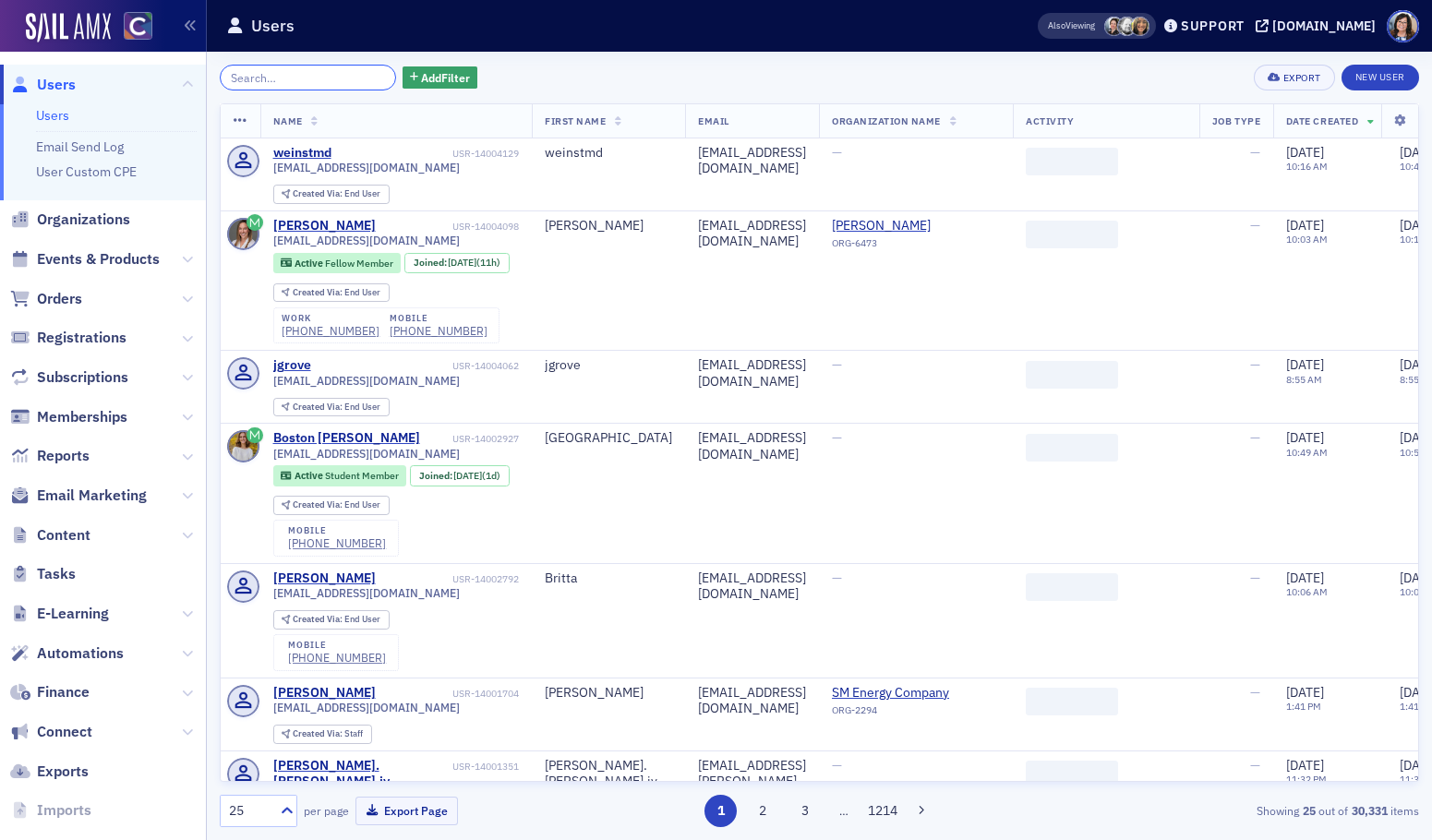
click at [343, 78] on input "search" at bounding box center [308, 78] width 176 height 26
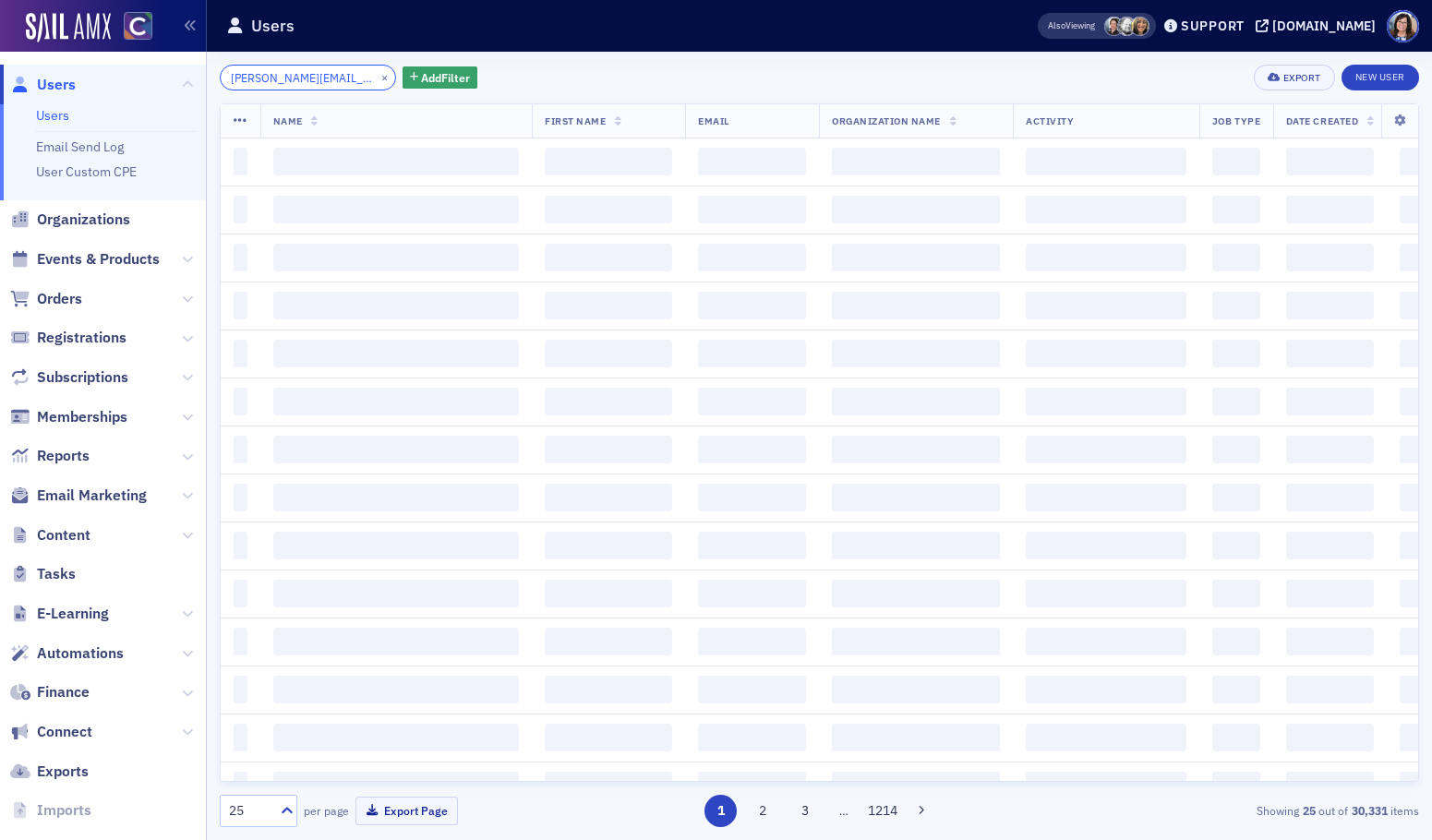
scroll to position [0, 18]
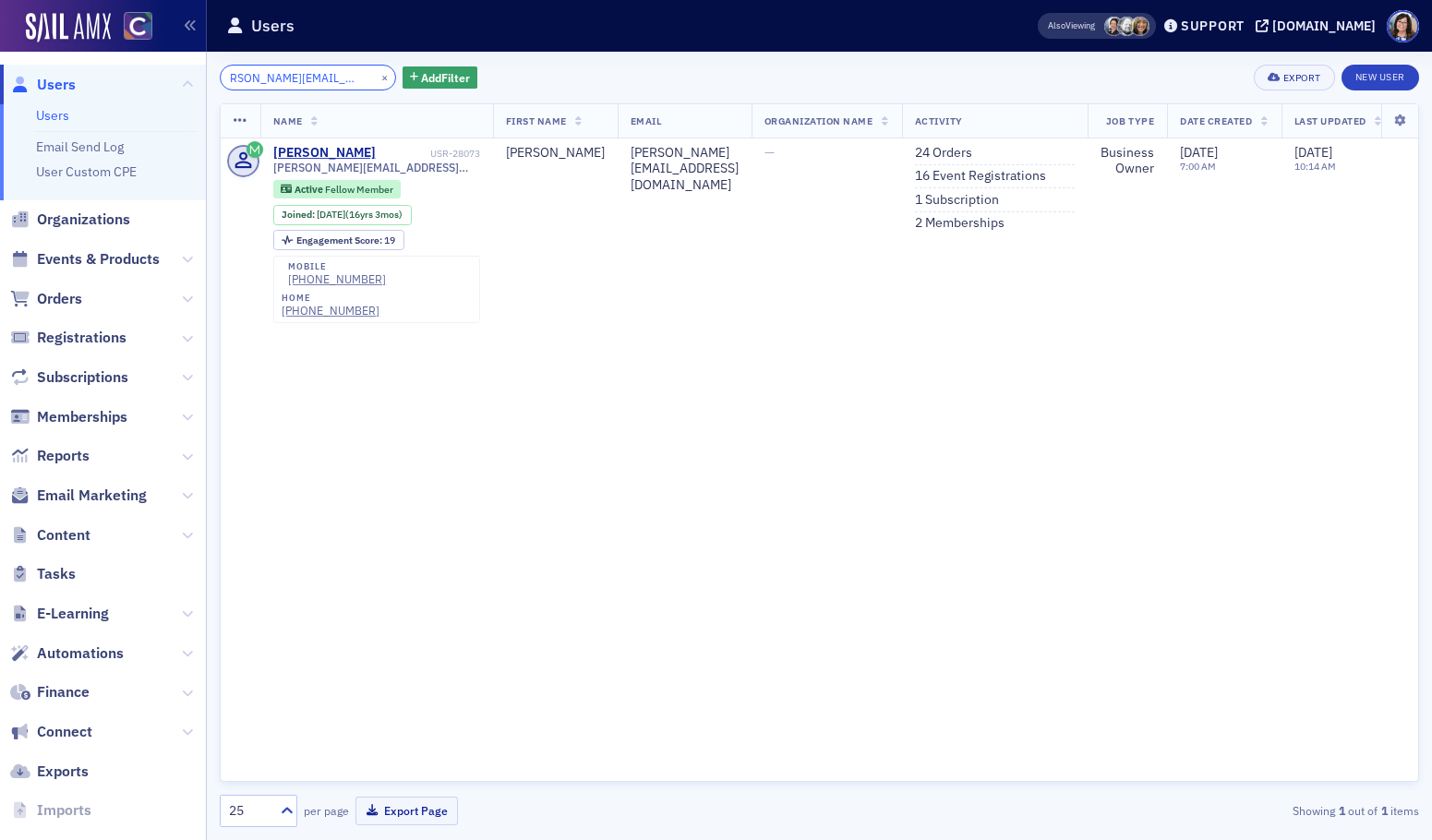
type input "sarah@raizkconsulting.com"
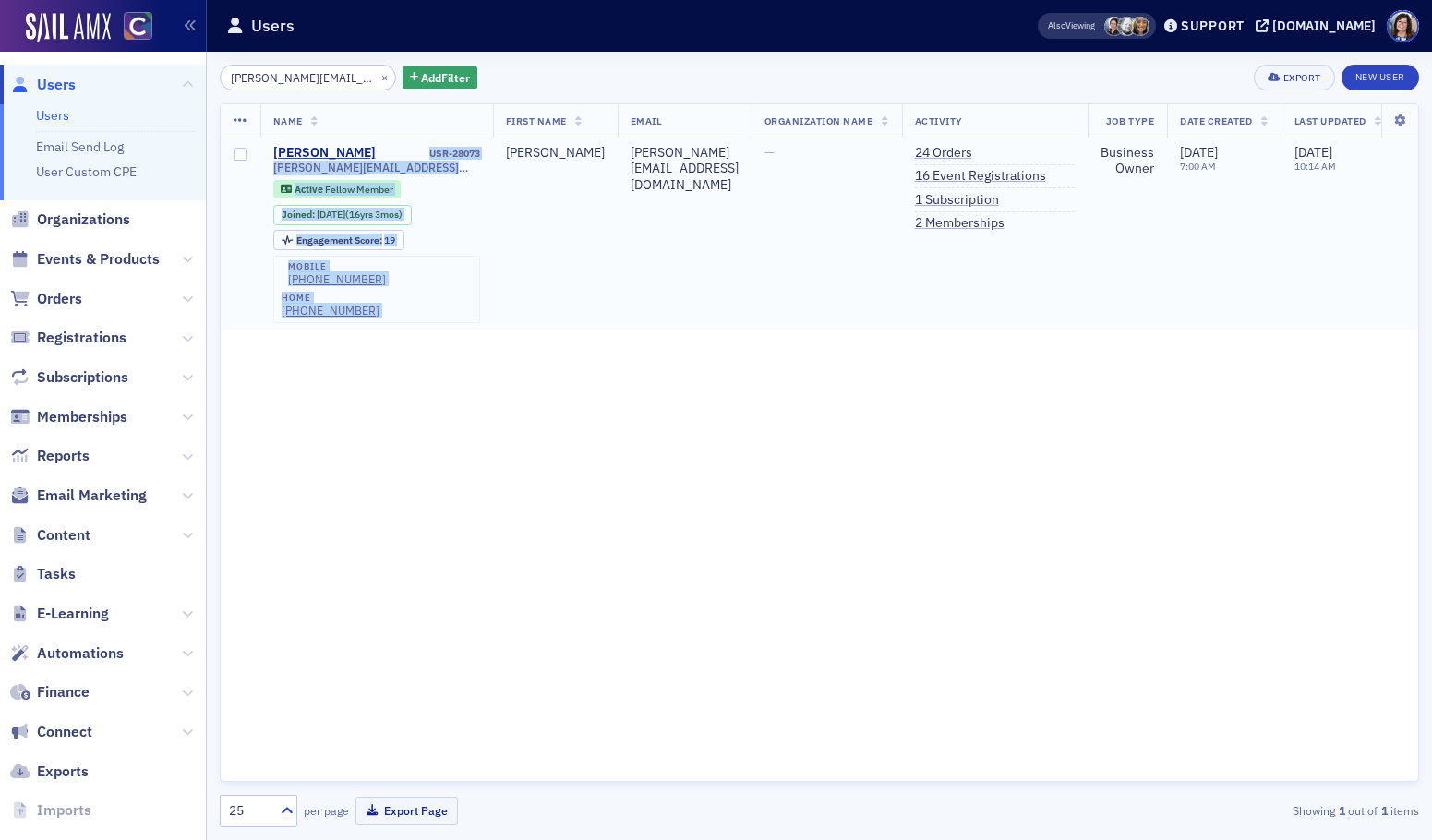
drag, startPoint x: 494, startPoint y: 153, endPoint x: 424, endPoint y: 154, distance: 70.2
click at [424, 154] on tr "Sarah Raizk USR-28073 sarah@raizkconsulting.com Active Fellow Member Joined : 4…" at bounding box center [827, 234] width 1212 height 192
click at [424, 154] on div "USR-28073" at bounding box center [430, 154] width 102 height 12
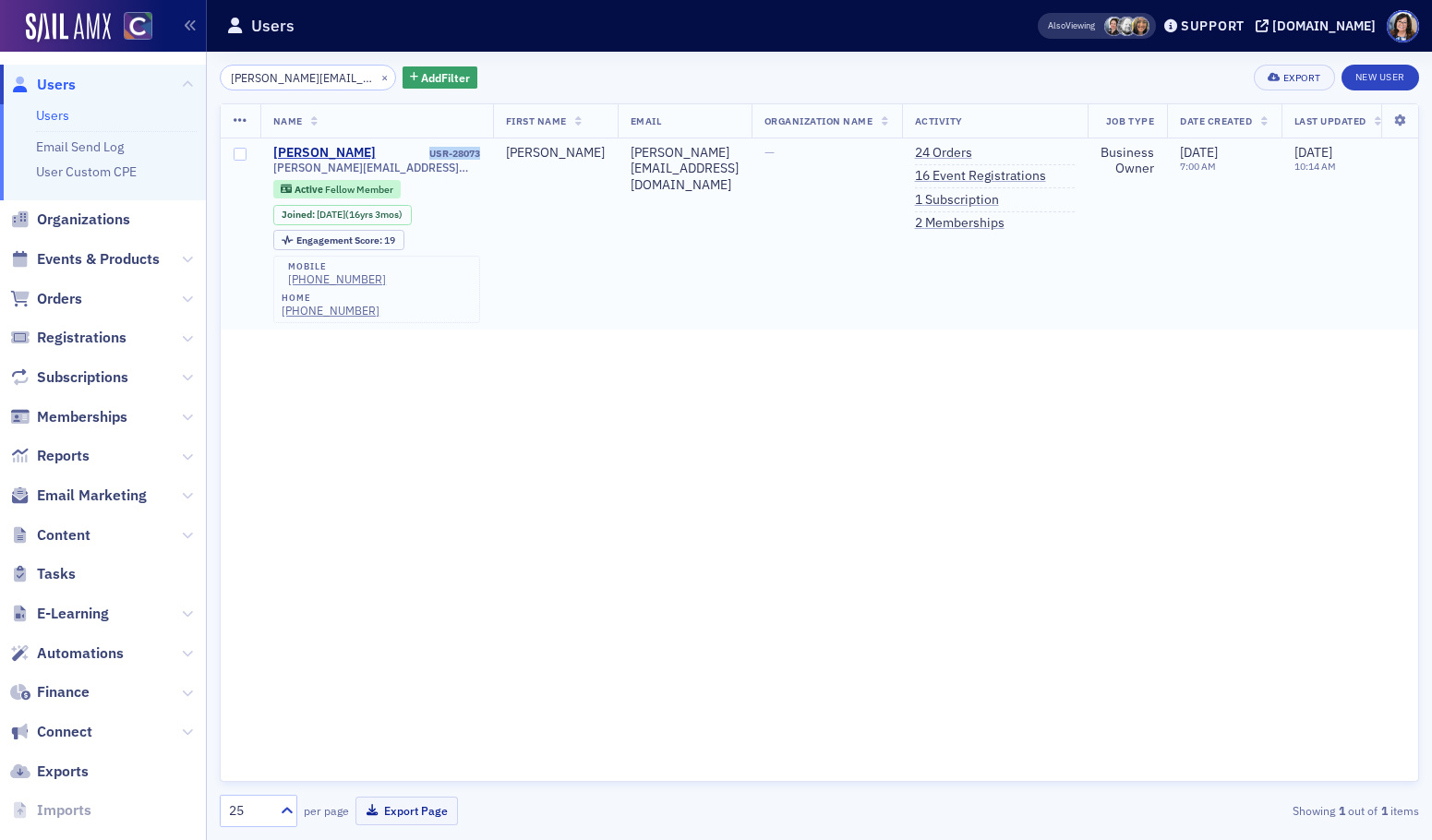
drag, startPoint x: 424, startPoint y: 154, endPoint x: 489, endPoint y: 156, distance: 65.6
click at [489, 156] on td "Sarah Raizk USR-28073 sarah@raizkconsulting.com Active Fellow Member Joined : 4…" at bounding box center [376, 234] width 233 height 192
copy div "USR-28073"
click at [377, 78] on button "×" at bounding box center [385, 76] width 17 height 17
click at [357, 78] on input "search" at bounding box center [308, 78] width 176 height 26
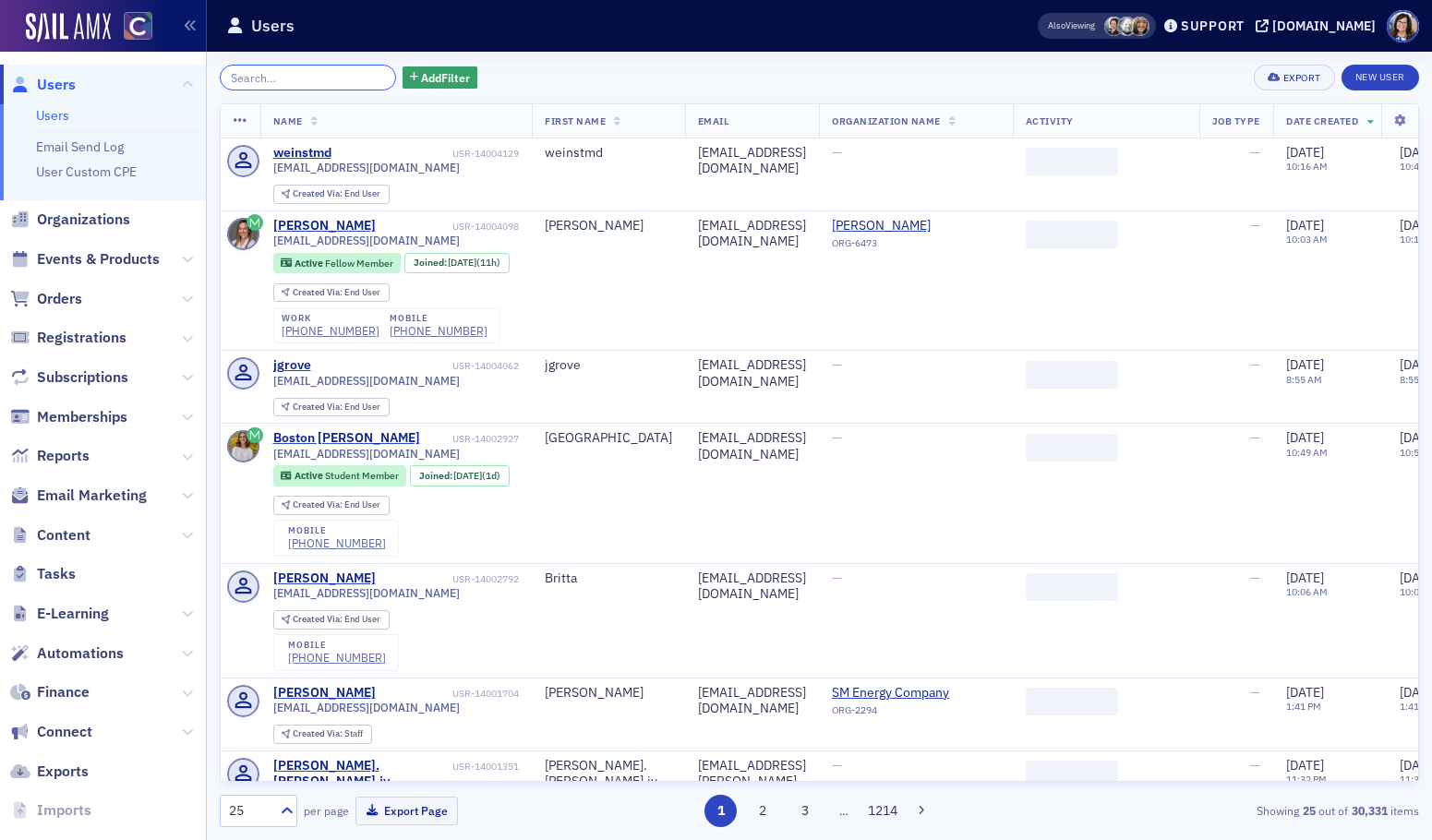
click at [346, 78] on input "search" at bounding box center [308, 78] width 176 height 26
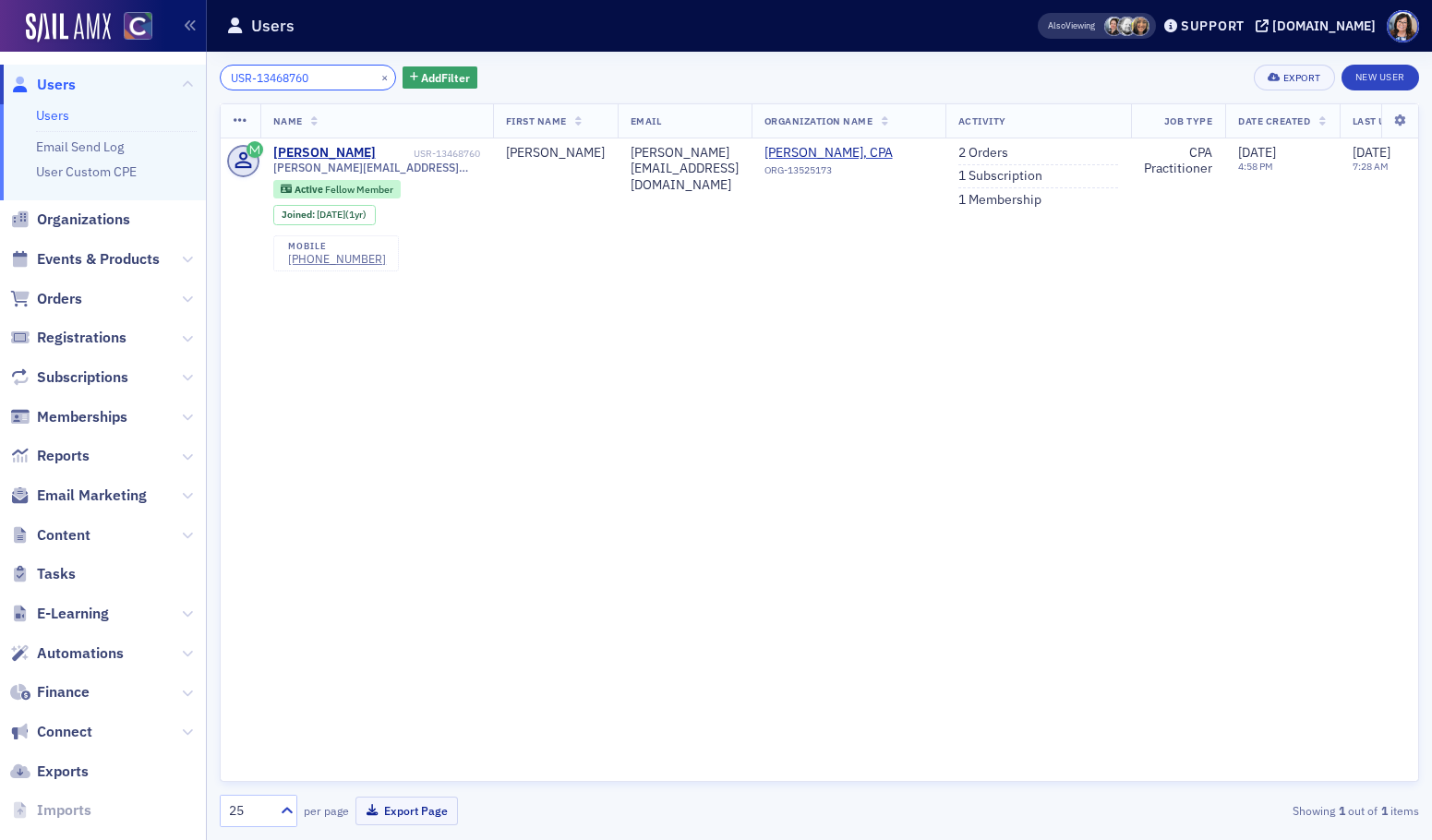
type input "USR-13468760"
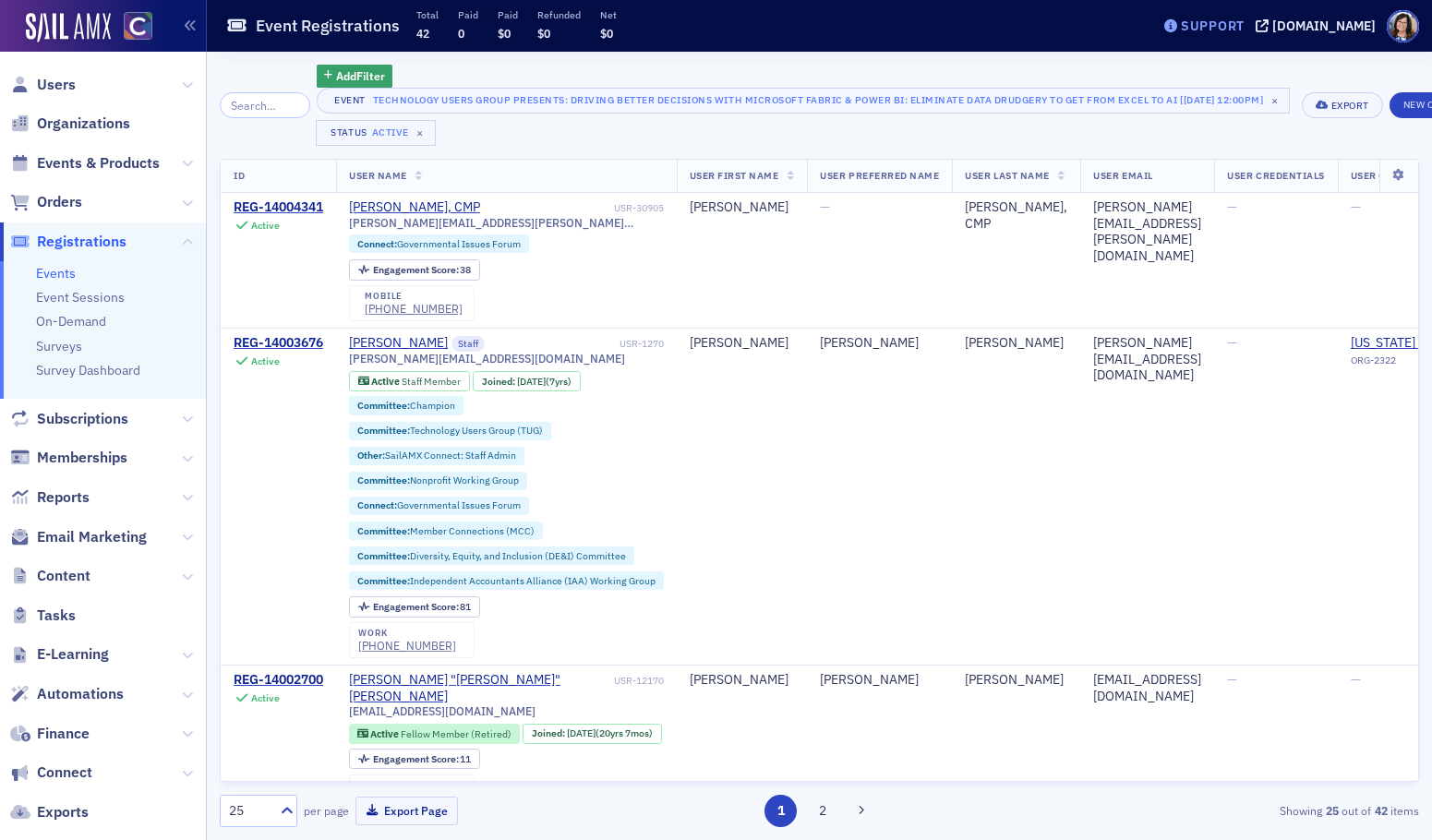
click at [1226, 30] on div "Support" at bounding box center [1213, 26] width 64 height 17
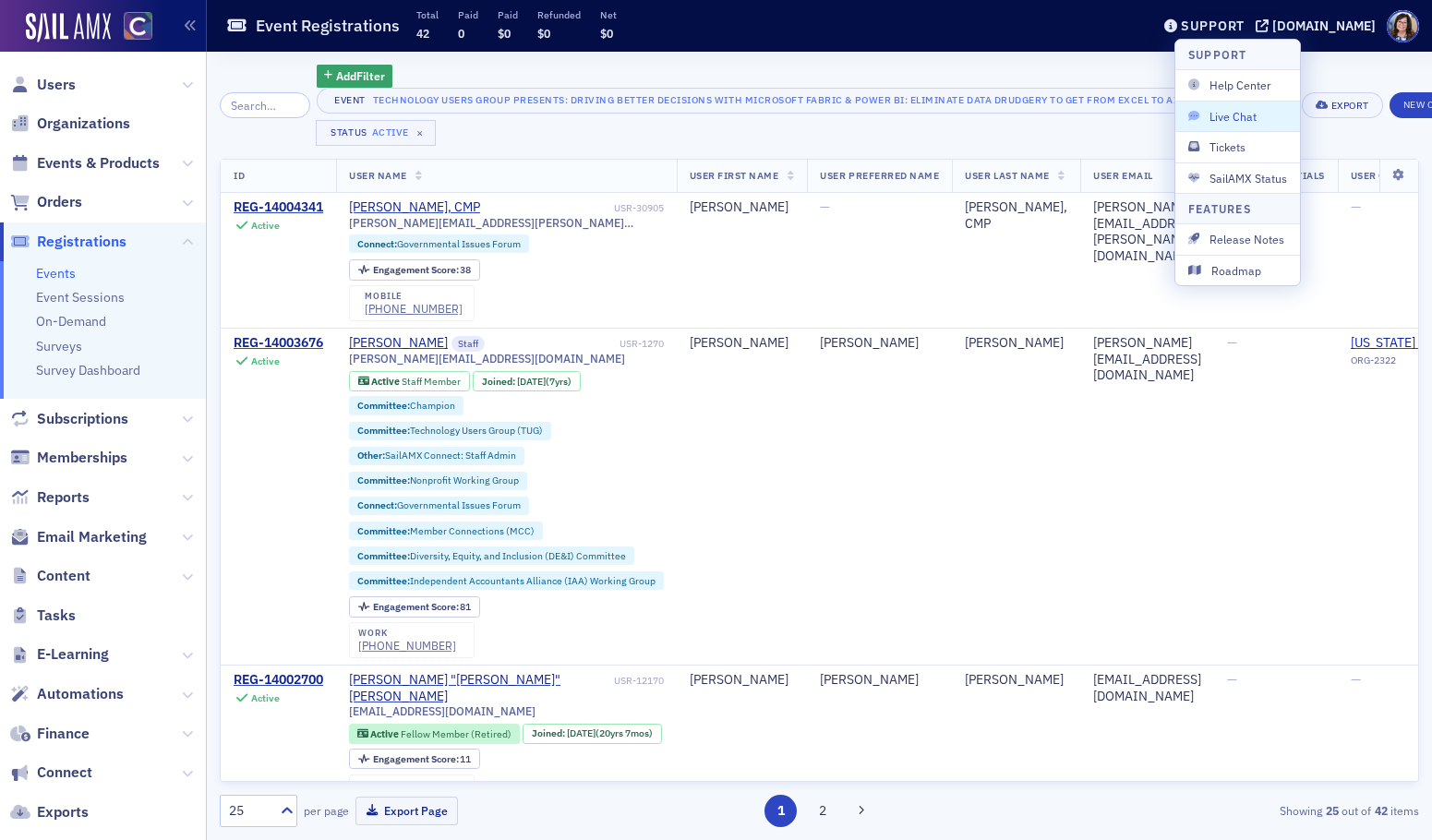
click at [1227, 116] on span "Live Chat" at bounding box center [1237, 116] width 99 height 17
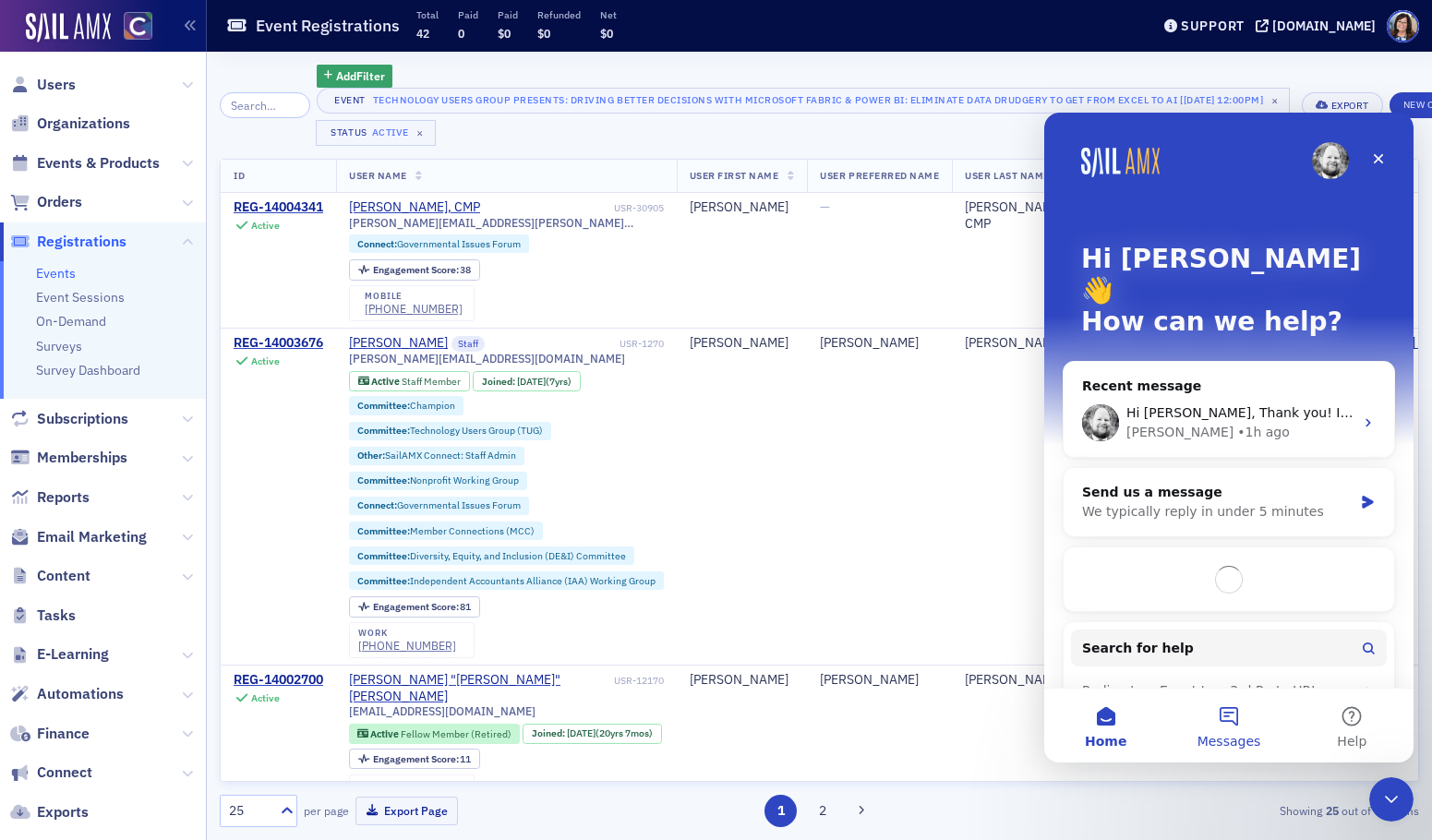
click at [1227, 731] on button "Messages" at bounding box center [1228, 726] width 123 height 74
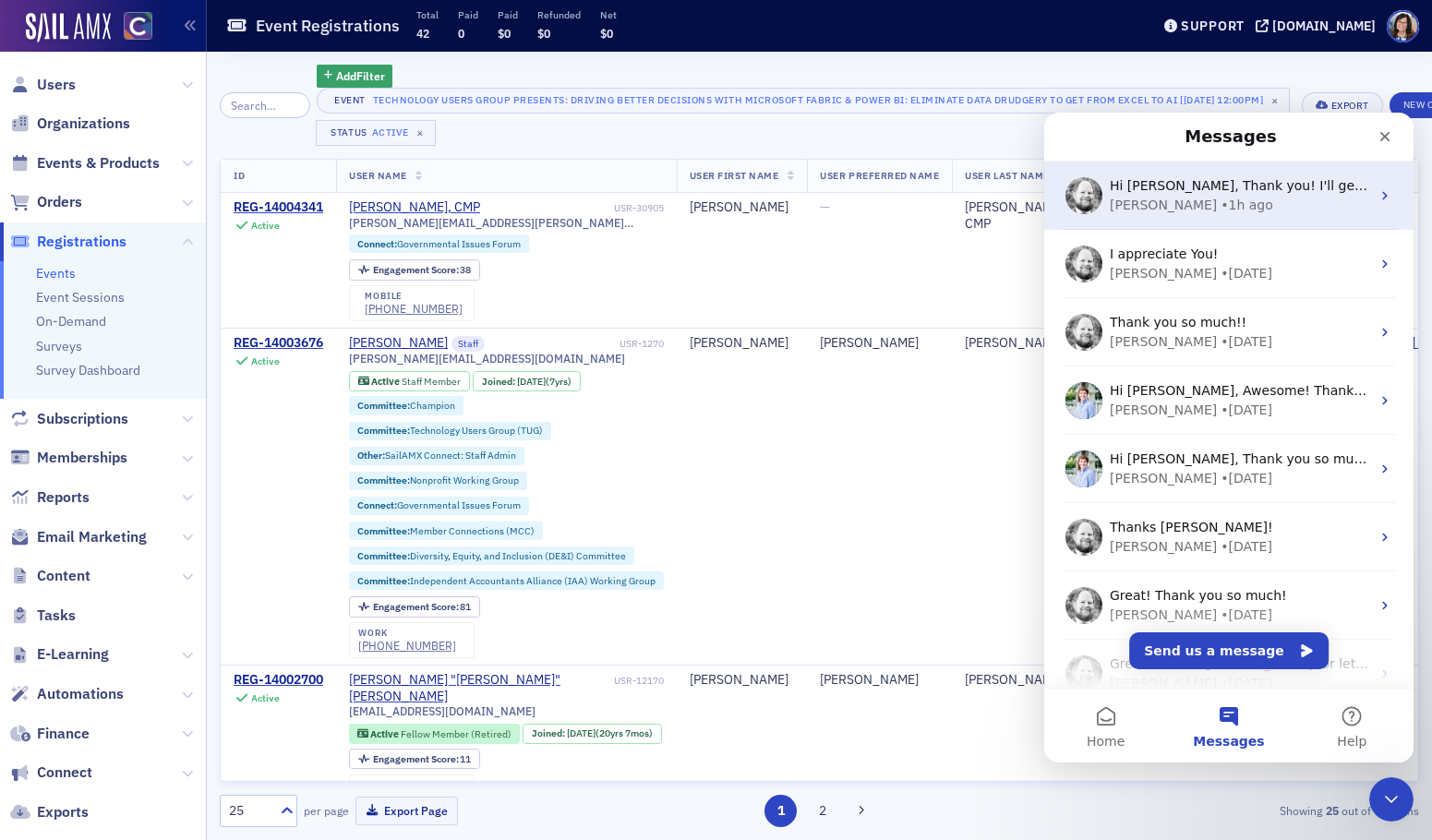
click at [1379, 198] on icon "Intercom messenger" at bounding box center [1385, 195] width 15 height 15
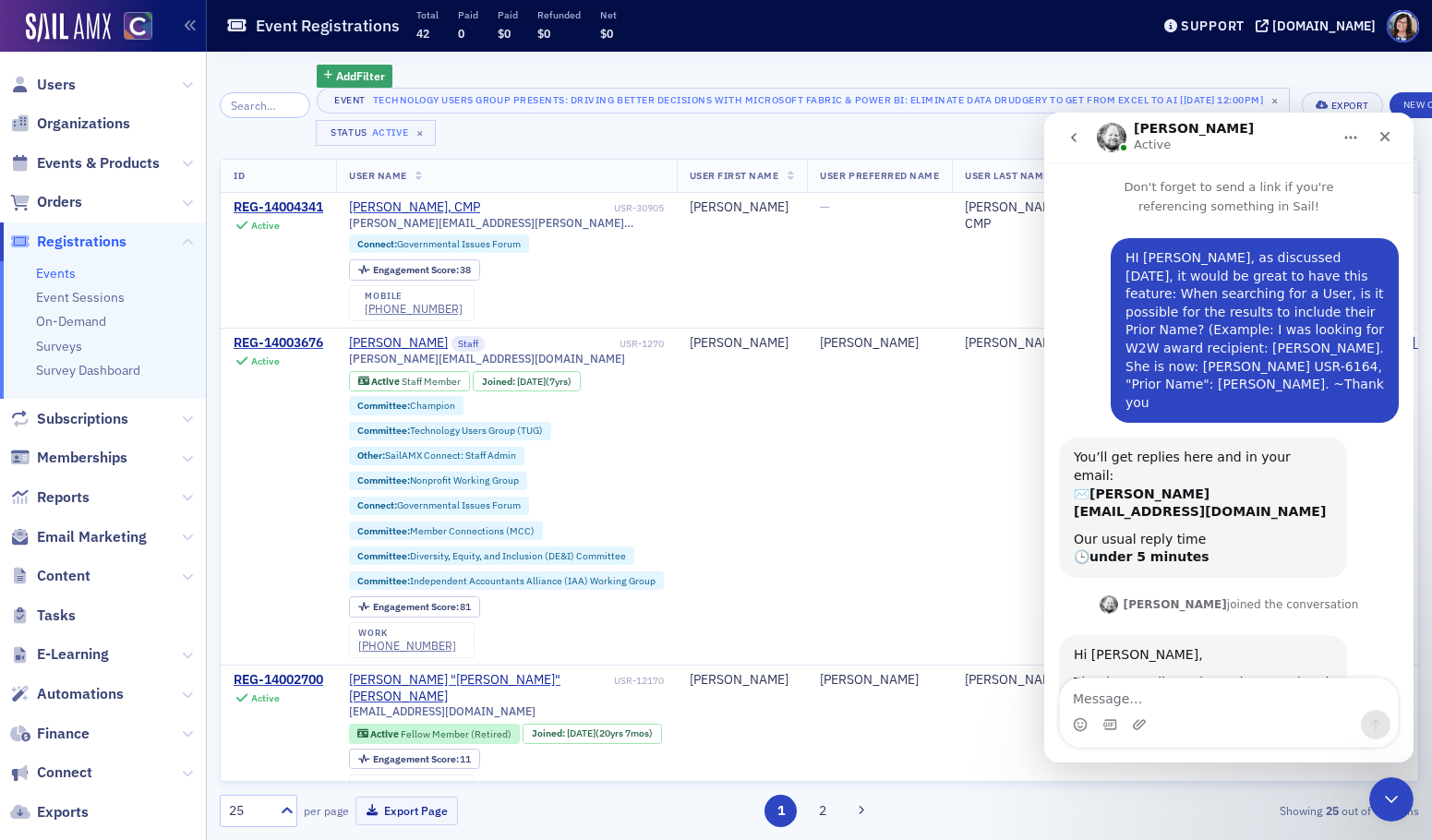
scroll to position [27, 0]
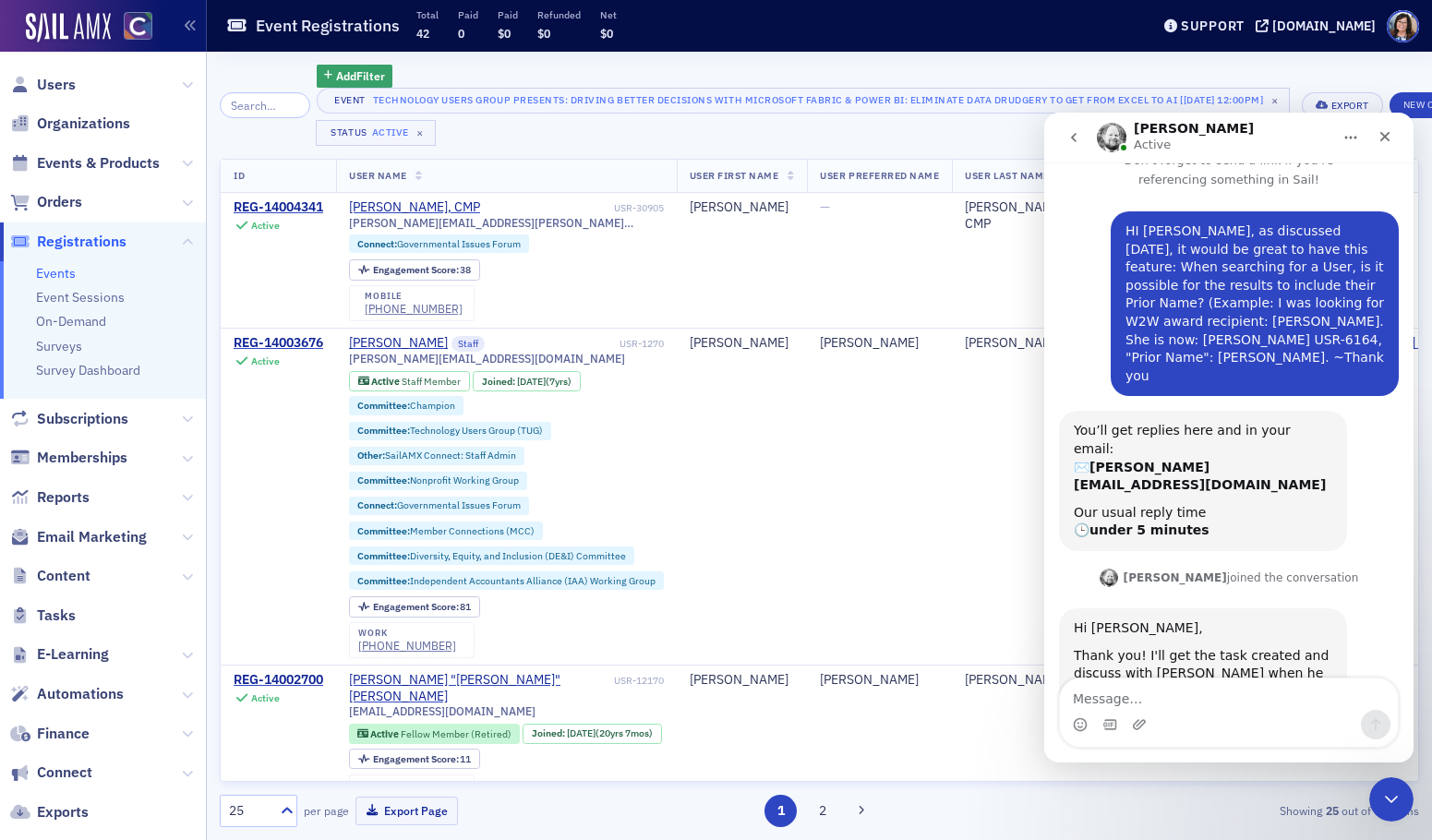
click at [1129, 696] on textarea "Message…" at bounding box center [1229, 694] width 338 height 31
type textarea "Sounds great! Thank you so much, Aidan!"
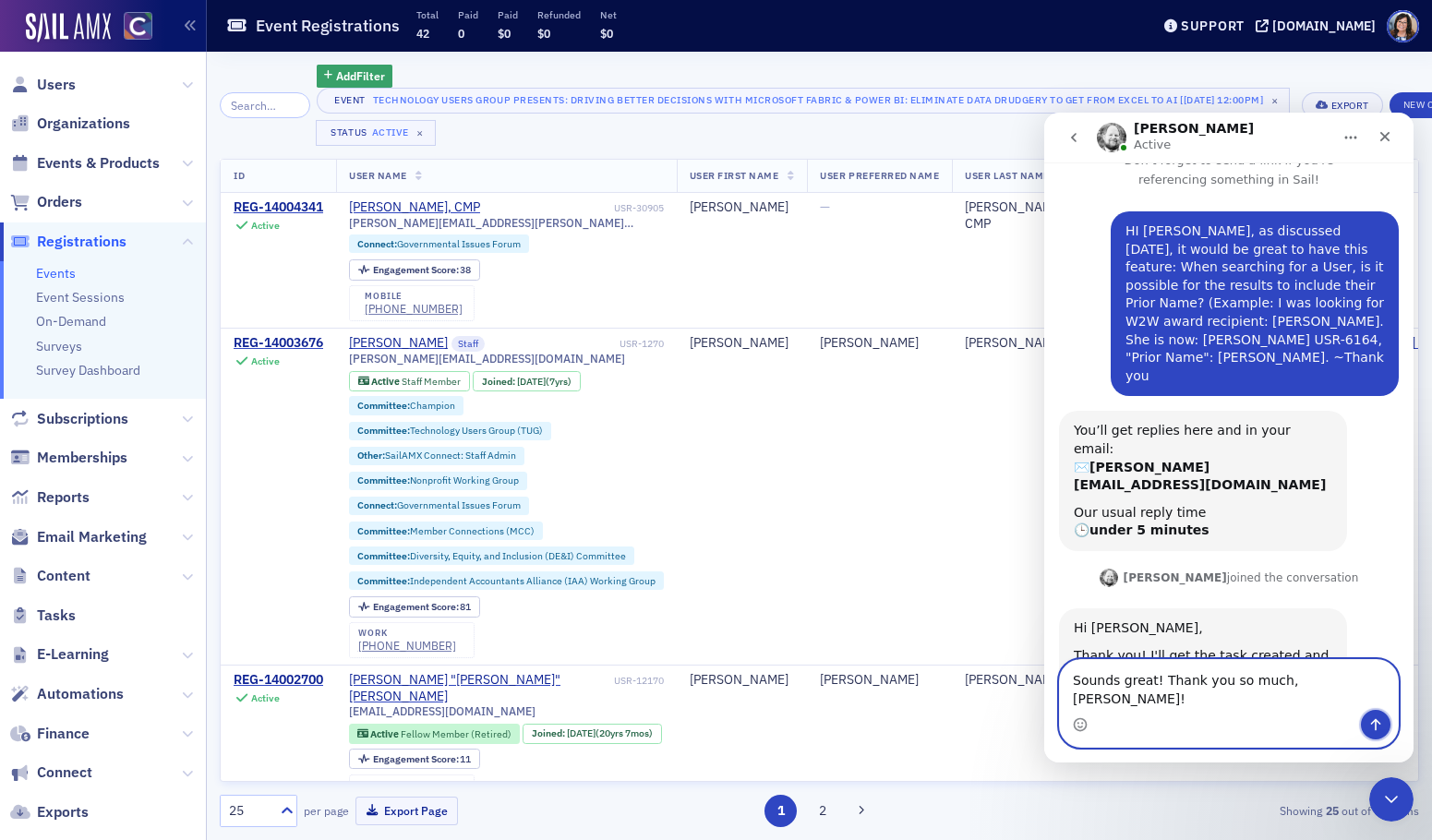
click at [1379, 719] on icon "Send a message…" at bounding box center [1375, 724] width 15 height 15
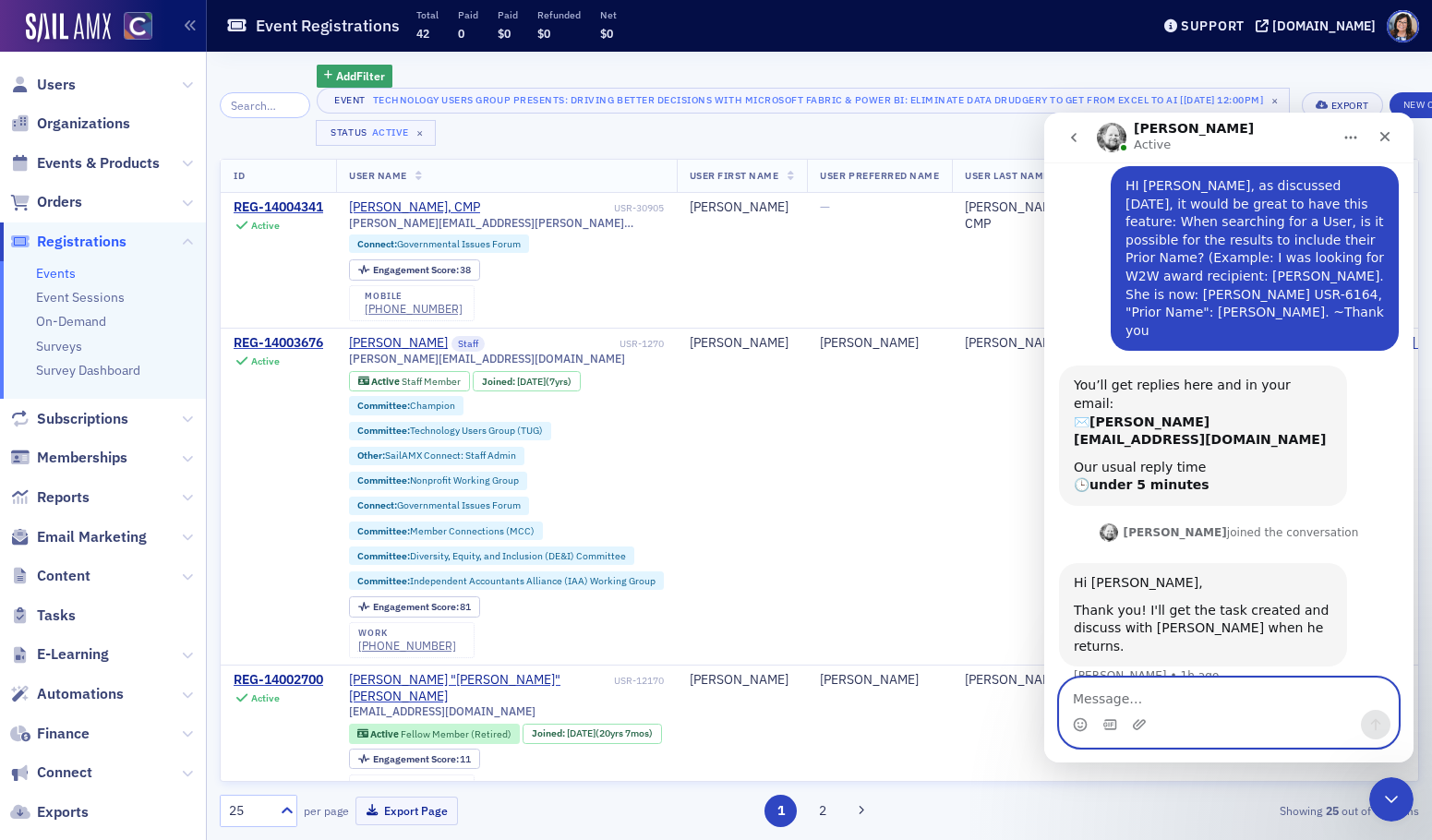
scroll to position [82, 0]
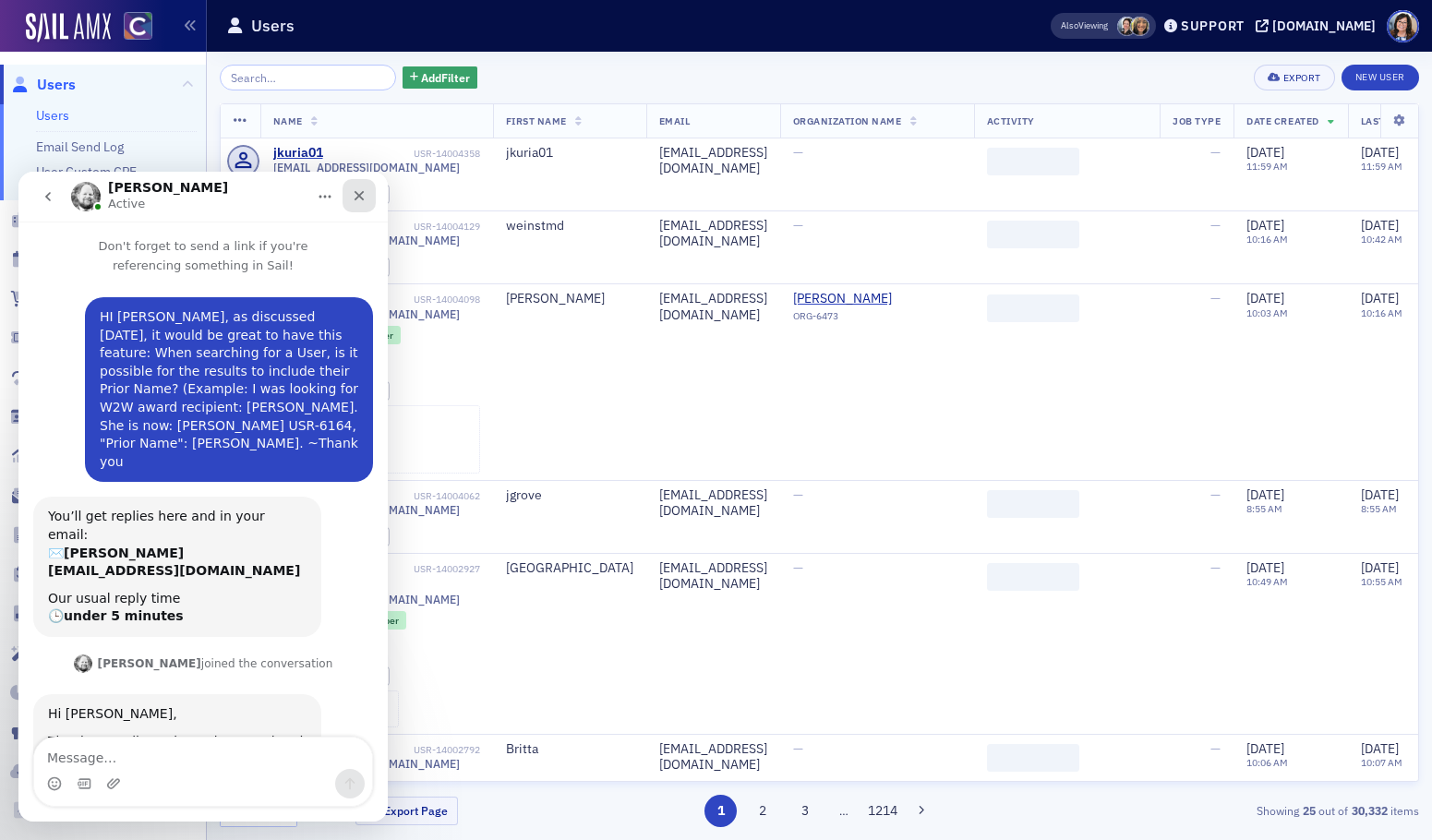
scroll to position [82, 0]
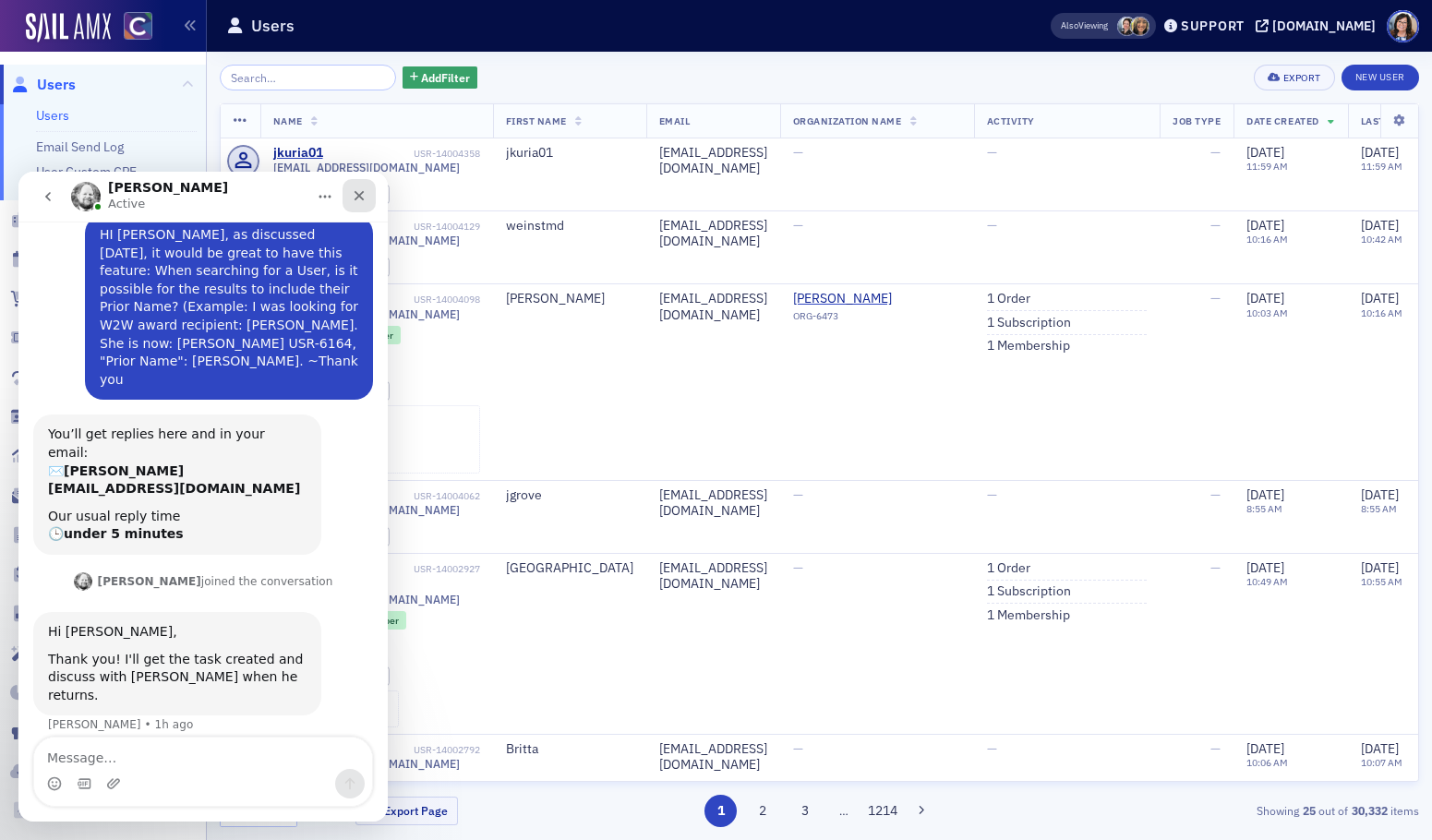
click at [358, 188] on icon "Close" at bounding box center [359, 195] width 15 height 15
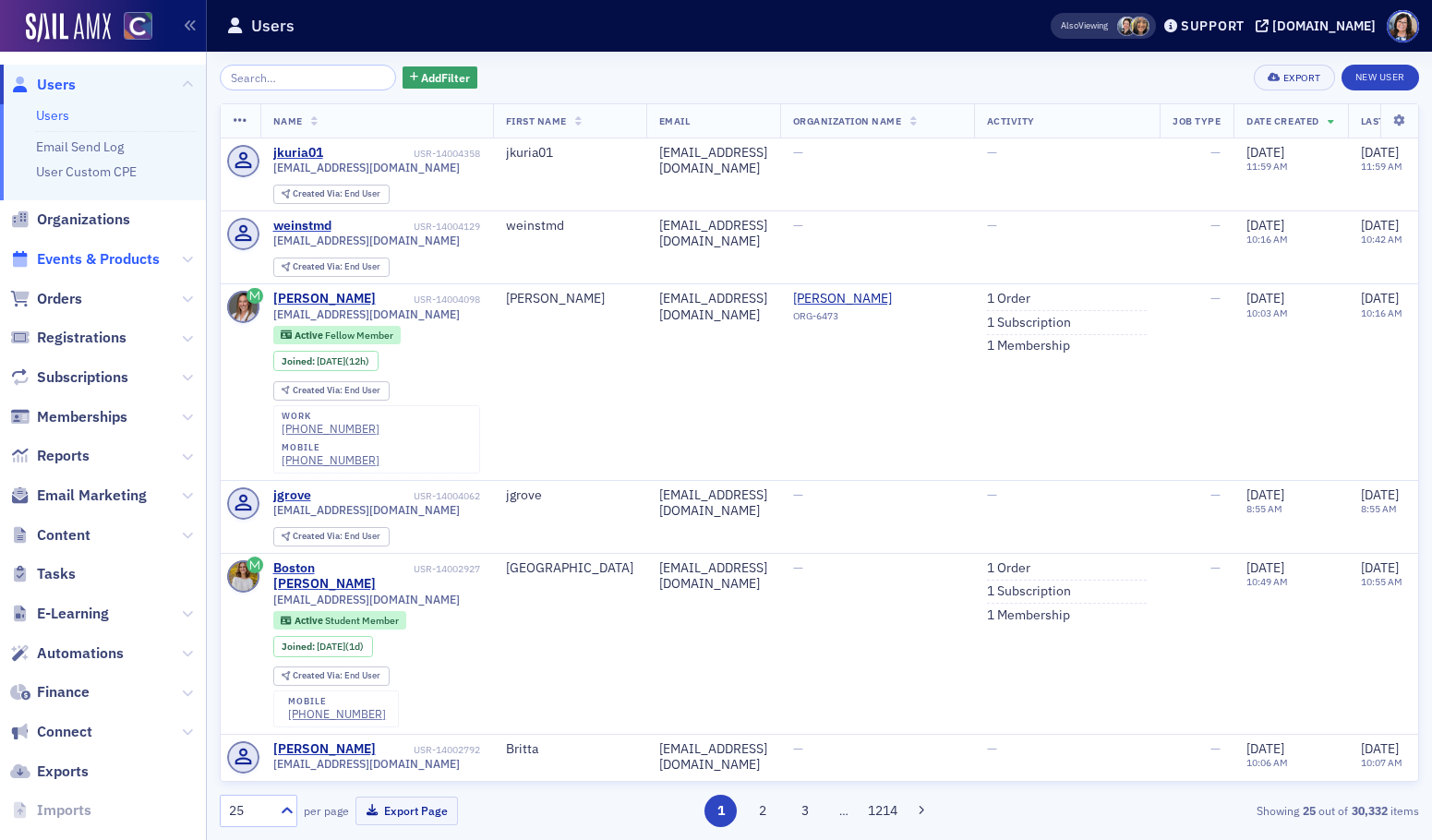
click at [96, 263] on span "Events & Products" at bounding box center [98, 259] width 123 height 20
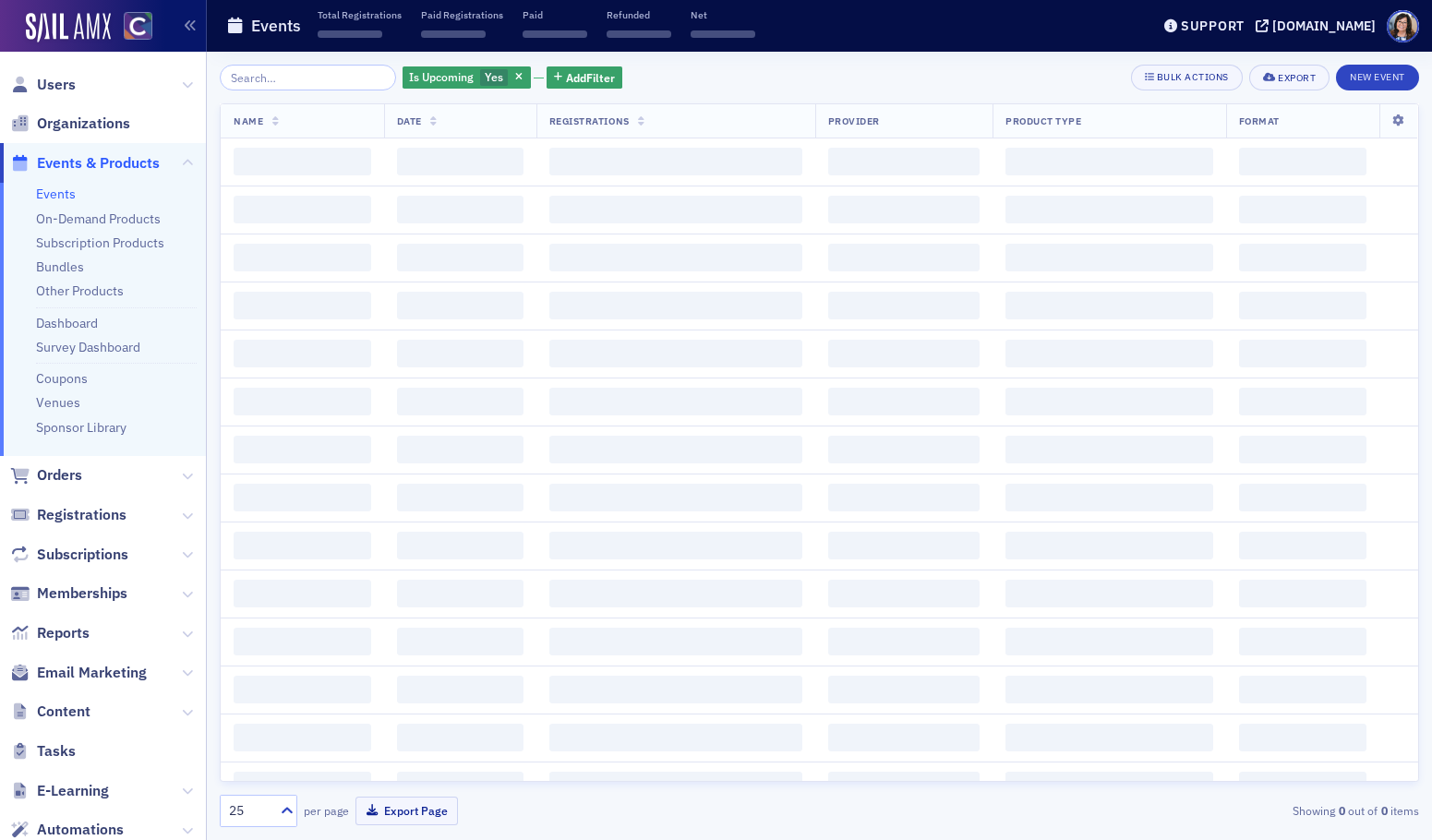
click at [277, 78] on input "search" at bounding box center [308, 78] width 176 height 26
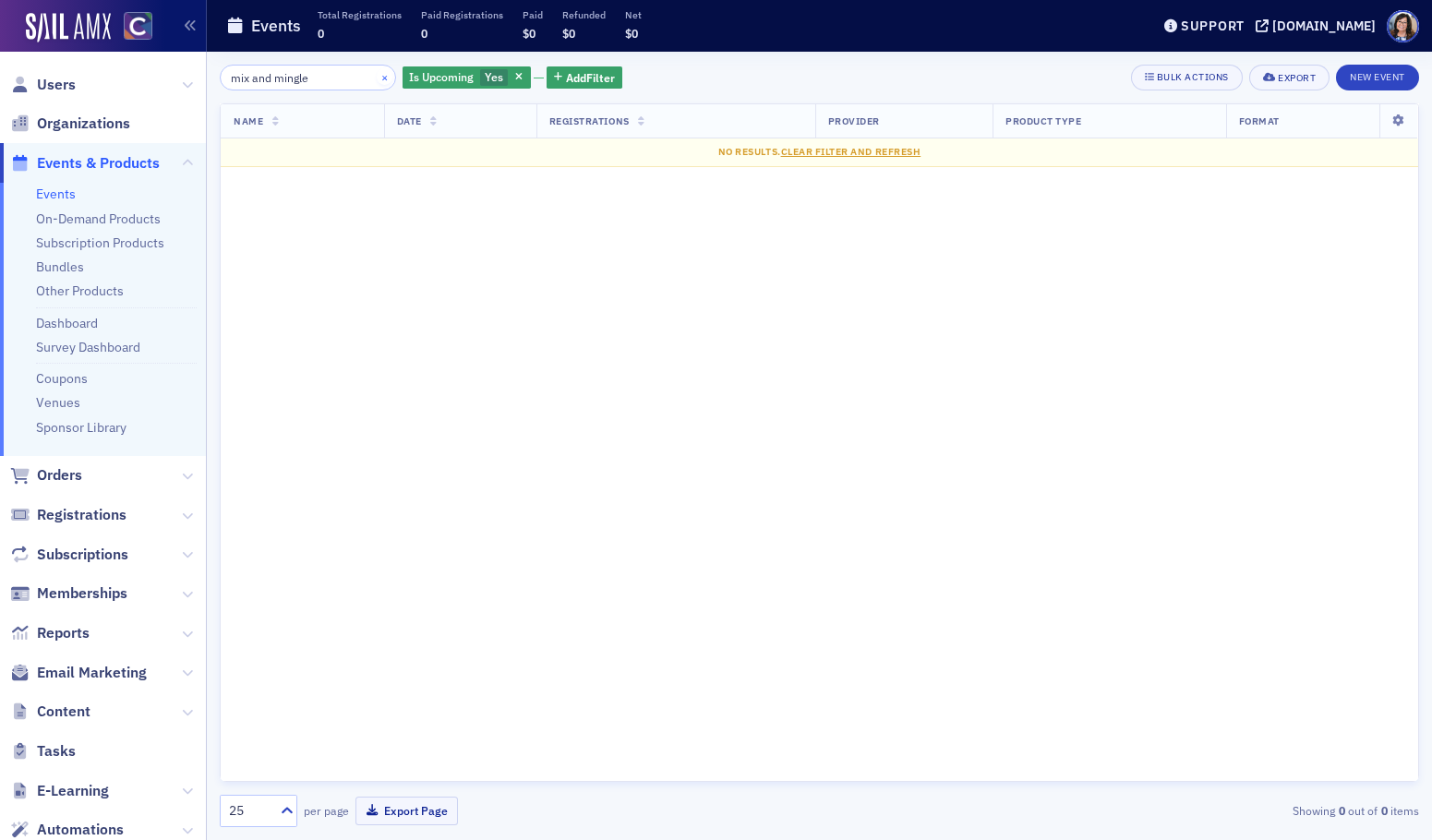
type input "mix and mingle"
click at [377, 78] on button "×" at bounding box center [385, 76] width 17 height 17
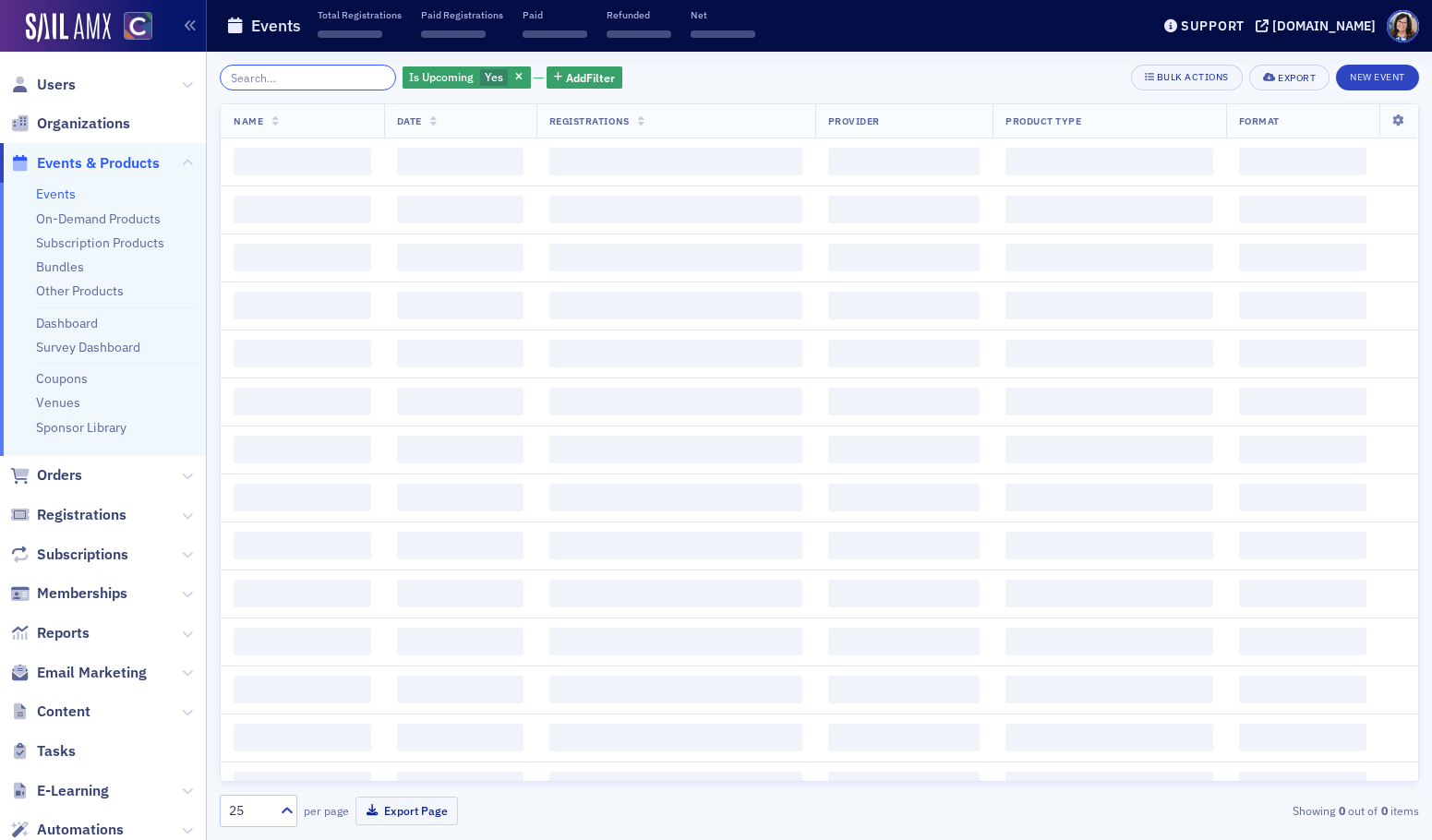
click at [319, 78] on input "search" at bounding box center [308, 78] width 176 height 26
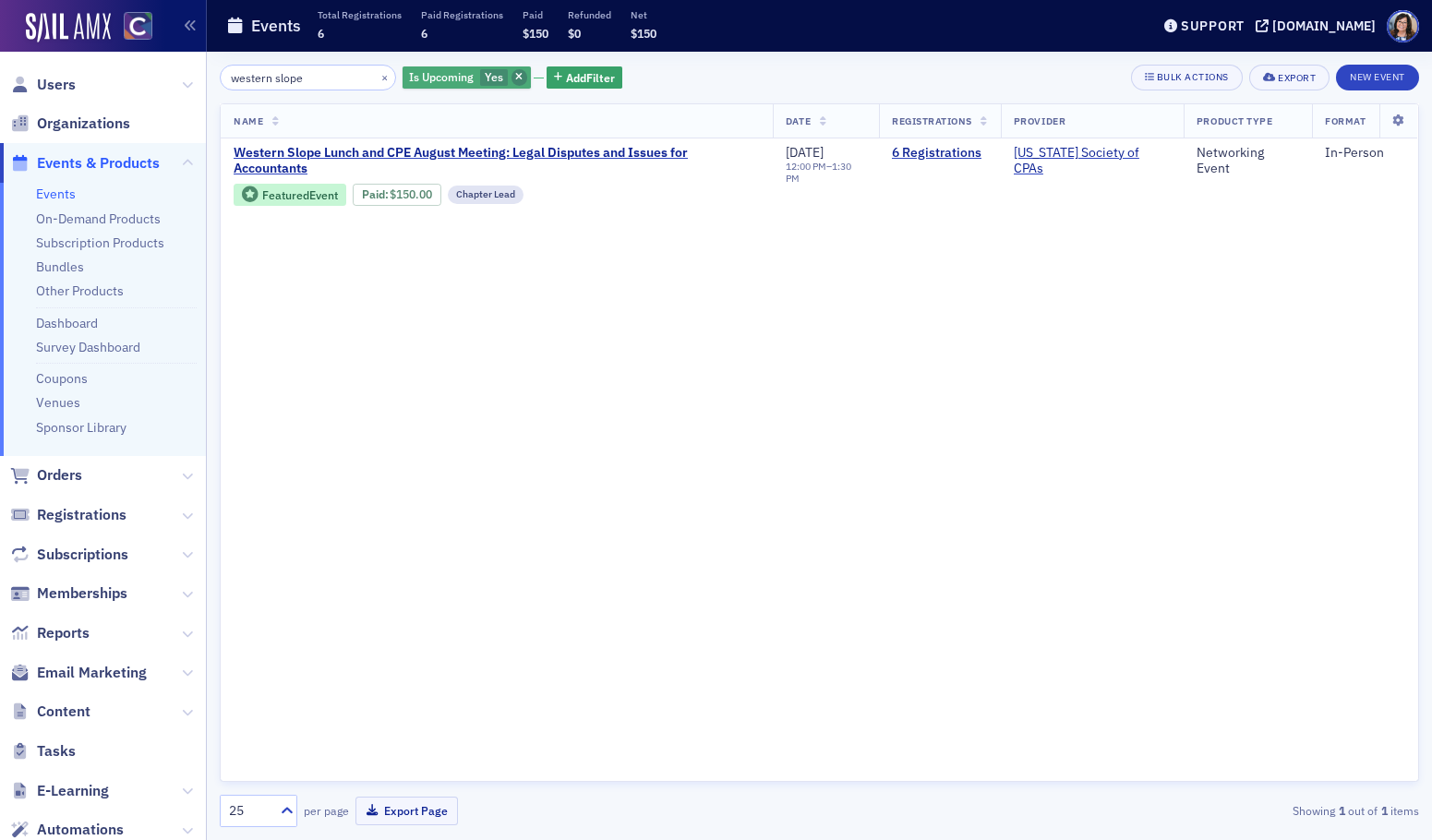
click at [515, 78] on icon "button" at bounding box center [518, 78] width 7 height 10
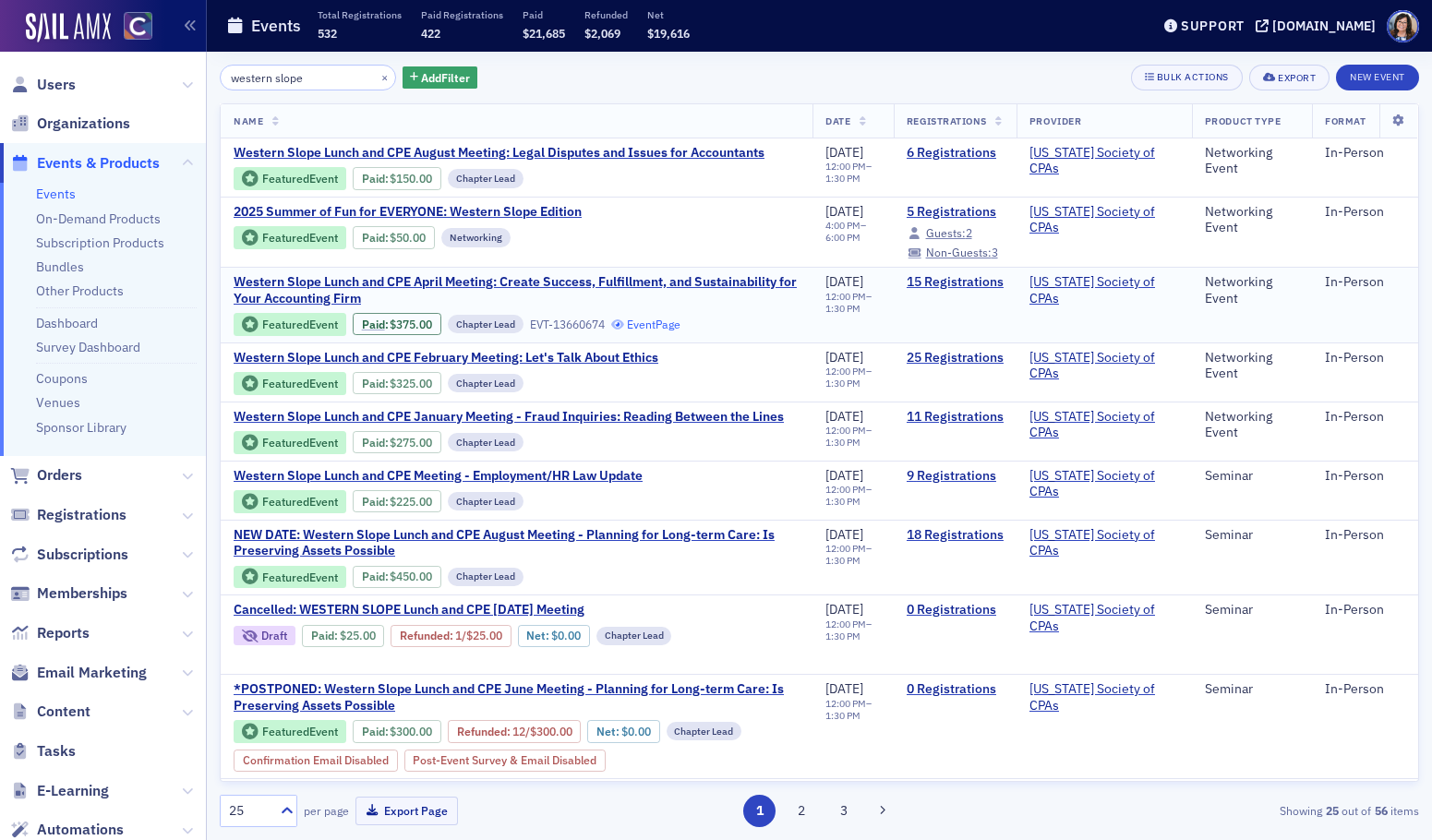
click at [670, 322] on link "Event Page" at bounding box center [646, 325] width 70 height 14
click at [633, 240] on link "Event Page" at bounding box center [633, 238] width 70 height 14
drag, startPoint x: 259, startPoint y: 77, endPoint x: 147, endPoint y: 76, distance: 112.6
click at [147, 76] on div "Users Organizations Events & Products Events On-Demand Products Subscription Pr…" at bounding box center [716, 420] width 1432 height 840
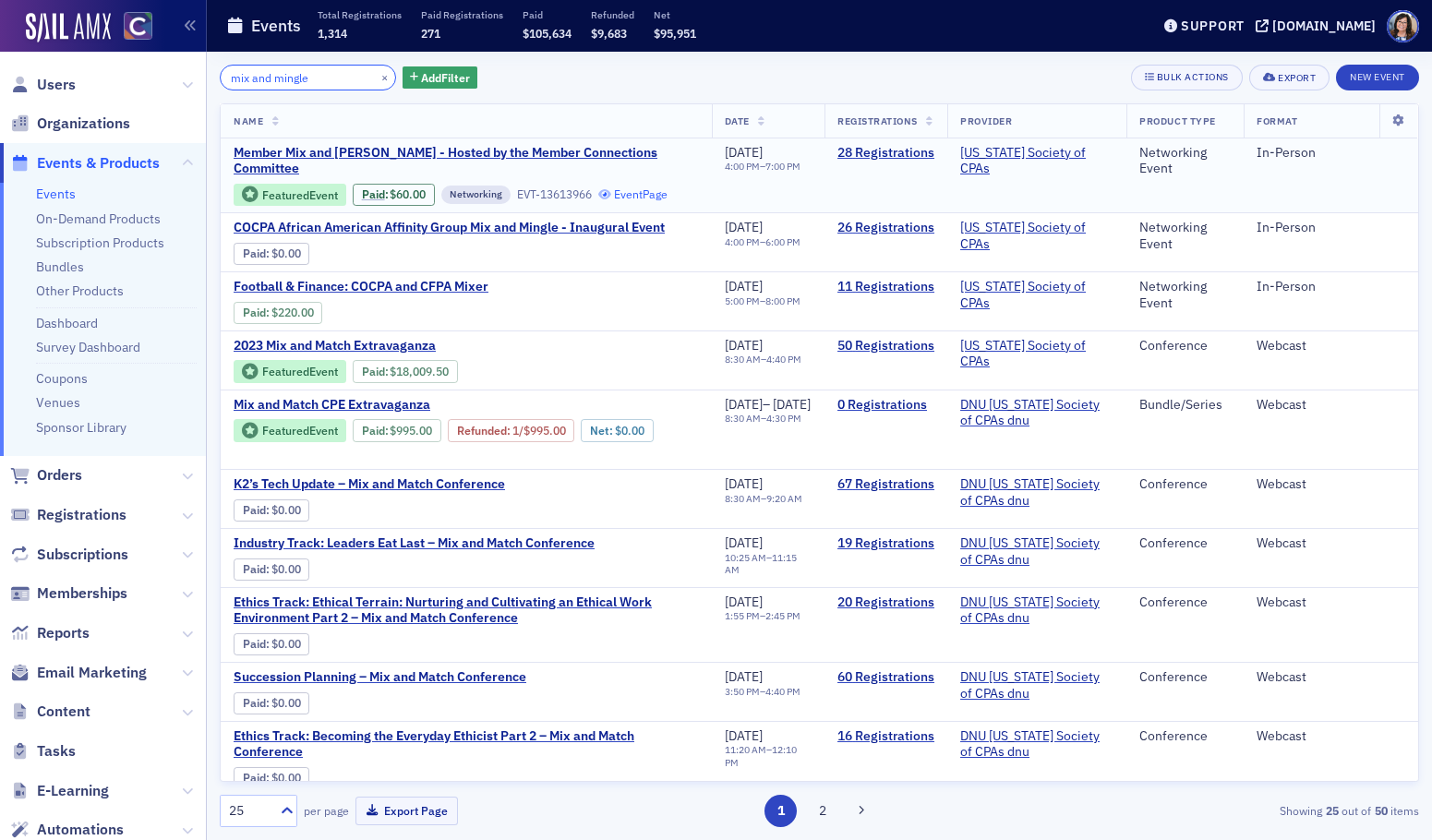
type input "mix and mingle"
click at [598, 201] on link "Event Page" at bounding box center [633, 194] width 70 height 14
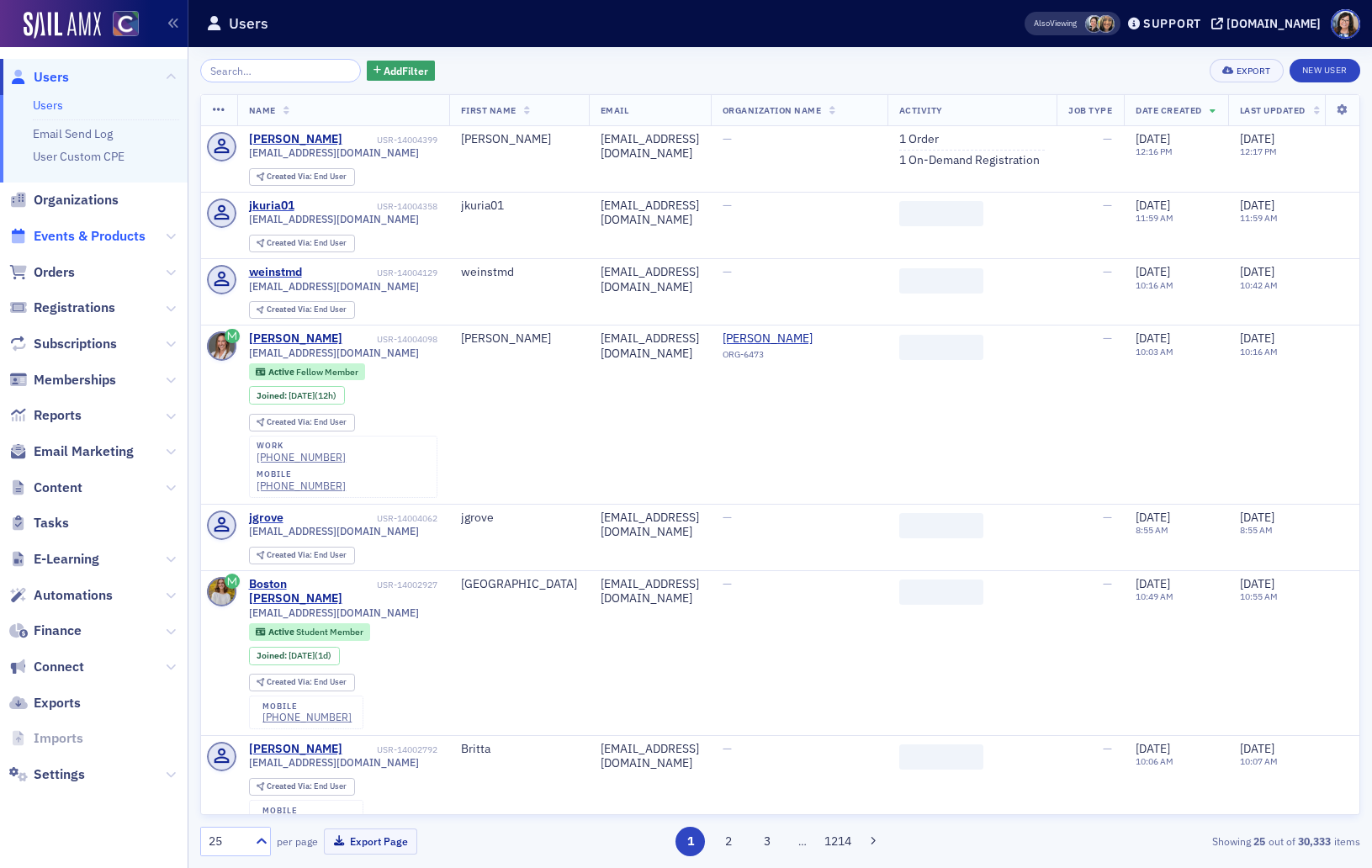
click at [57, 232] on span "Events & Products" at bounding box center [89, 236] width 112 height 18
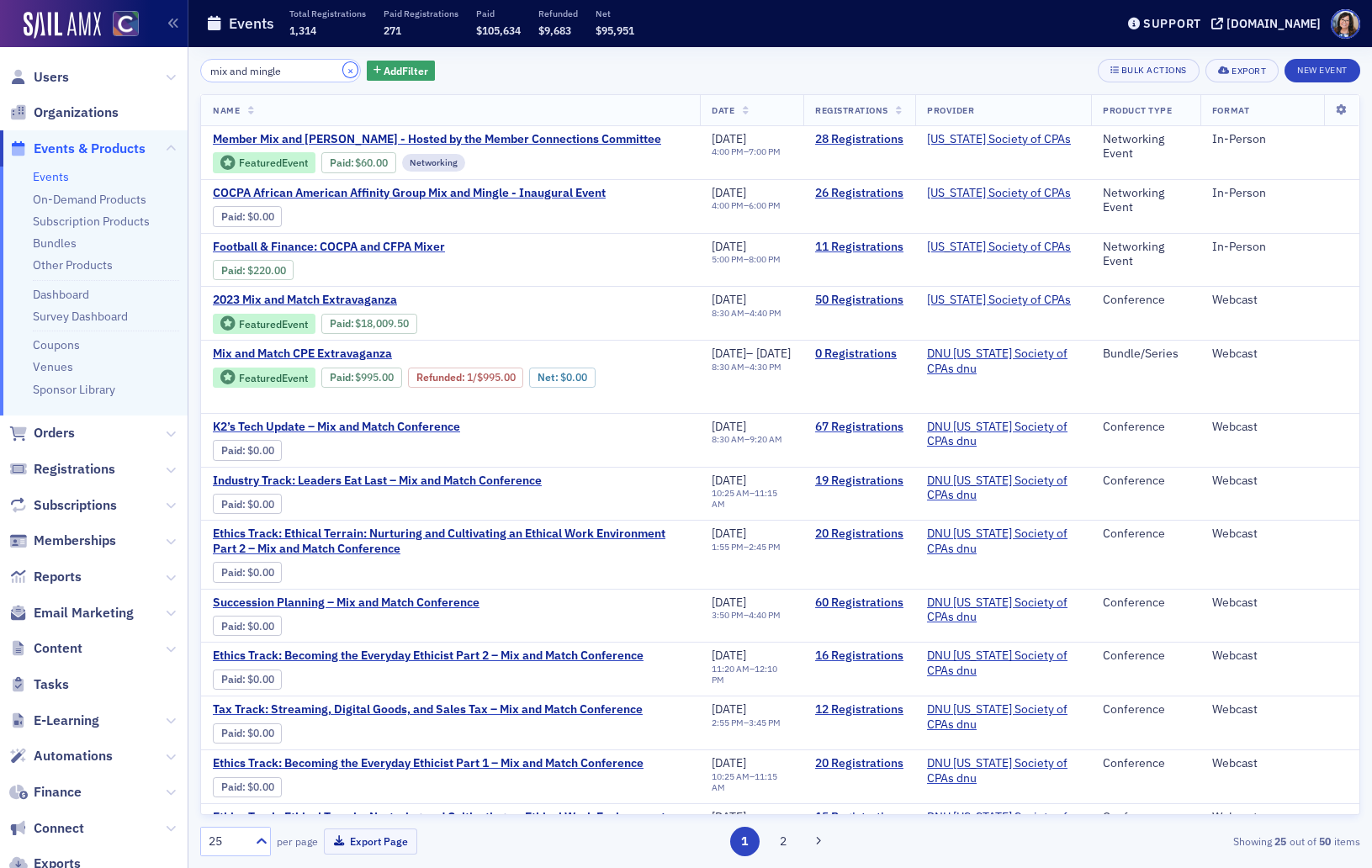
click at [343, 69] on button "×" at bounding box center [351, 69] width 15 height 15
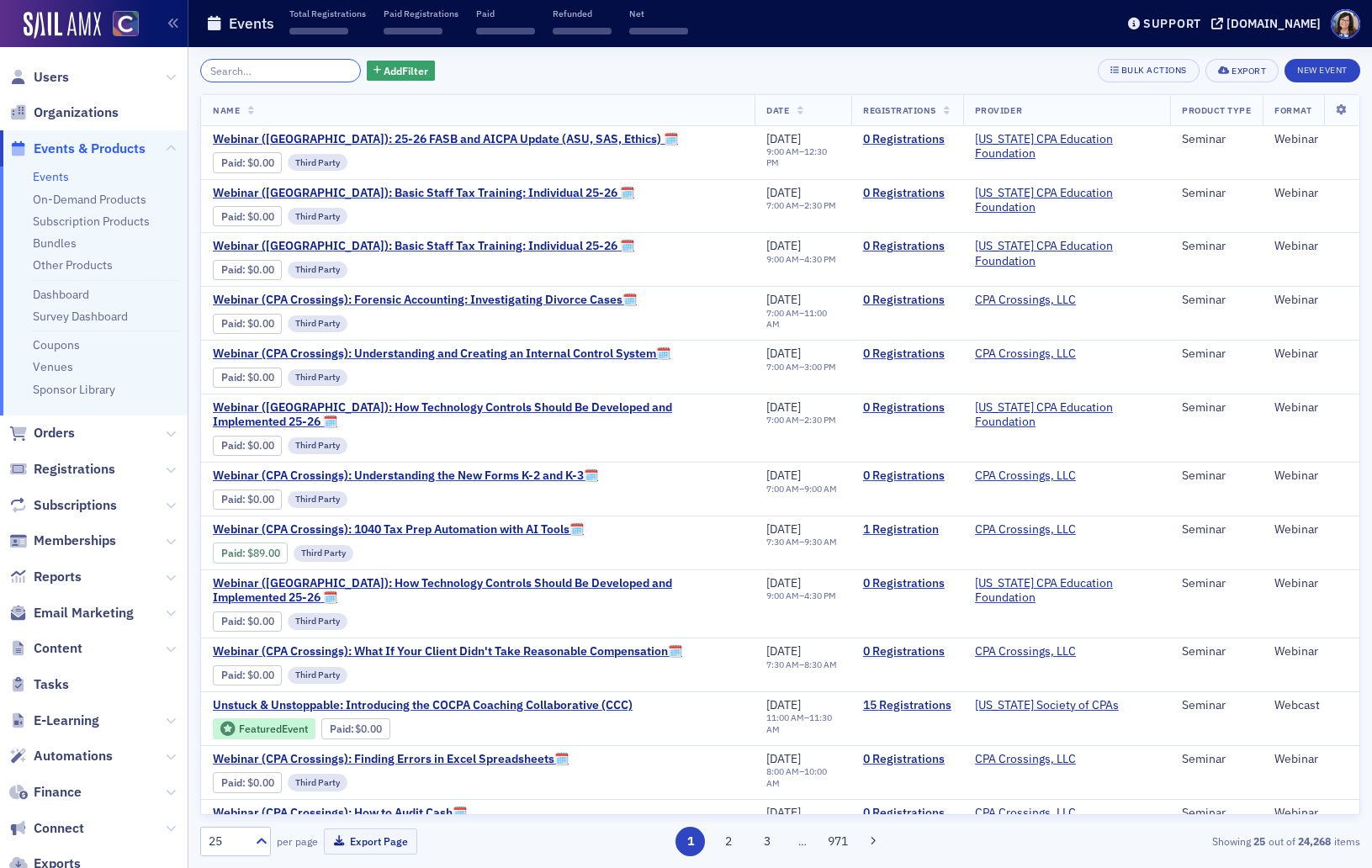
click at [303, 71] on input "search" at bounding box center [281, 71] width 160 height 24
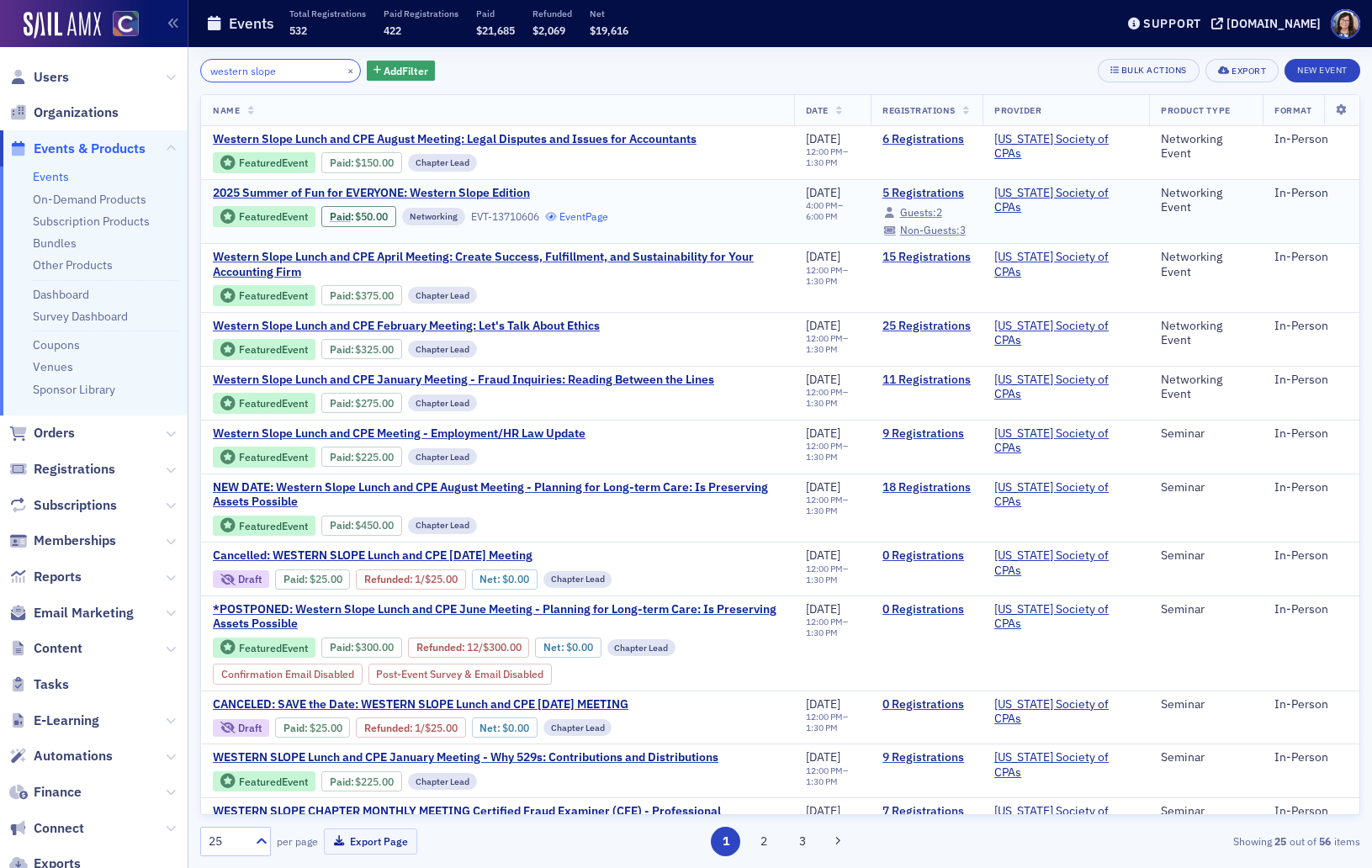
type input "western slope"
click at [595, 217] on link "Event Page" at bounding box center [577, 217] width 64 height 13
click at [911, 137] on link "6 Registrations" at bounding box center [927, 139] width 88 height 15
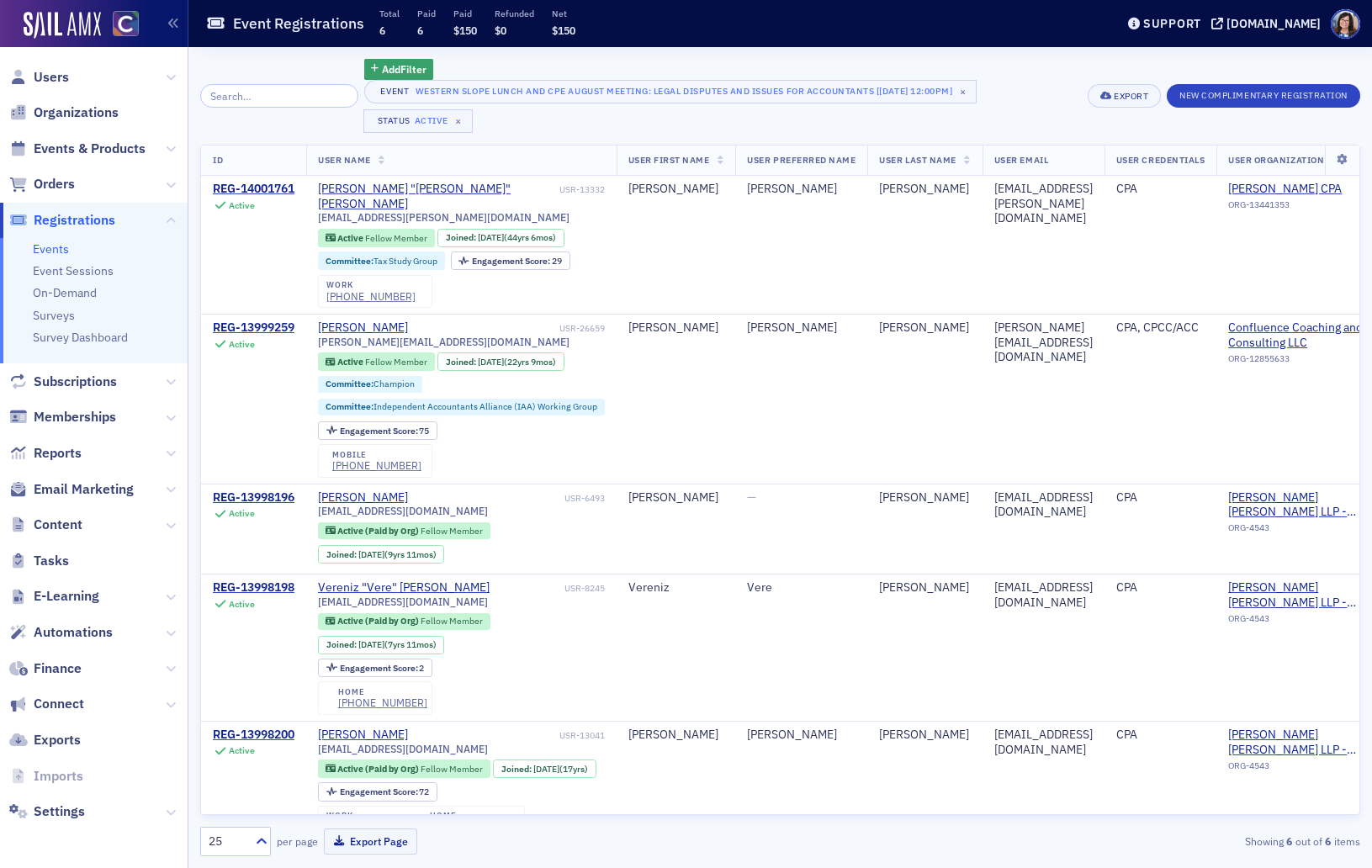
click at [385, 162] on icon at bounding box center [381, 161] width 6 height 9
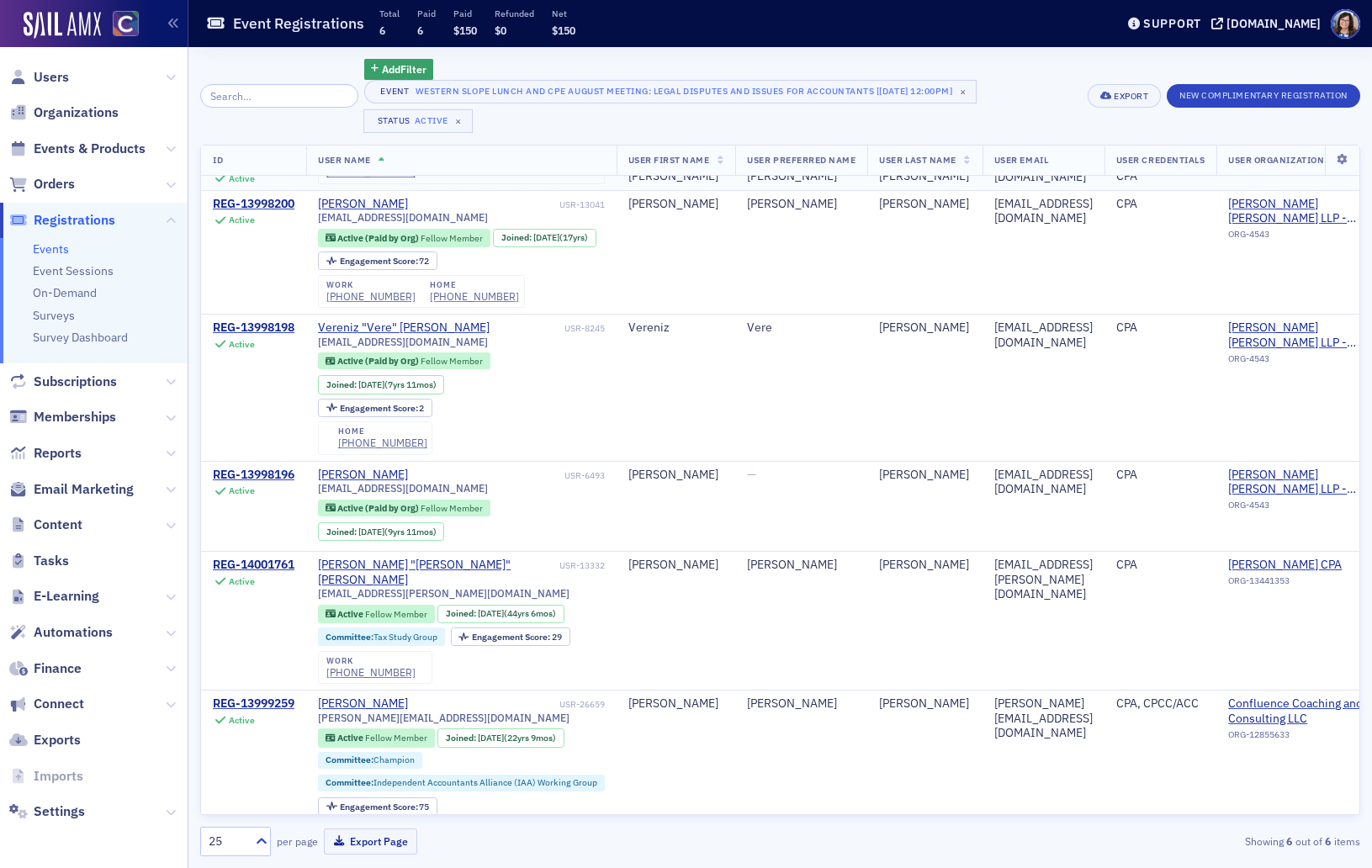
scroll to position [162, 0]
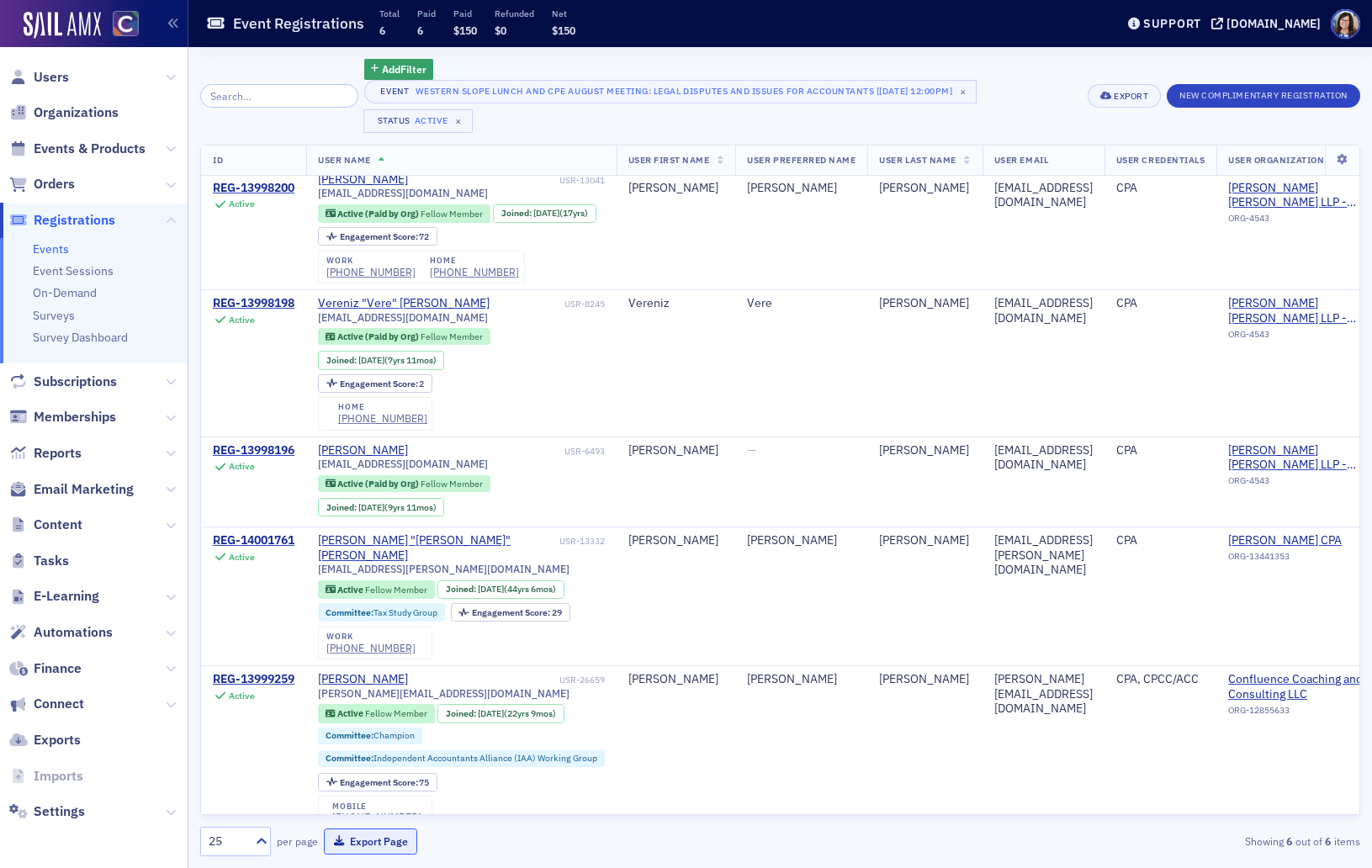
click at [379, 764] on button "Export Page" at bounding box center [370, 841] width 93 height 26
click at [88, 149] on span "Events & Products" at bounding box center [89, 148] width 112 height 18
click at [241, 97] on input "search" at bounding box center [280, 96] width 159 height 24
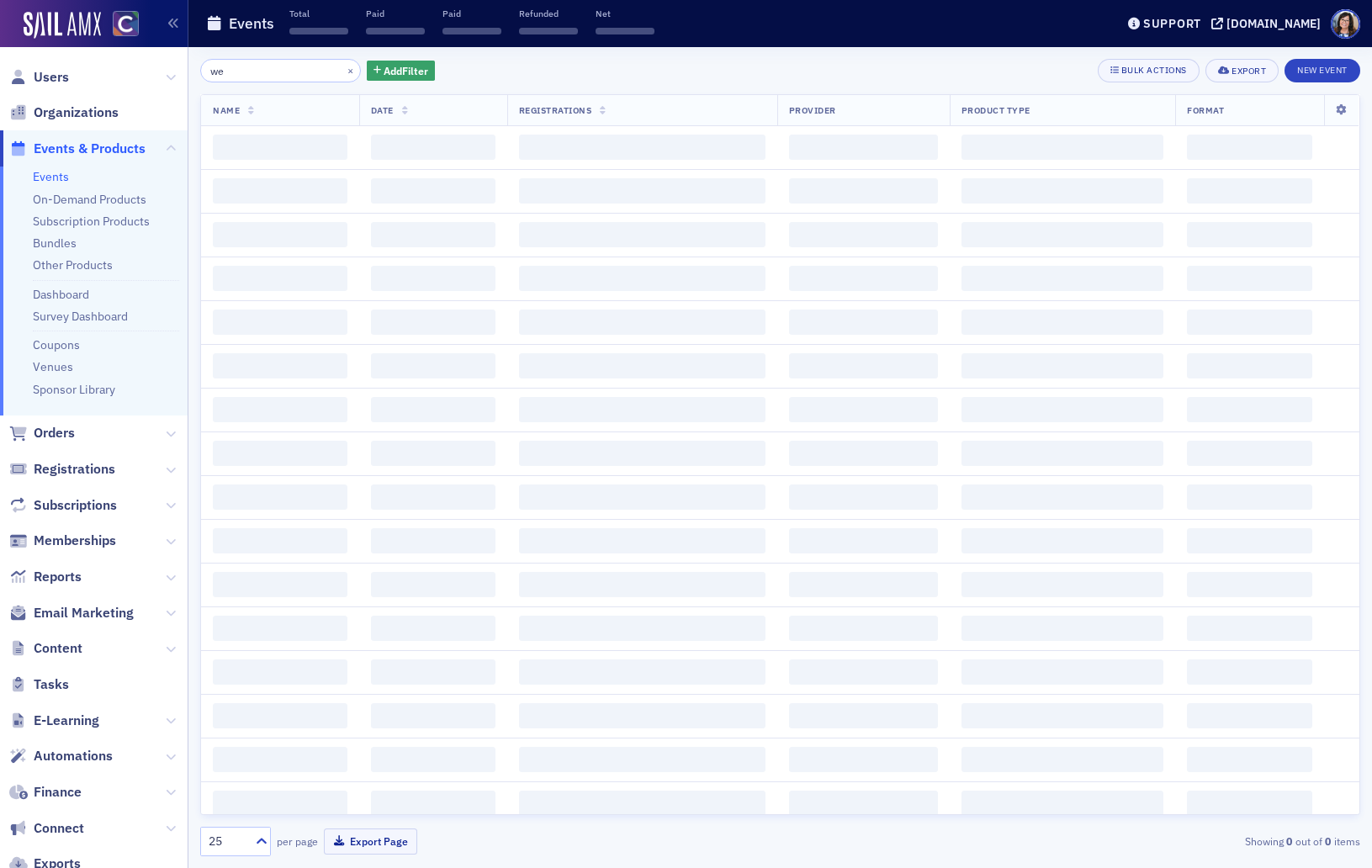
type input "w"
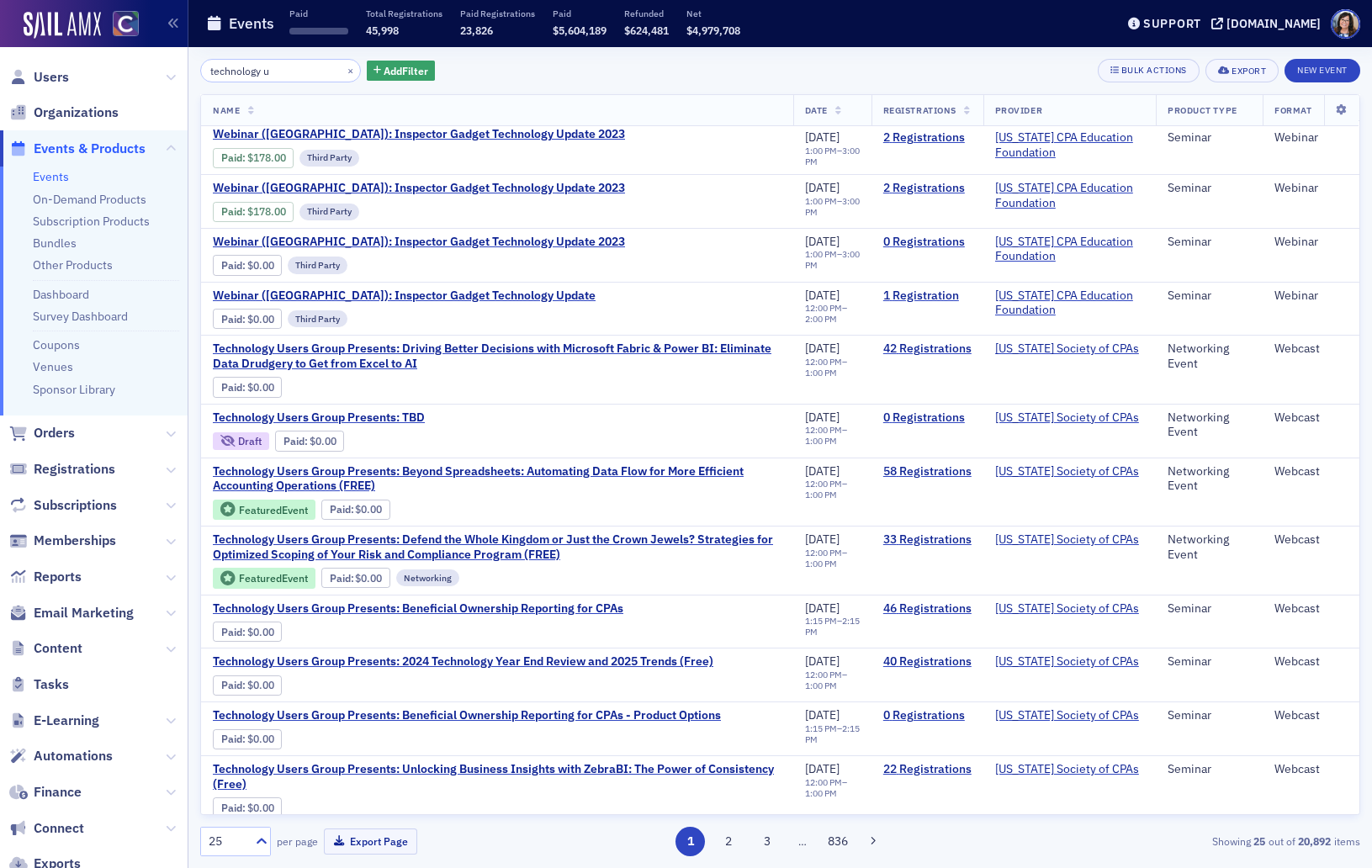
scroll to position [169, 0]
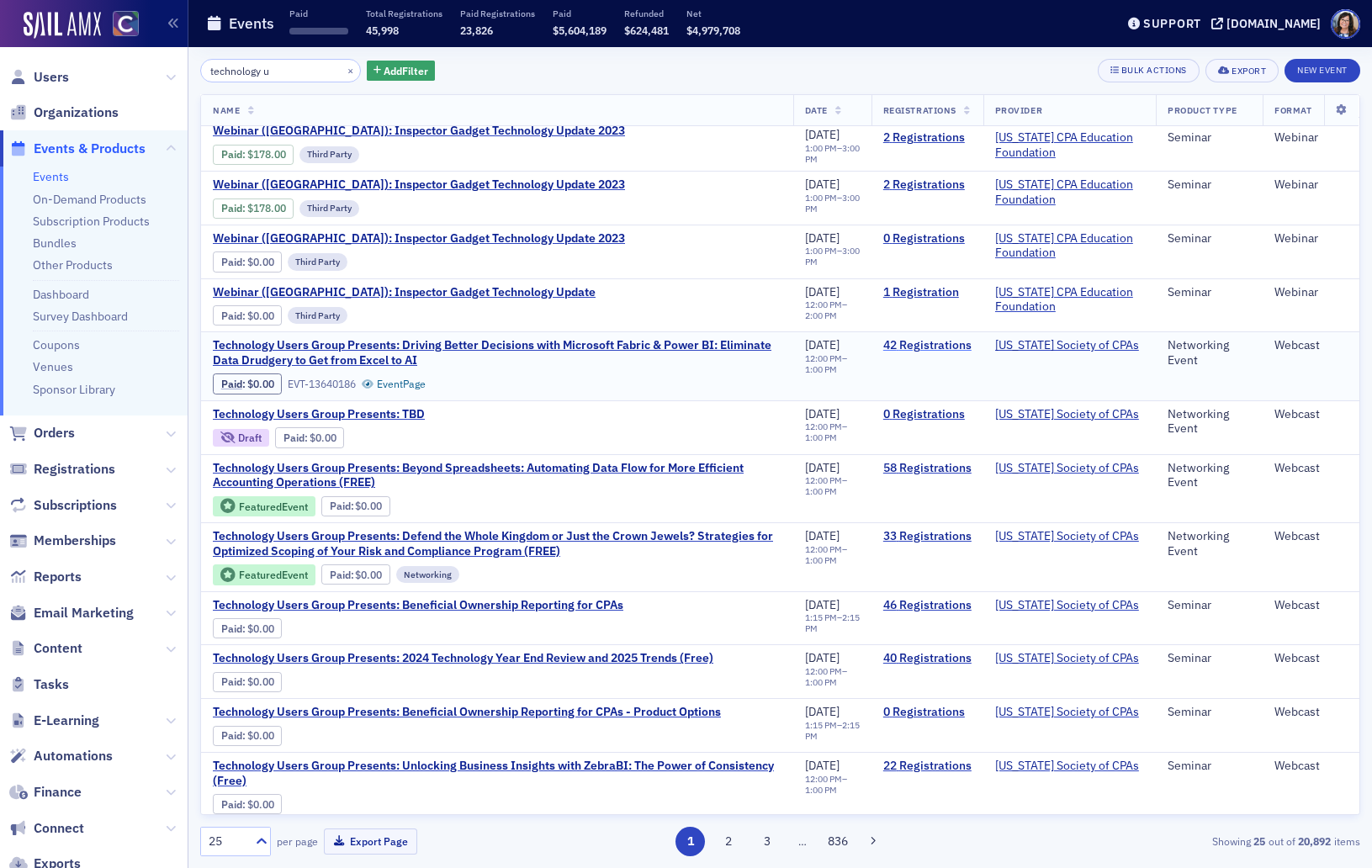
type input "technology u"
click at [925, 345] on link "42 Registrations" at bounding box center [927, 345] width 88 height 15
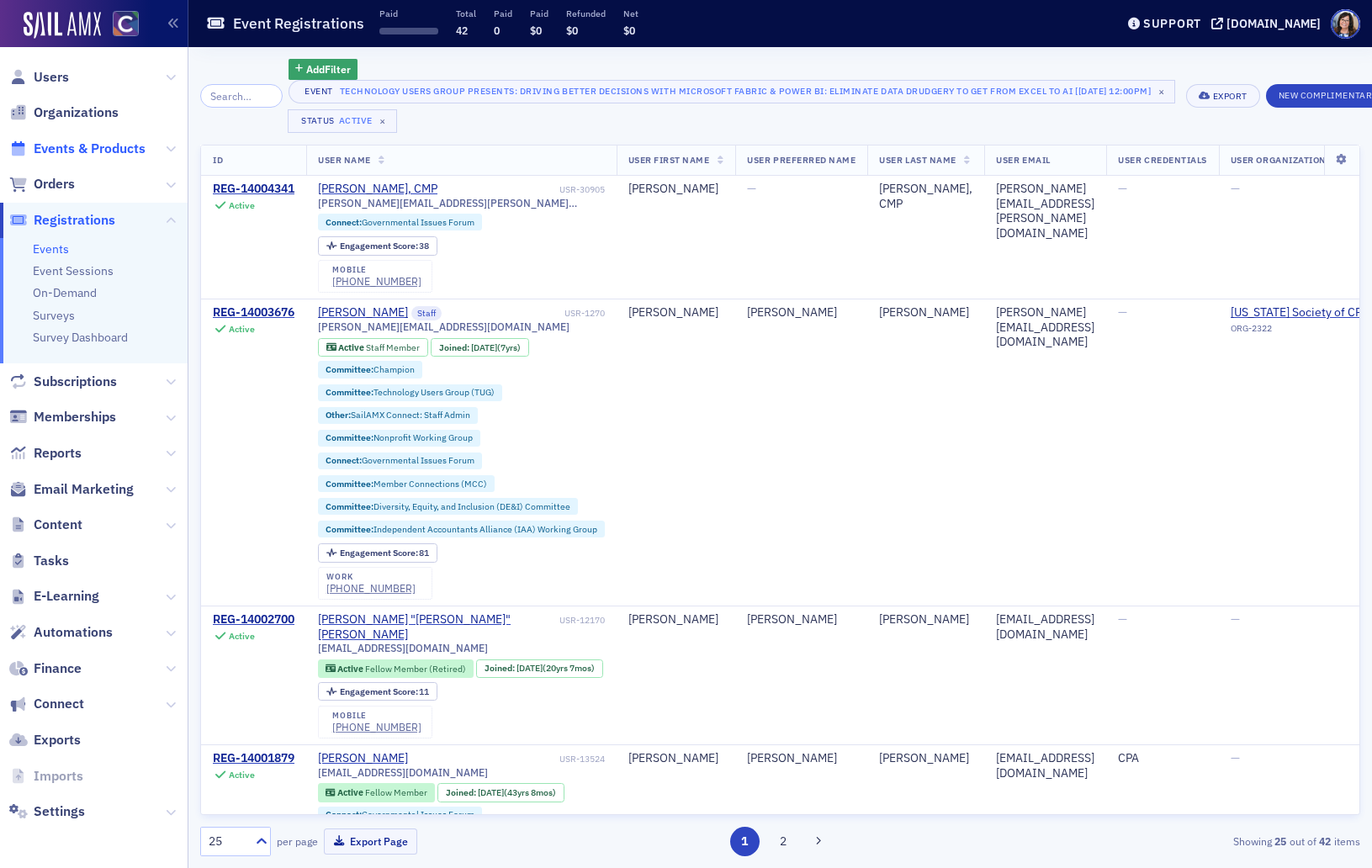
click at [78, 146] on span "Events & Products" at bounding box center [89, 148] width 112 height 18
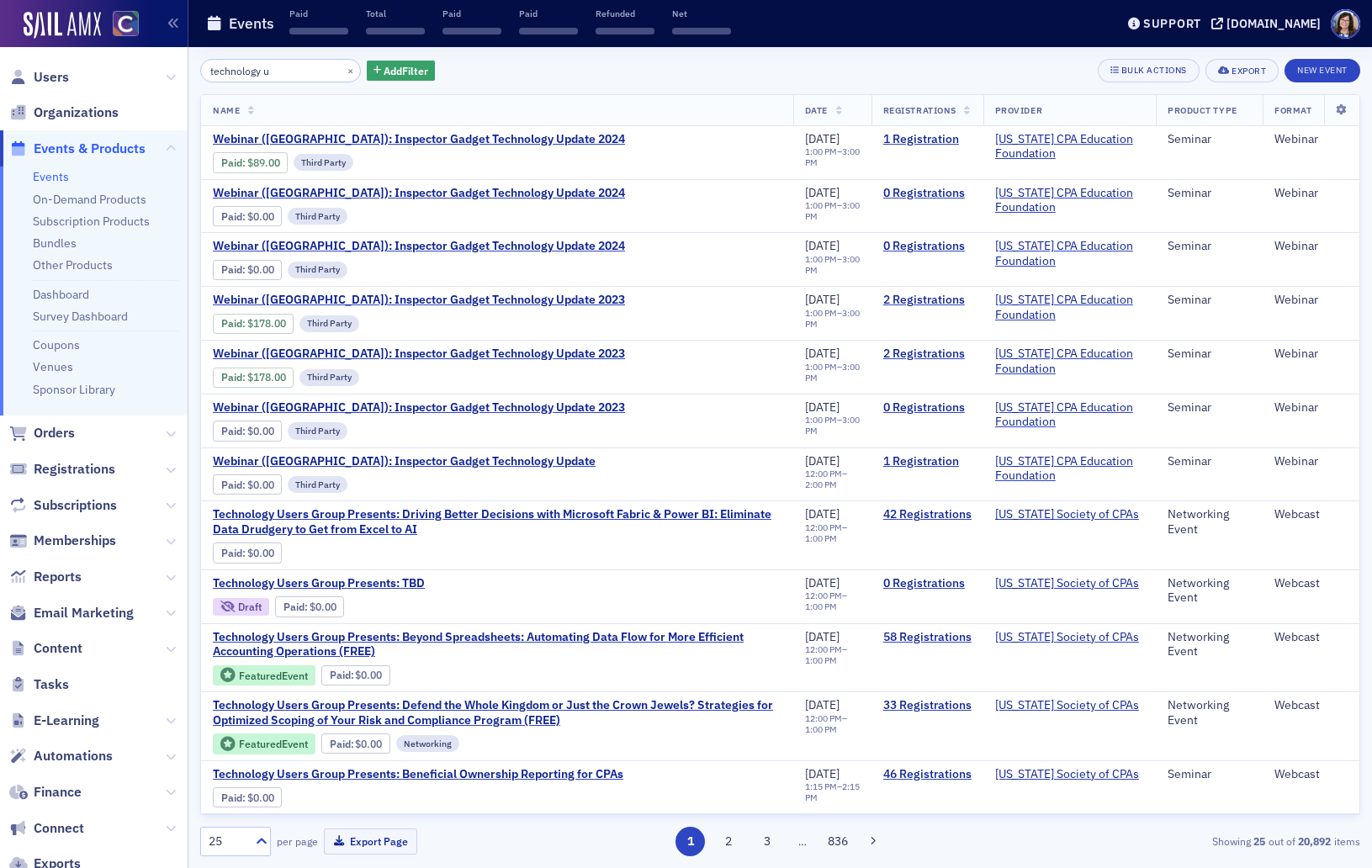
drag, startPoint x: 234, startPoint y: 74, endPoint x: 156, endPoint y: 75, distance: 78.0
click at [156, 75] on div "Users Organizations Events & Products Events On-Demand Products Subscription Pr…" at bounding box center [686, 434] width 1372 height 868
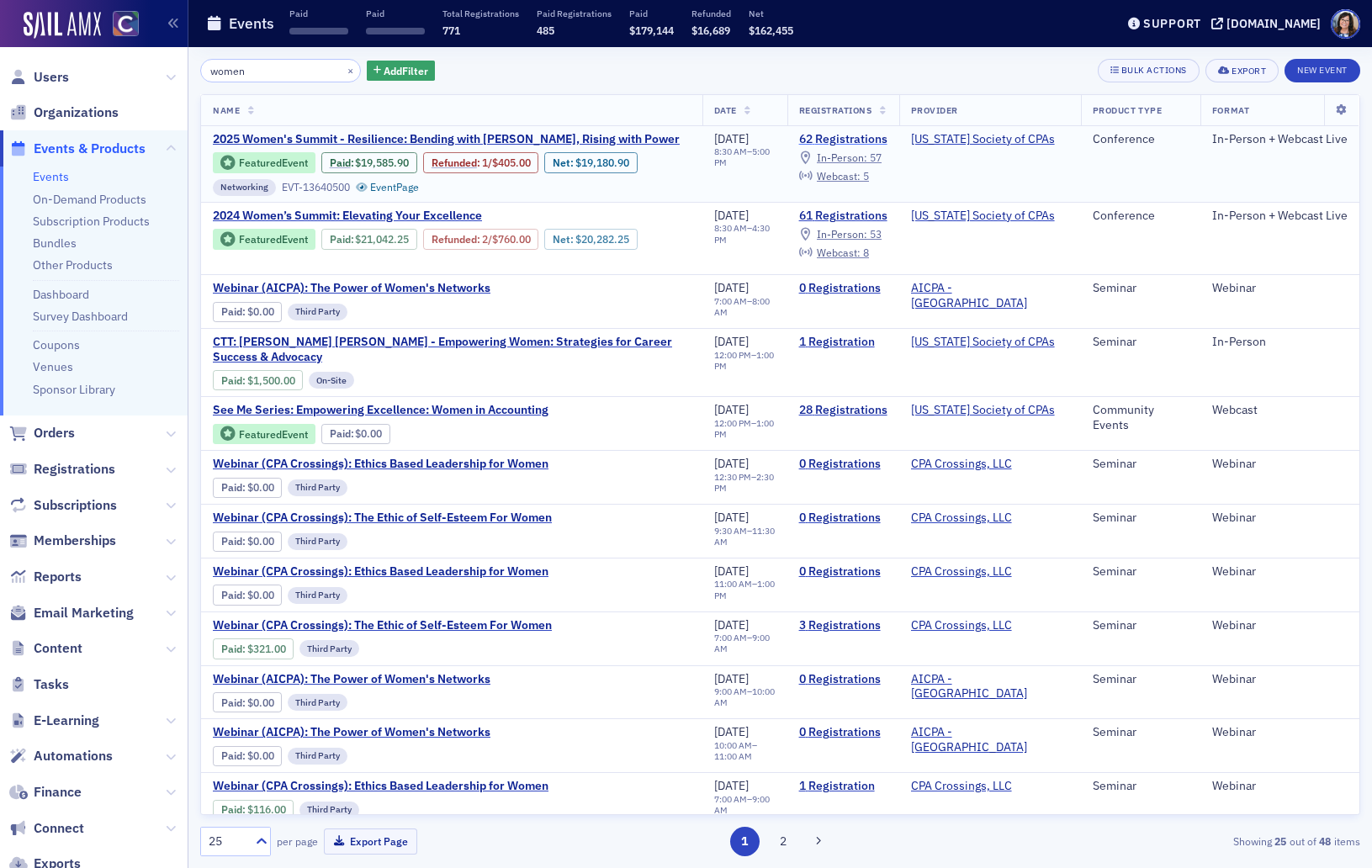
type input "women"
click at [846, 135] on link "62 Registrations" at bounding box center [843, 139] width 88 height 15
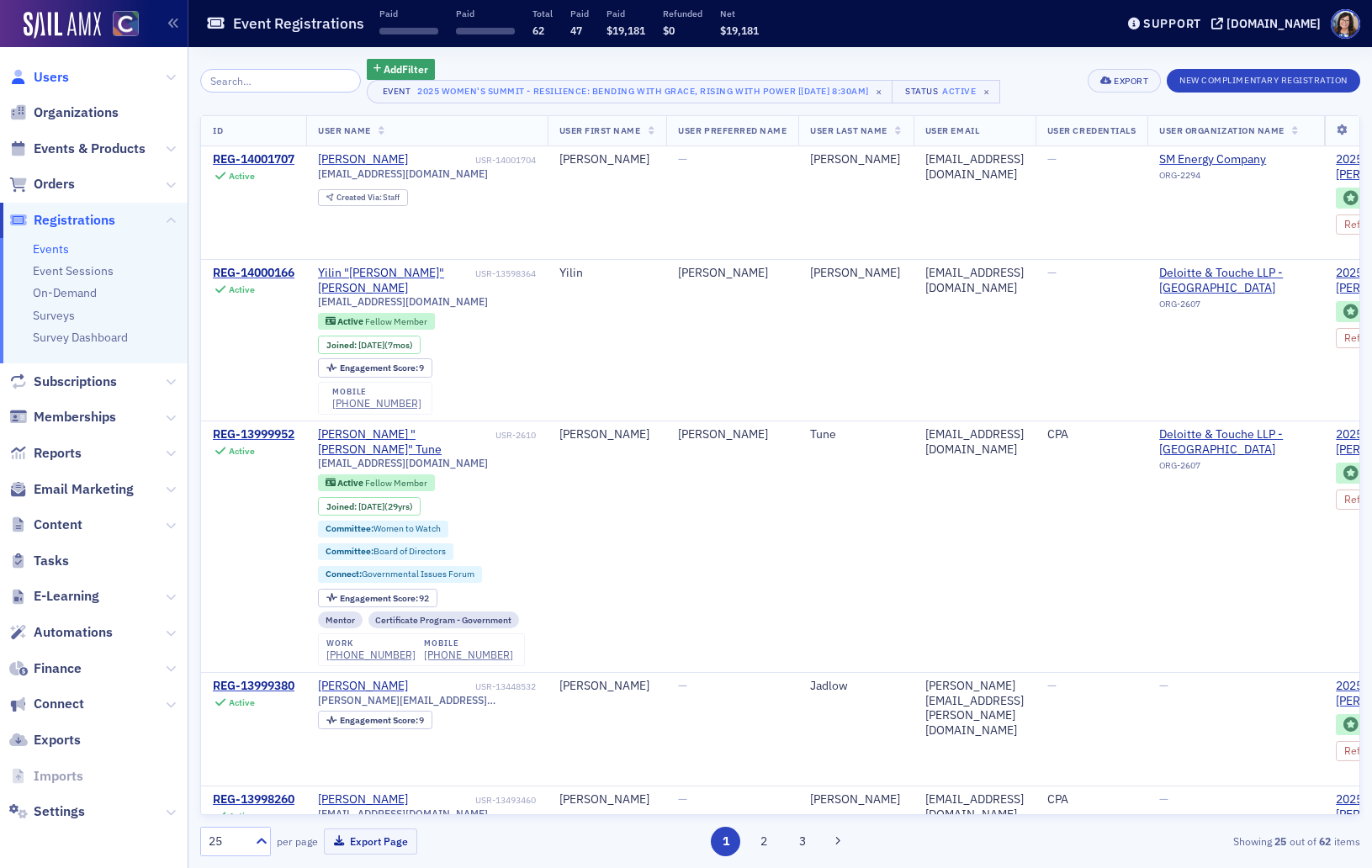
click at [49, 71] on span "Users" at bounding box center [51, 77] width 36 height 18
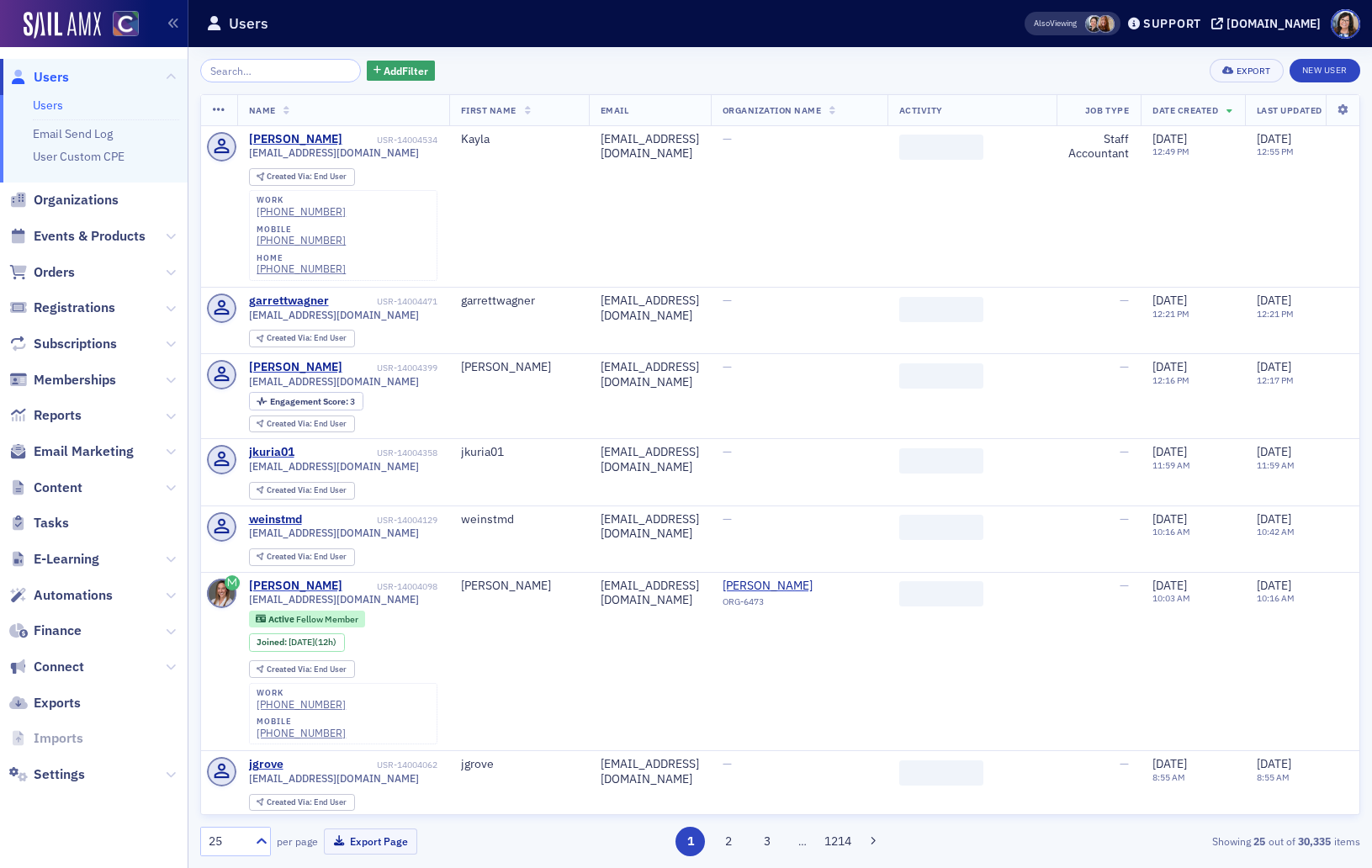
click at [246, 77] on input "search" at bounding box center [281, 71] width 160 height 24
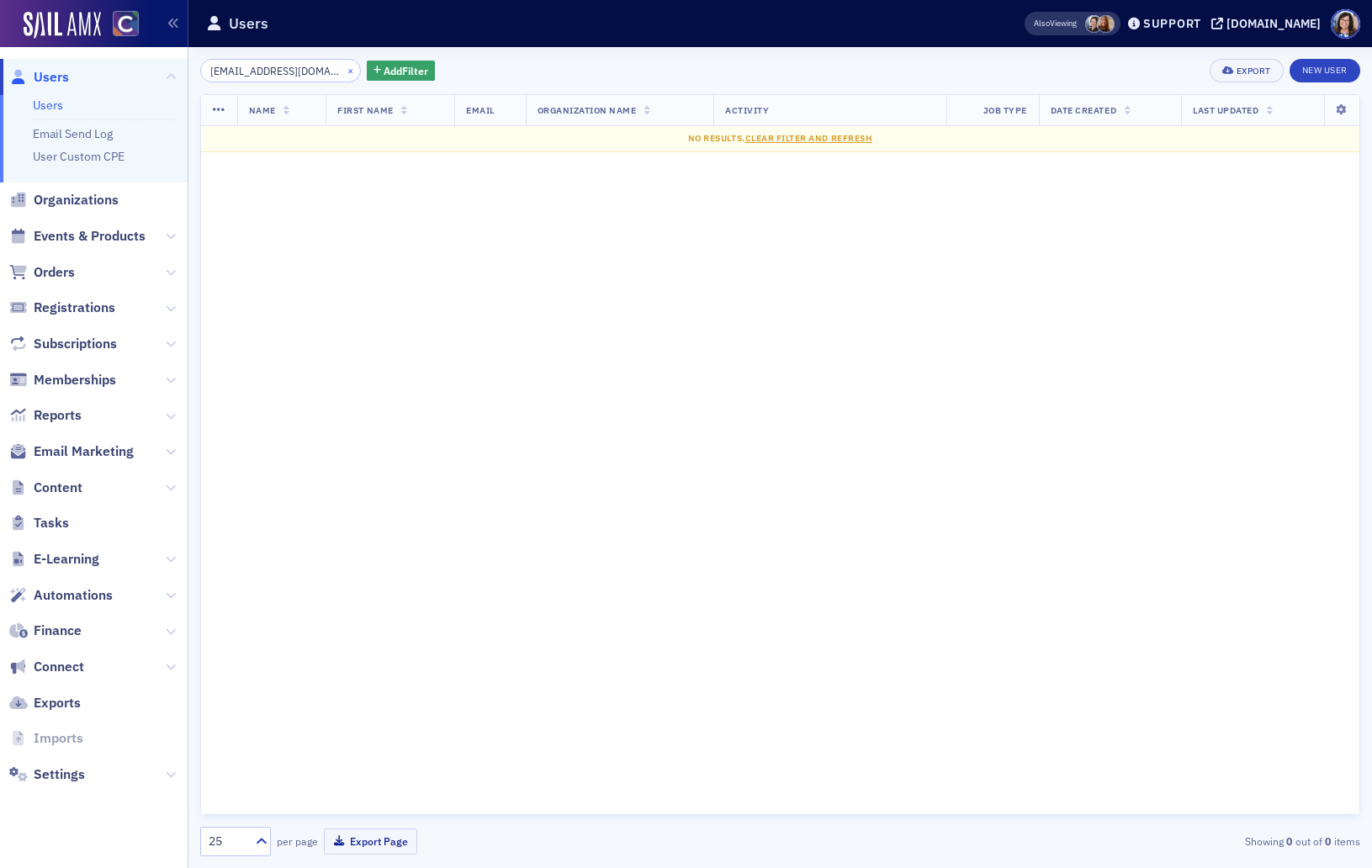
type input "jonley105@gmail.com"
click at [343, 71] on button "×" at bounding box center [351, 69] width 15 height 15
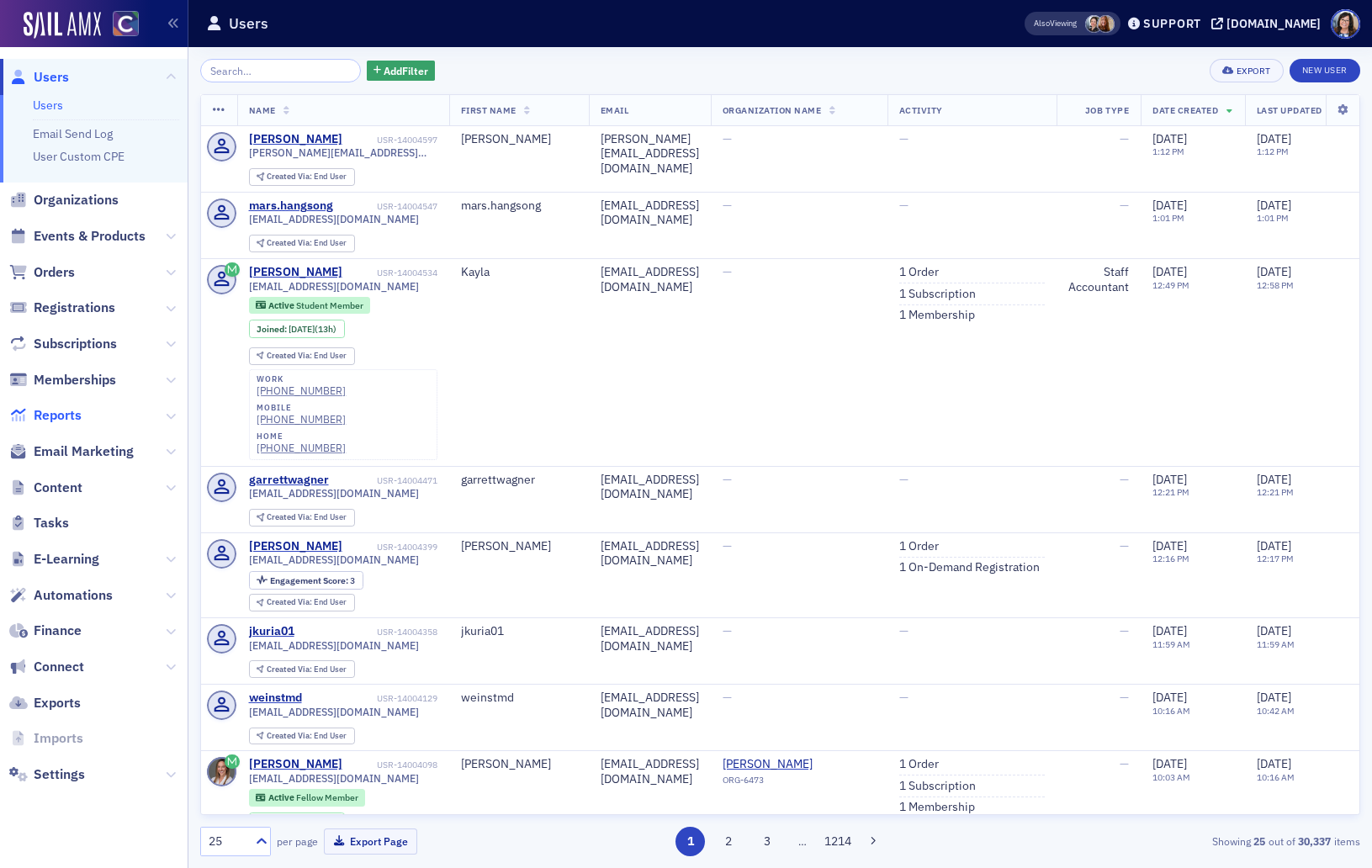
click at [42, 417] on span "Reports" at bounding box center [57, 415] width 48 height 18
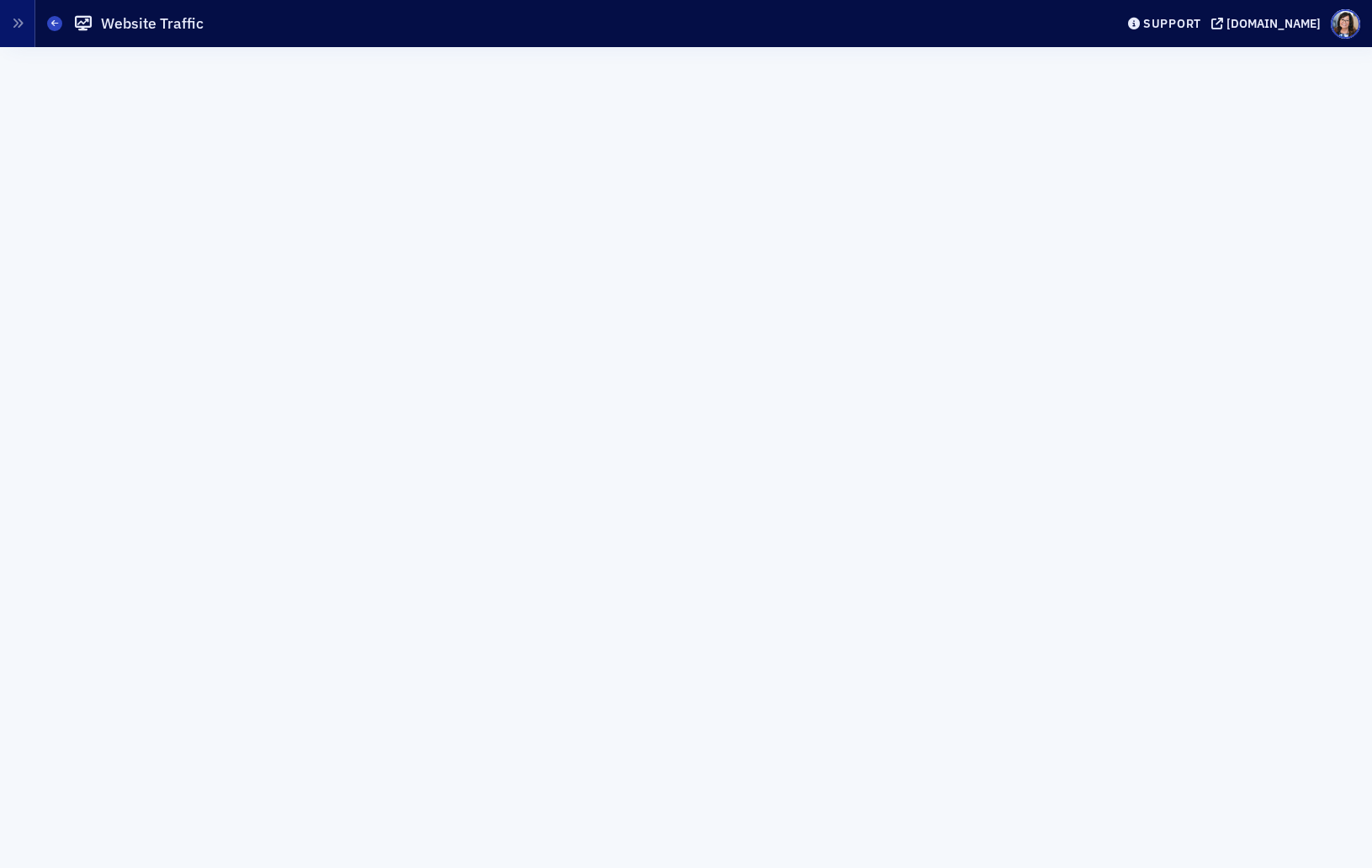
scroll to position [177, 0]
click at [51, 22] on icon at bounding box center [54, 23] width 6 height 7
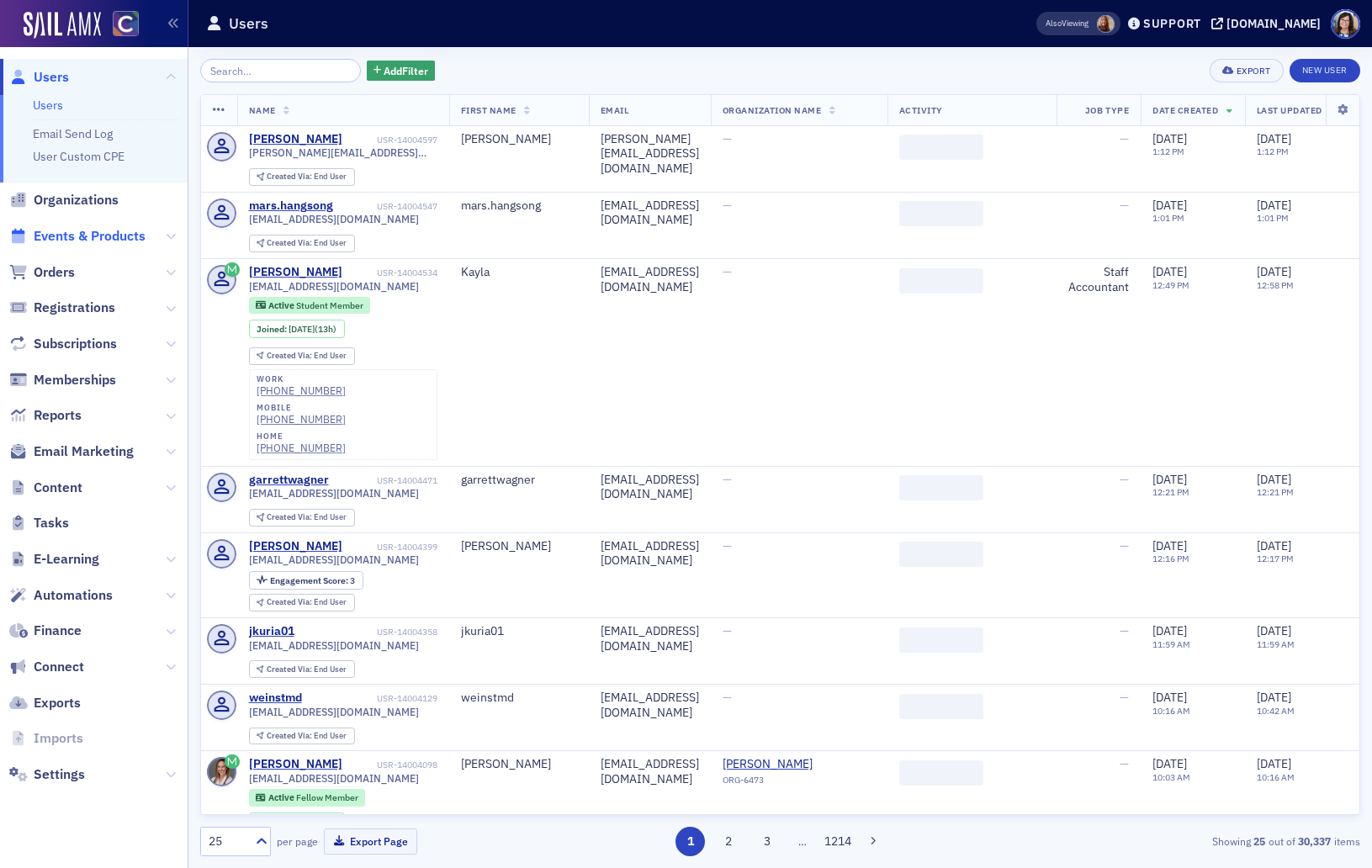
click at [64, 236] on span "Events & Products" at bounding box center [89, 236] width 112 height 18
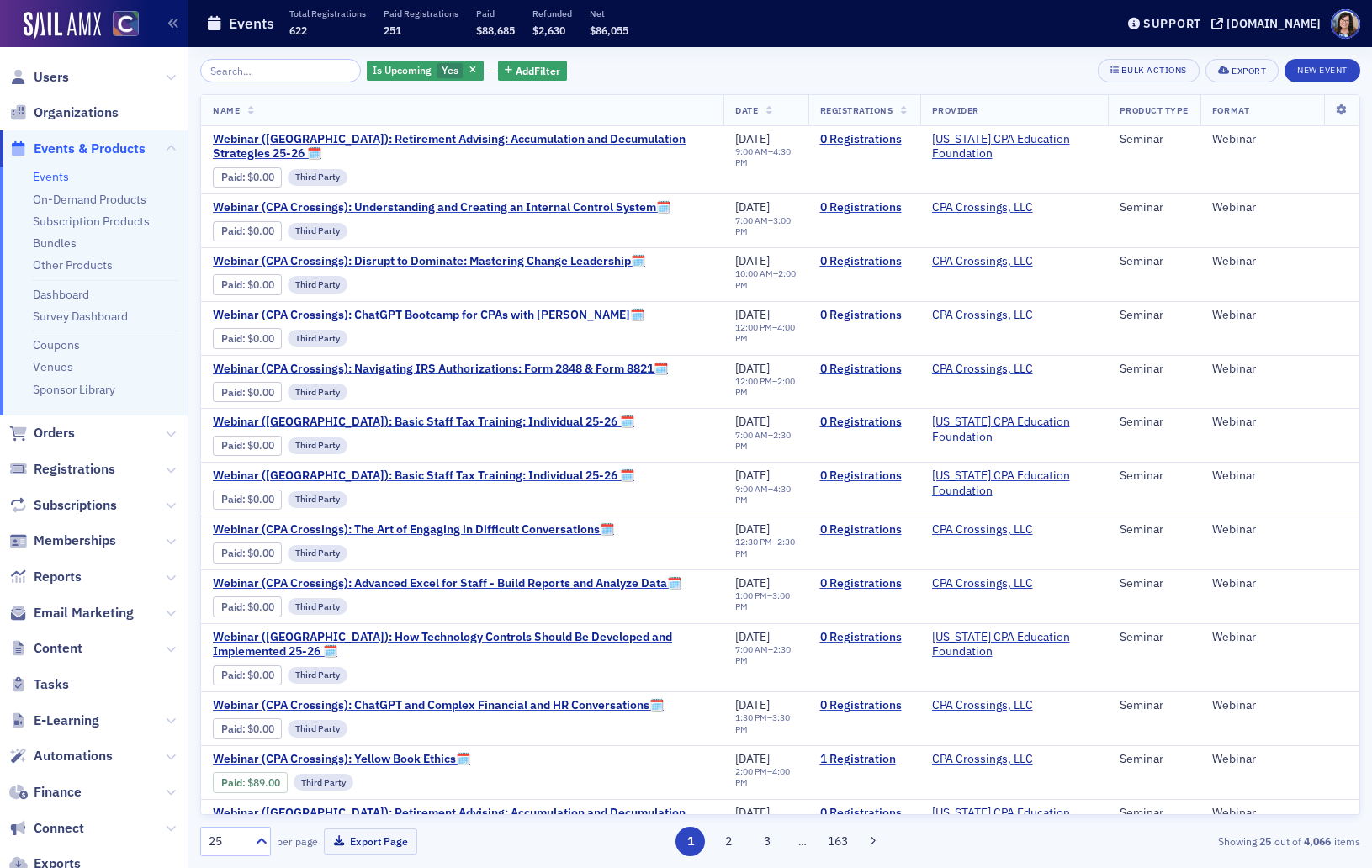
click at [240, 74] on input "search" at bounding box center [281, 71] width 160 height 24
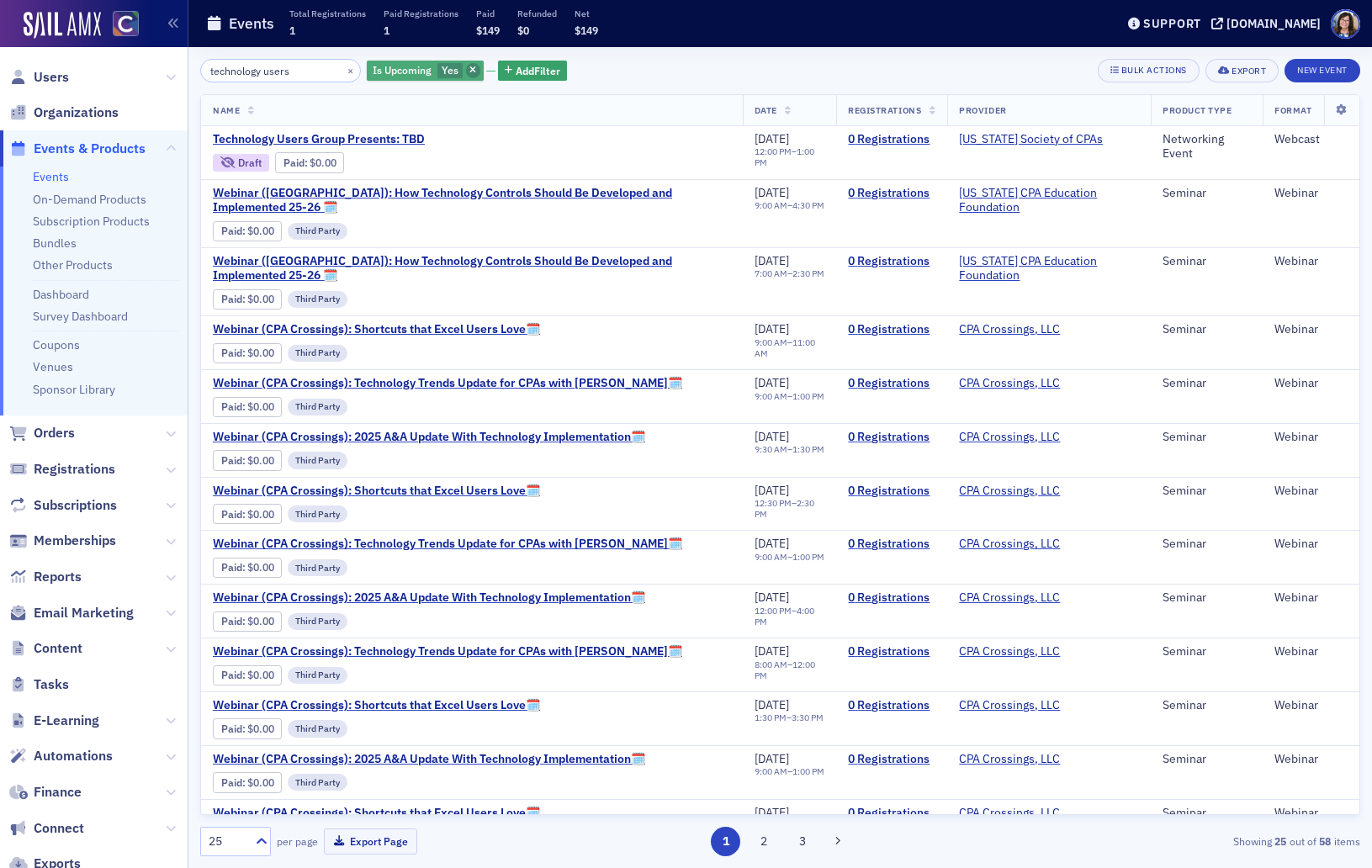
type input "technology users"
click at [469, 67] on icon "button" at bounding box center [472, 71] width 6 height 9
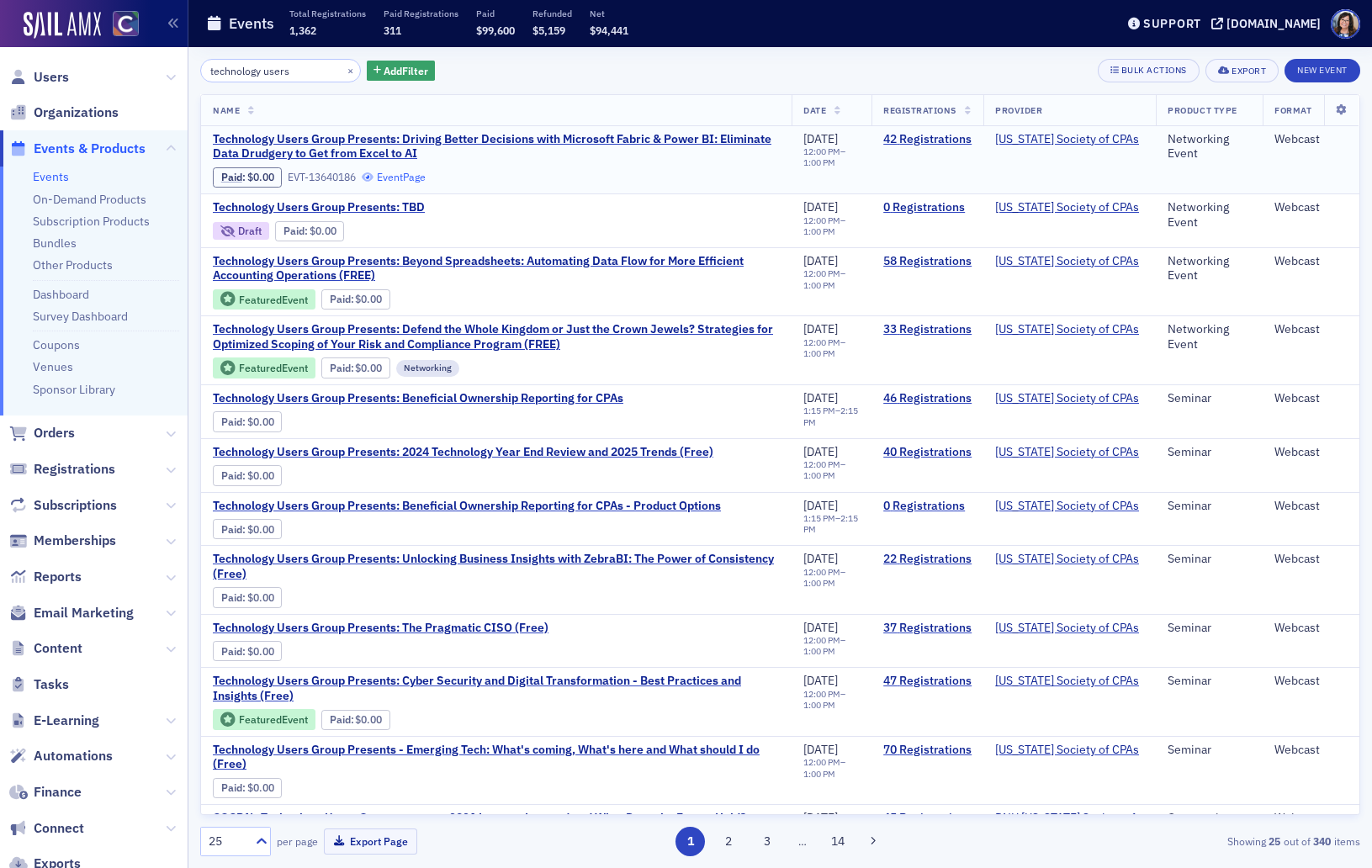
click at [405, 177] on link "Event Page" at bounding box center [394, 177] width 64 height 13
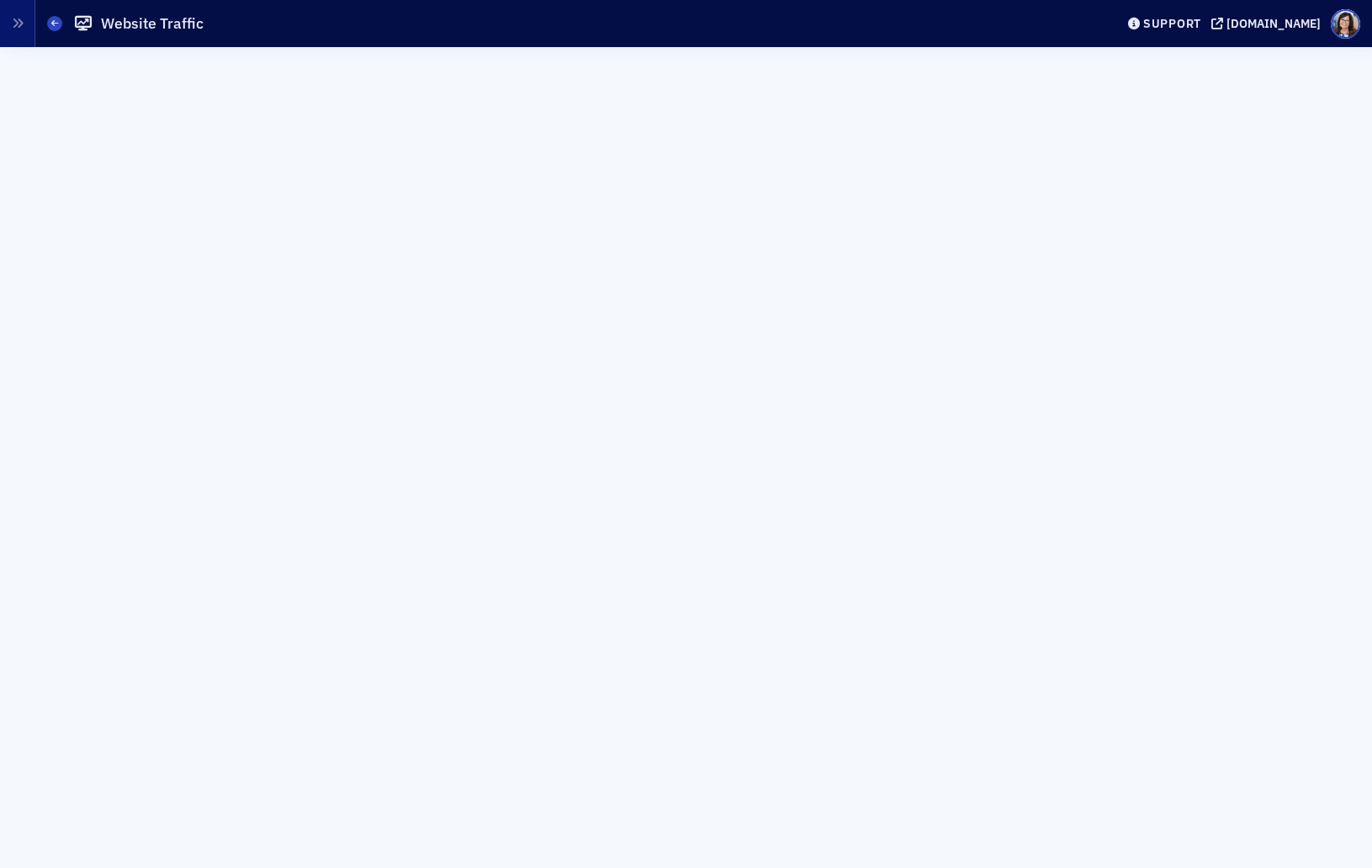
scroll to position [320, 0]
